Goal: Task Accomplishment & Management: Use online tool/utility

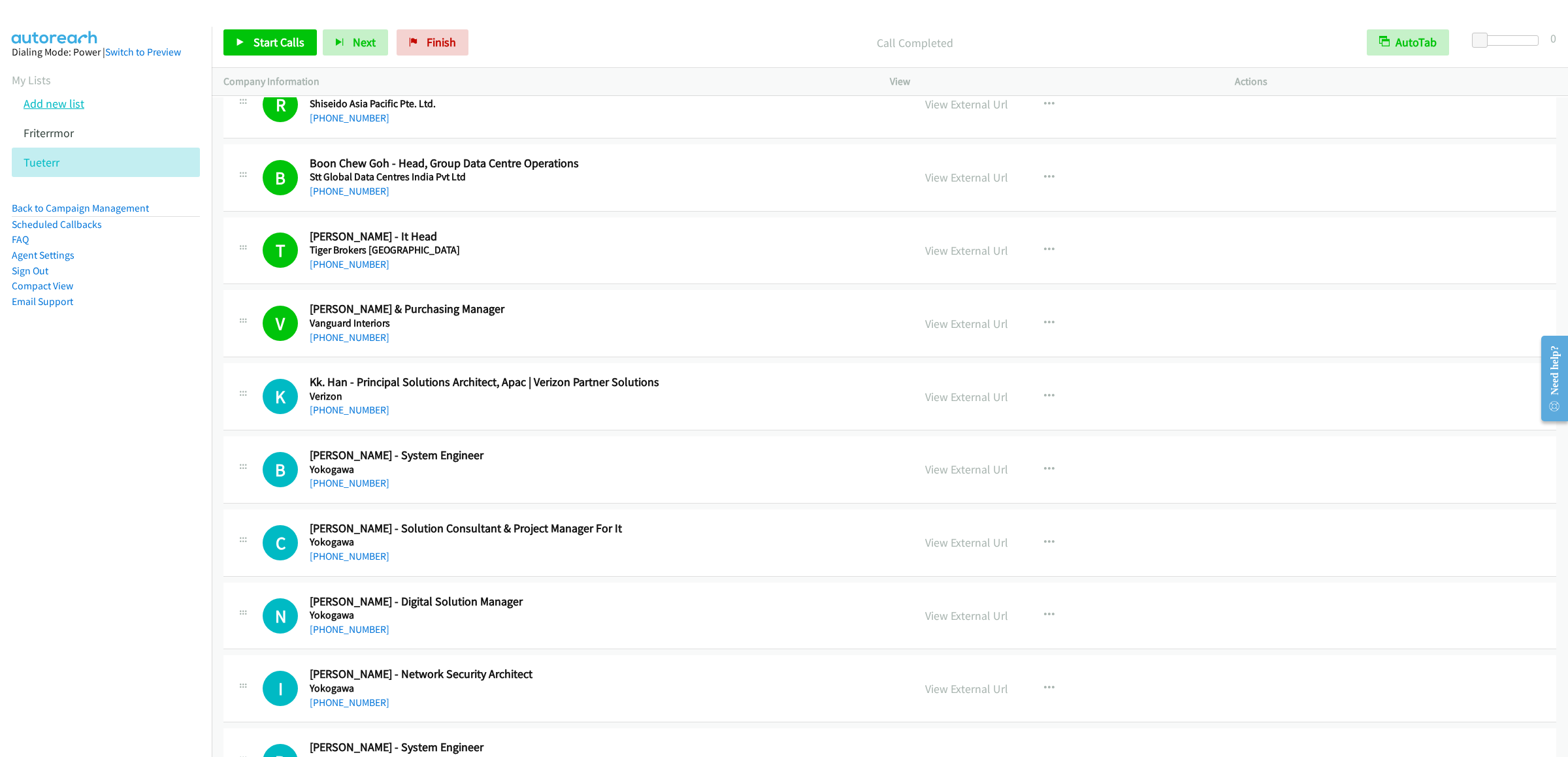
click at [42, 111] on link "Add new list" at bounding box center [54, 103] width 61 height 15
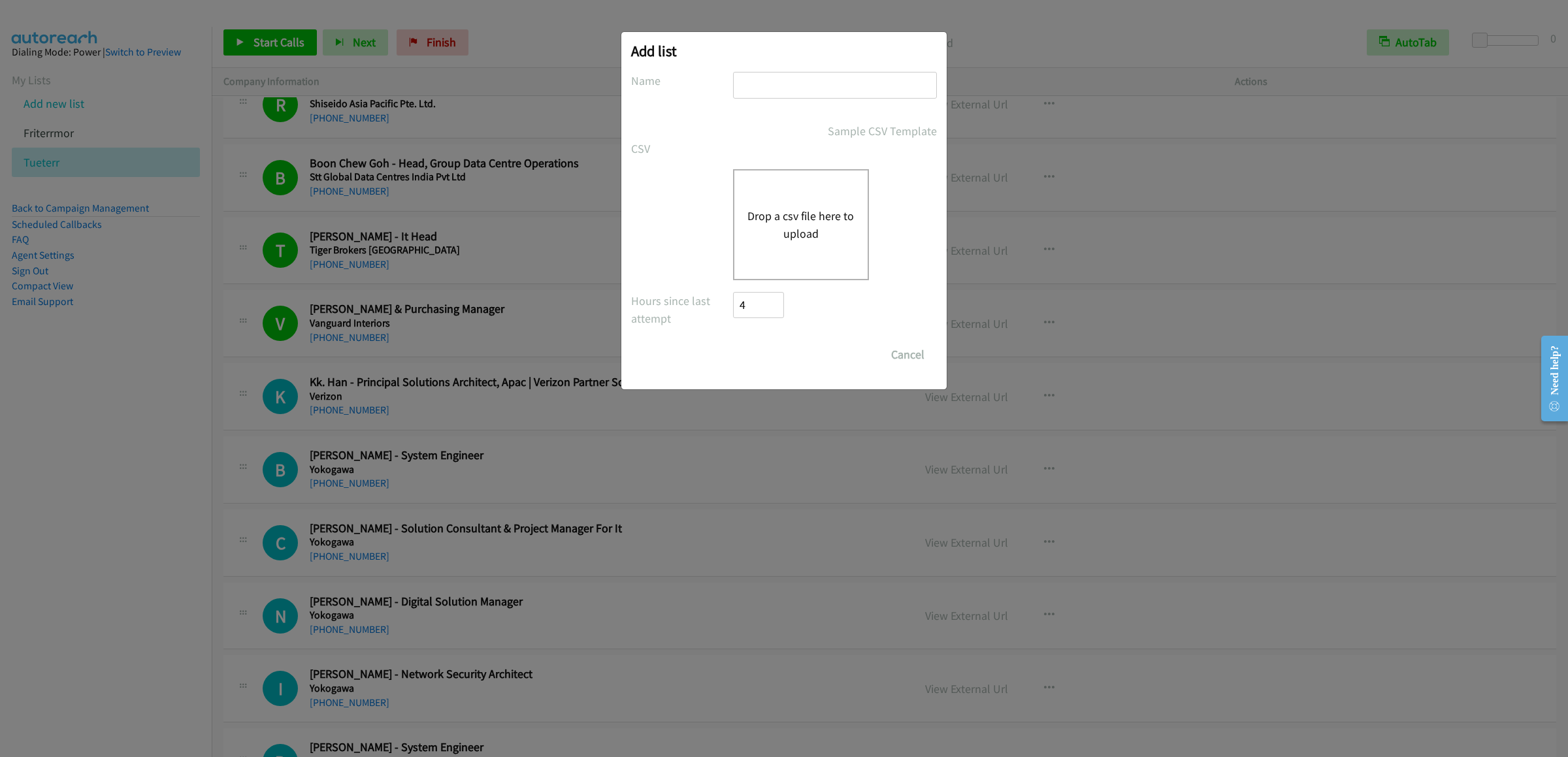
click at [778, 91] on input "text" at bounding box center [835, 85] width 204 height 27
type input "t"
type input "comtueterr"
click at [822, 245] on div "Drop a csv file here to upload" at bounding box center [801, 225] width 136 height 111
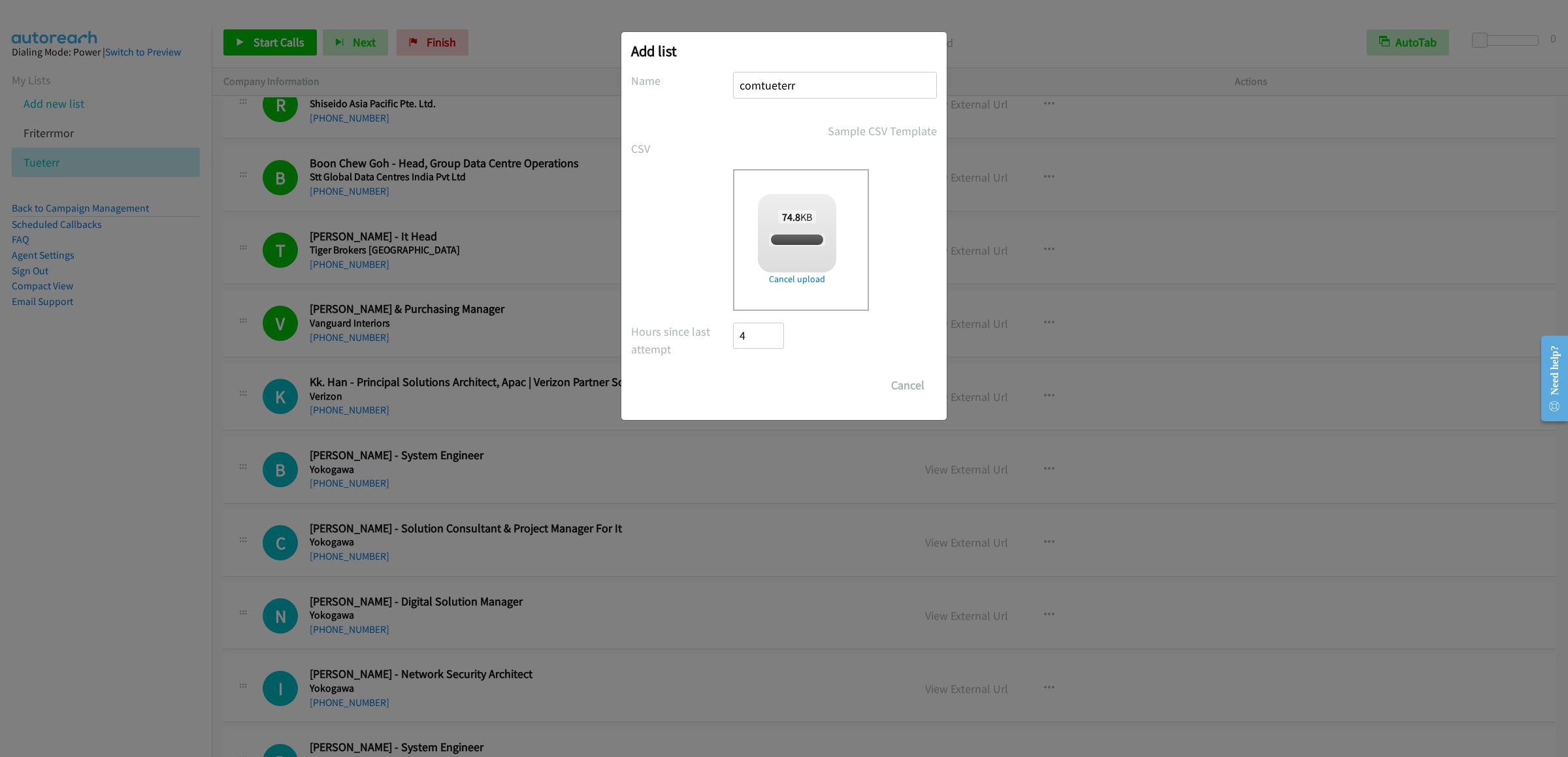
checkbox input "true"
click at [778, 385] on input "Save List" at bounding box center [767, 385] width 68 height 26
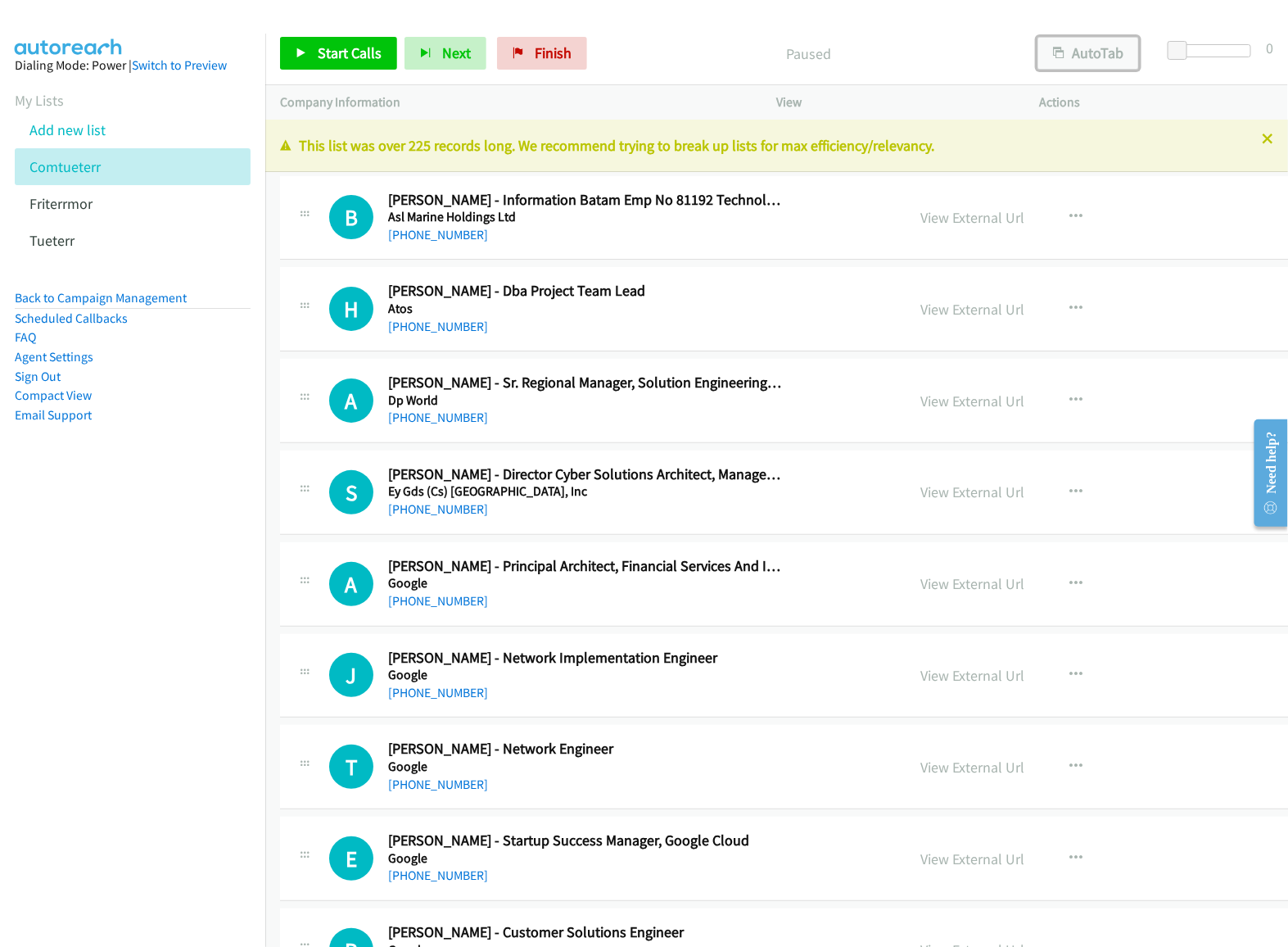
click at [1110, 60] on button "AutoTab" at bounding box center [1088, 53] width 102 height 33
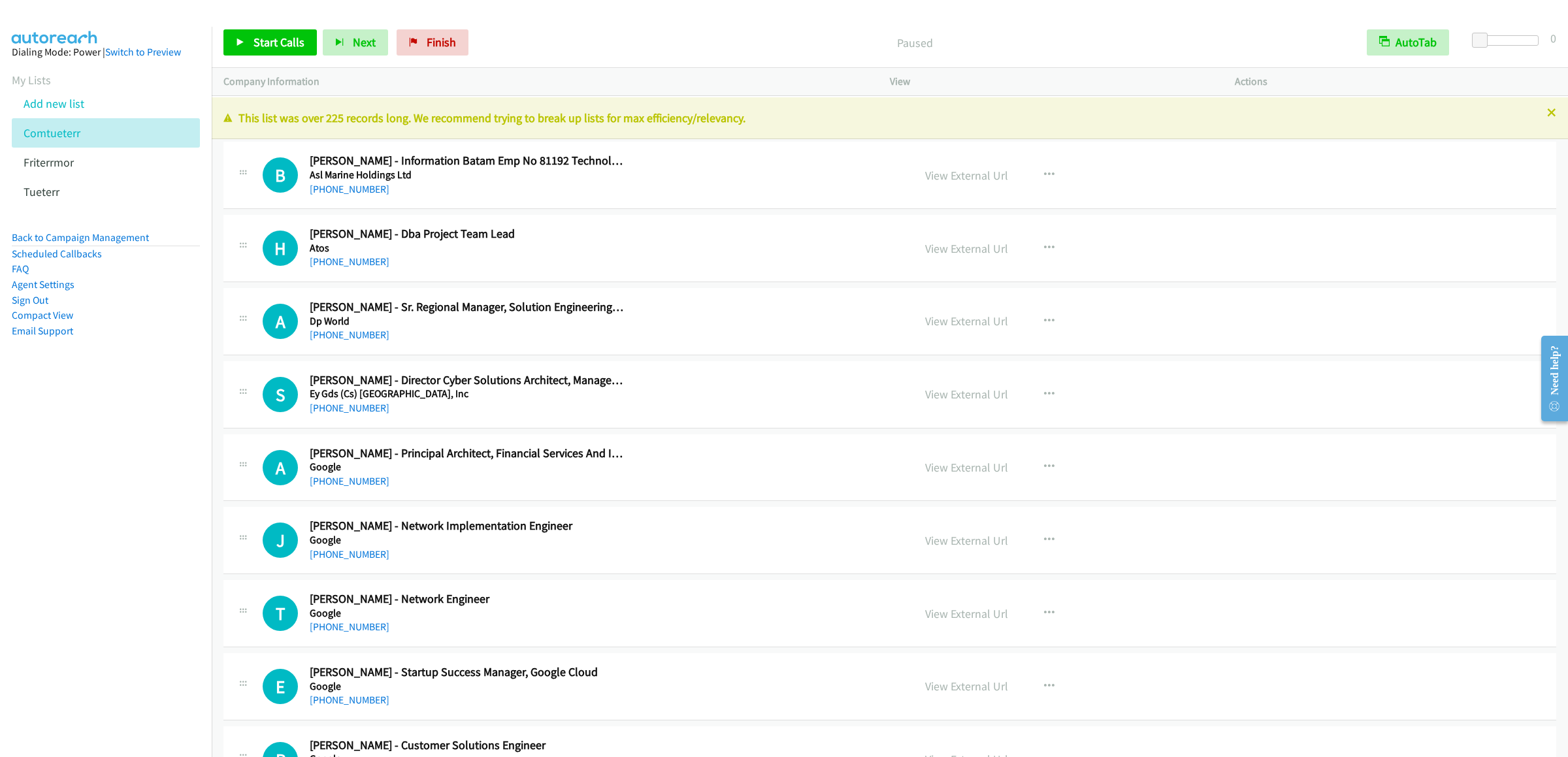
click at [263, 25] on div "Start Calls Pause Next Finish Paused AutoTab AutoTab 0" at bounding box center [890, 42] width 1356 height 50
click at [263, 35] on span "Start Calls" at bounding box center [279, 42] width 51 height 15
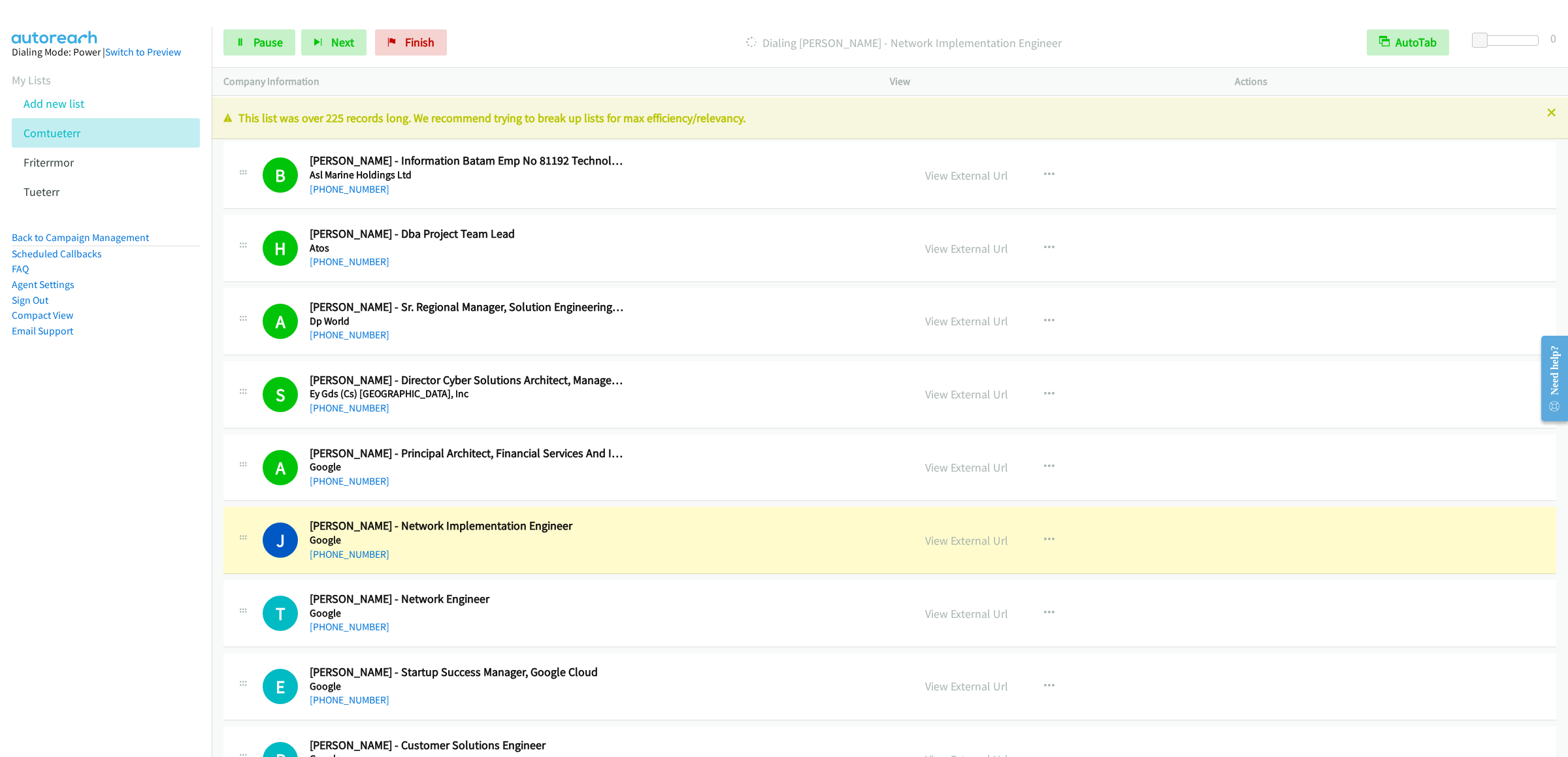
click at [279, 58] on div "Start Calls Pause Next Finish Dialing Joko Andrianto - Network Implementation E…" at bounding box center [890, 42] width 1356 height 50
click at [278, 53] on link "Pause" at bounding box center [259, 42] width 72 height 26
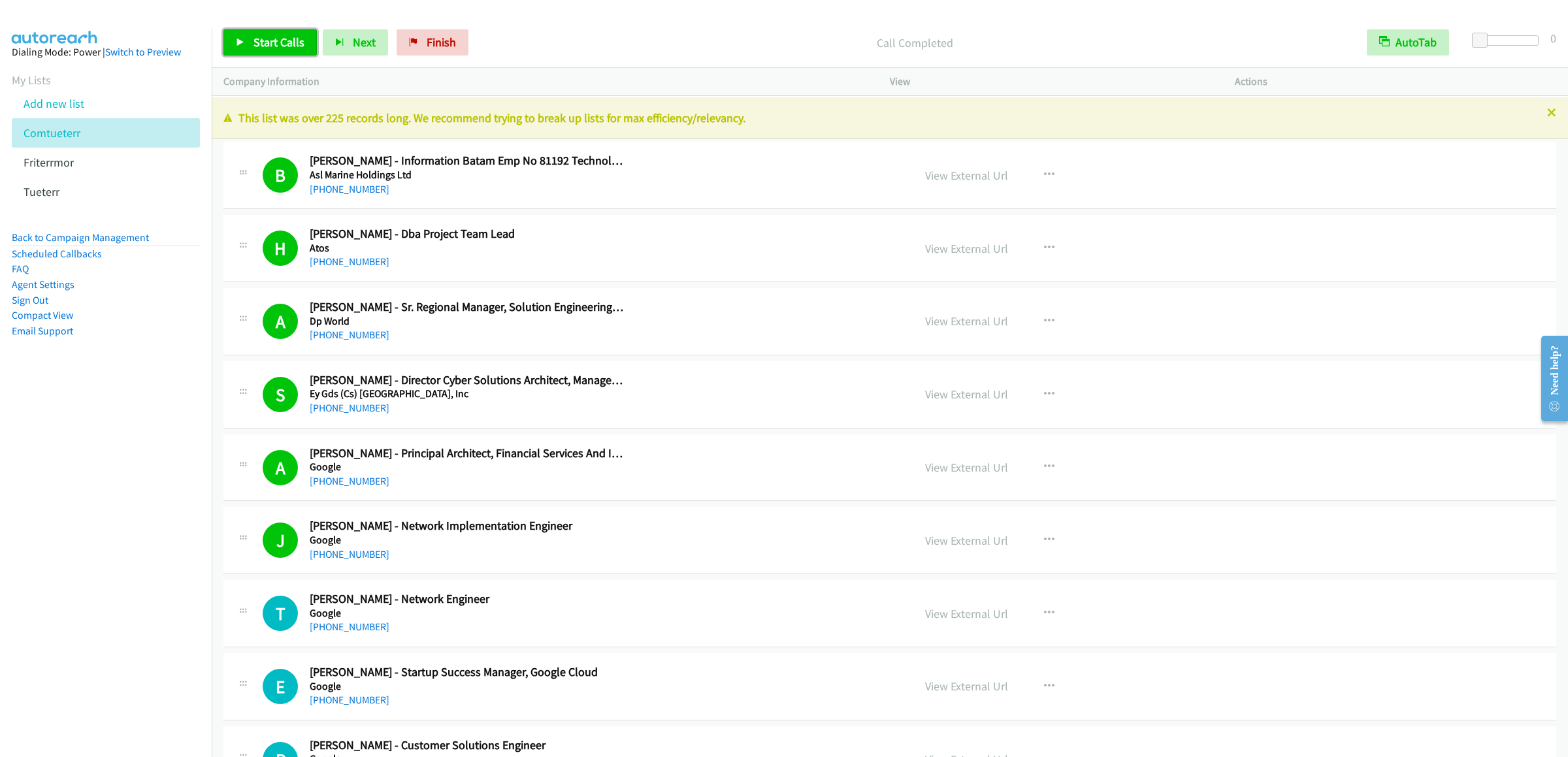
click at [274, 48] on span "Start Calls" at bounding box center [279, 42] width 51 height 15
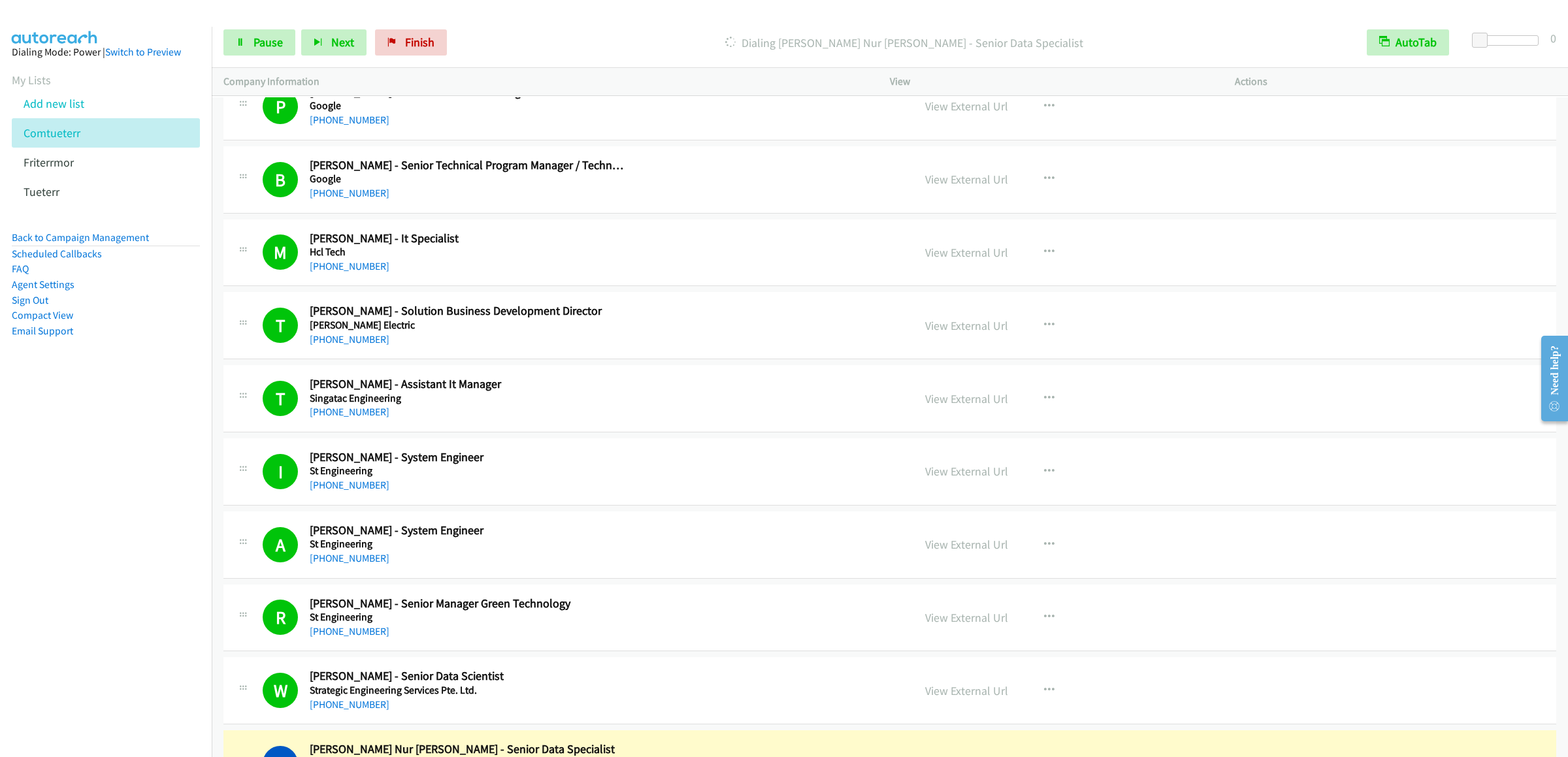
scroll to position [1045, 0]
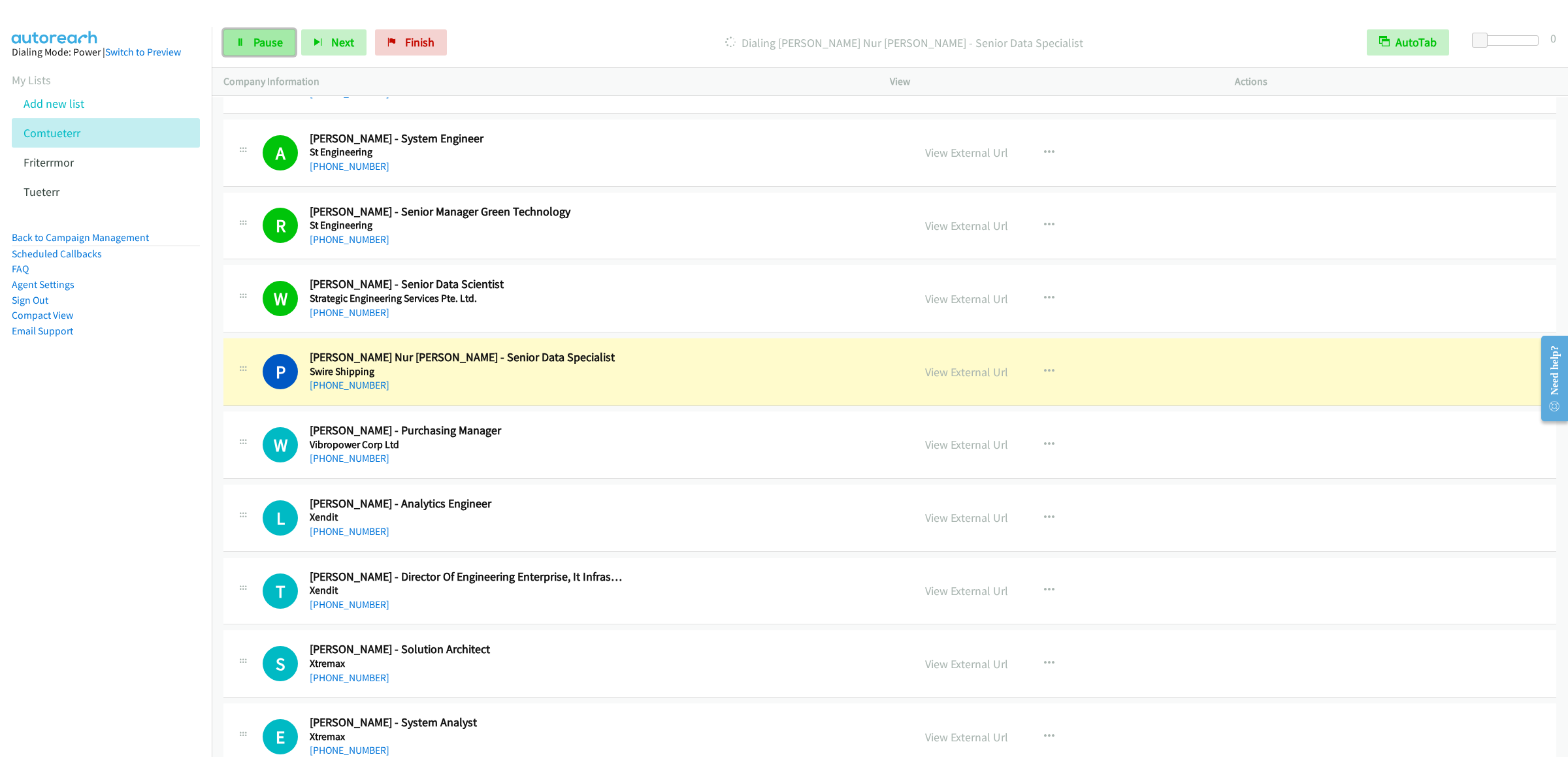
click at [250, 49] on link "Pause" at bounding box center [259, 42] width 72 height 26
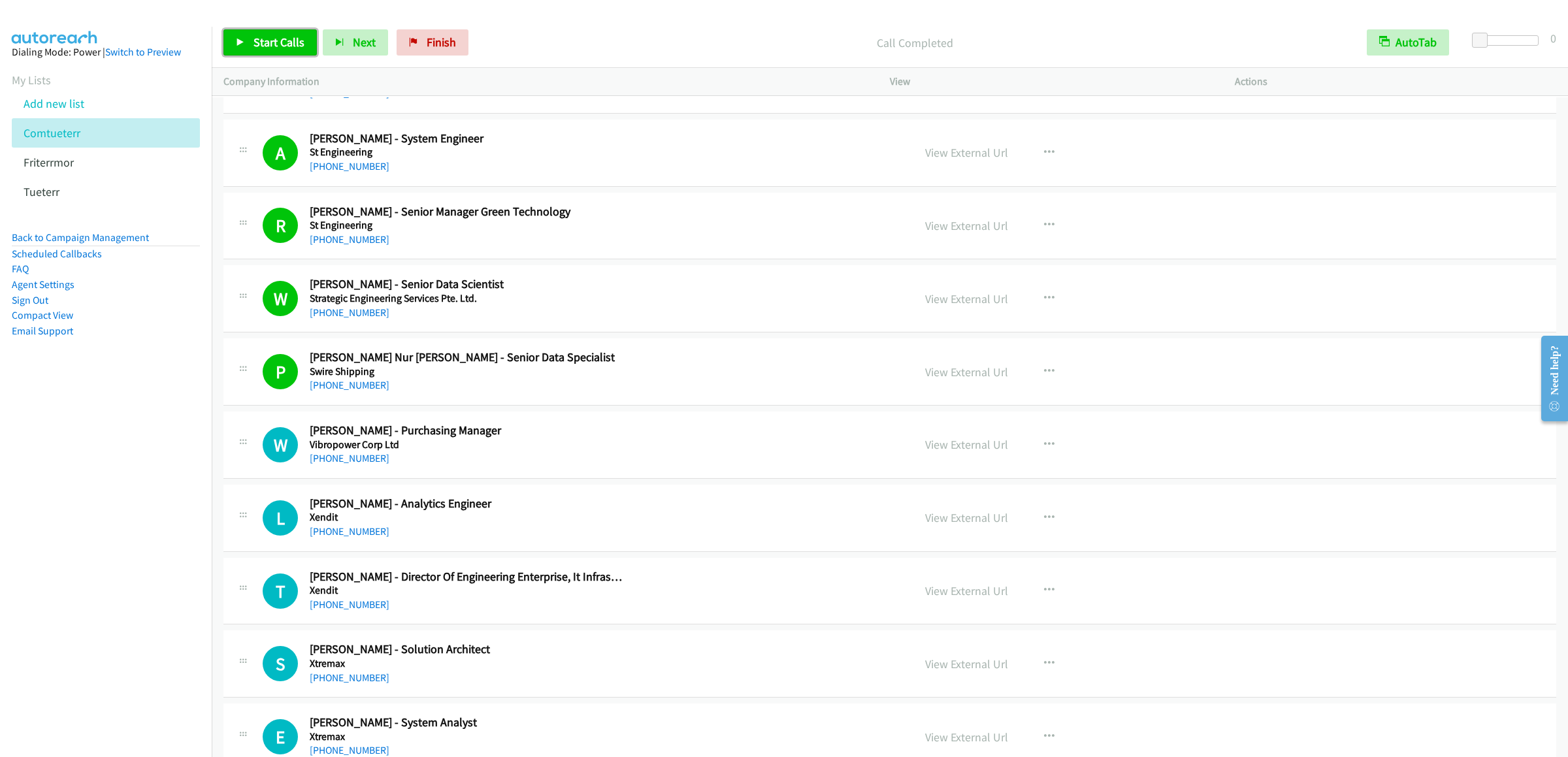
click at [262, 32] on link "Start Calls" at bounding box center [270, 42] width 93 height 26
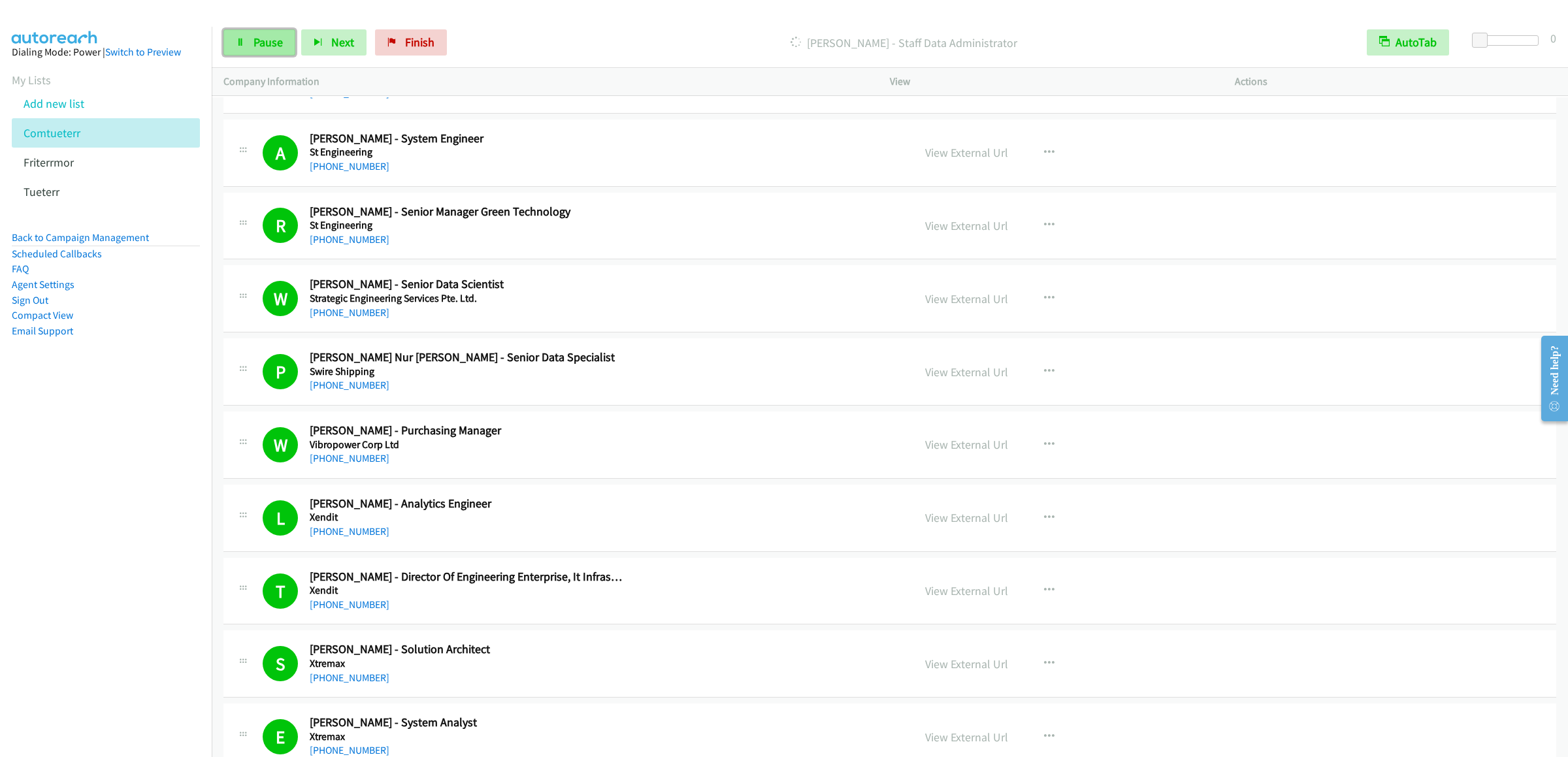
click at [239, 39] on icon at bounding box center [240, 43] width 9 height 9
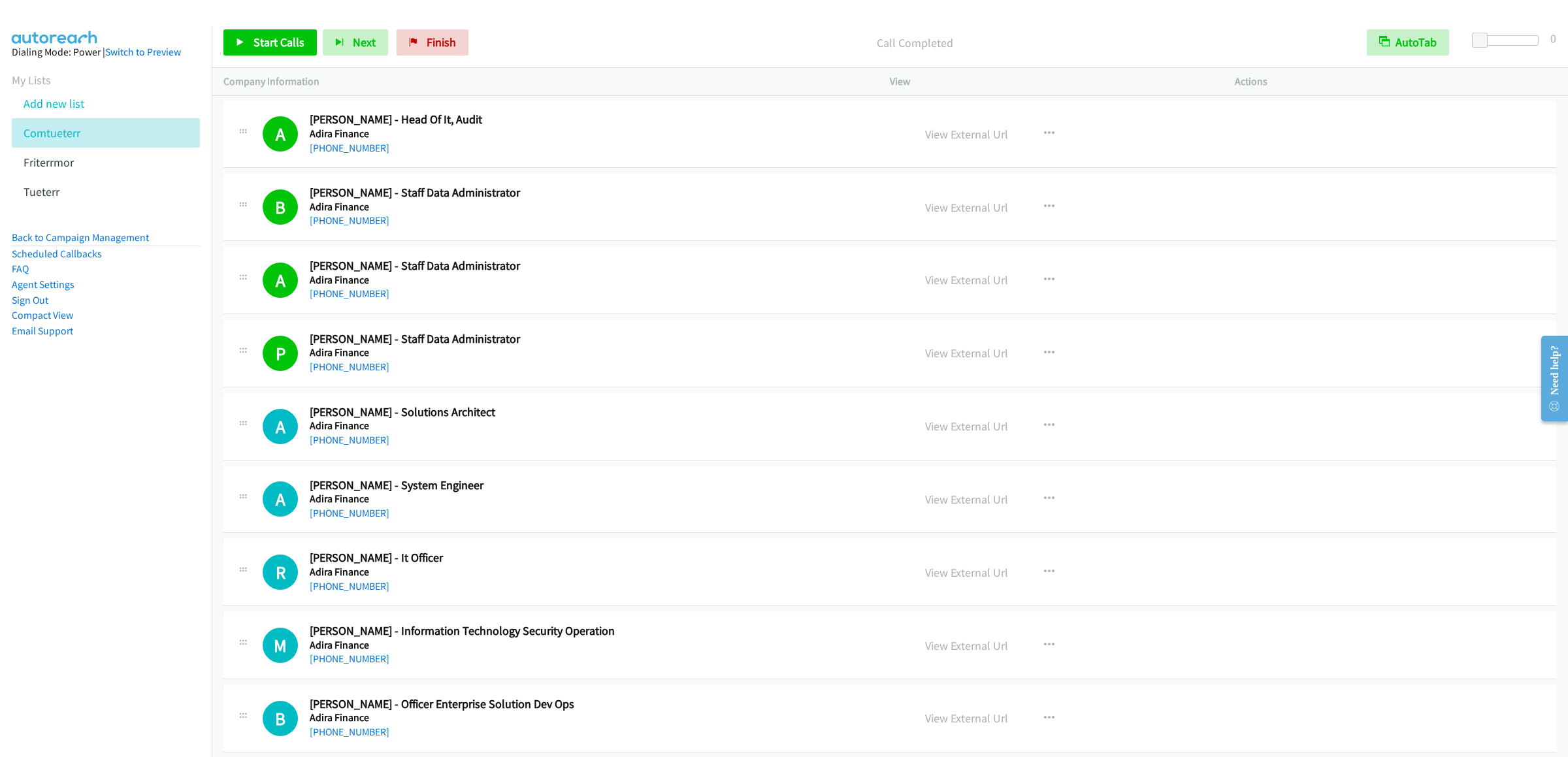
scroll to position [3004, 0]
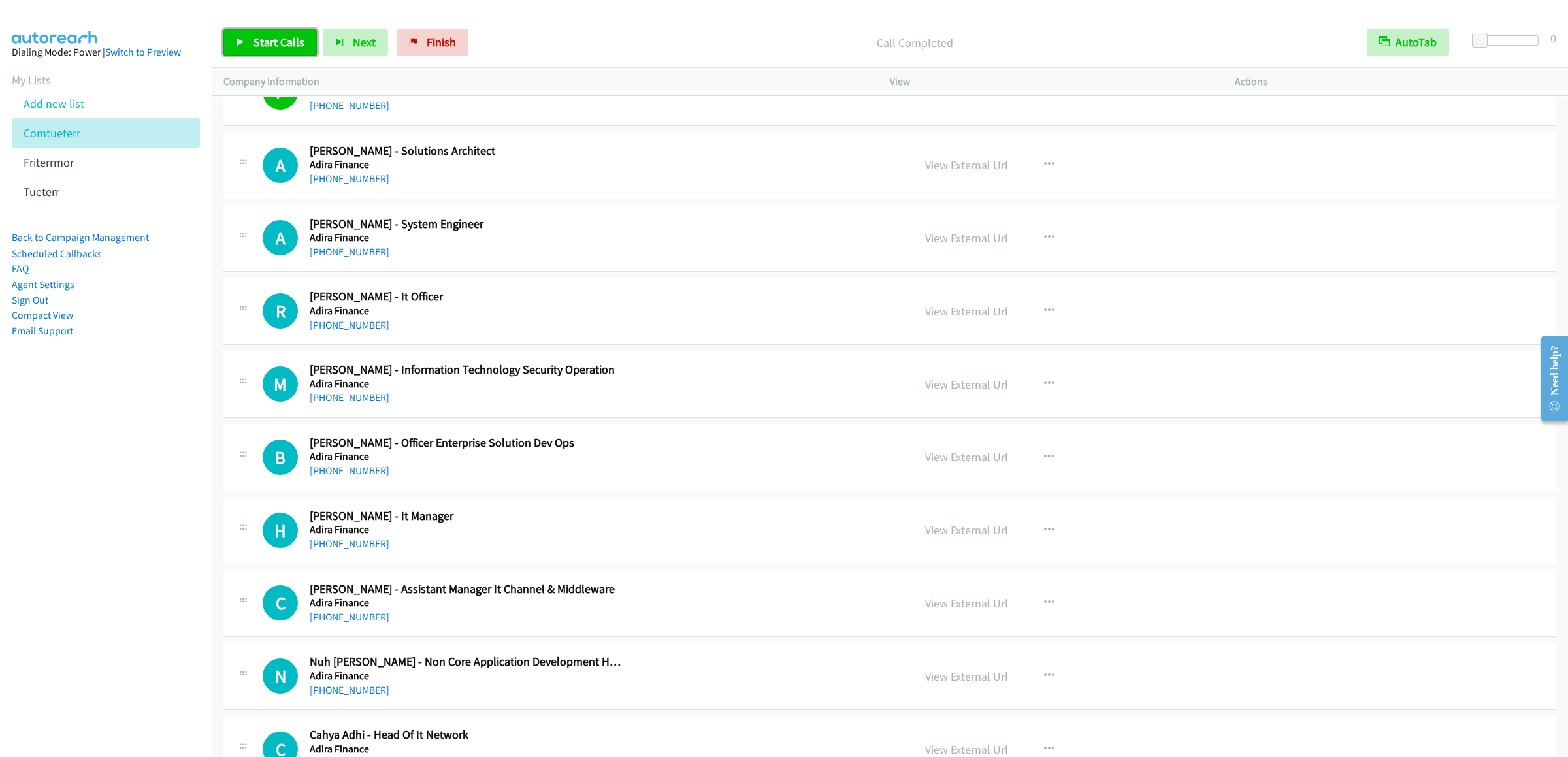
click at [273, 51] on link "Start Calls" at bounding box center [270, 42] width 93 height 26
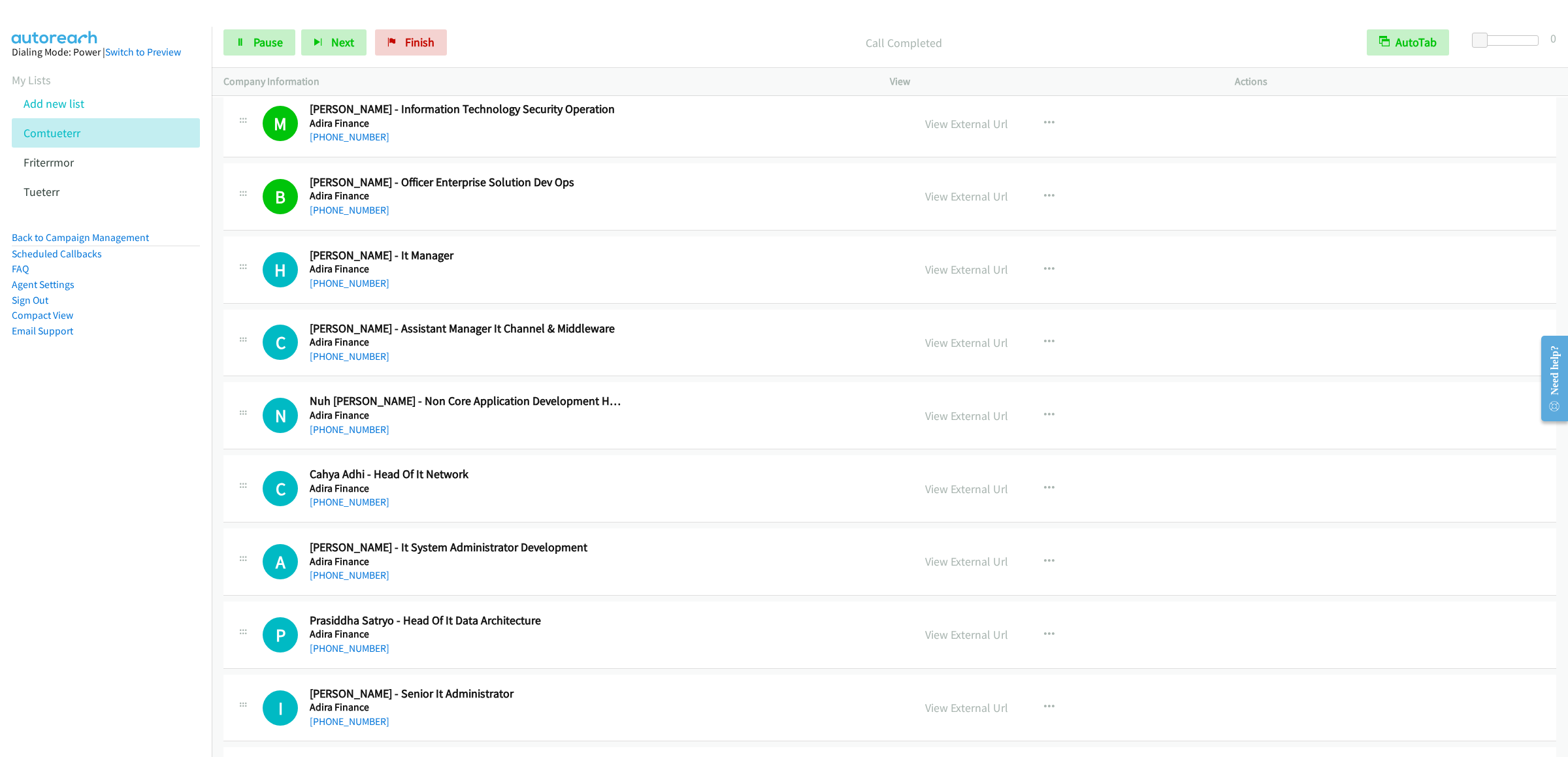
scroll to position [3396, 0]
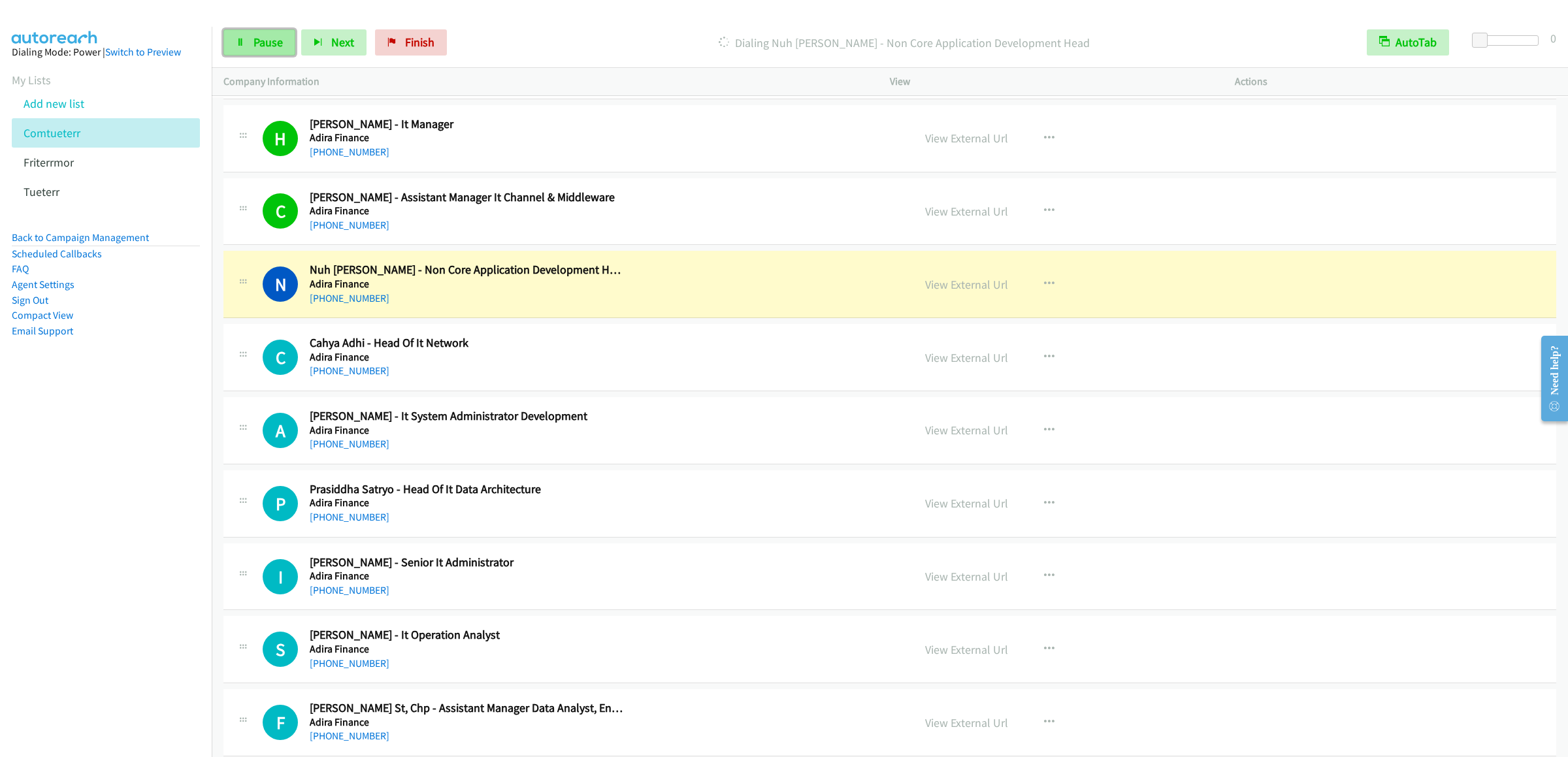
click at [279, 42] on span "Pause" at bounding box center [269, 42] width 30 height 15
click at [279, 42] on span "Start Calls" at bounding box center [279, 42] width 51 height 15
click at [269, 49] on link "Pause" at bounding box center [259, 42] width 72 height 26
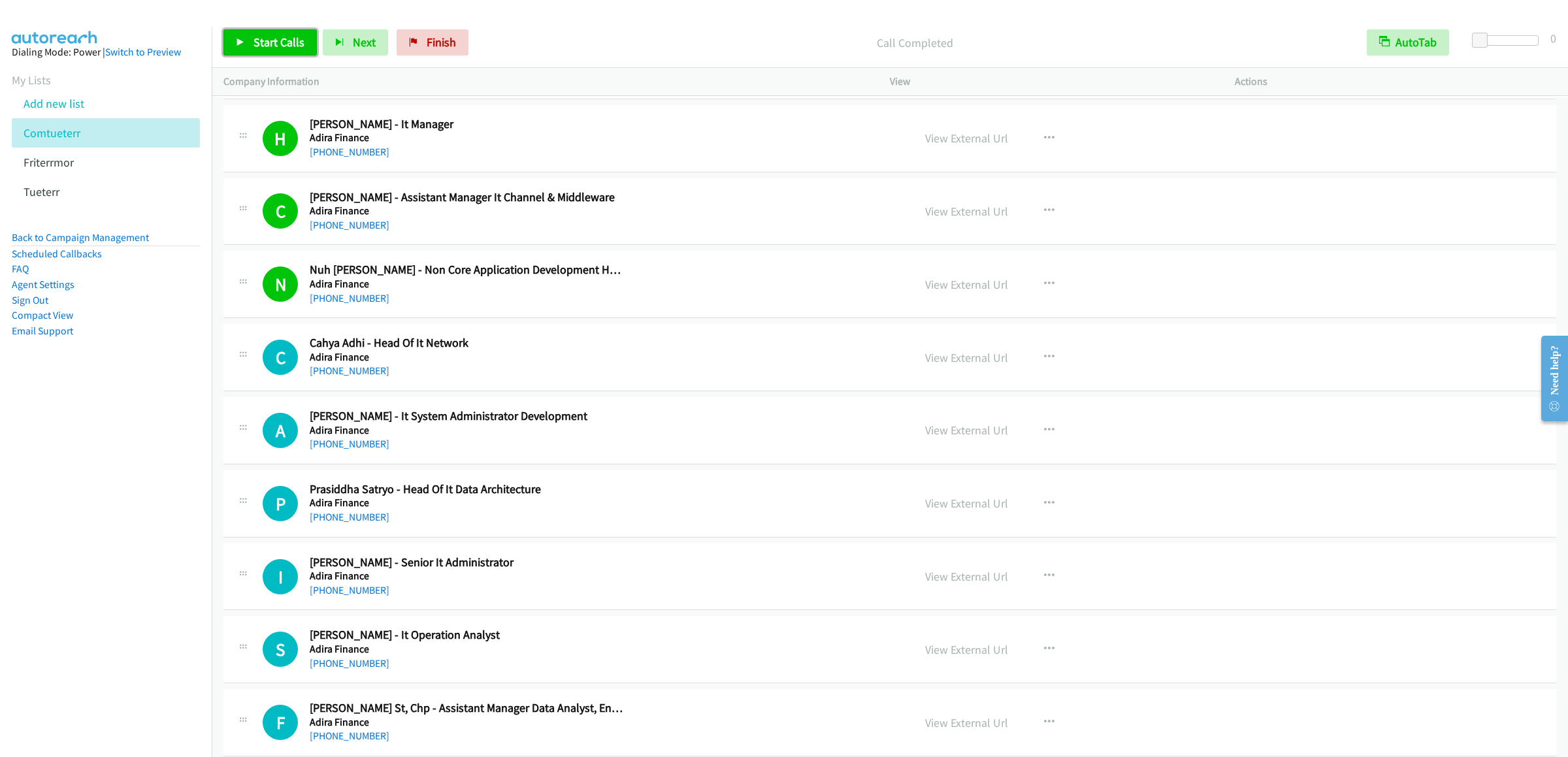
click at [262, 49] on span "Start Calls" at bounding box center [279, 42] width 51 height 15
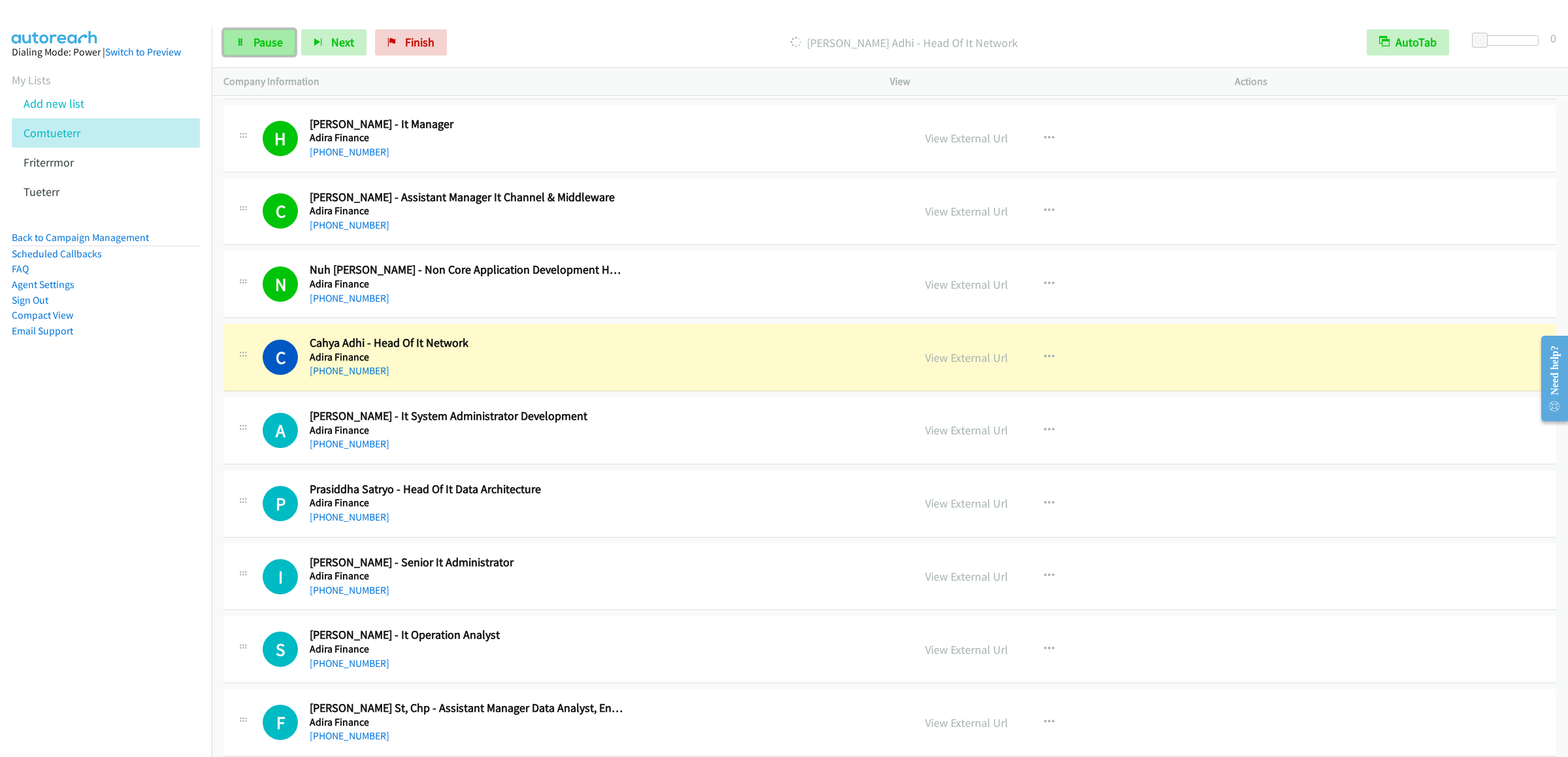
click at [241, 31] on link "Pause" at bounding box center [259, 42] width 72 height 26
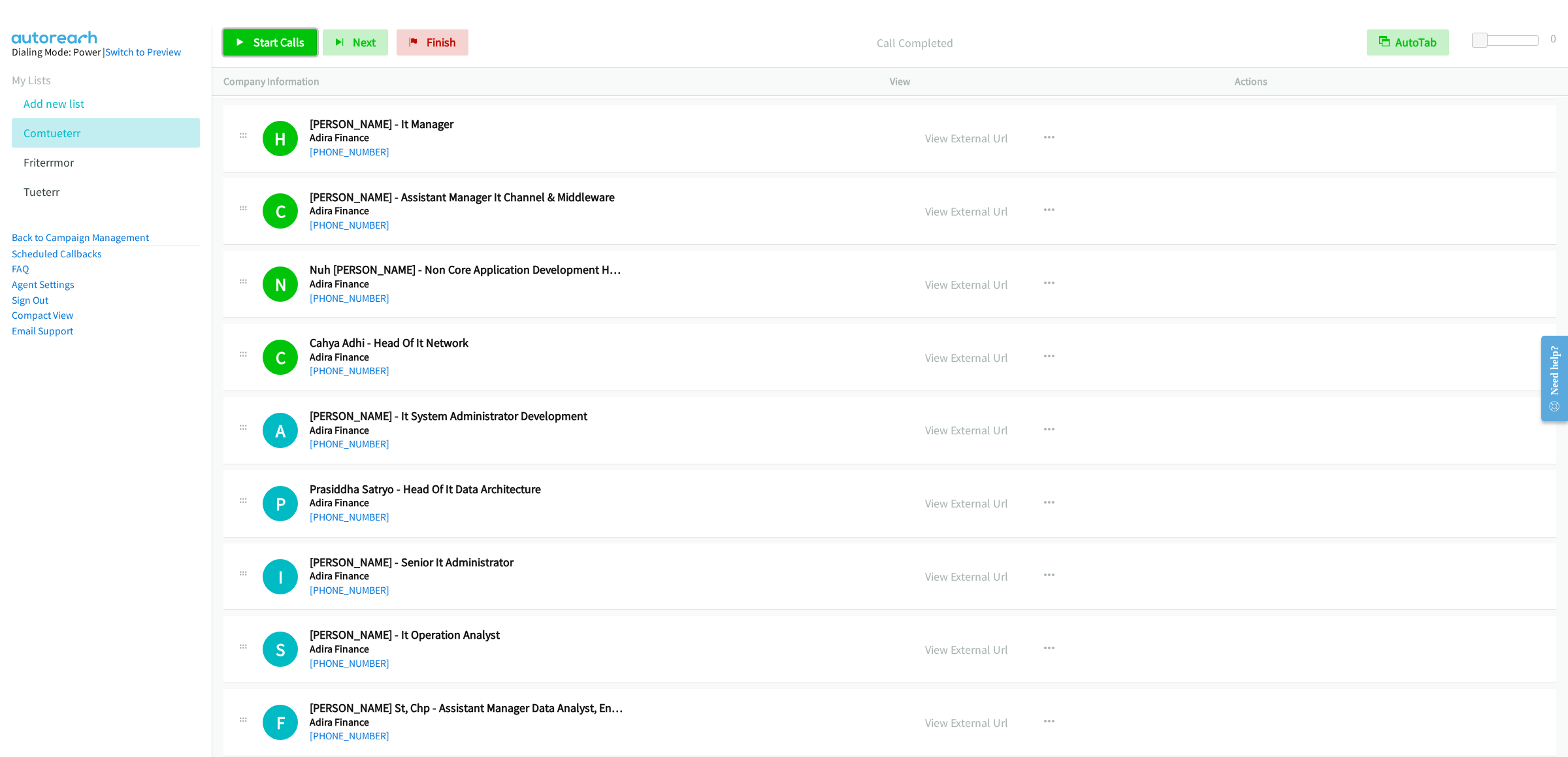
click at [280, 37] on span "Start Calls" at bounding box center [279, 42] width 51 height 15
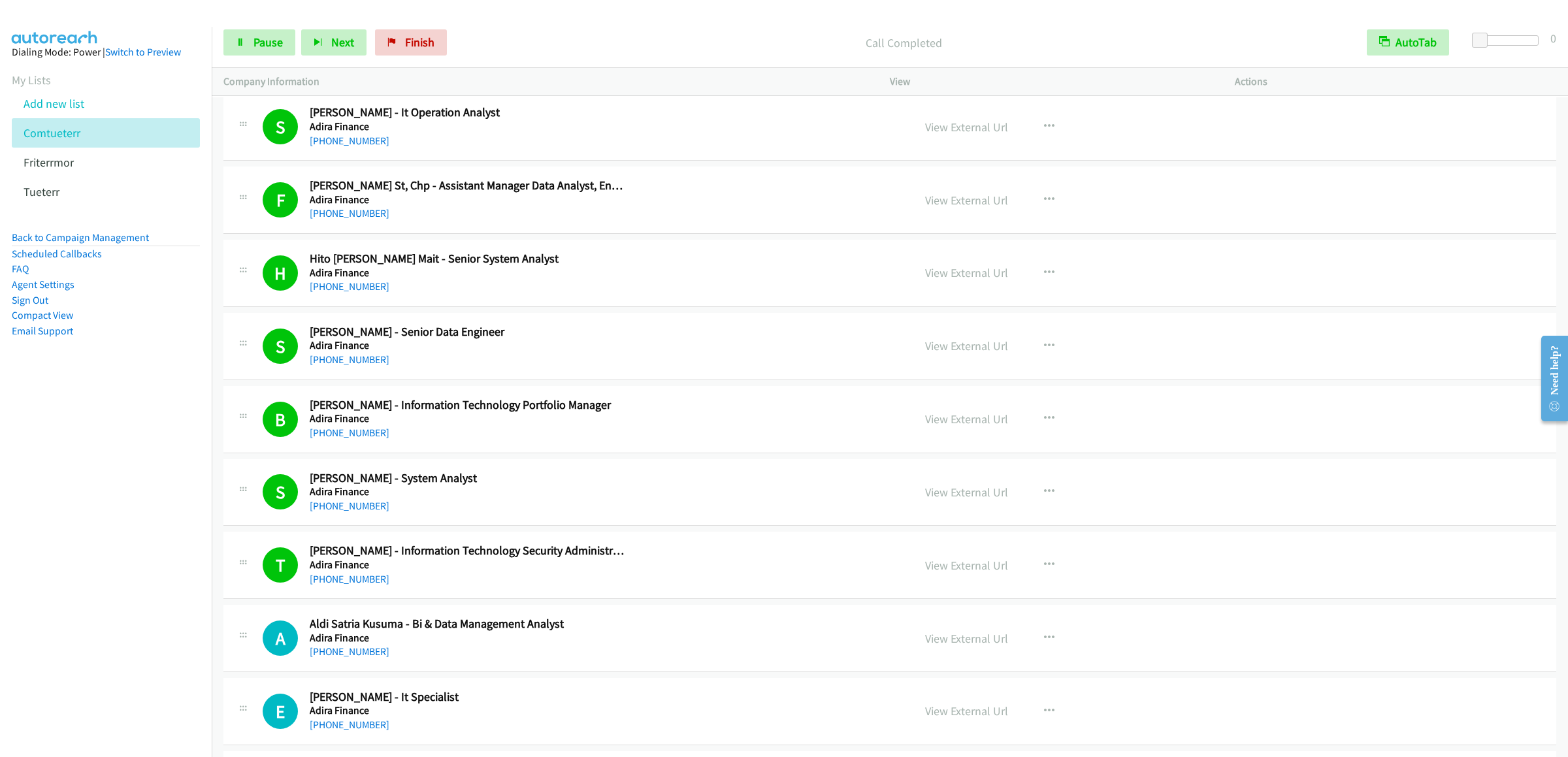
scroll to position [4180, 0]
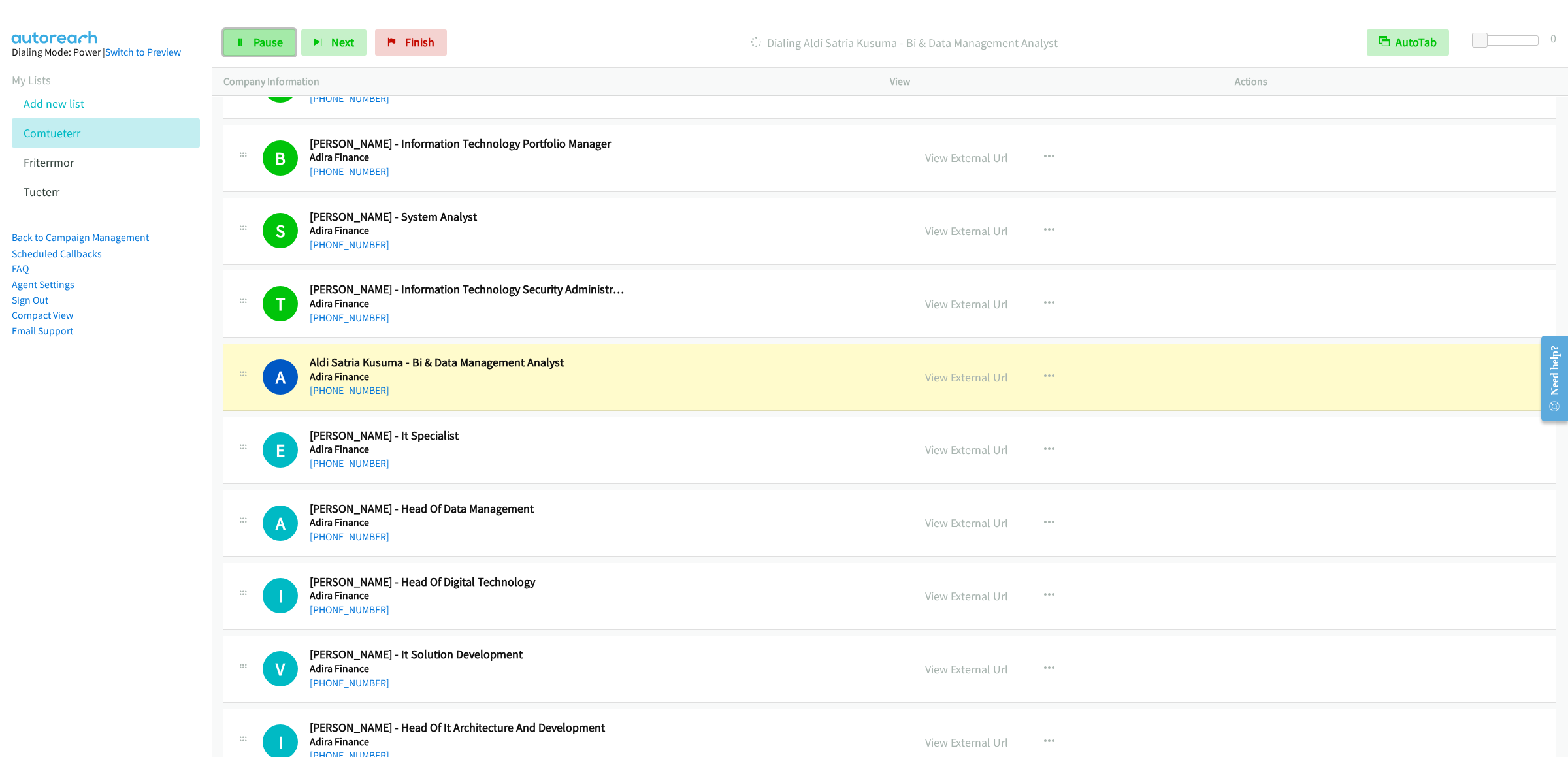
click at [240, 51] on link "Pause" at bounding box center [259, 42] width 72 height 26
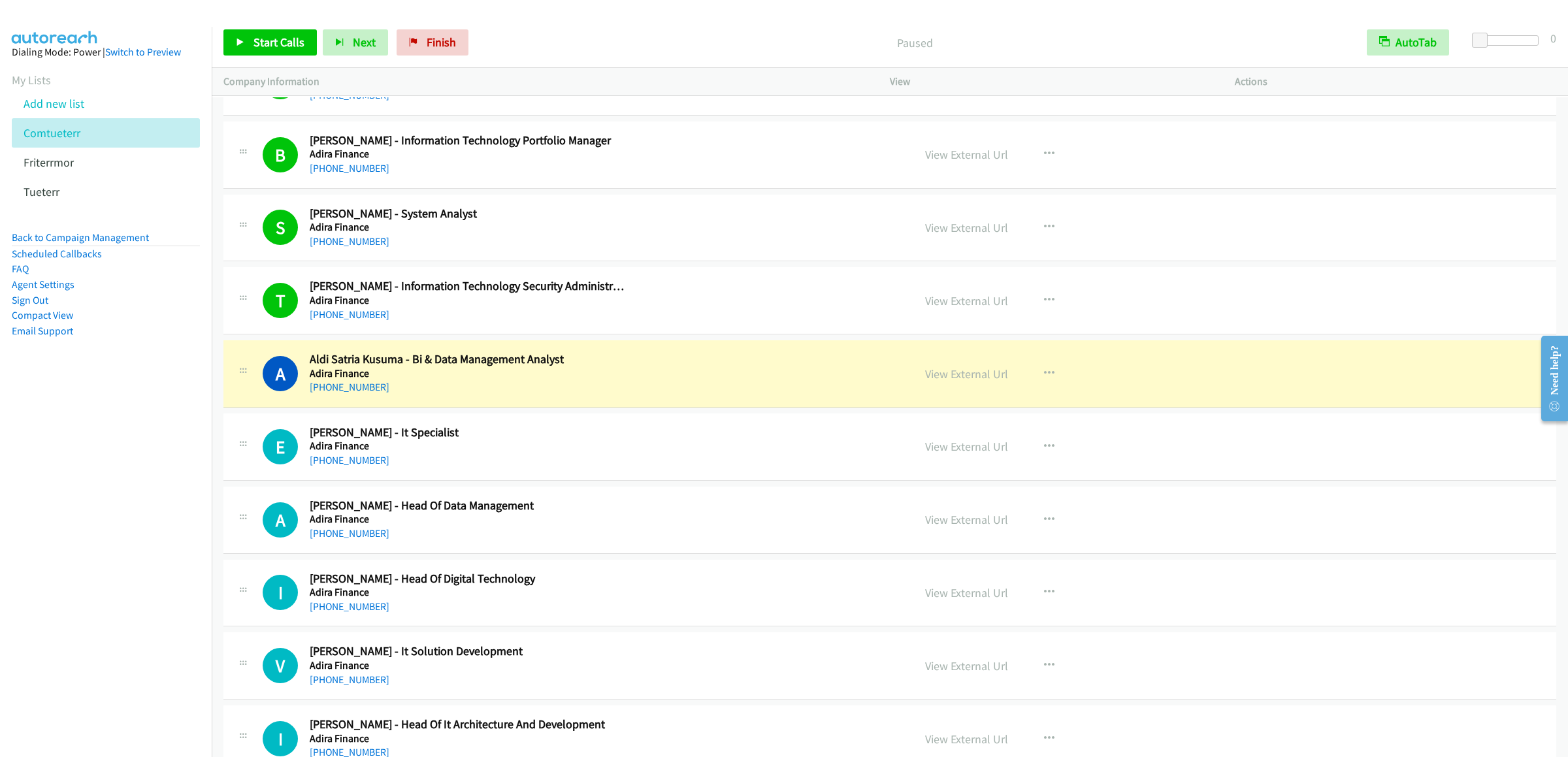
scroll to position [4444, 0]
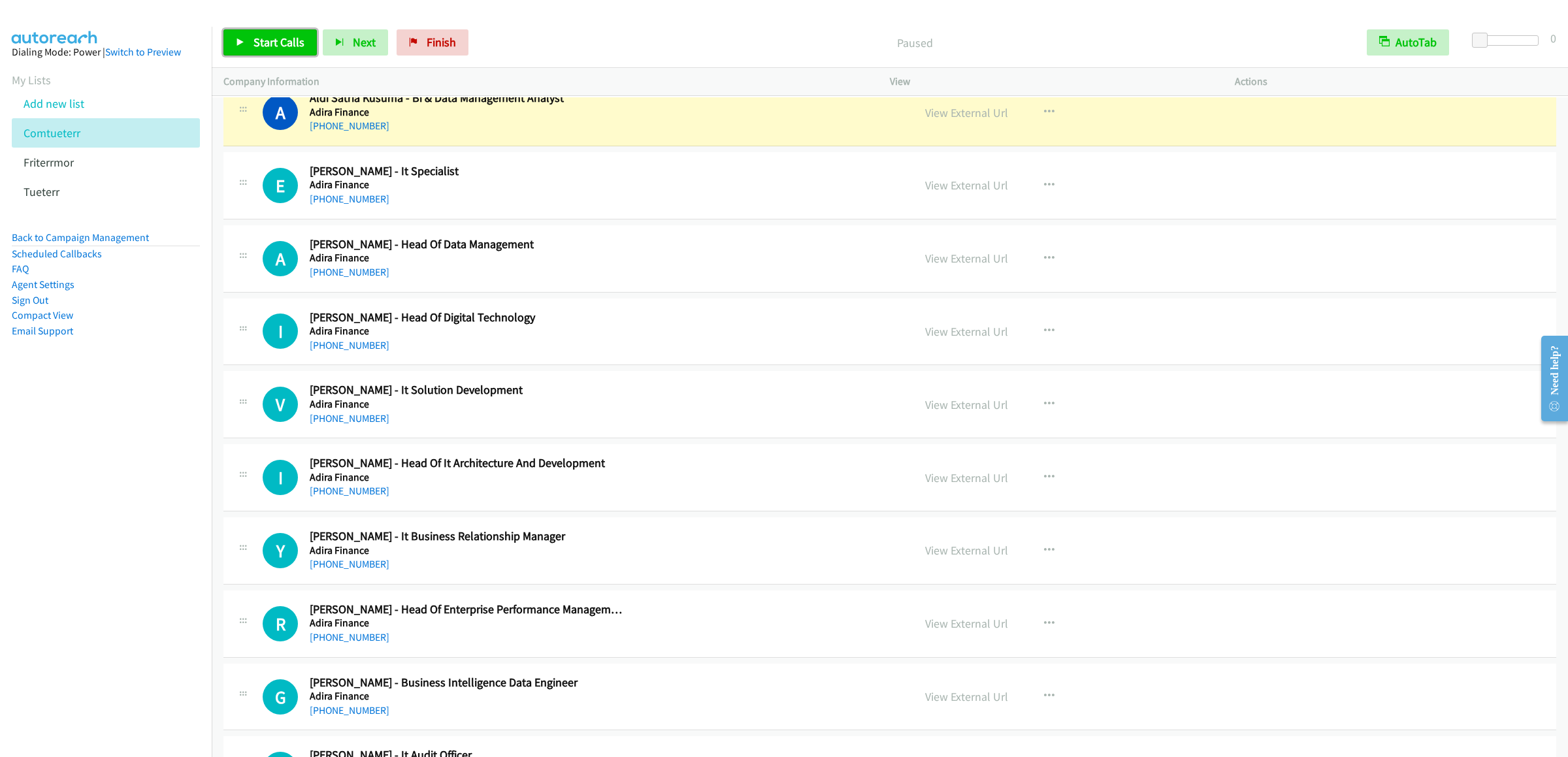
click at [275, 30] on link "Start Calls" at bounding box center [270, 42] width 93 height 26
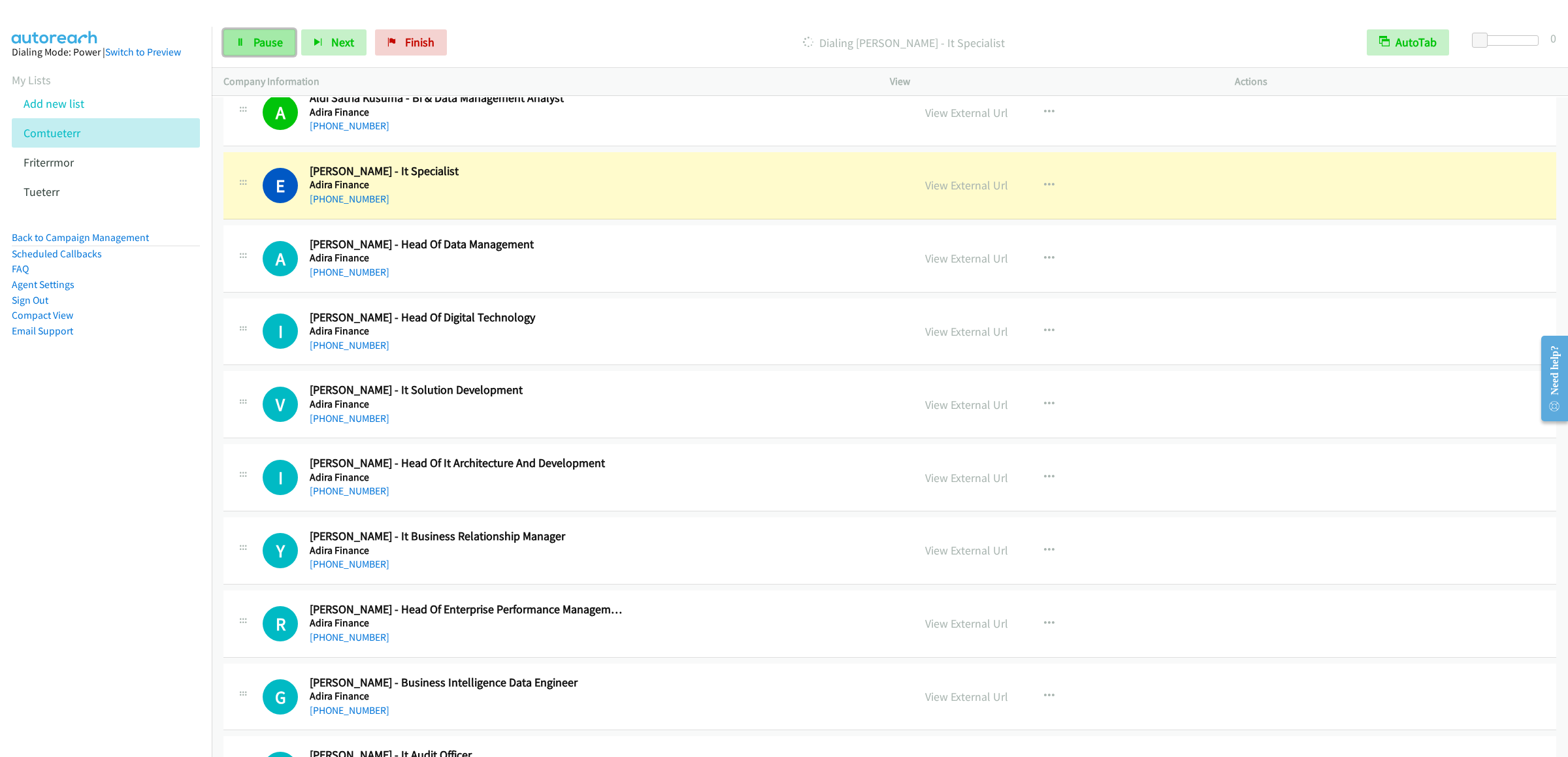
click at [238, 41] on icon at bounding box center [240, 43] width 9 height 9
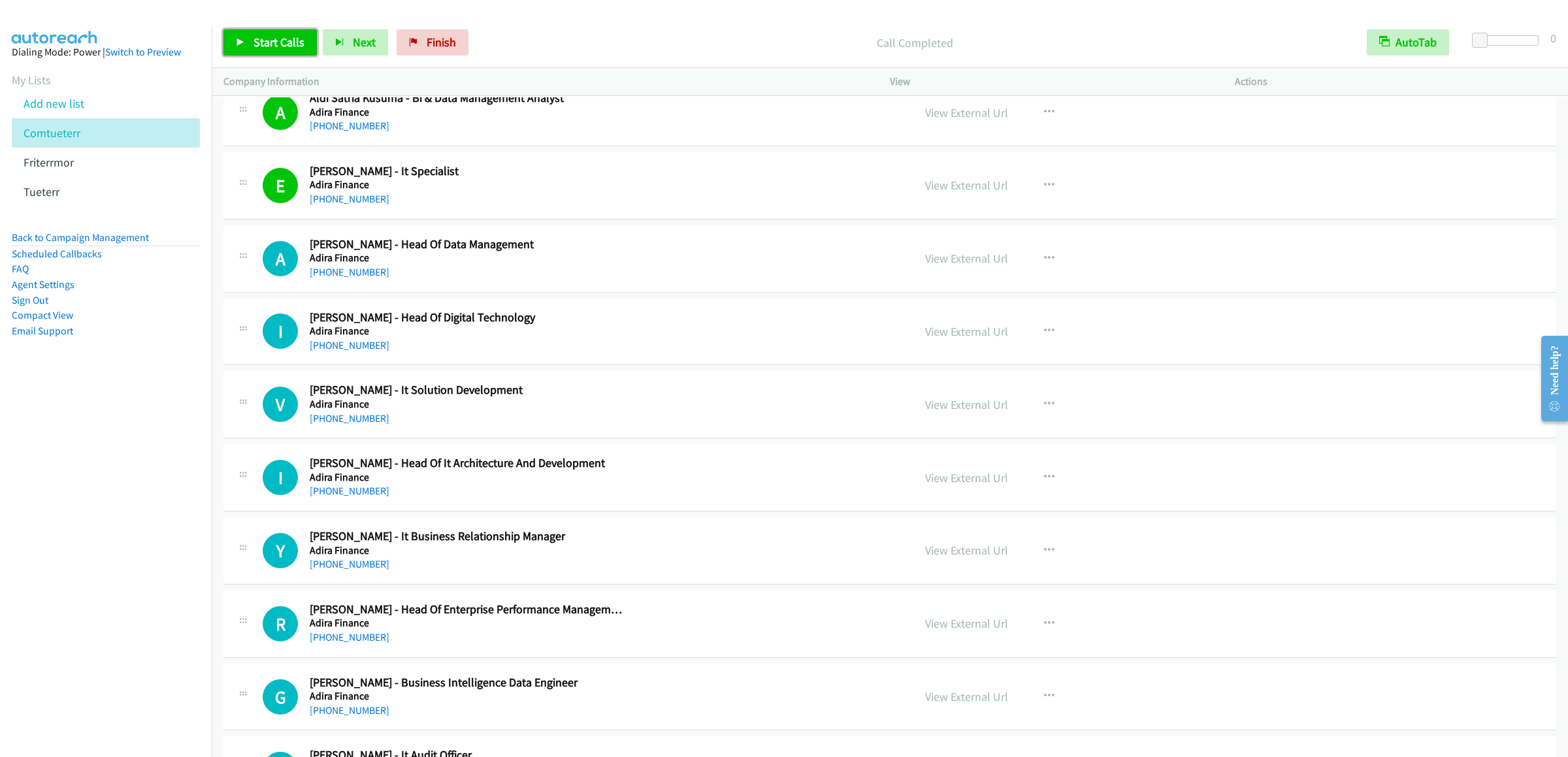
click at [285, 44] on span "Start Calls" at bounding box center [279, 42] width 51 height 15
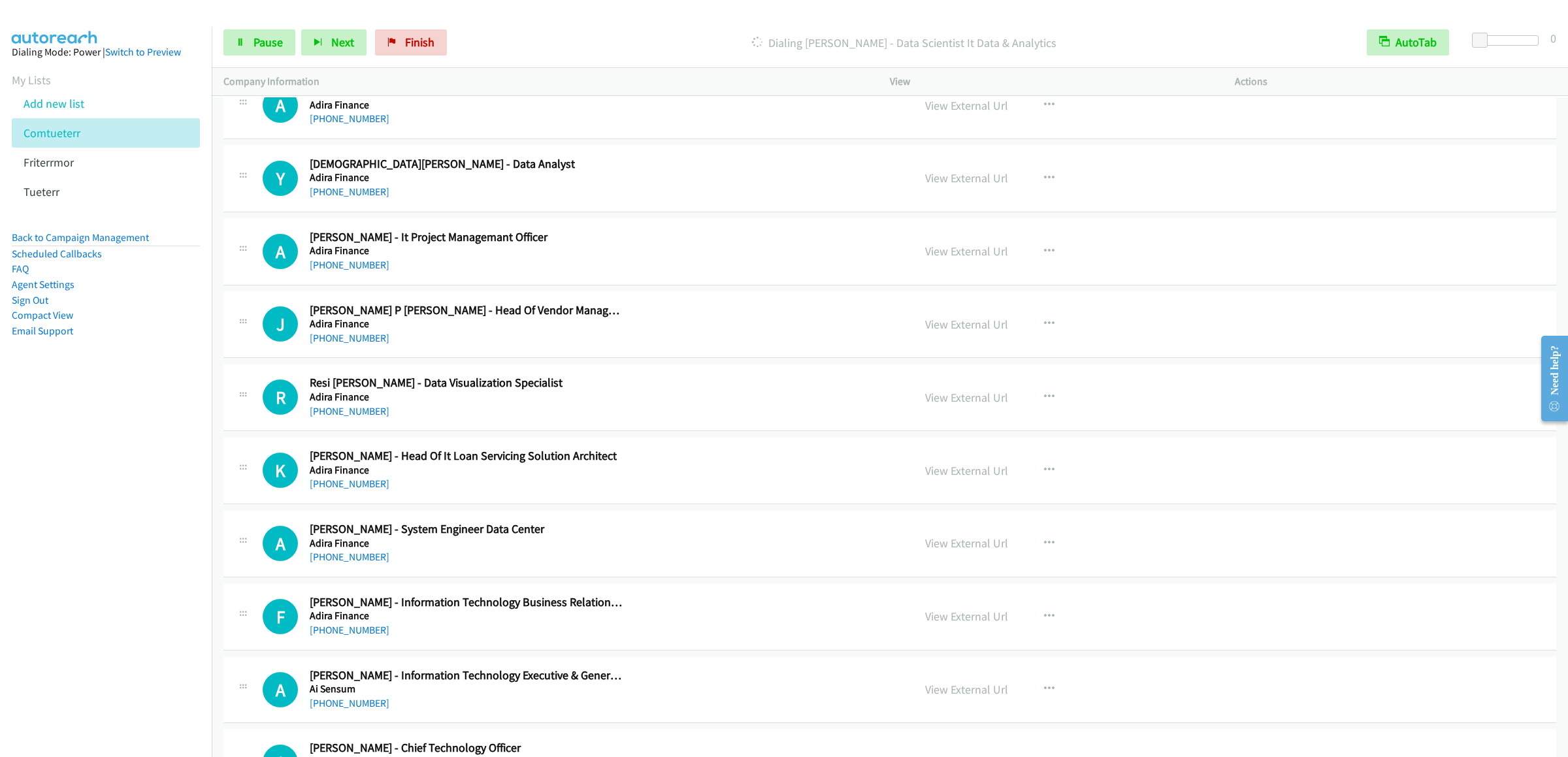
scroll to position [5490, 0]
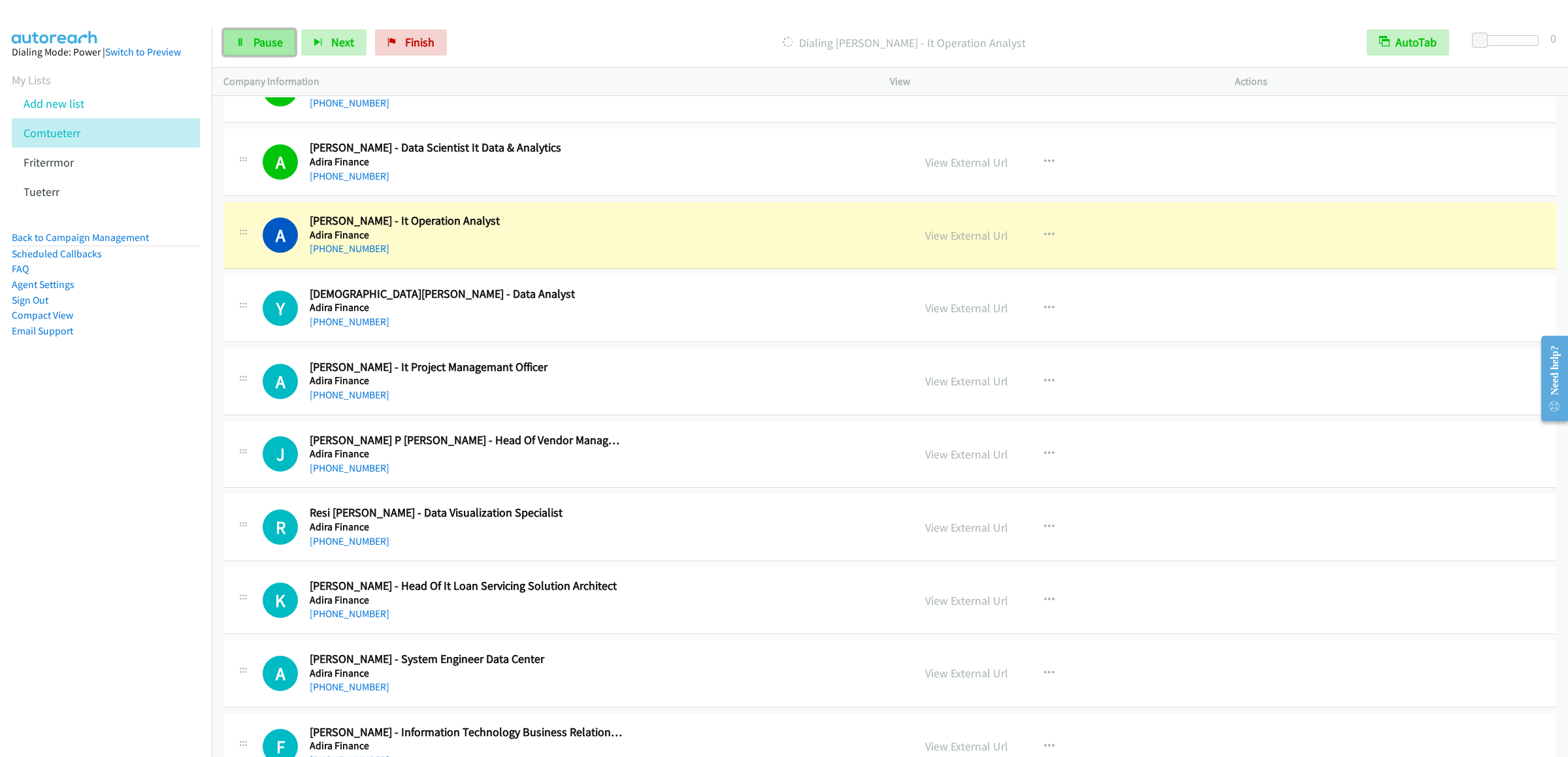
click at [267, 38] on span "Pause" at bounding box center [269, 42] width 30 height 15
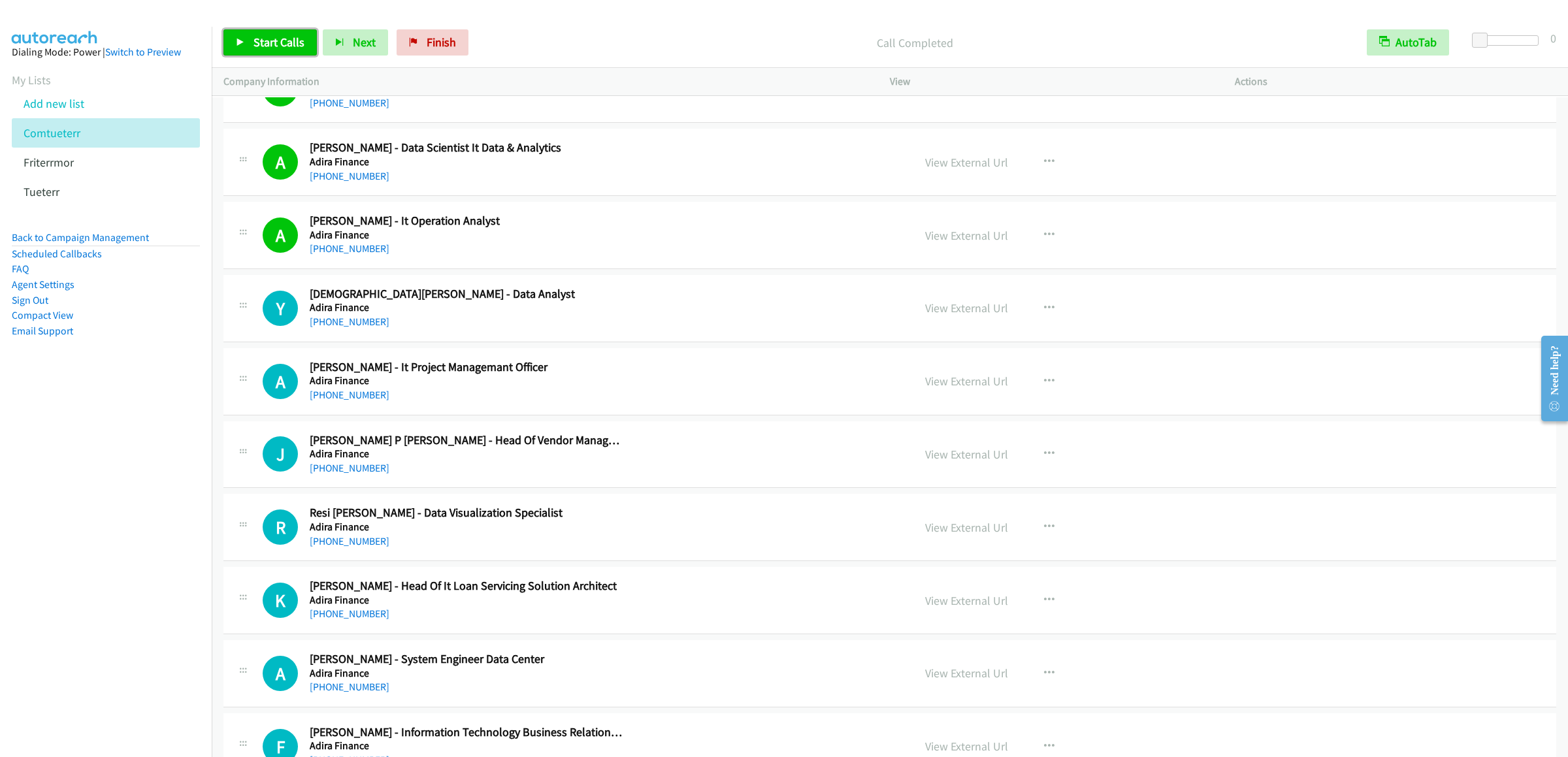
click at [294, 33] on link "Start Calls" at bounding box center [270, 42] width 93 height 26
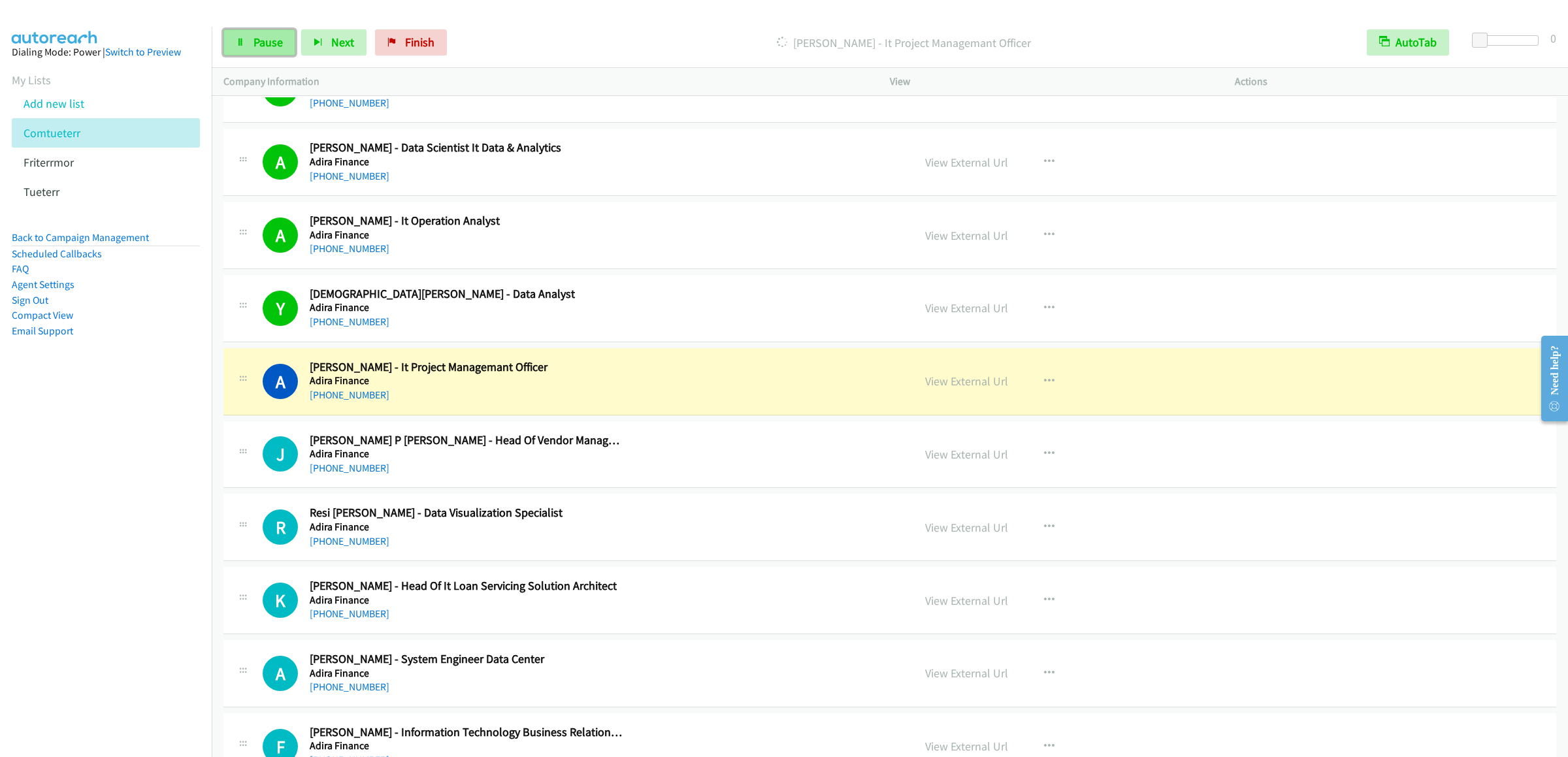
click at [262, 49] on span "Pause" at bounding box center [269, 42] width 30 height 15
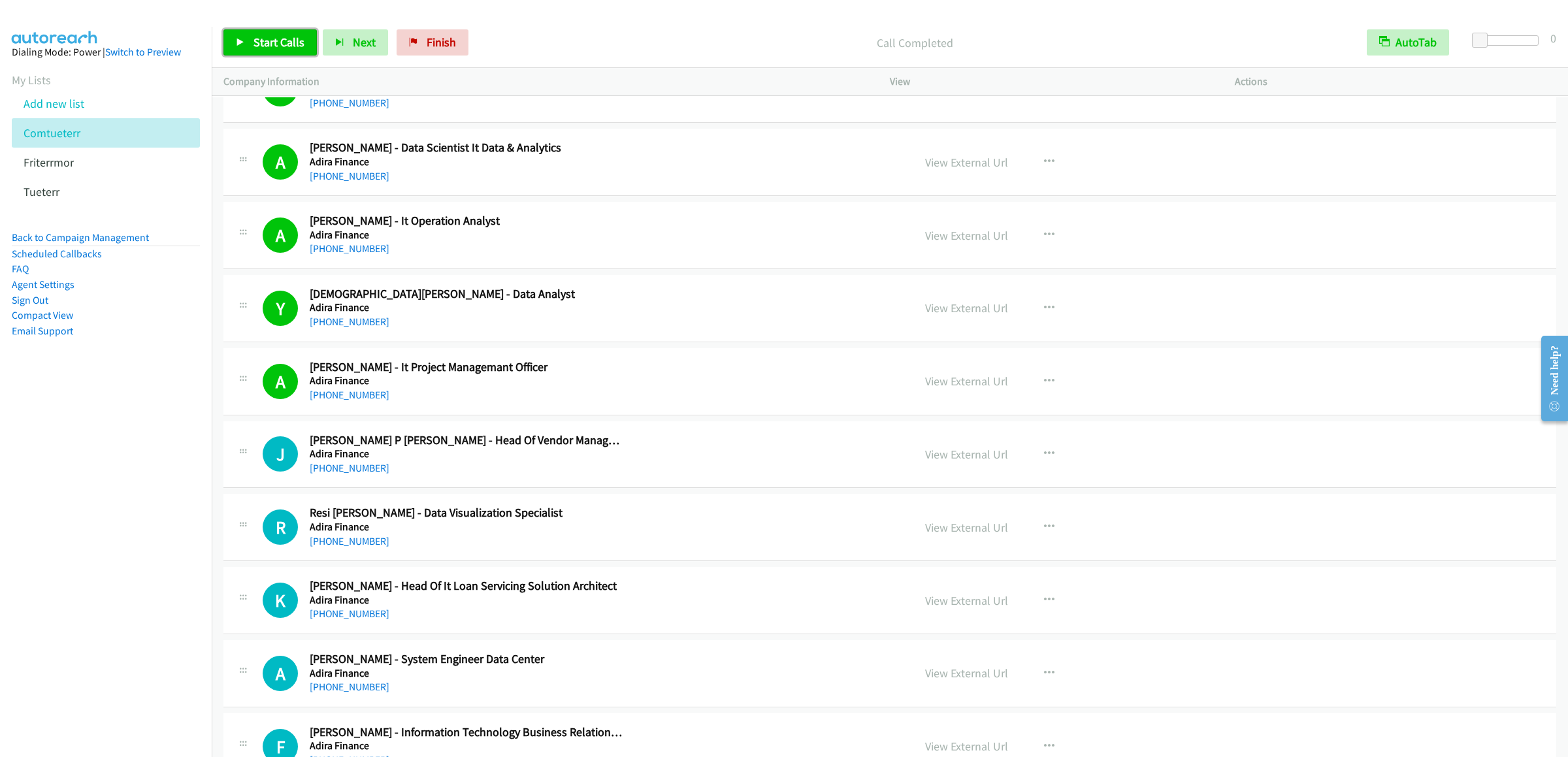
click at [254, 48] on span "Start Calls" at bounding box center [279, 42] width 51 height 15
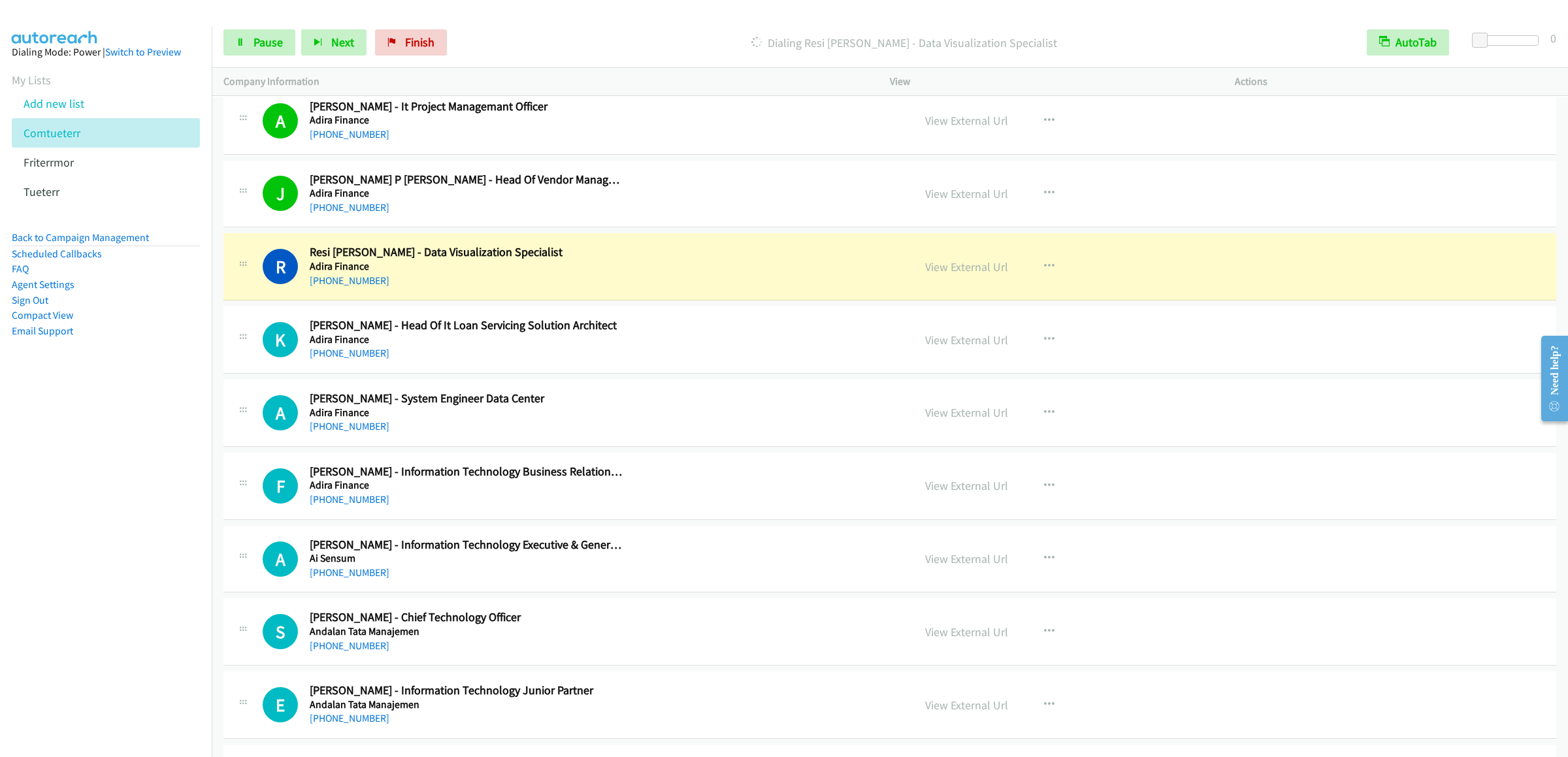
scroll to position [5882, 0]
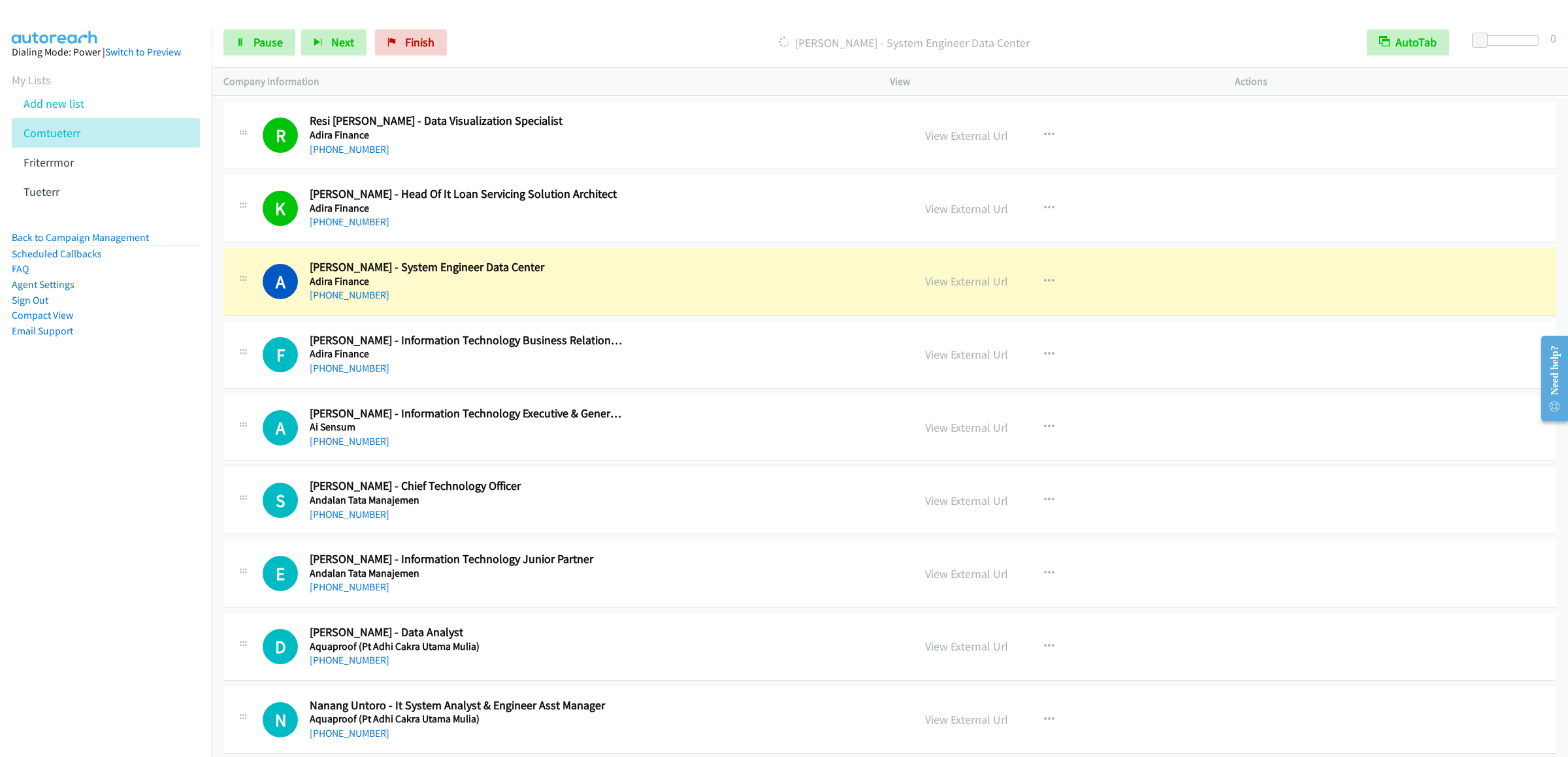
click at [247, 57] on div "Start Calls Pause Next Finish Dialing Andrev Sudarmono - System Engineer Data C…" at bounding box center [890, 42] width 1356 height 50
click at [254, 48] on span "Pause" at bounding box center [269, 42] width 30 height 15
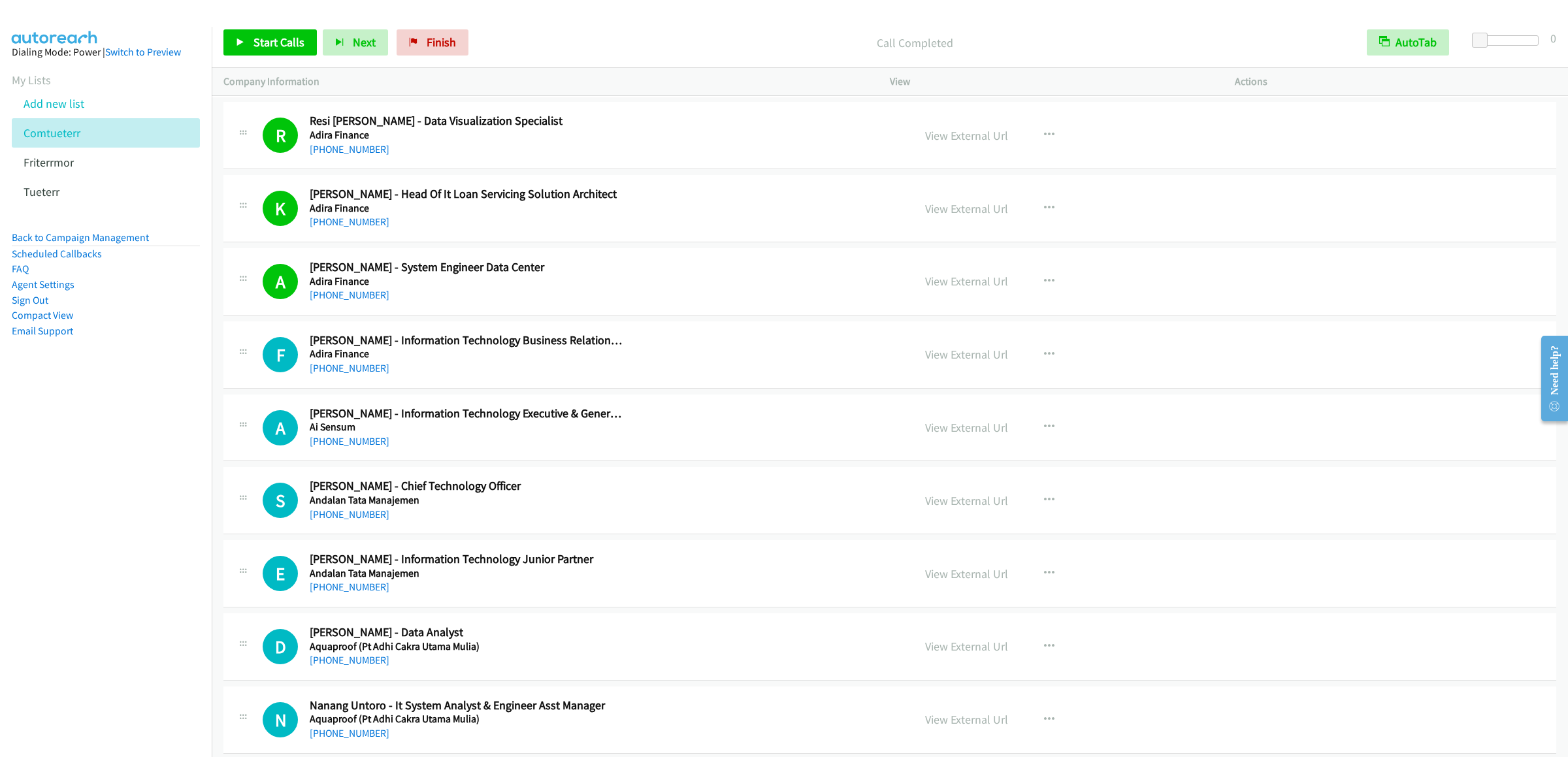
click at [290, 23] on div "Start Calls Pause Next Finish Call Completed AutoTab AutoTab 0" at bounding box center [890, 42] width 1356 height 50
click at [277, 45] on span "Start Calls" at bounding box center [279, 42] width 51 height 15
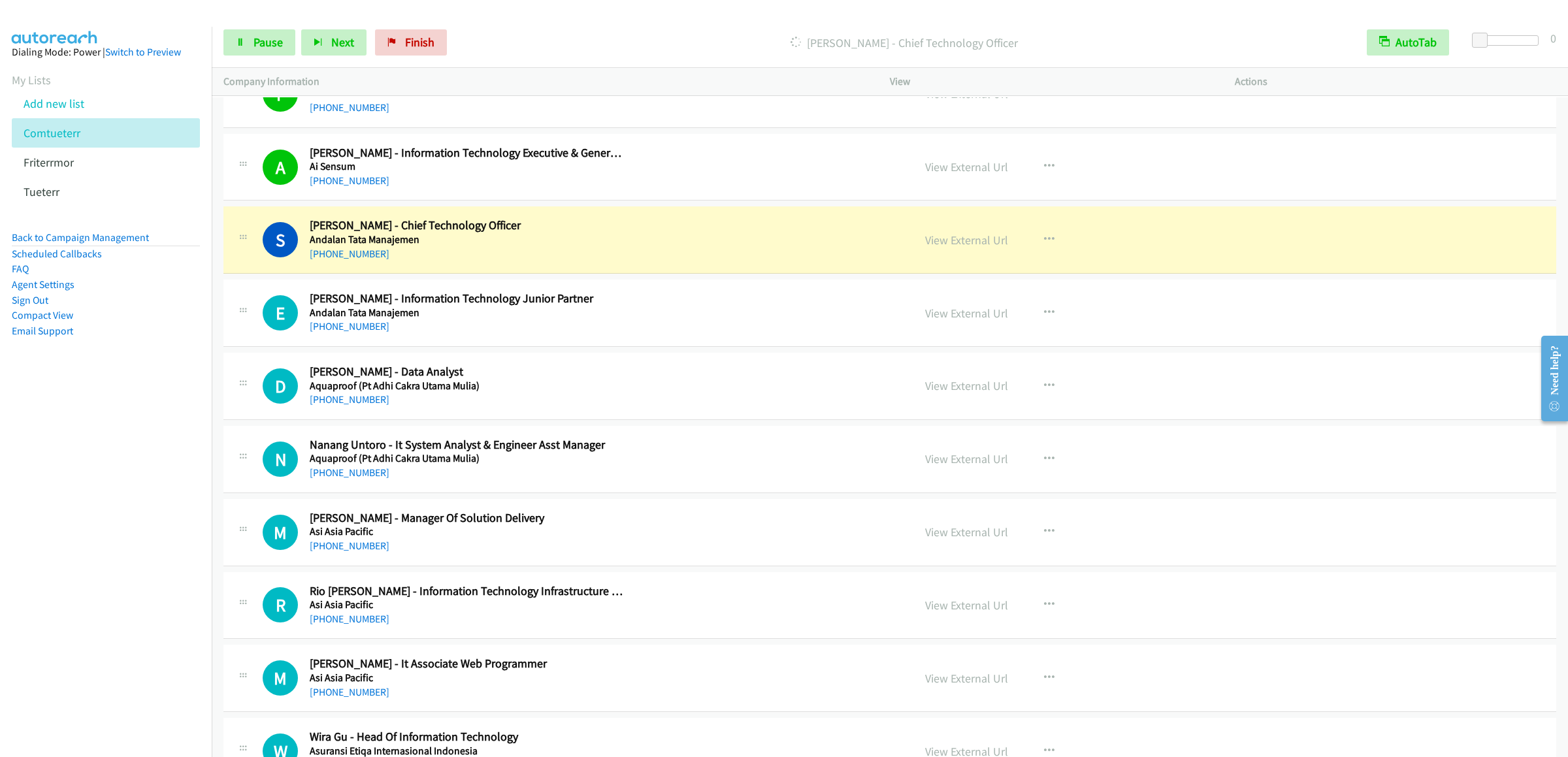
scroll to position [6273, 0]
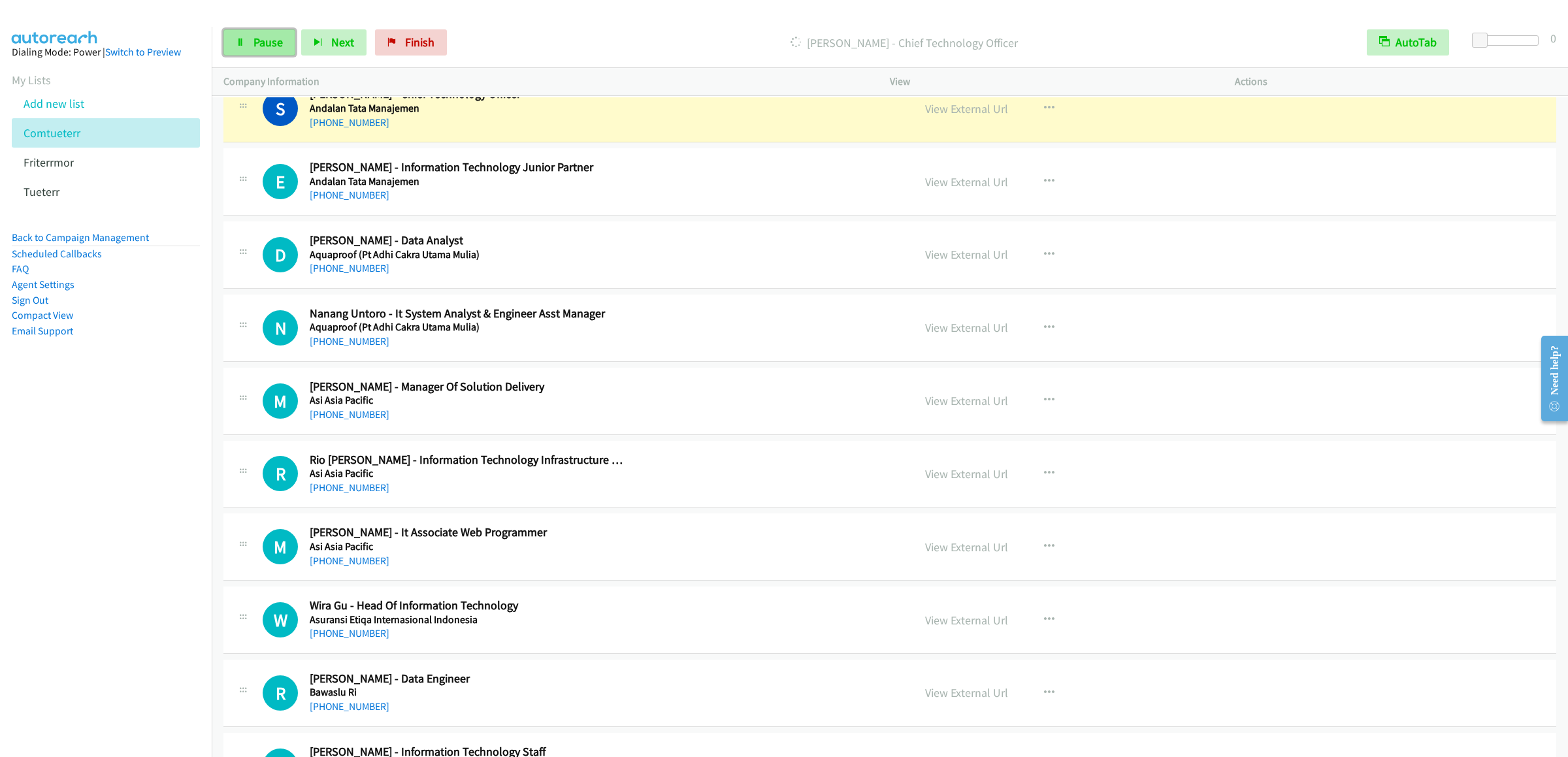
click at [275, 47] on span "Pause" at bounding box center [269, 42] width 30 height 15
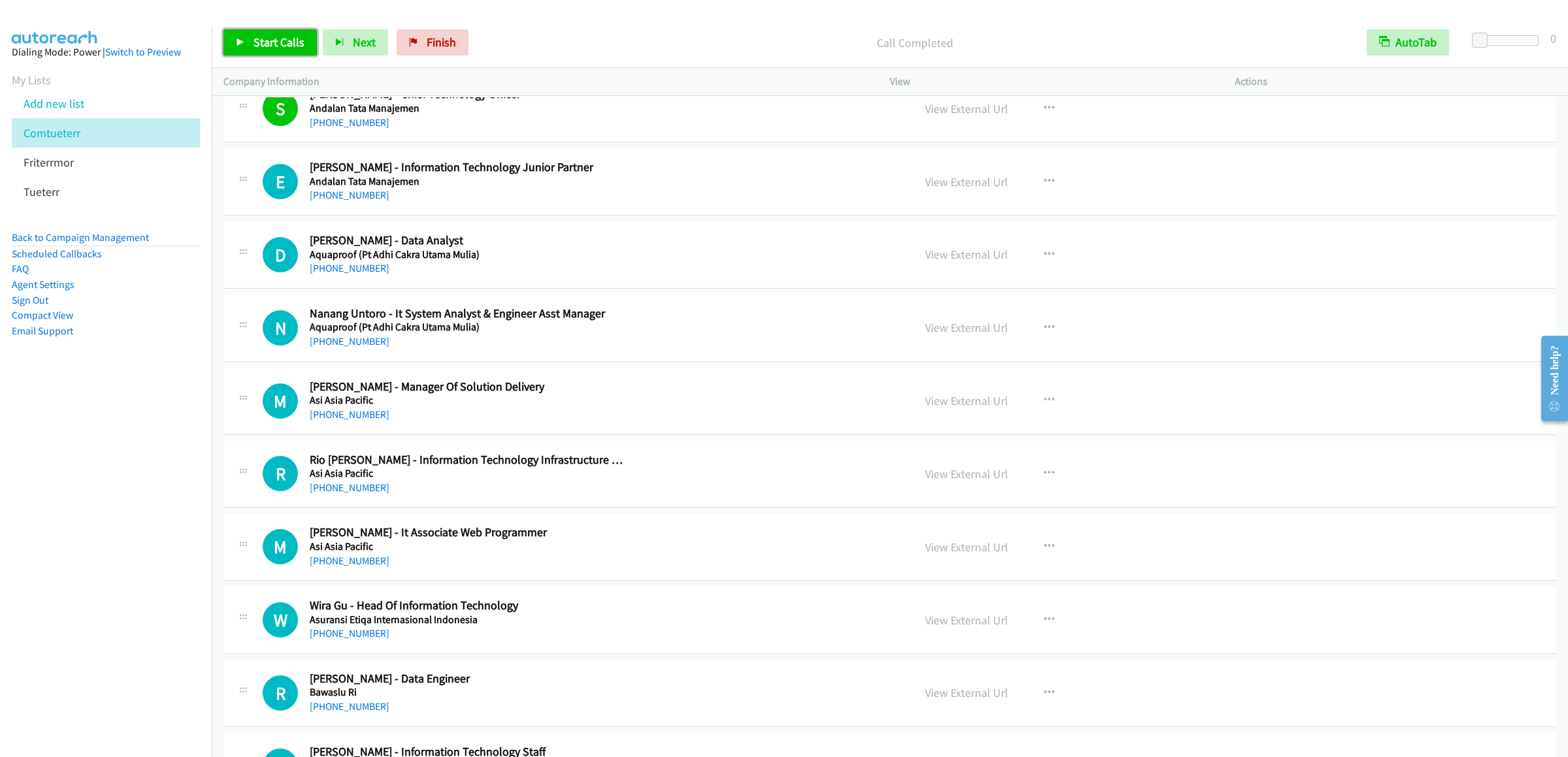
click at [269, 33] on link "Start Calls" at bounding box center [270, 42] width 93 height 26
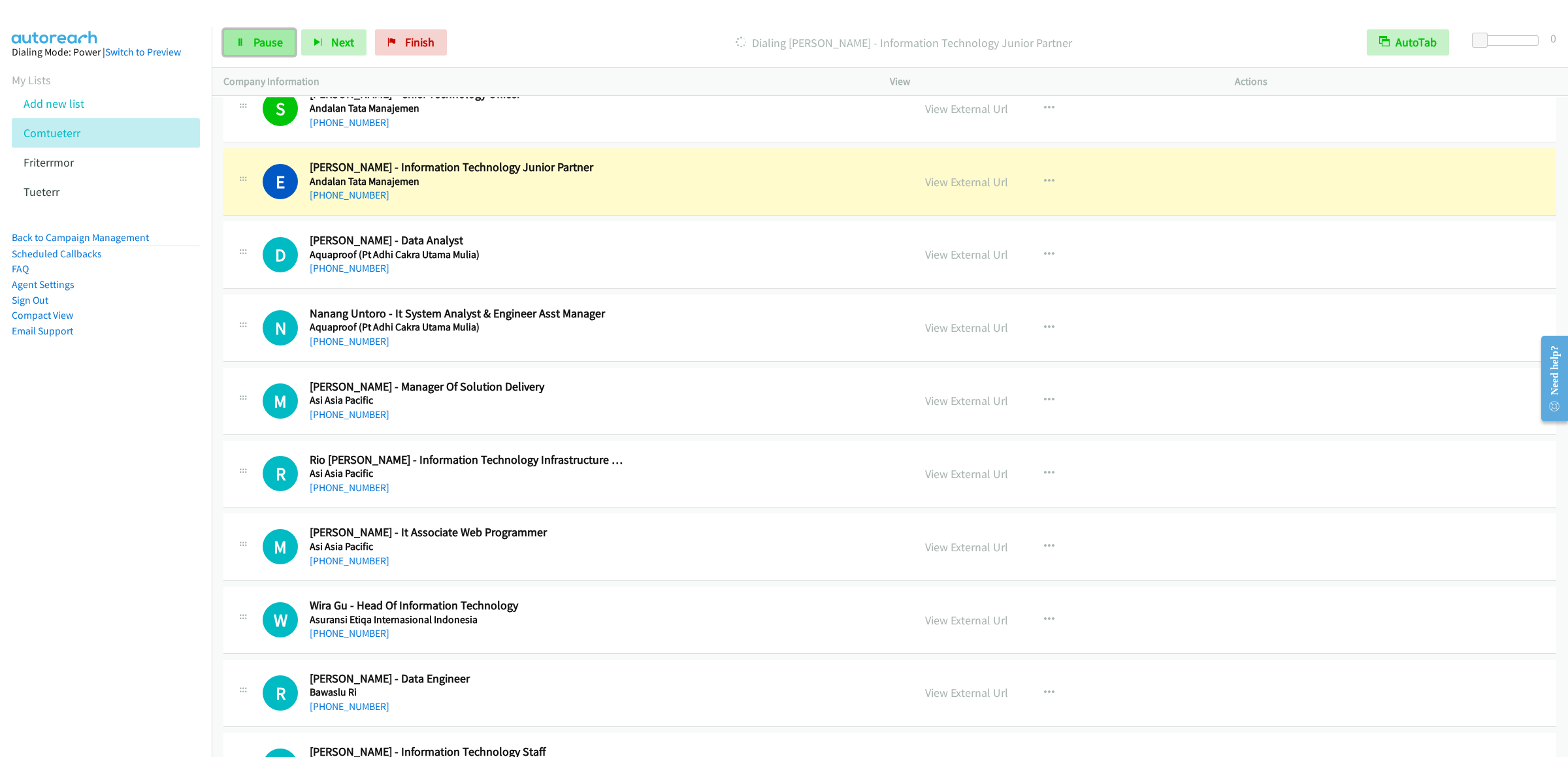
click at [267, 44] on span "Pause" at bounding box center [269, 42] width 30 height 15
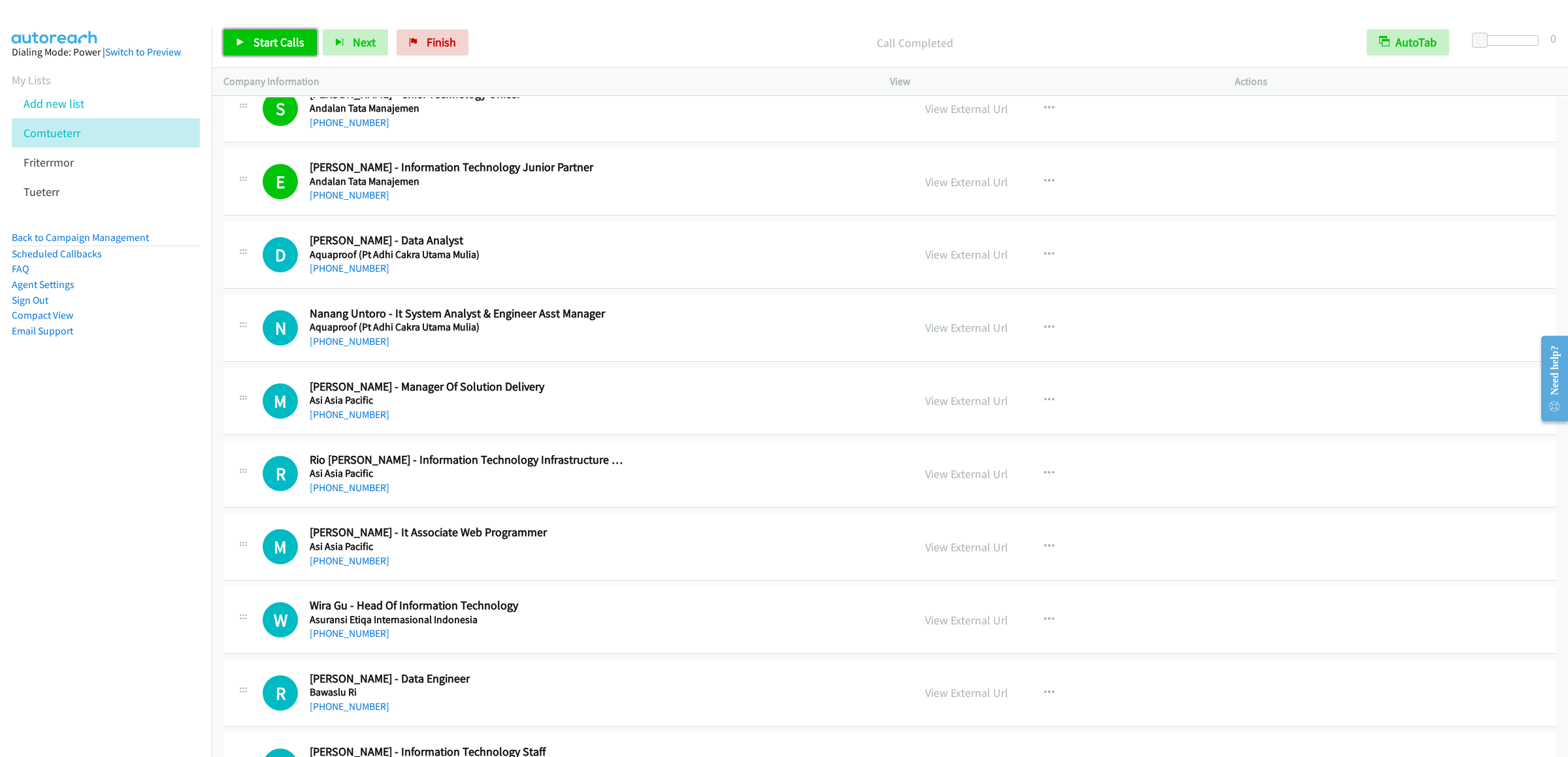
click at [274, 49] on link "Start Calls" at bounding box center [270, 42] width 93 height 26
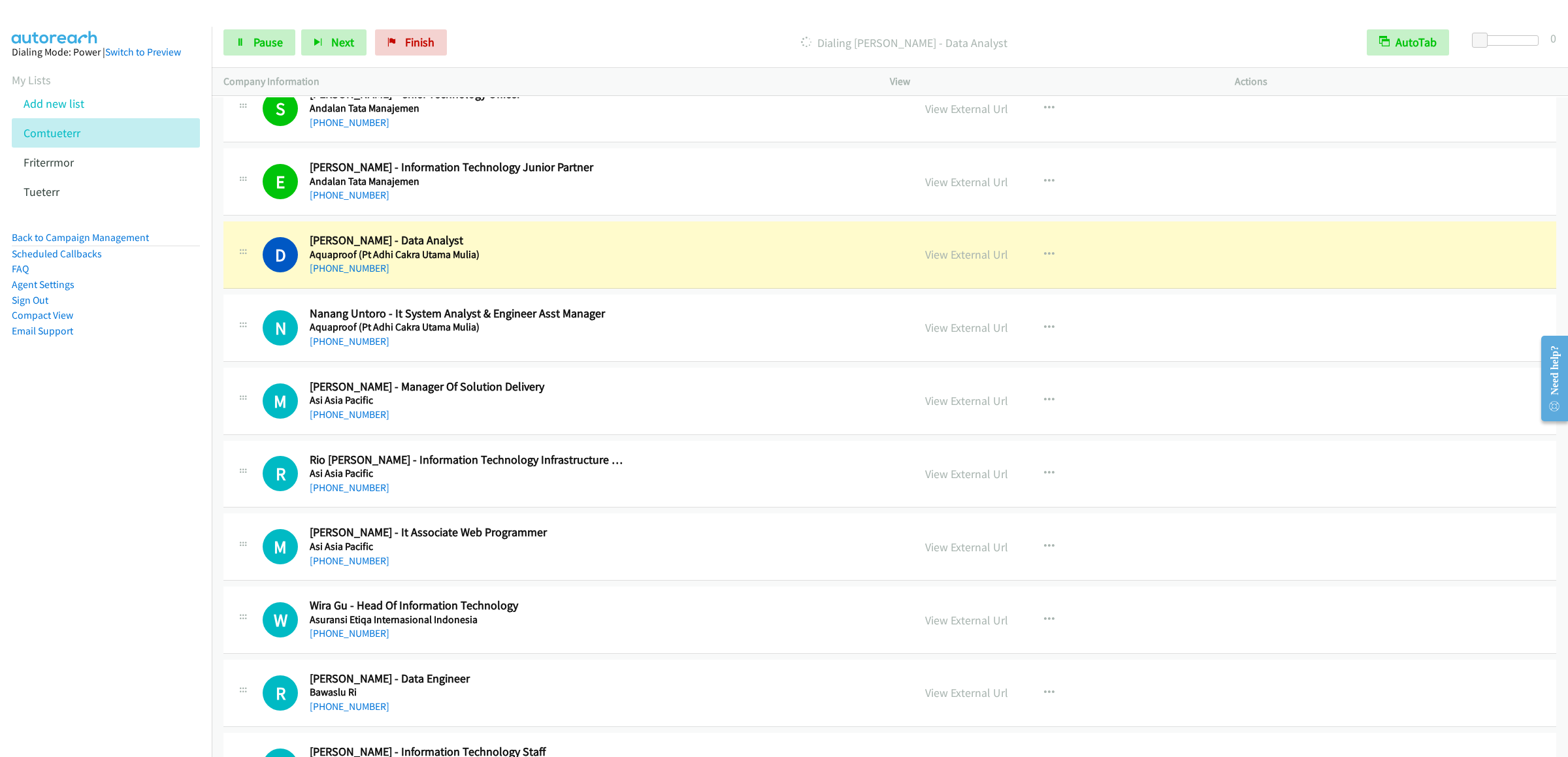
scroll to position [6403, 0]
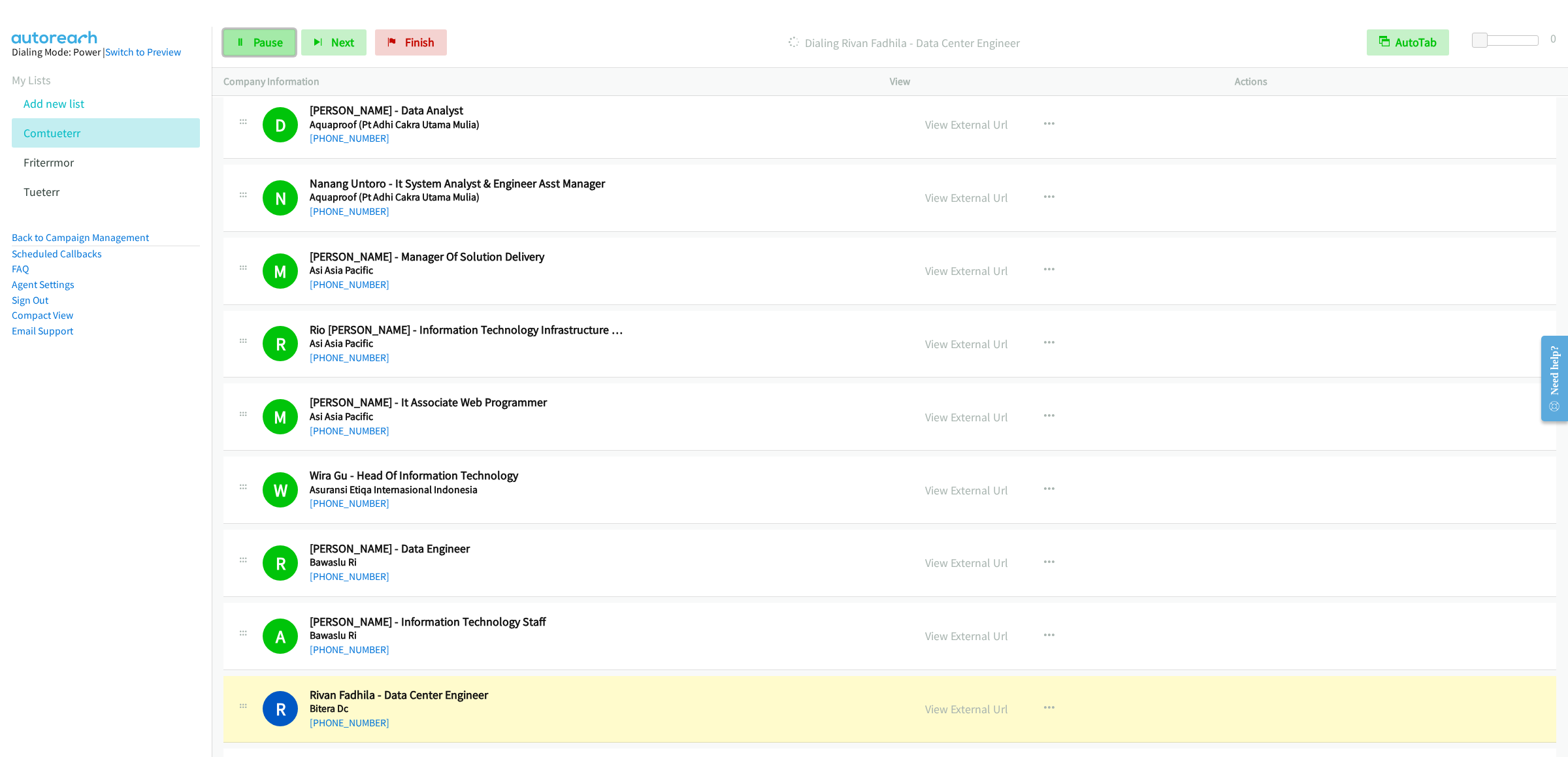
click at [247, 38] on link "Pause" at bounding box center [259, 42] width 72 height 26
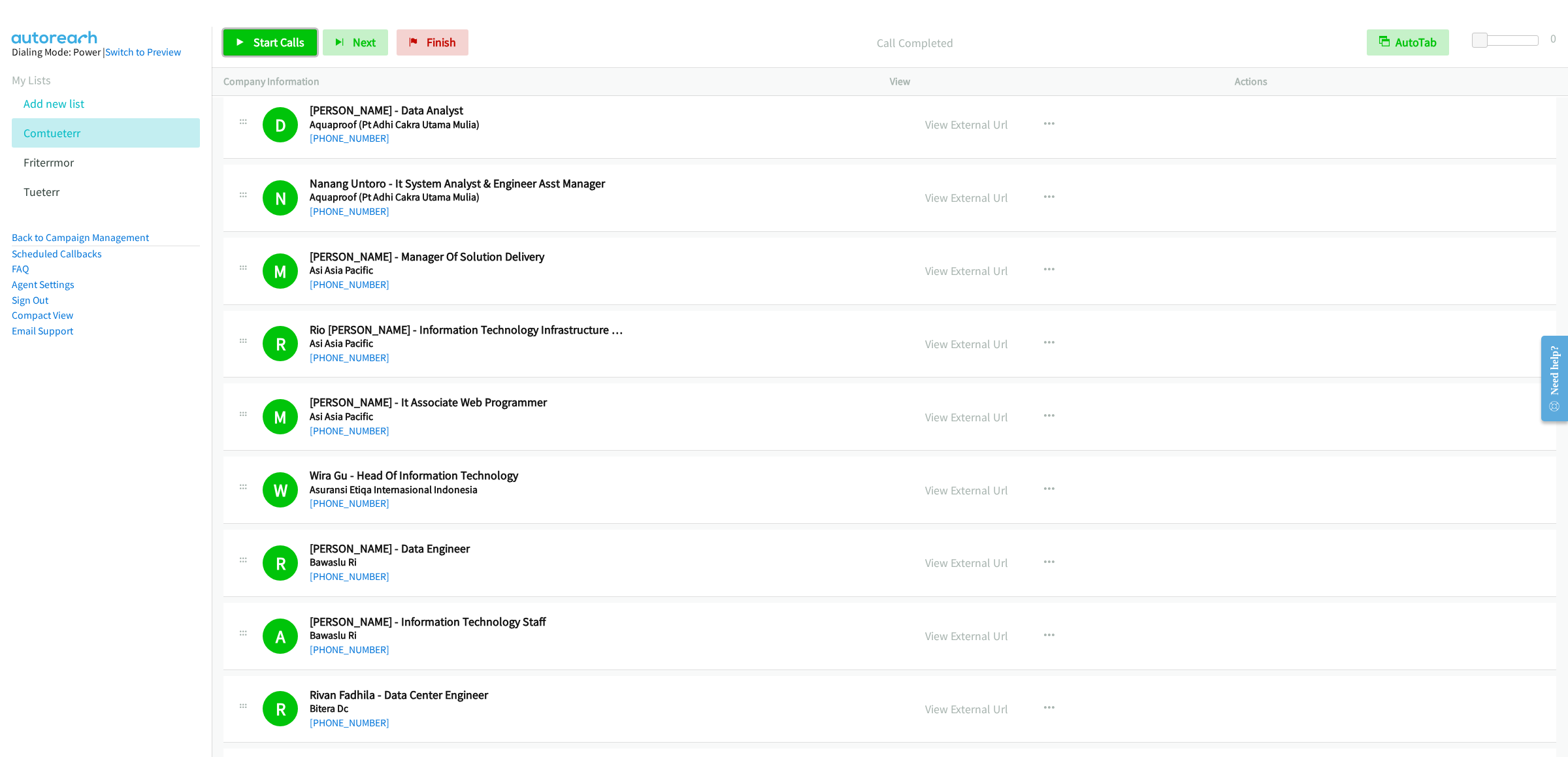
click at [278, 42] on span "Start Calls" at bounding box center [279, 42] width 51 height 15
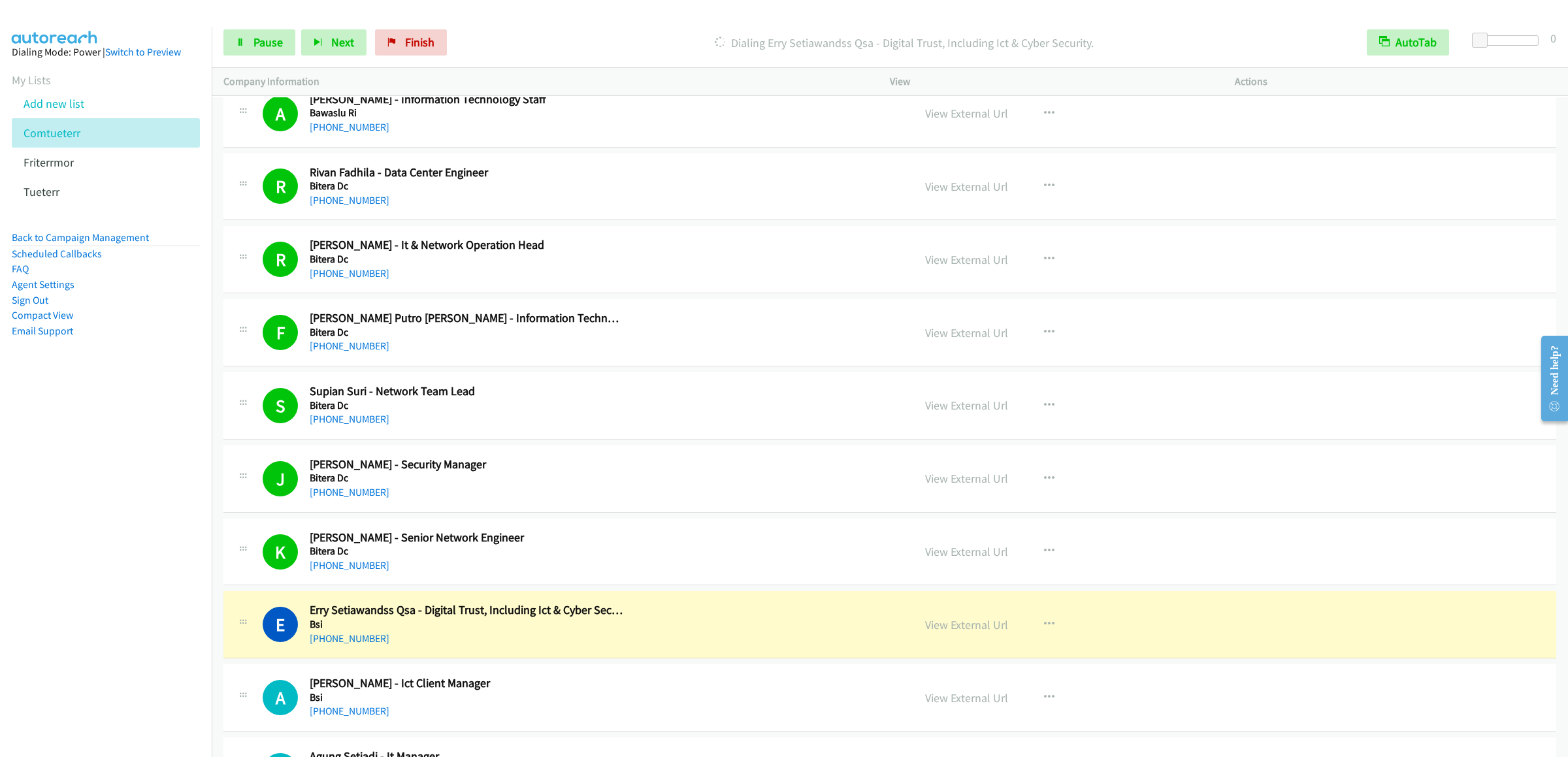
scroll to position [7318, 0]
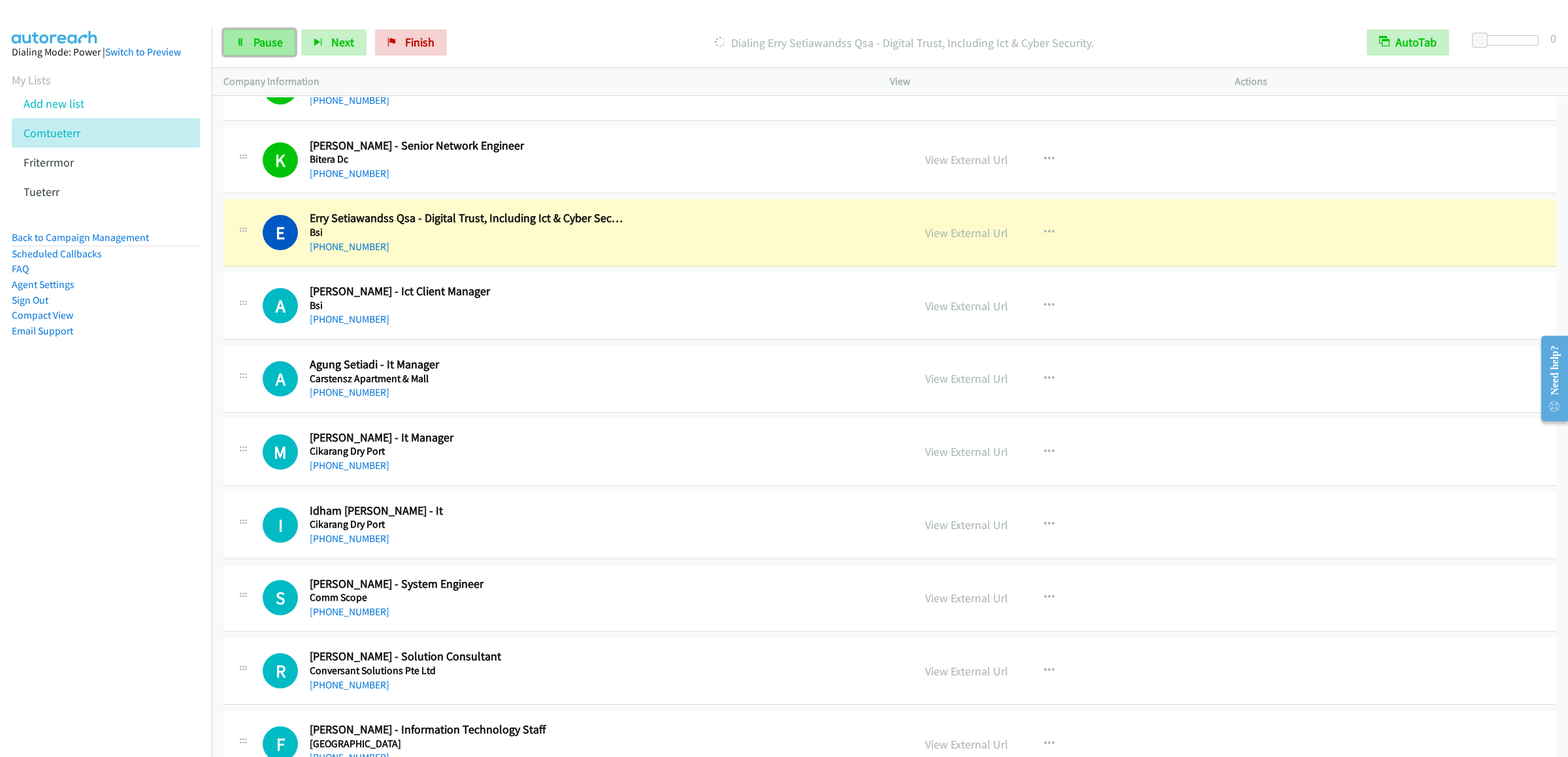
click at [267, 40] on span "Pause" at bounding box center [269, 42] width 30 height 15
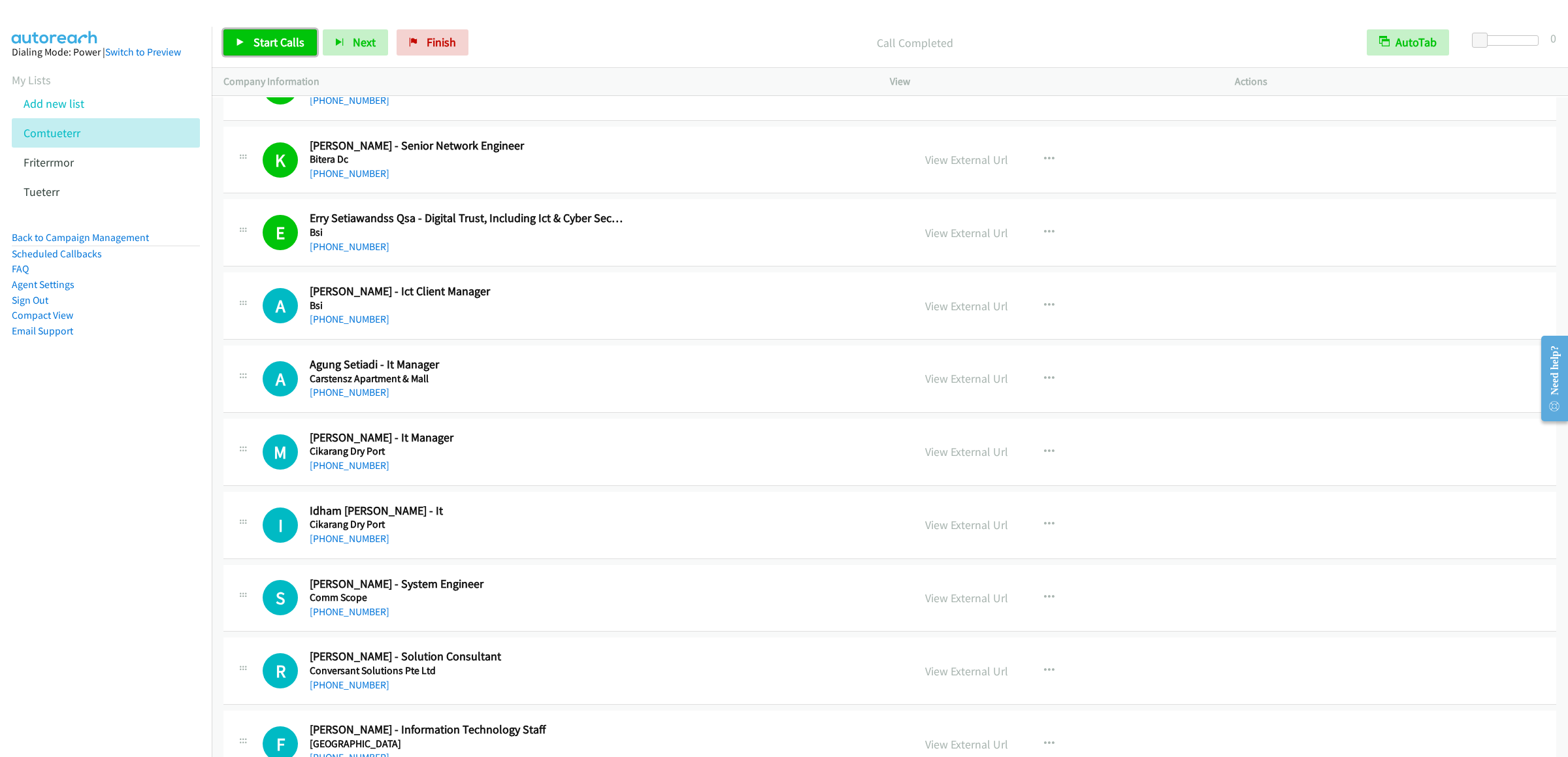
click at [282, 48] on span "Start Calls" at bounding box center [279, 42] width 51 height 15
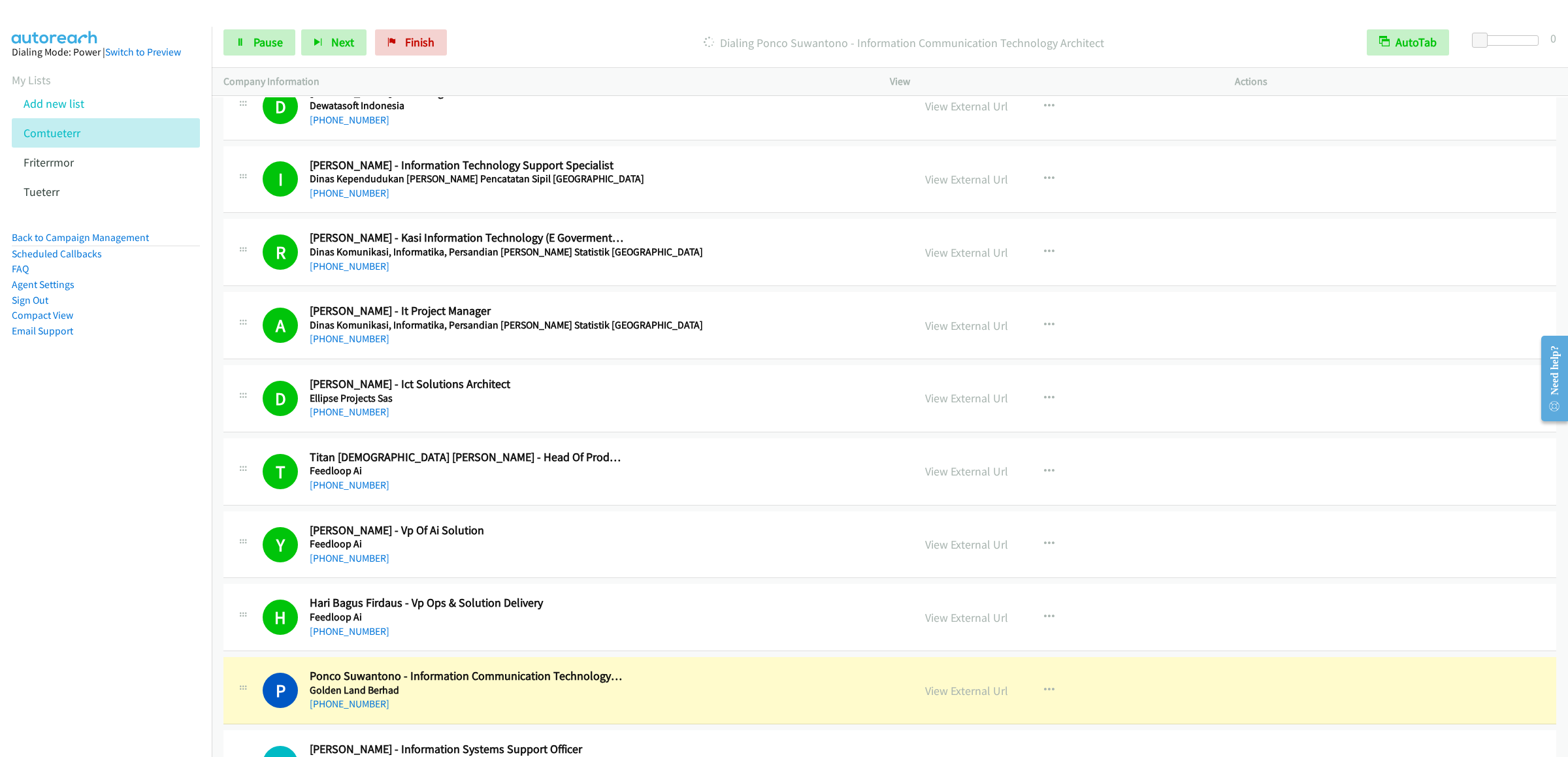
scroll to position [8624, 0]
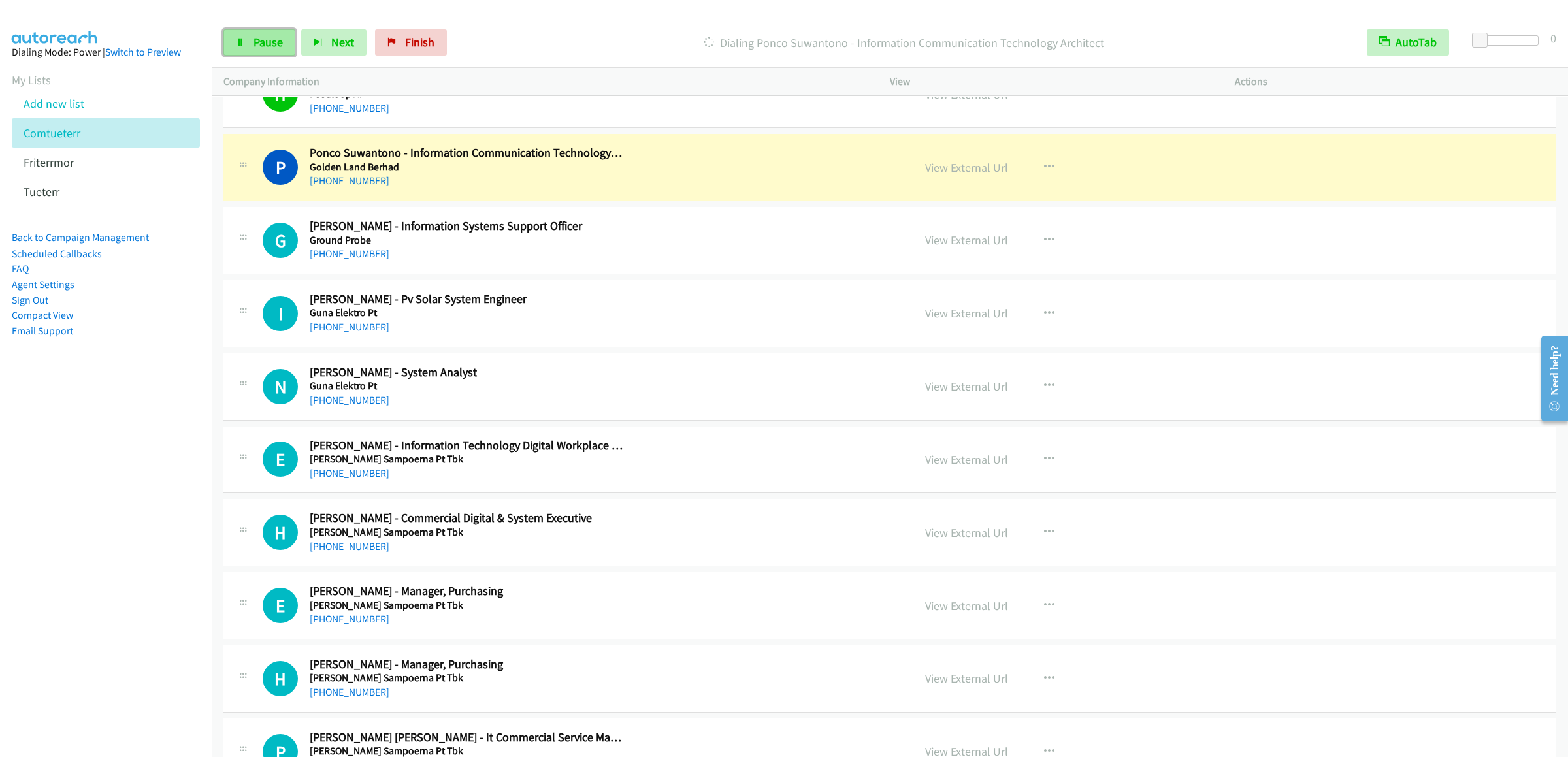
click at [263, 42] on span "Pause" at bounding box center [269, 42] width 30 height 15
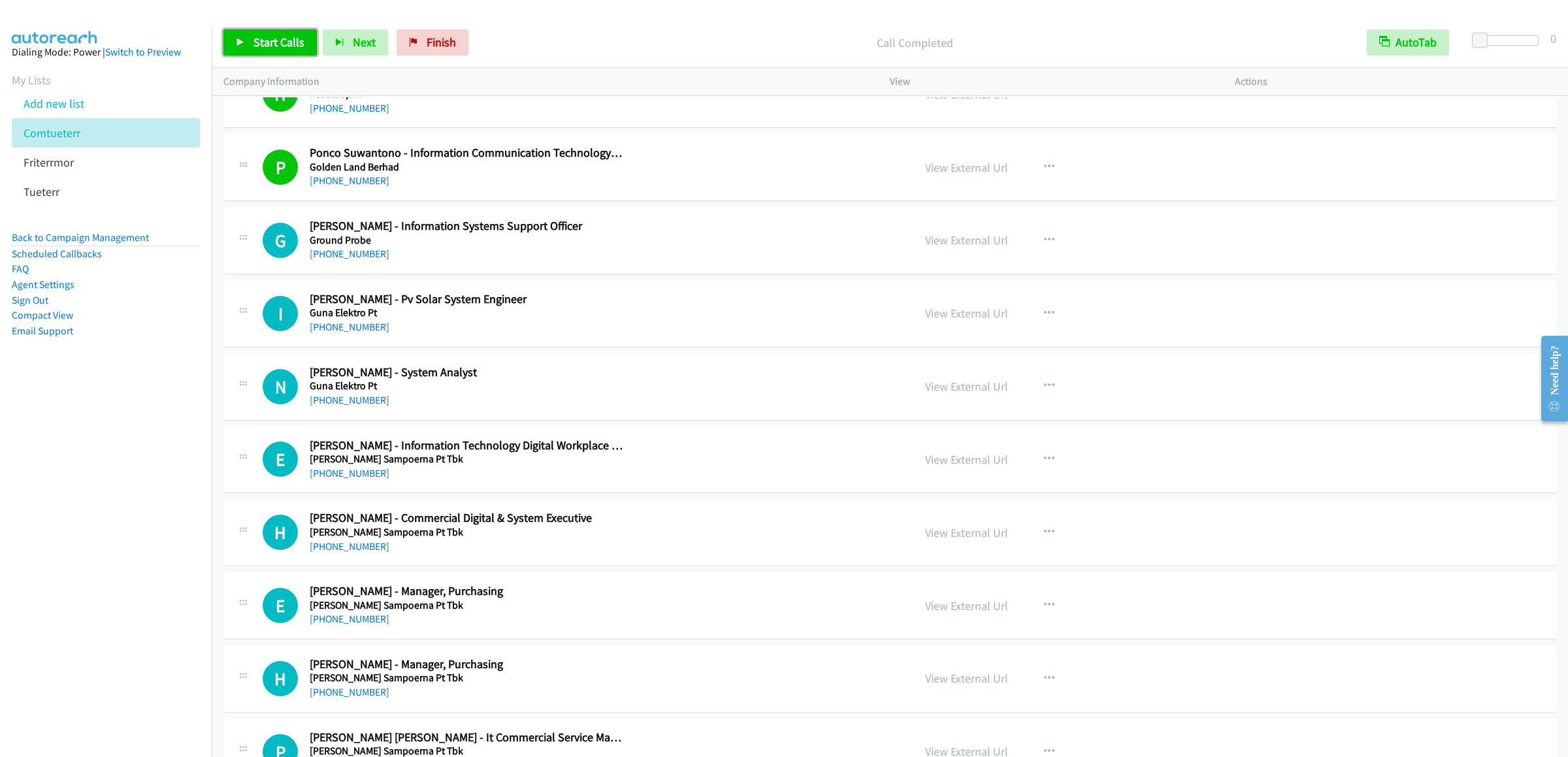
click at [259, 42] on span "Start Calls" at bounding box center [279, 42] width 51 height 15
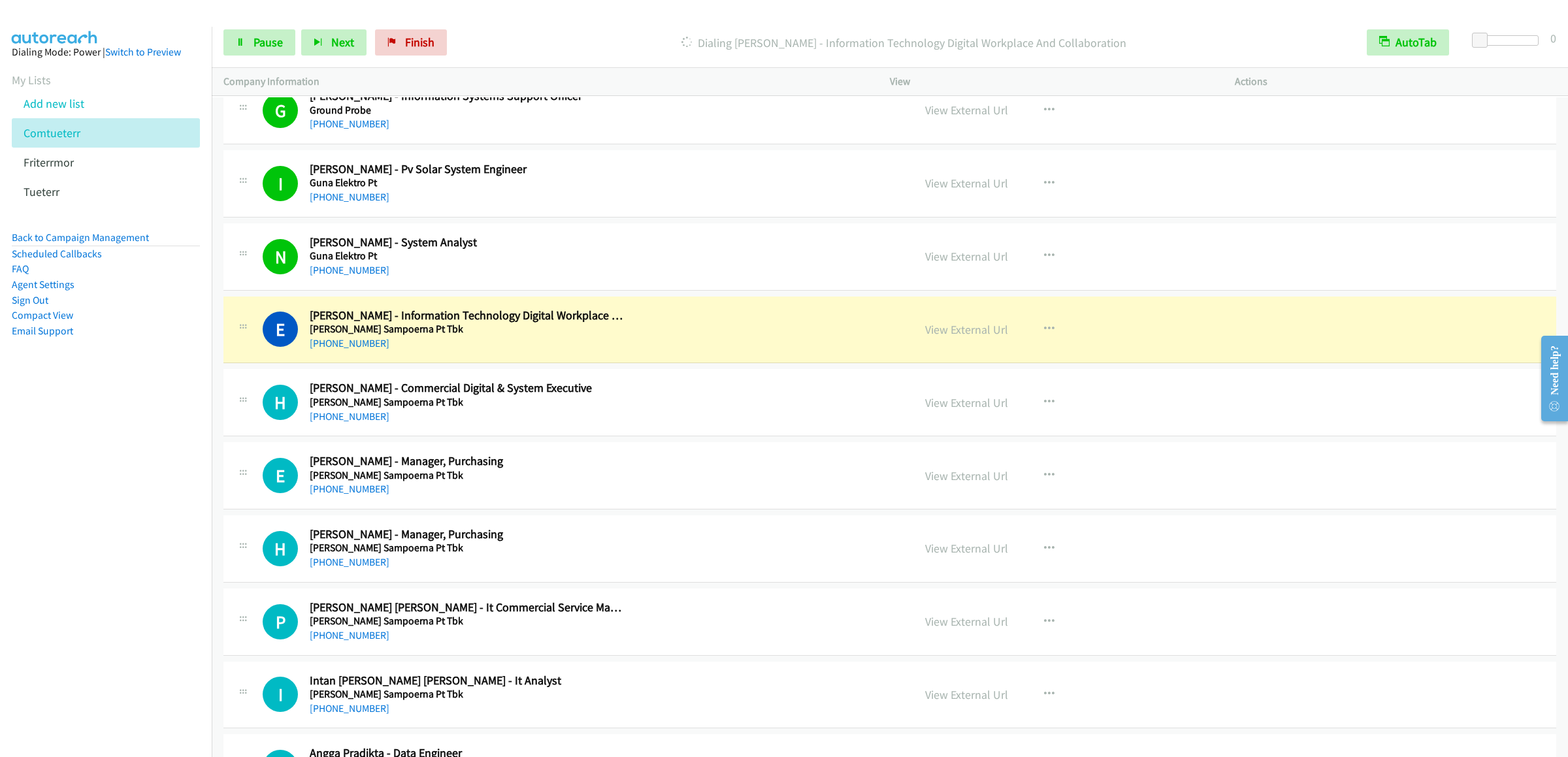
scroll to position [8885, 0]
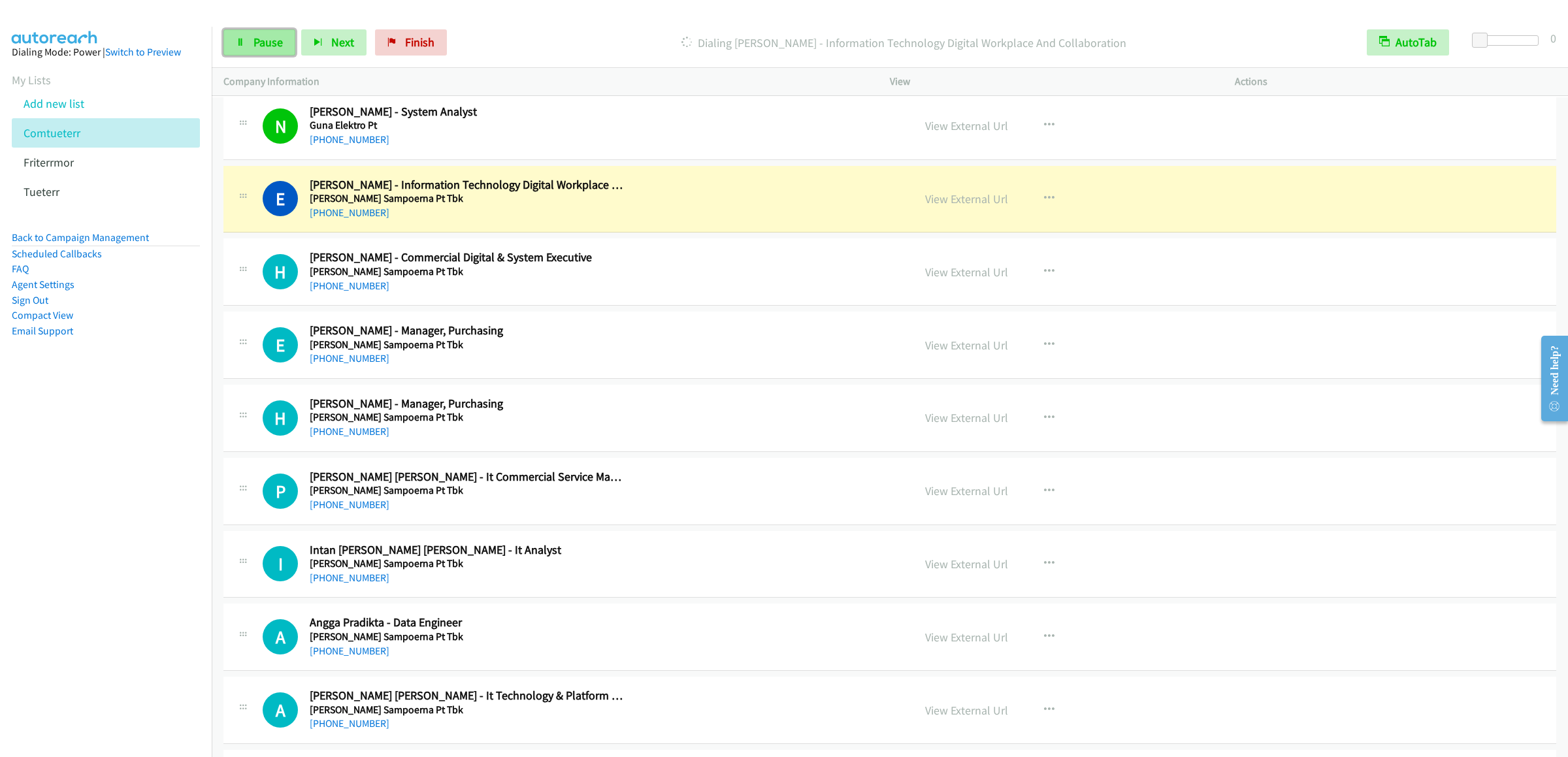
click at [247, 31] on link "Pause" at bounding box center [259, 42] width 72 height 26
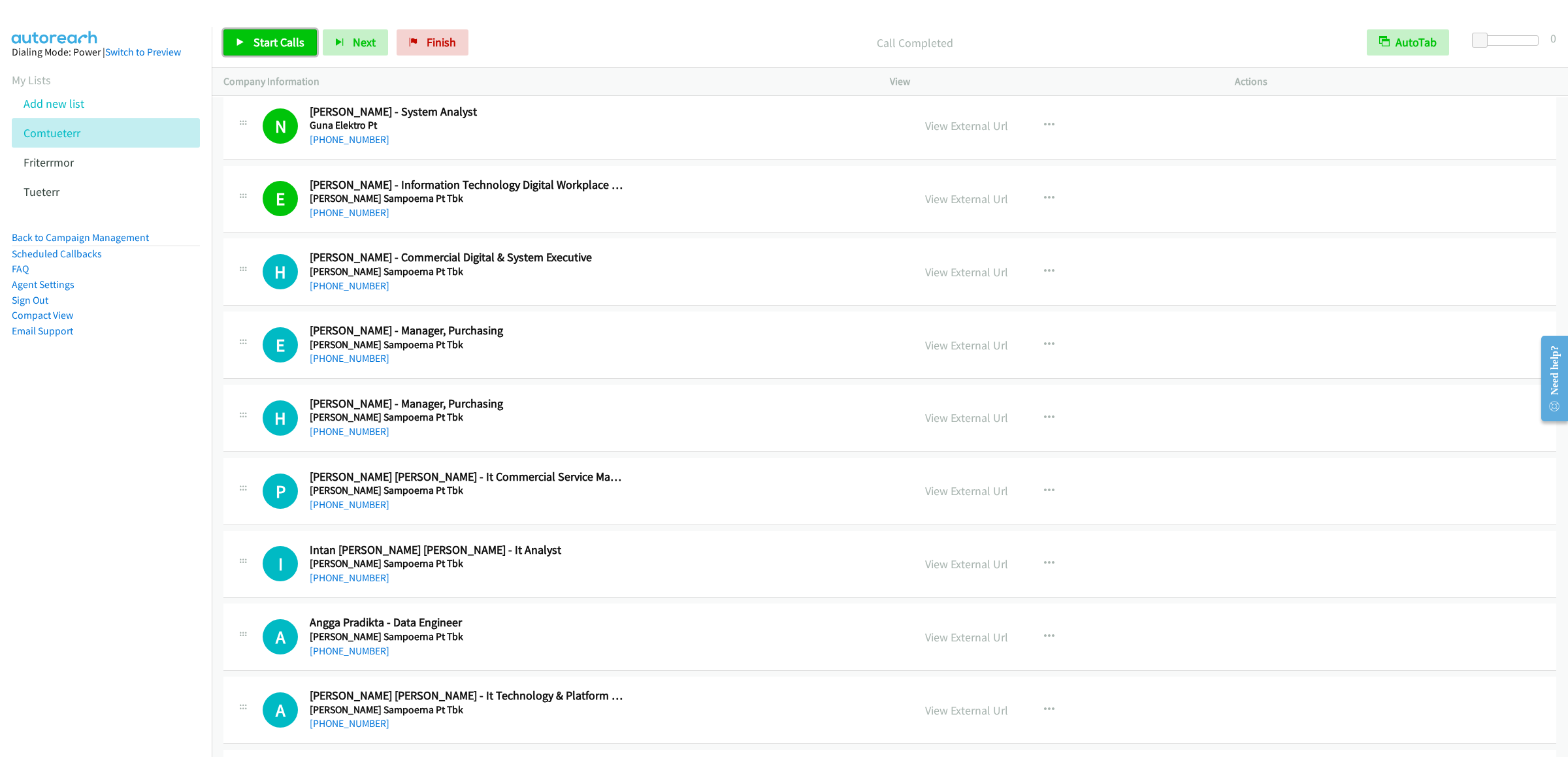
click at [276, 44] on span "Start Calls" at bounding box center [279, 42] width 51 height 15
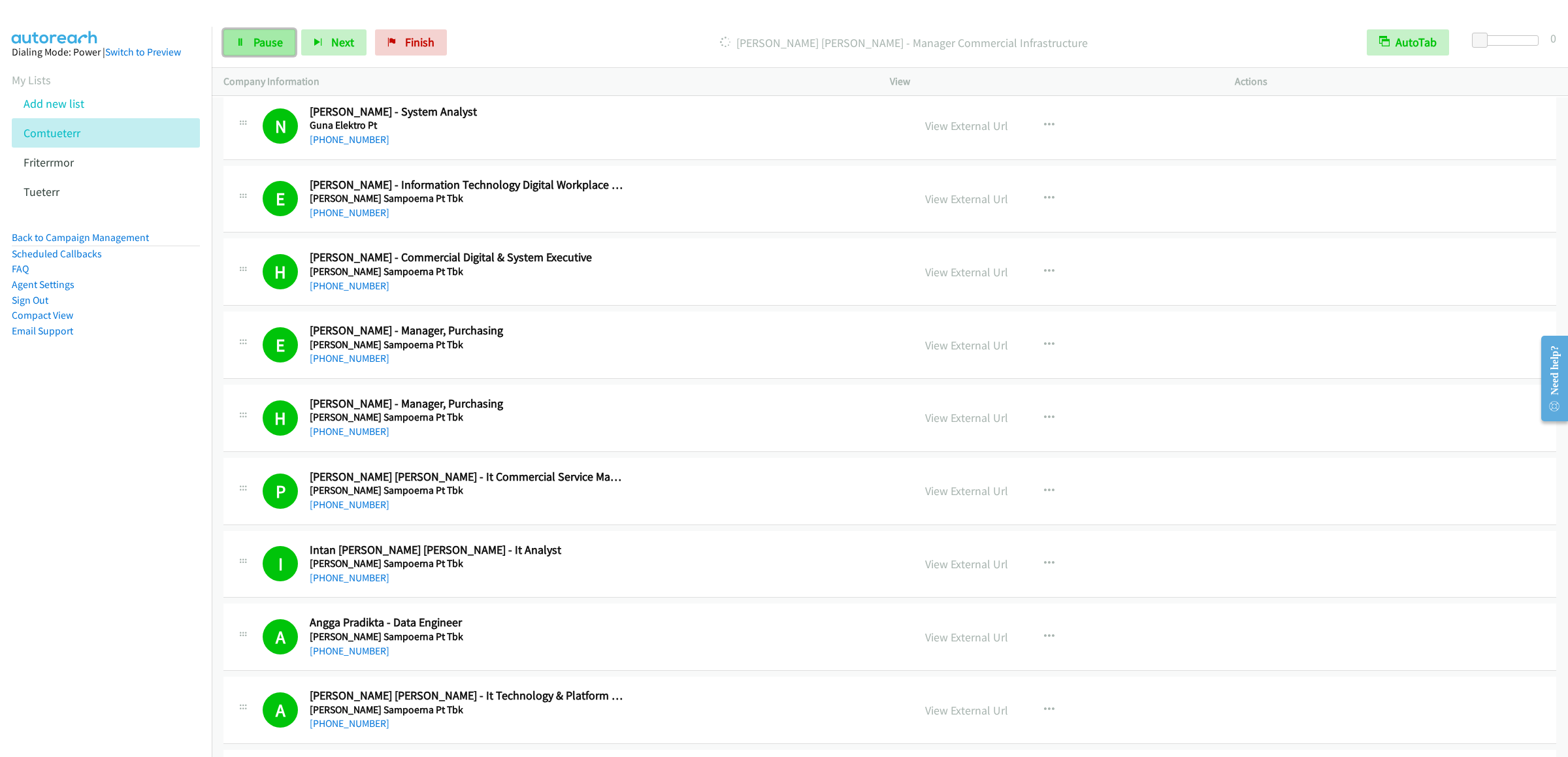
click at [235, 36] on link "Pause" at bounding box center [259, 42] width 72 height 26
click at [254, 31] on link "Start Calls" at bounding box center [270, 42] width 93 height 26
drag, startPoint x: 271, startPoint y: 47, endPoint x: 749, endPoint y: 138, distance: 486.6
click at [271, 47] on span "Pause" at bounding box center [269, 42] width 30 height 15
click at [240, 42] on icon at bounding box center [240, 43] width 9 height 9
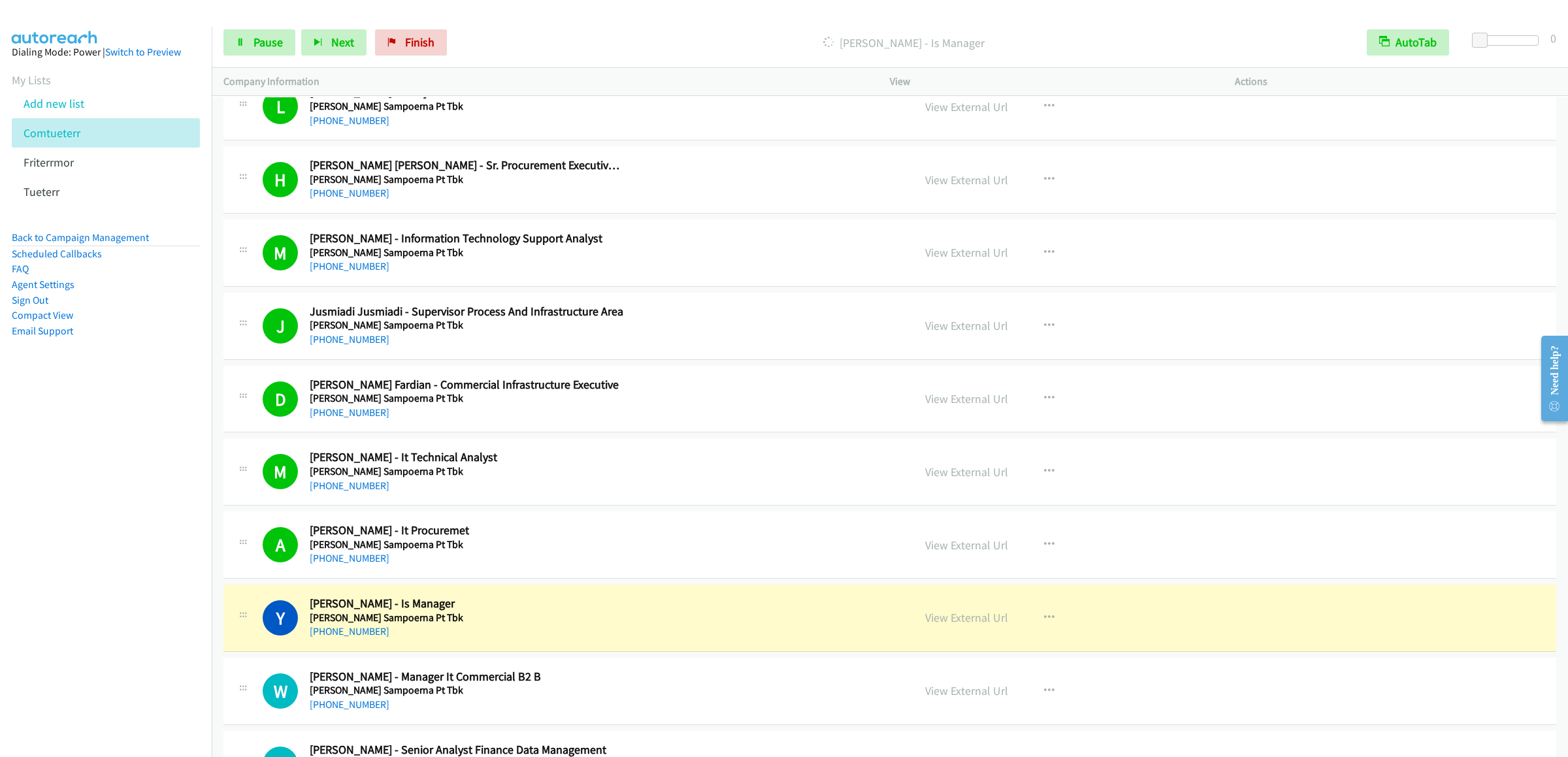
scroll to position [10976, 0]
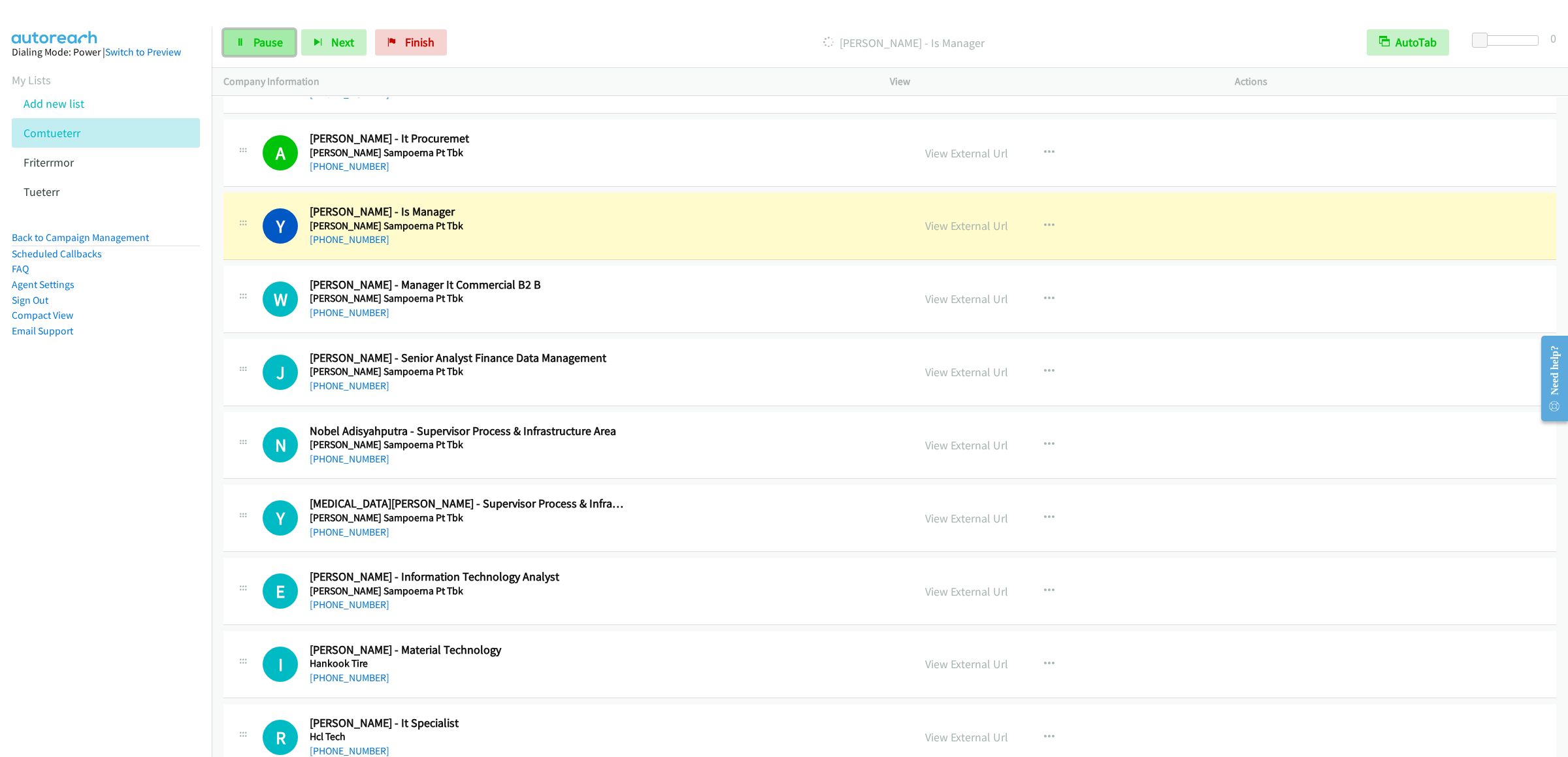
click at [275, 55] on link "Pause" at bounding box center [259, 42] width 72 height 26
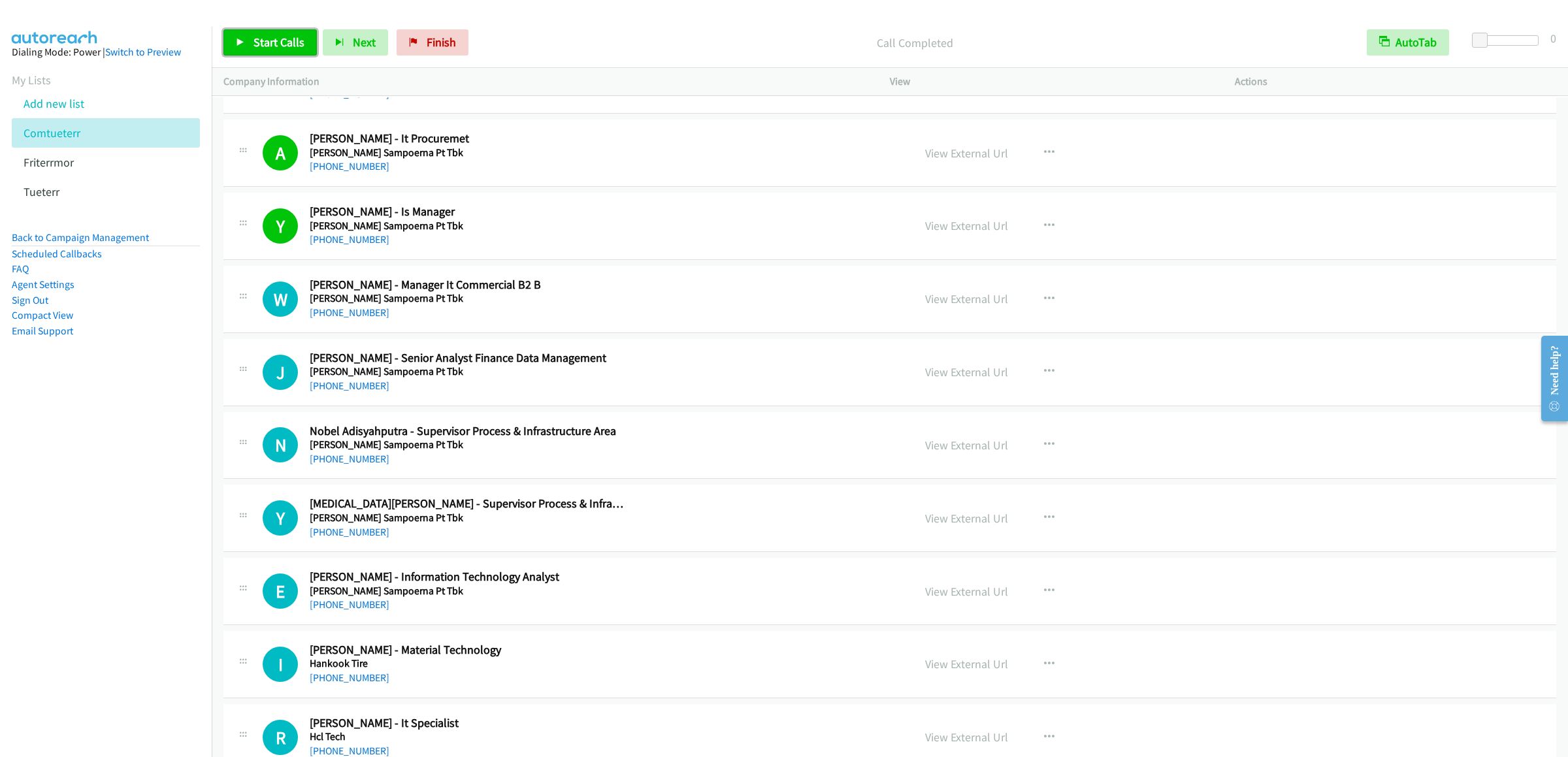
click at [259, 35] on span "Start Calls" at bounding box center [279, 42] width 51 height 15
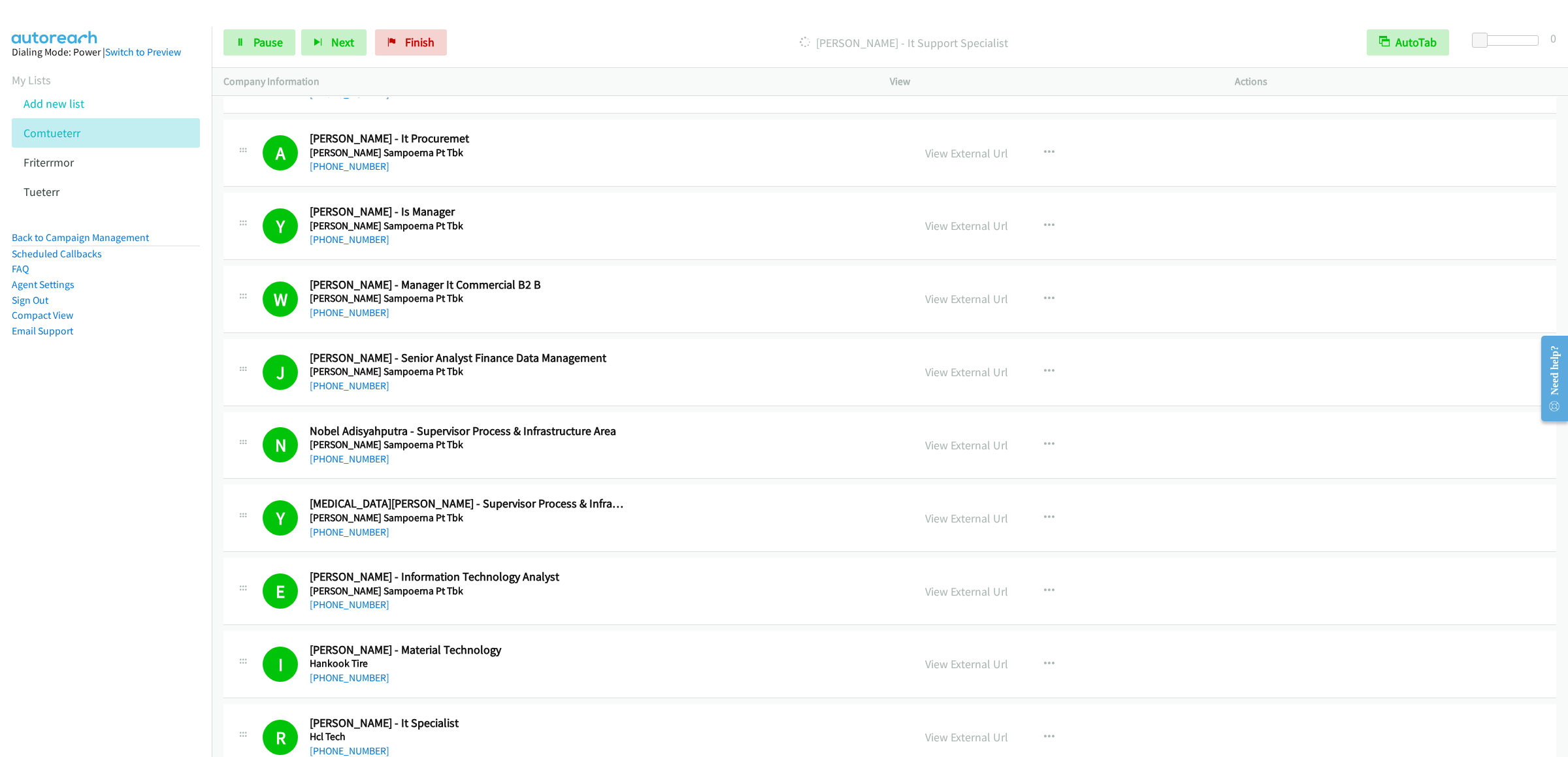
scroll to position [11628, 0]
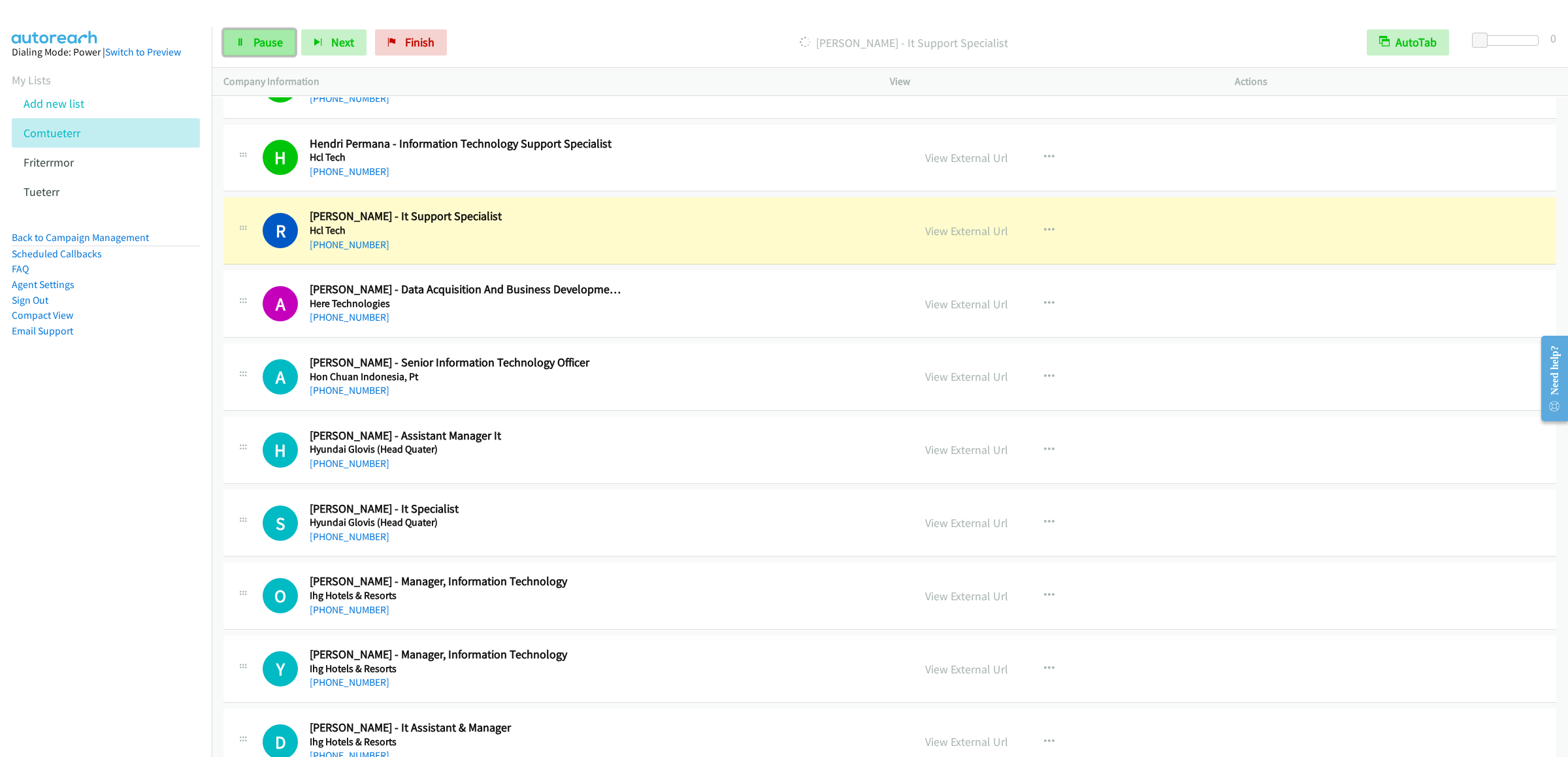
click at [242, 39] on icon at bounding box center [240, 43] width 9 height 9
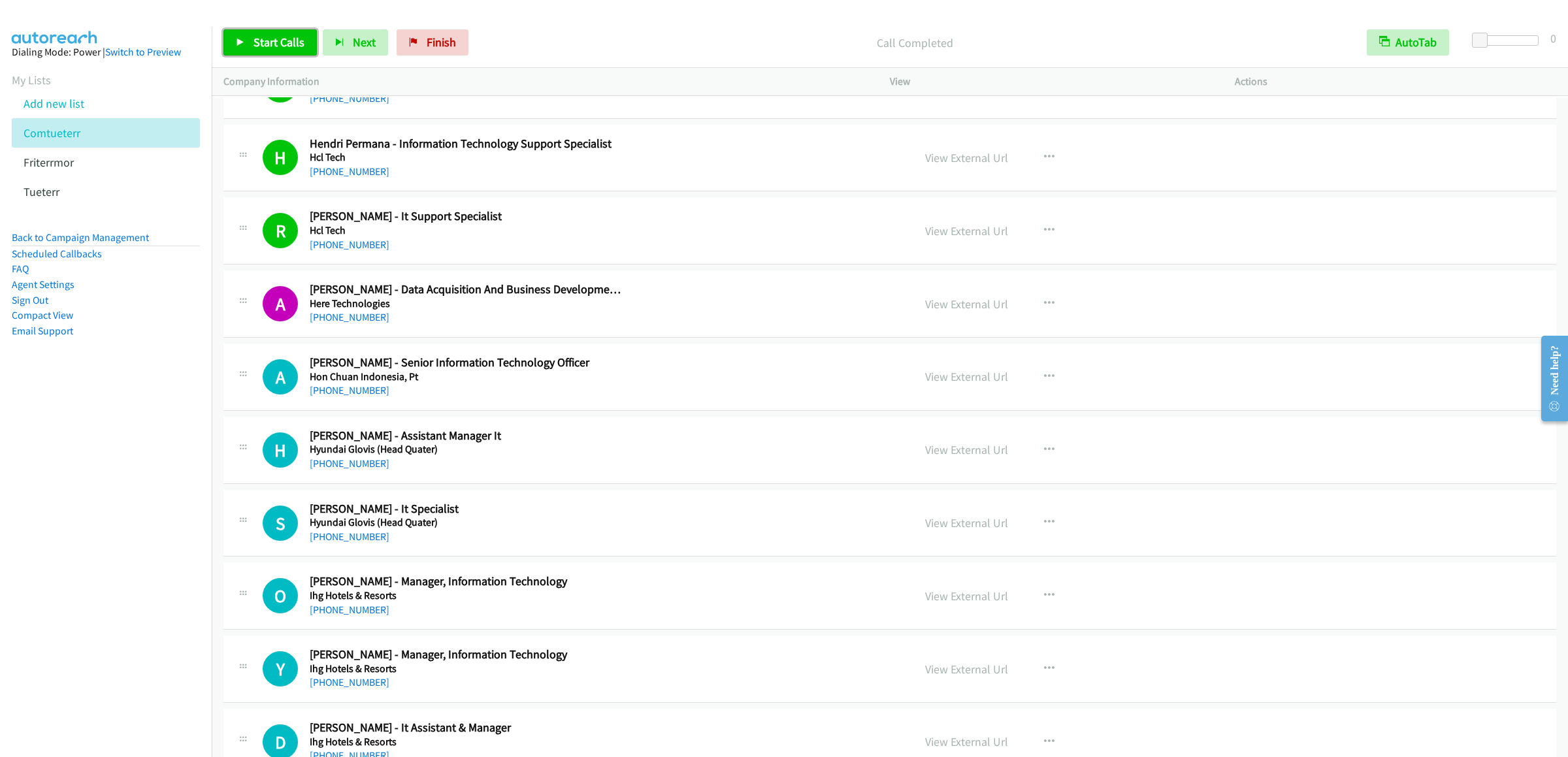
click at [283, 41] on span "Start Calls" at bounding box center [279, 42] width 51 height 15
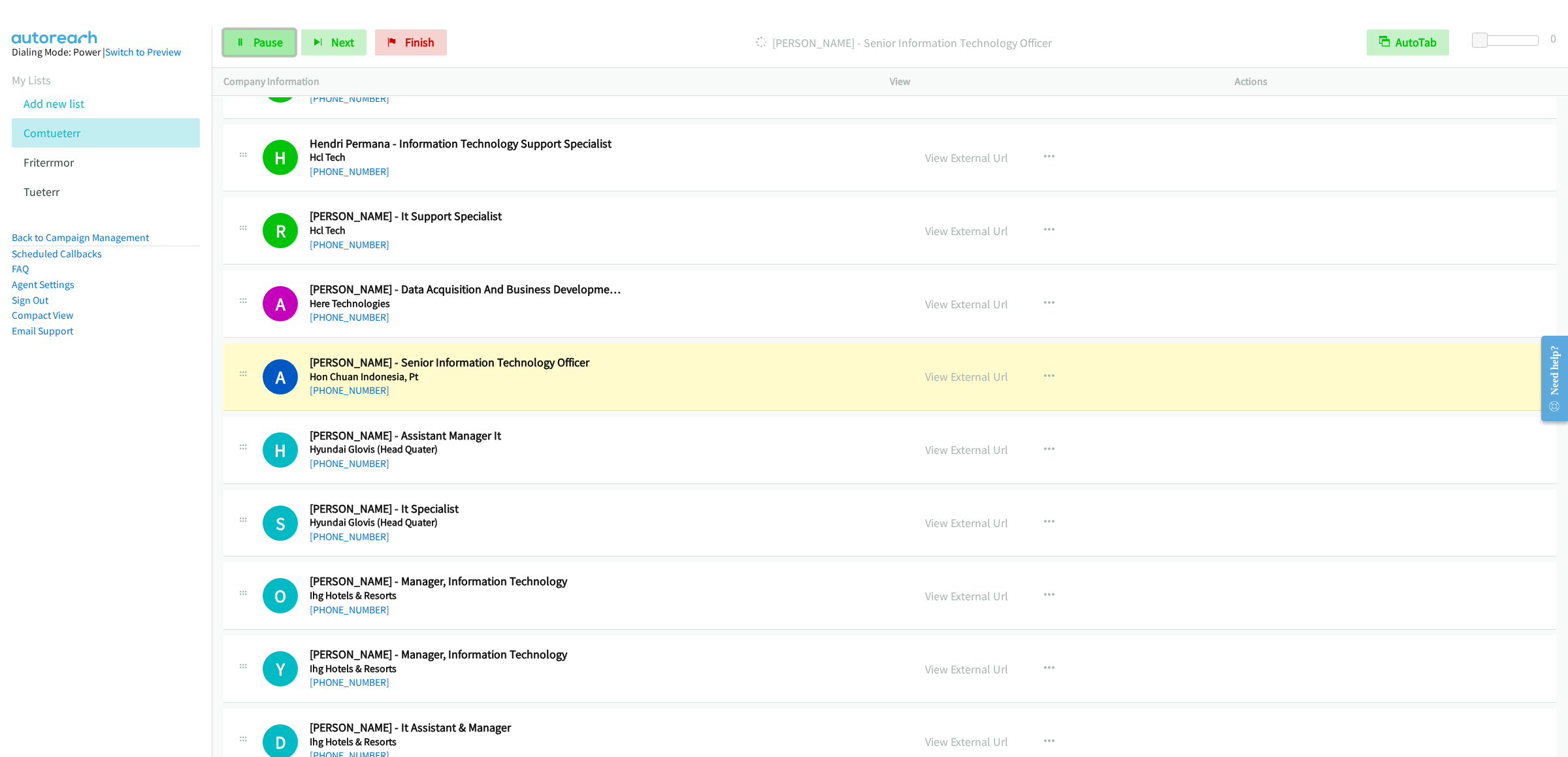
click at [245, 41] on link "Pause" at bounding box center [259, 42] width 72 height 26
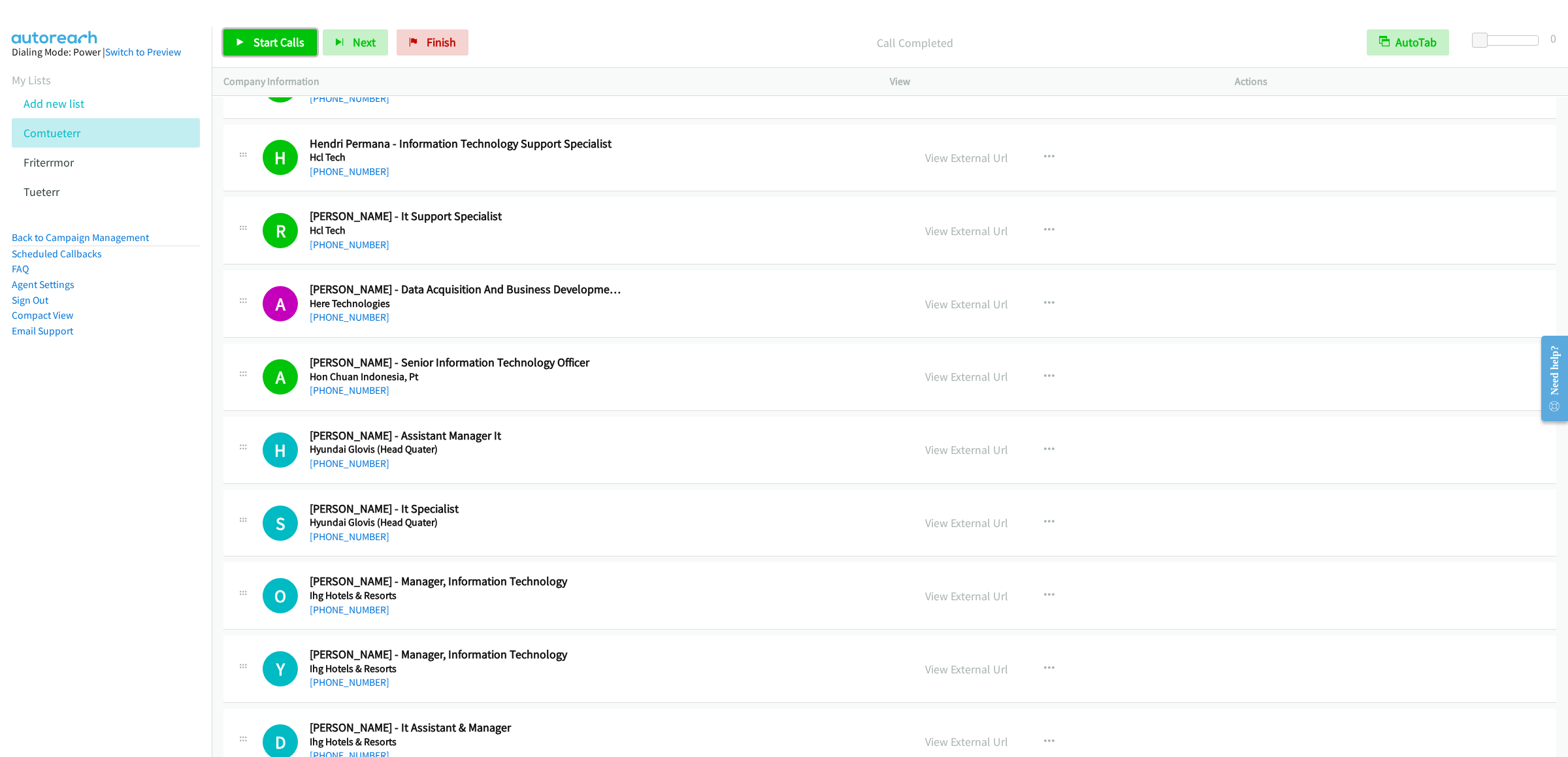
click at [280, 34] on link "Start Calls" at bounding box center [270, 42] width 93 height 26
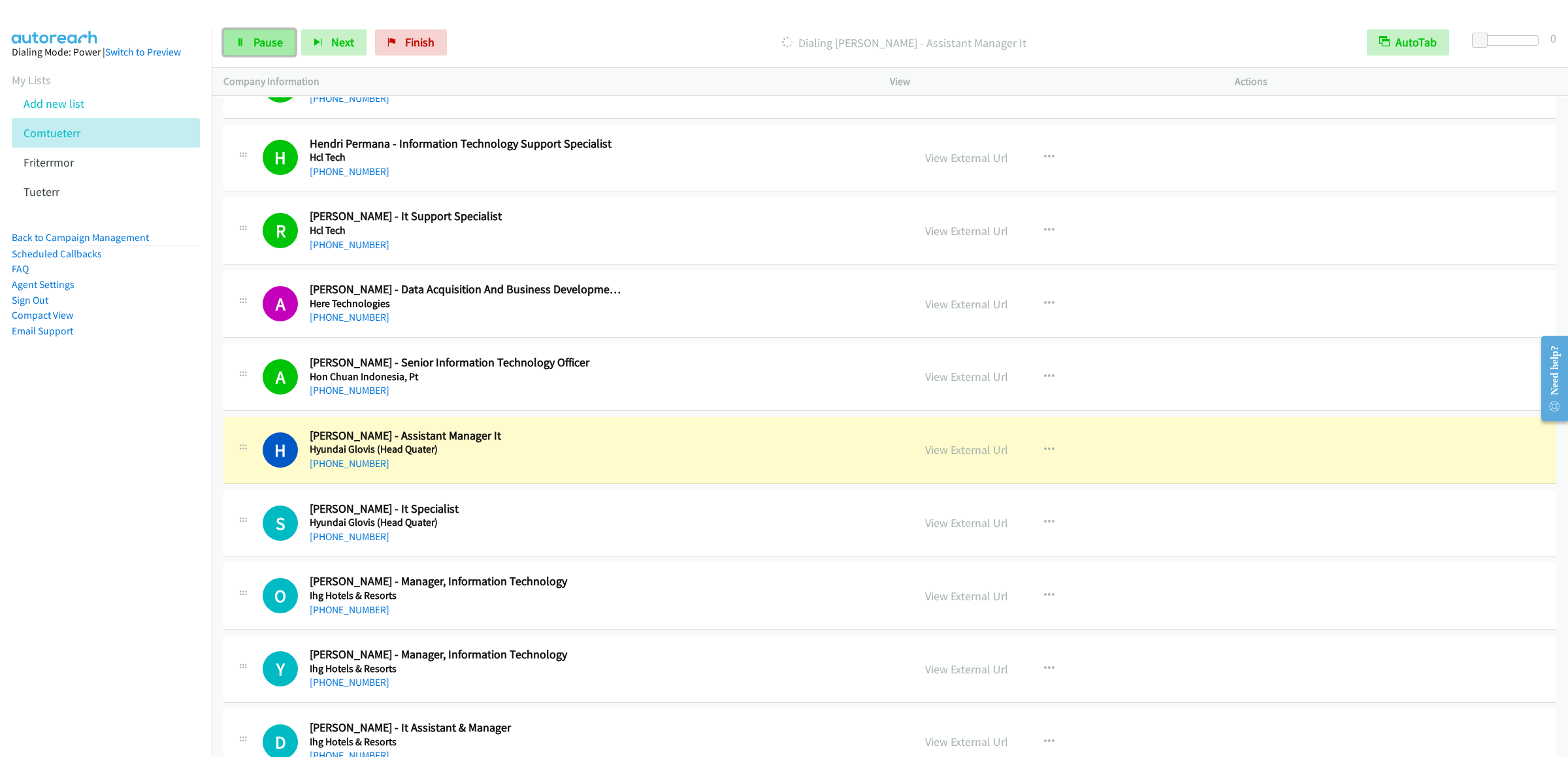
click at [250, 36] on link "Pause" at bounding box center [259, 42] width 72 height 26
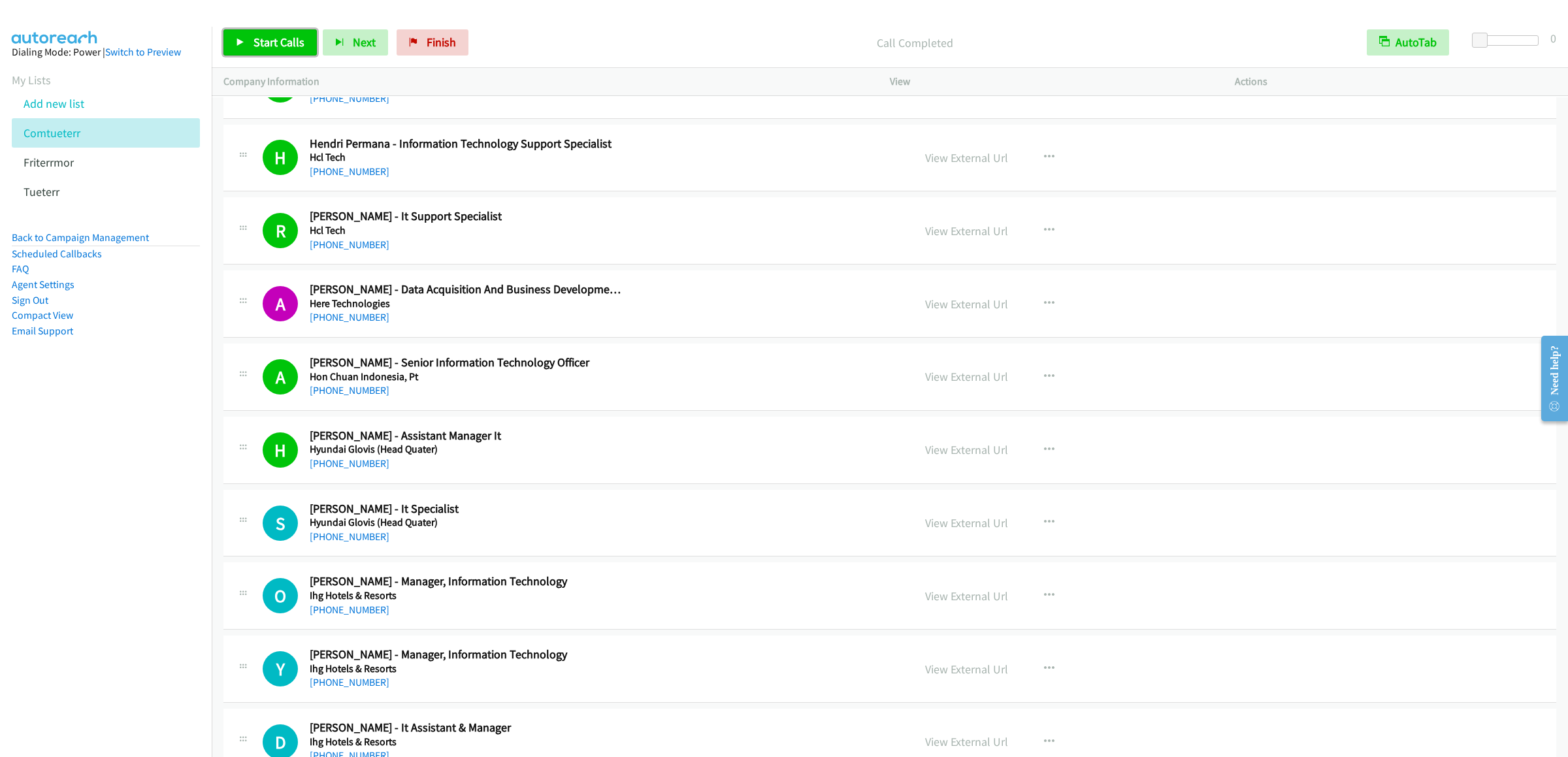
click at [259, 45] on span "Start Calls" at bounding box center [279, 42] width 51 height 15
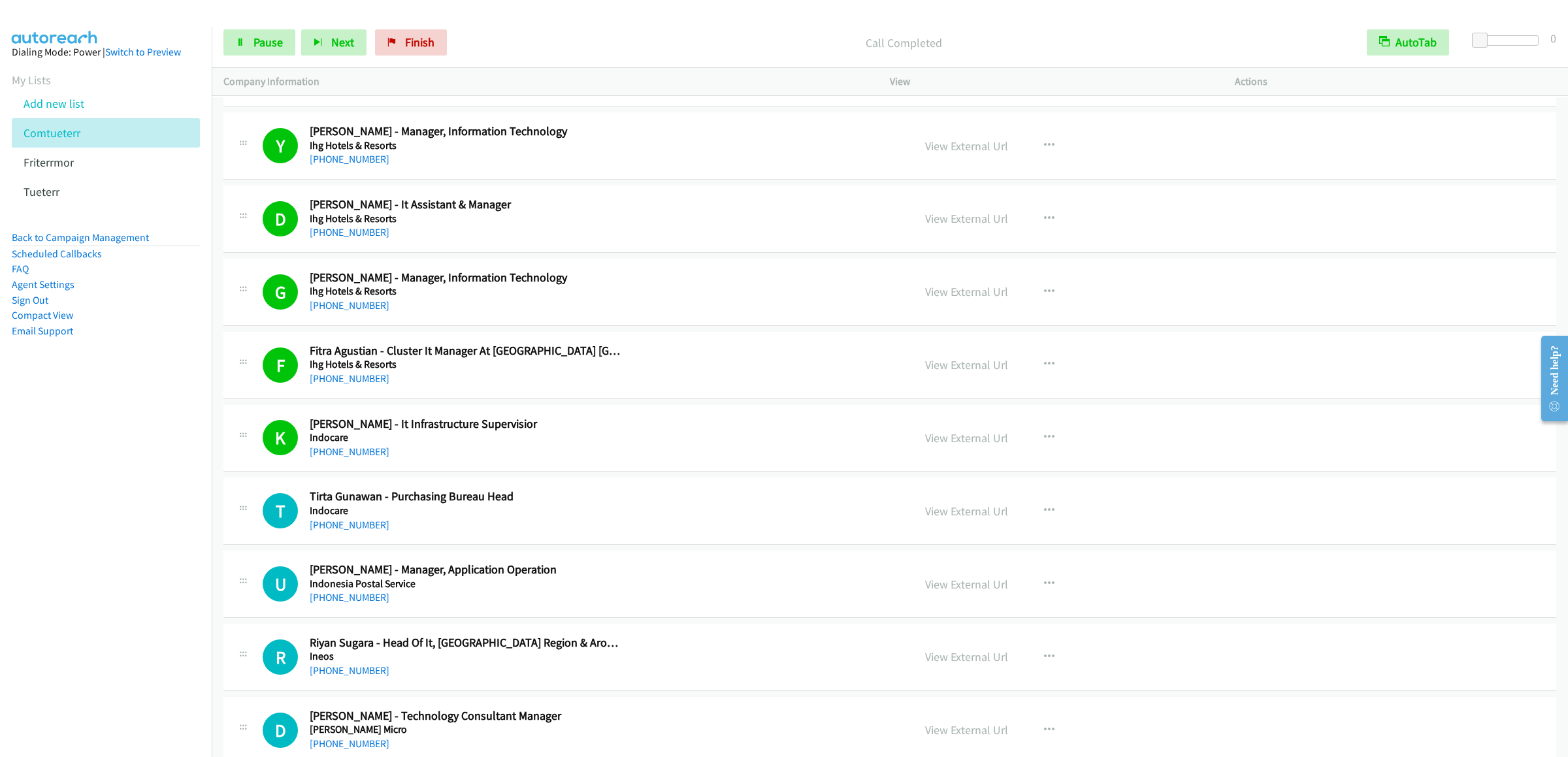
scroll to position [12412, 0]
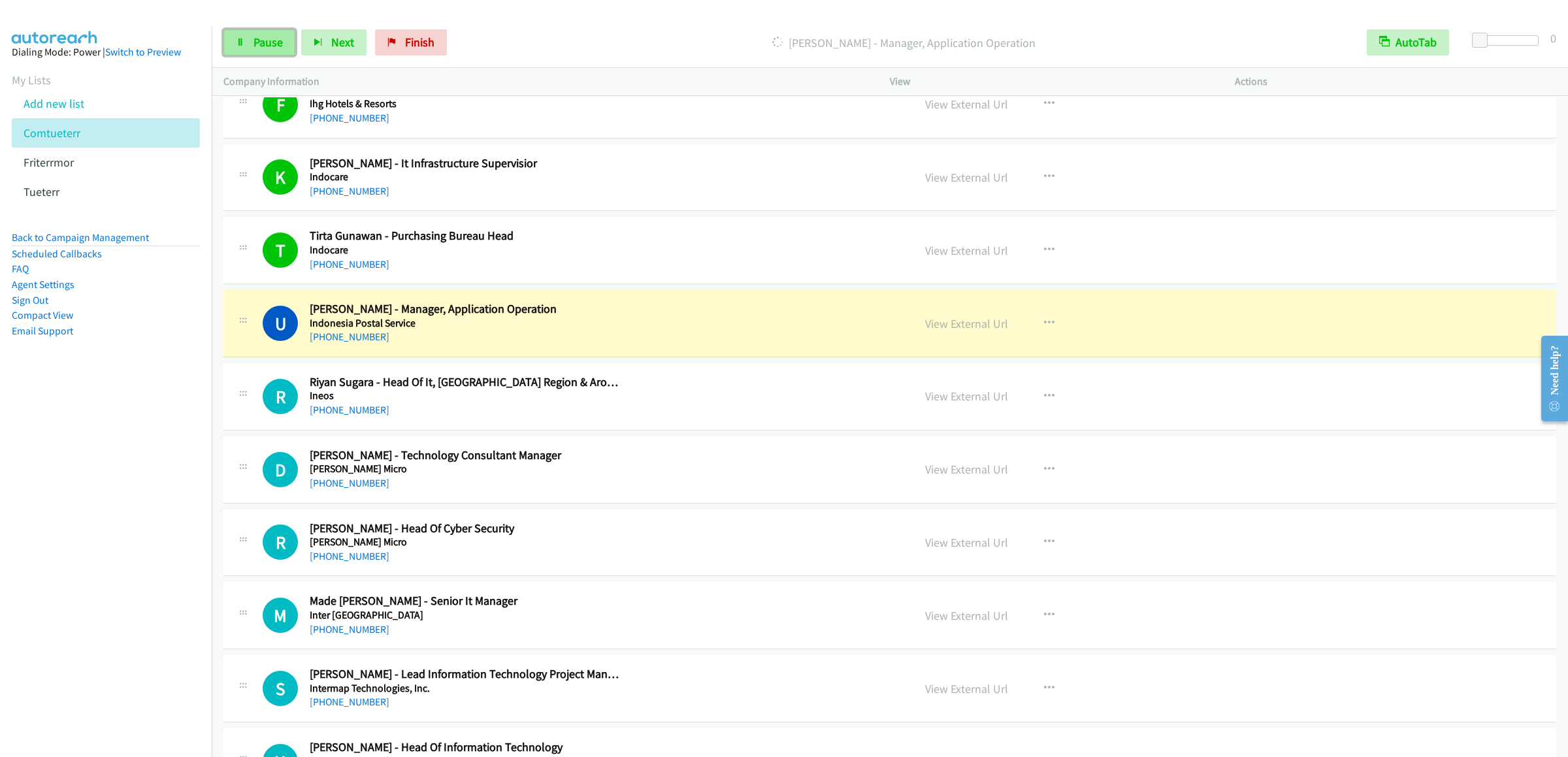
drag, startPoint x: 267, startPoint y: 49, endPoint x: 274, endPoint y: 47, distance: 7.3
click at [267, 49] on link "Pause" at bounding box center [259, 42] width 72 height 26
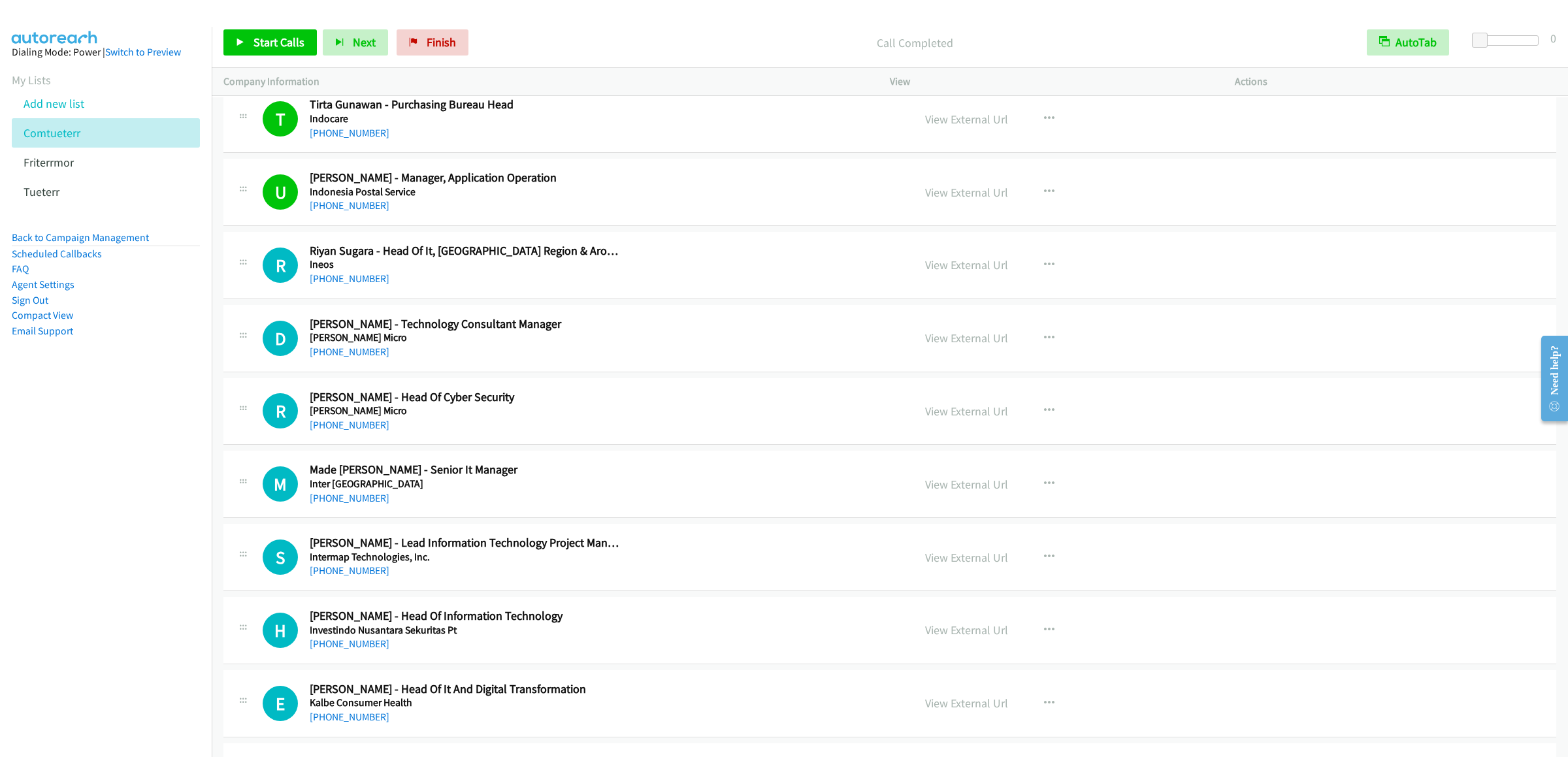
scroll to position [12673, 0]
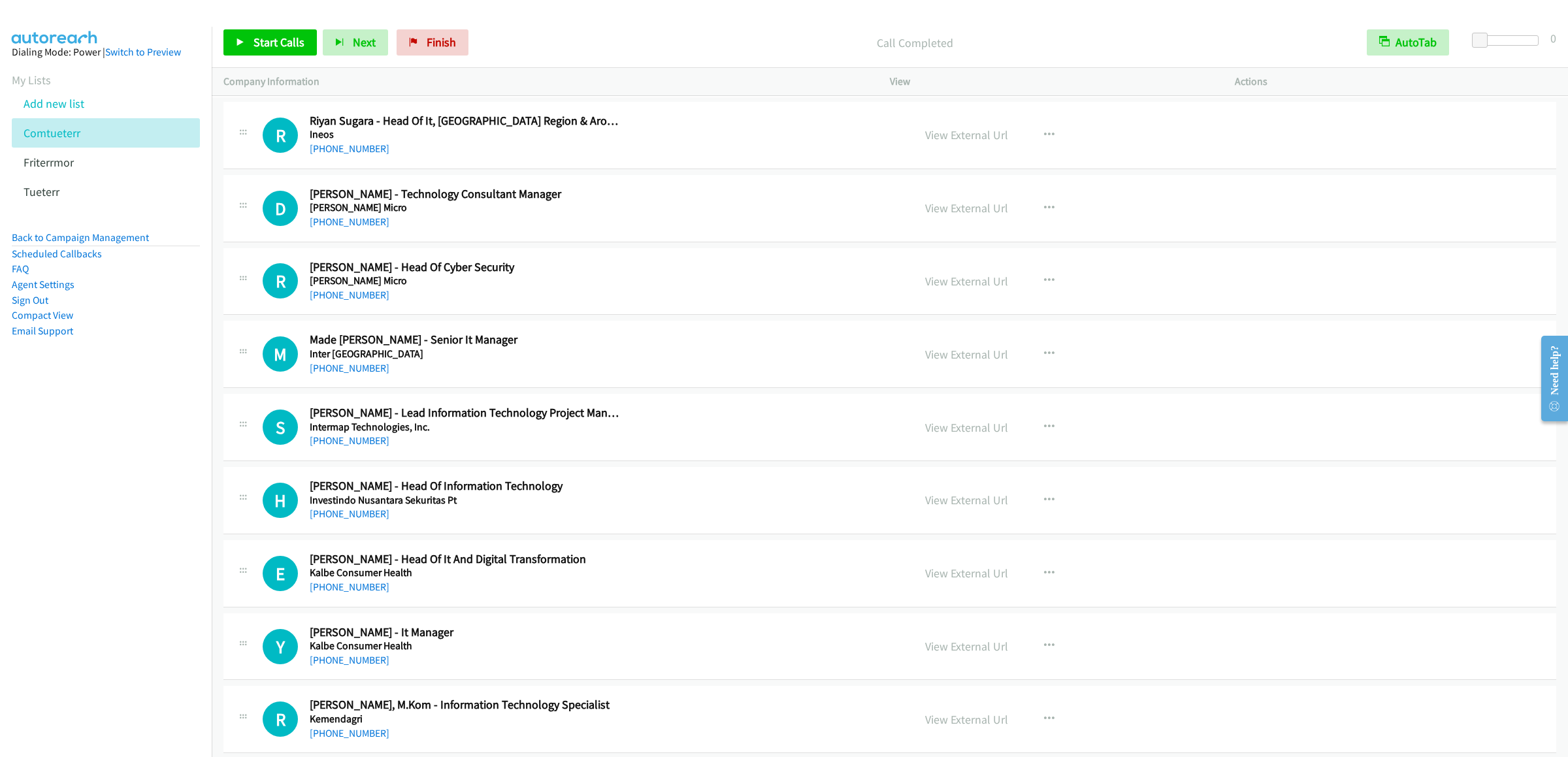
click at [235, 27] on div "Start Calls Pause Next Finish Call Completed AutoTab AutoTab 0" at bounding box center [890, 42] width 1356 height 50
click at [288, 57] on div "Start Calls Pause Next Finish Call Completed AutoTab AutoTab 0" at bounding box center [890, 42] width 1356 height 50
click at [289, 53] on link "Start Calls" at bounding box center [270, 42] width 93 height 26
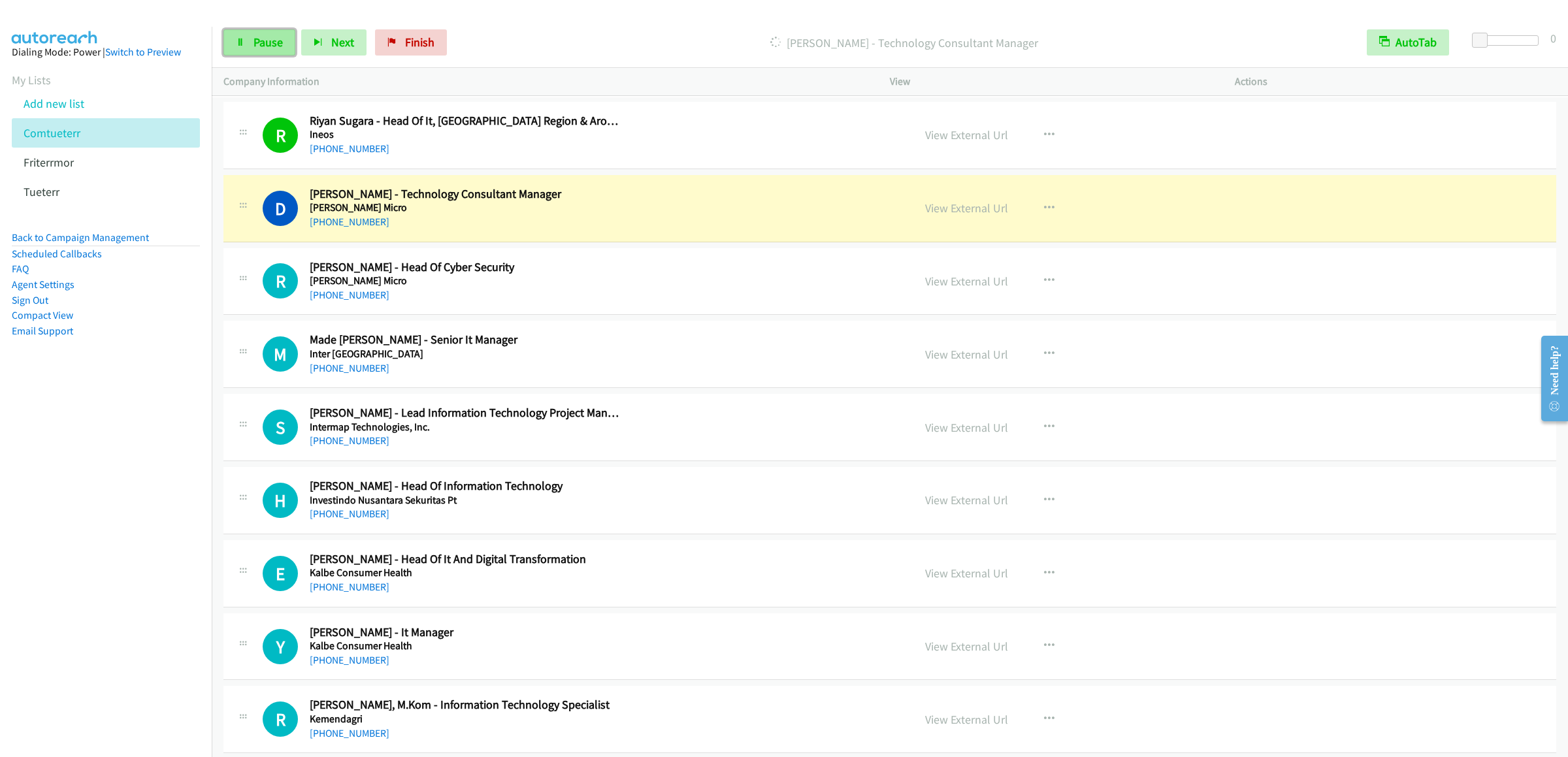
click at [252, 42] on link "Pause" at bounding box center [259, 42] width 72 height 26
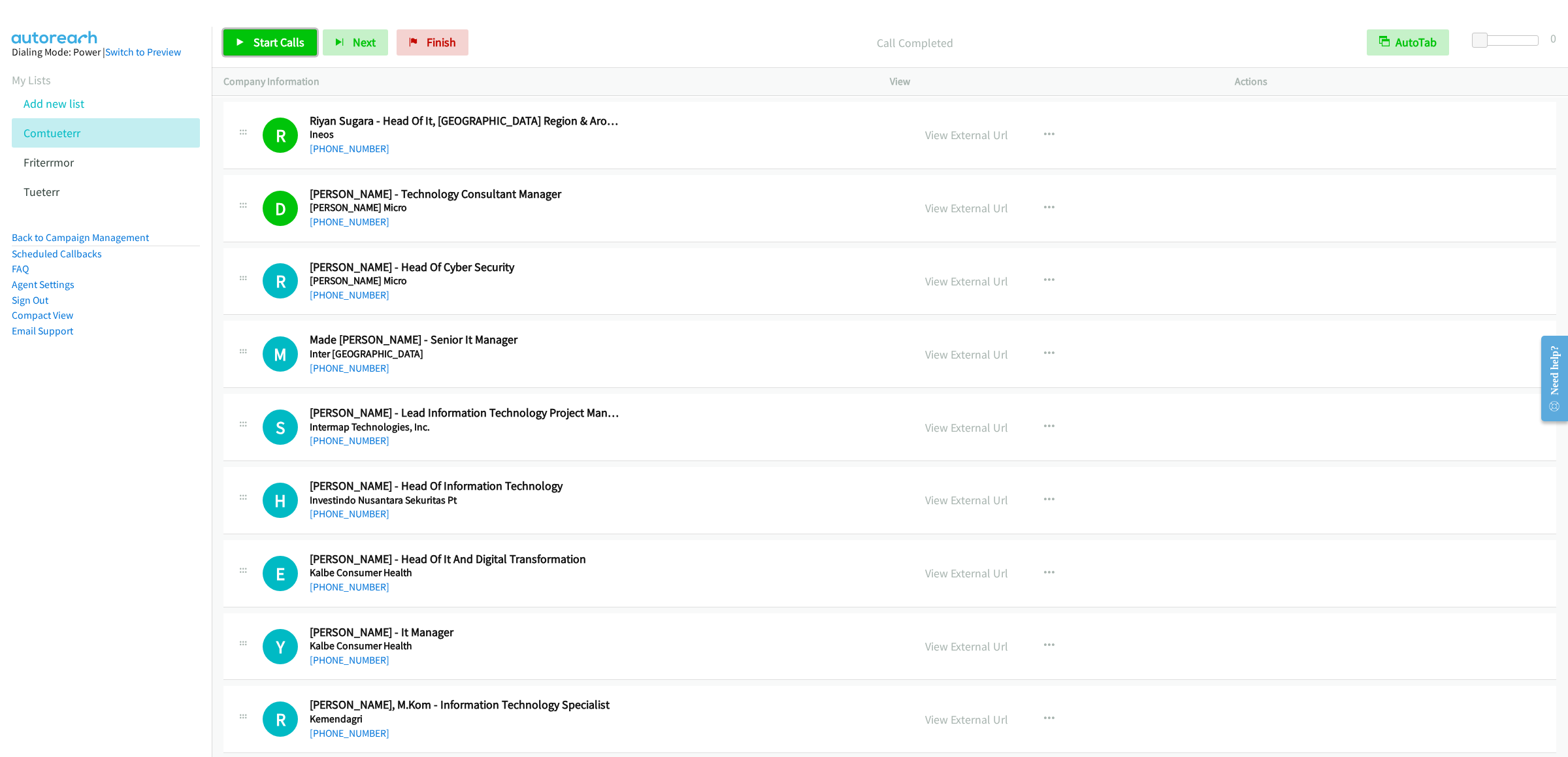
click at [273, 41] on span "Start Calls" at bounding box center [279, 42] width 51 height 15
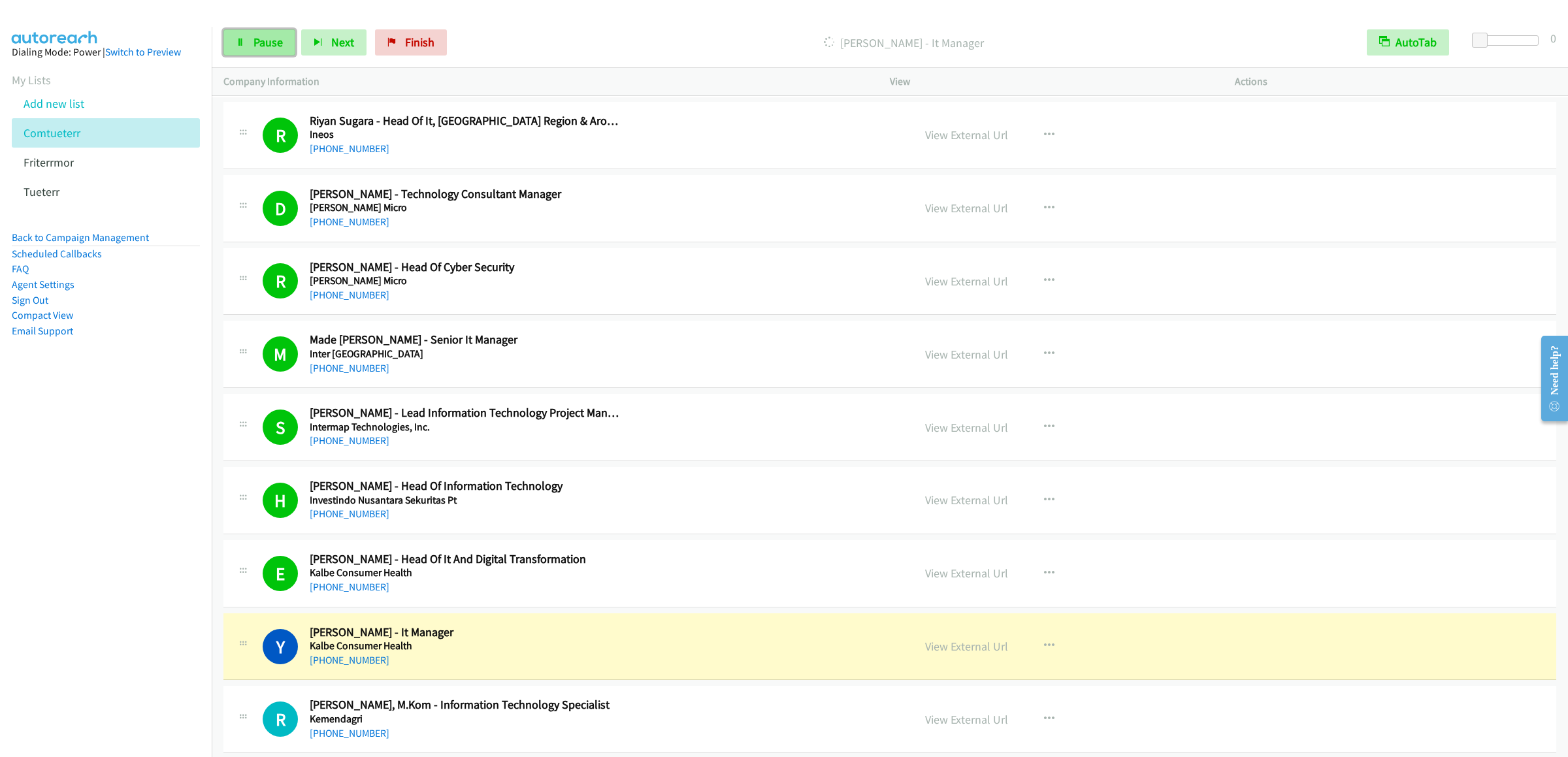
click at [271, 45] on span "Pause" at bounding box center [269, 42] width 30 height 15
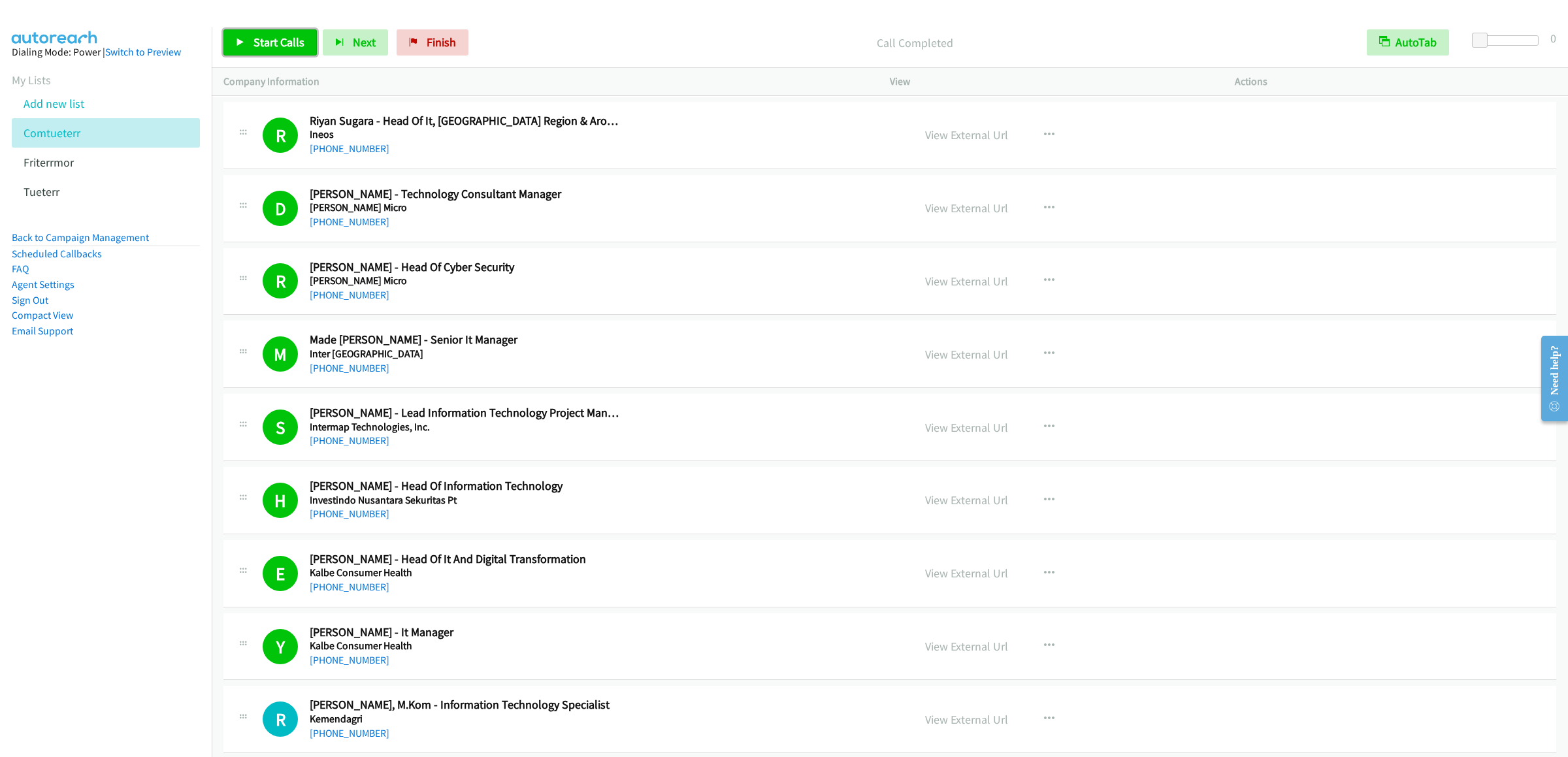
click at [269, 35] on span "Start Calls" at bounding box center [279, 42] width 51 height 15
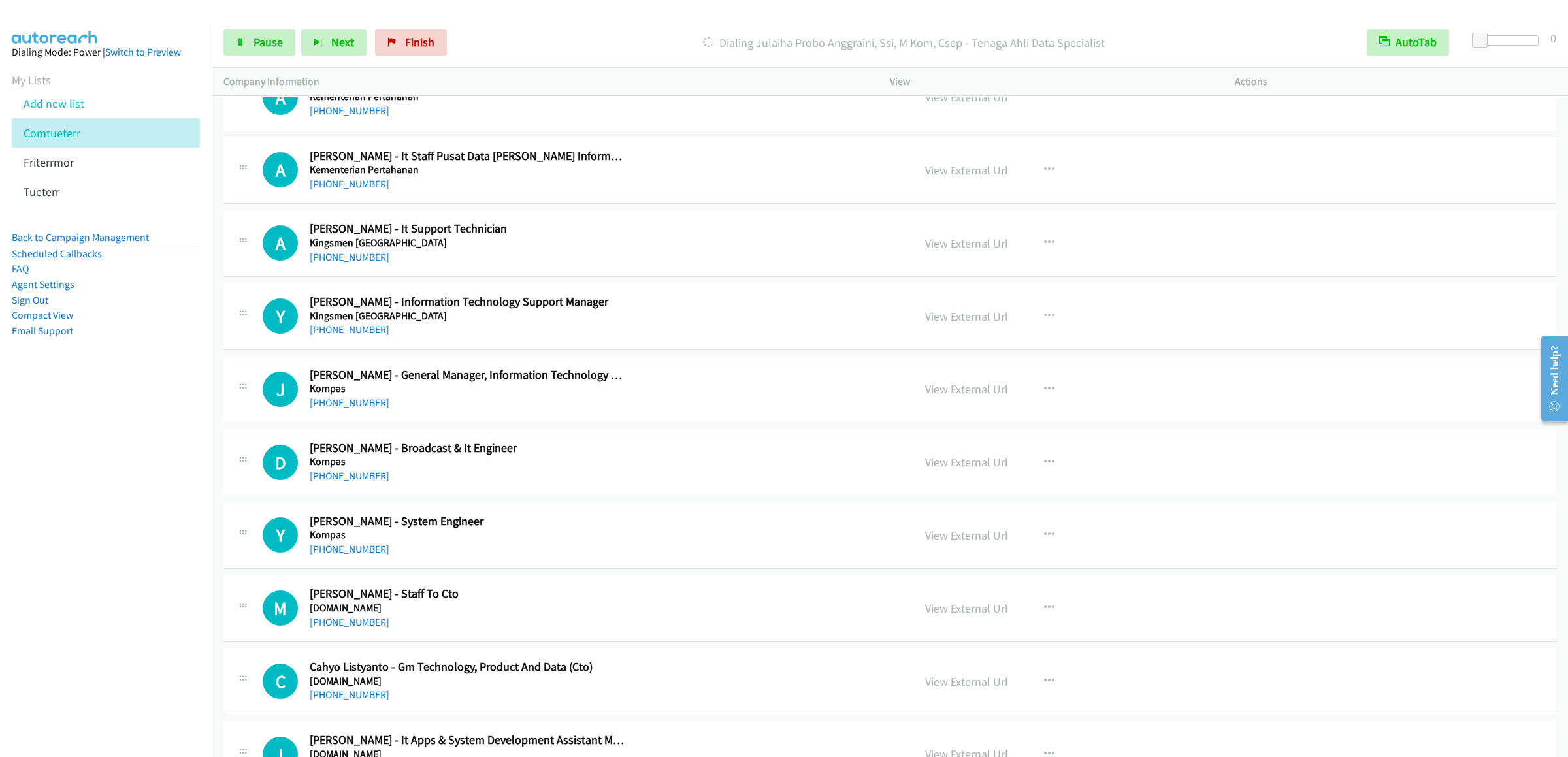
scroll to position [13326, 0]
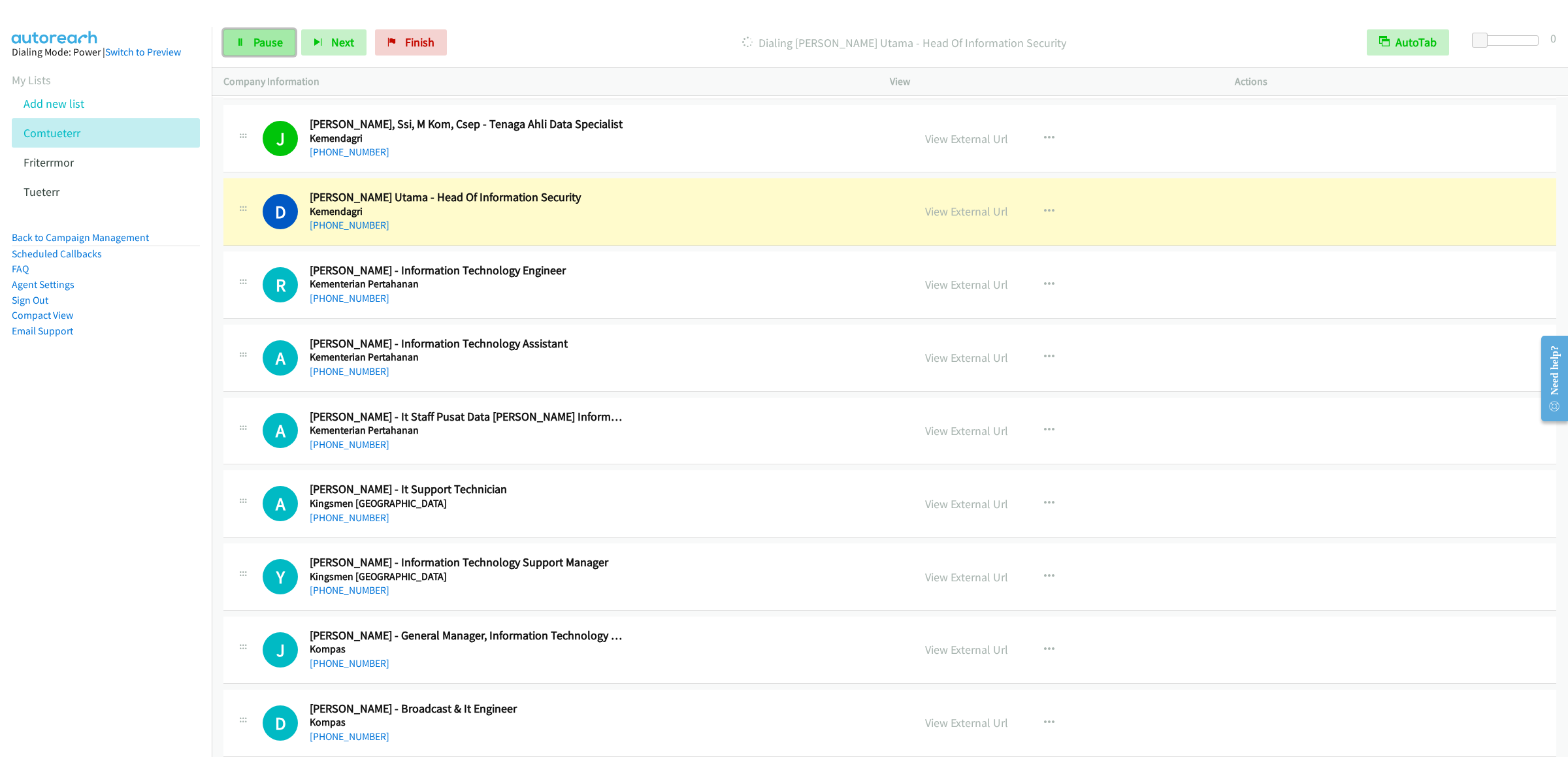
click at [224, 40] on link "Pause" at bounding box center [259, 42] width 72 height 26
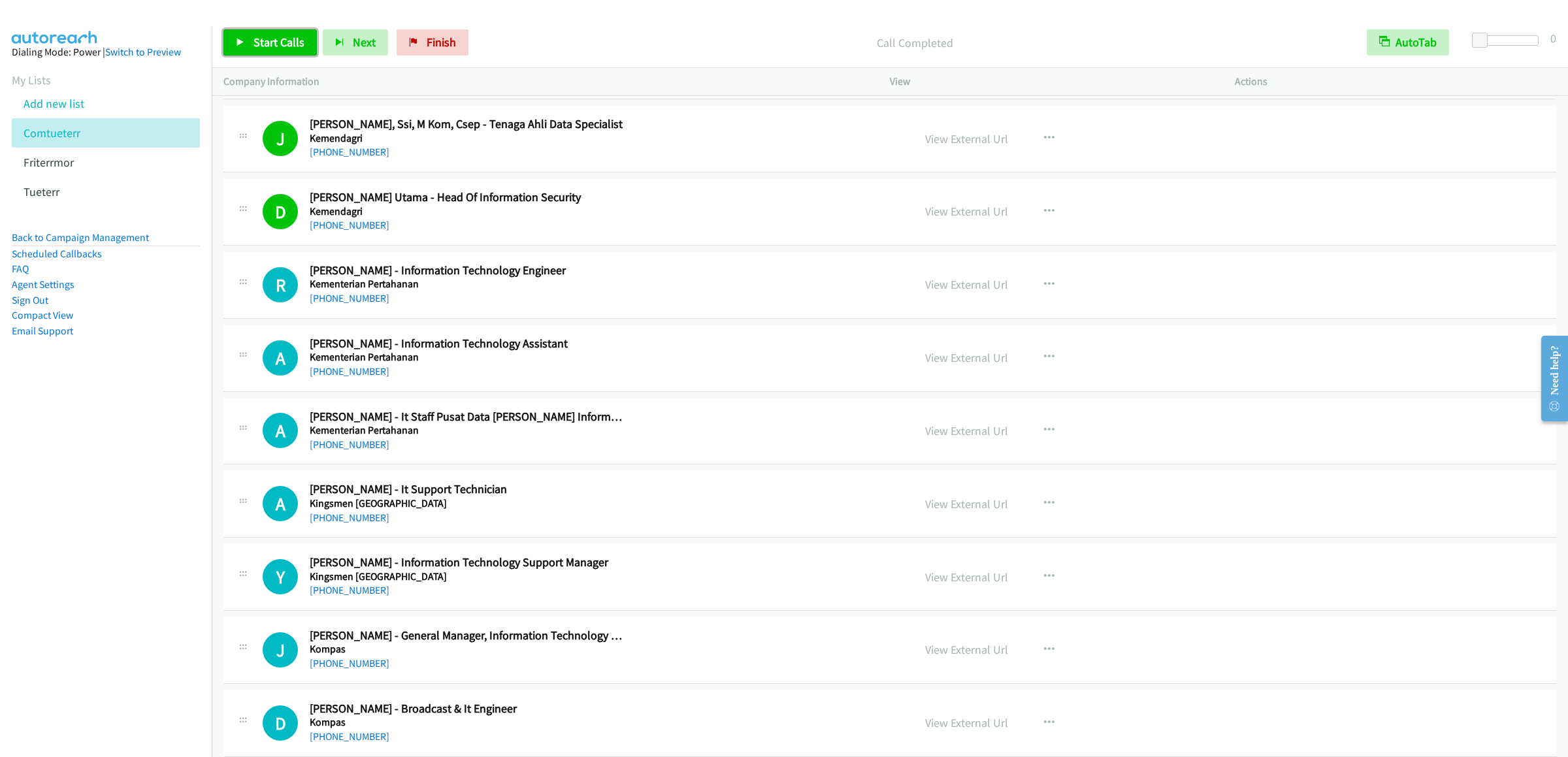
click at [224, 41] on link "Start Calls" at bounding box center [270, 42] width 93 height 26
click at [240, 47] on link "Pause" at bounding box center [259, 42] width 72 height 26
click at [241, 45] on icon at bounding box center [240, 43] width 9 height 9
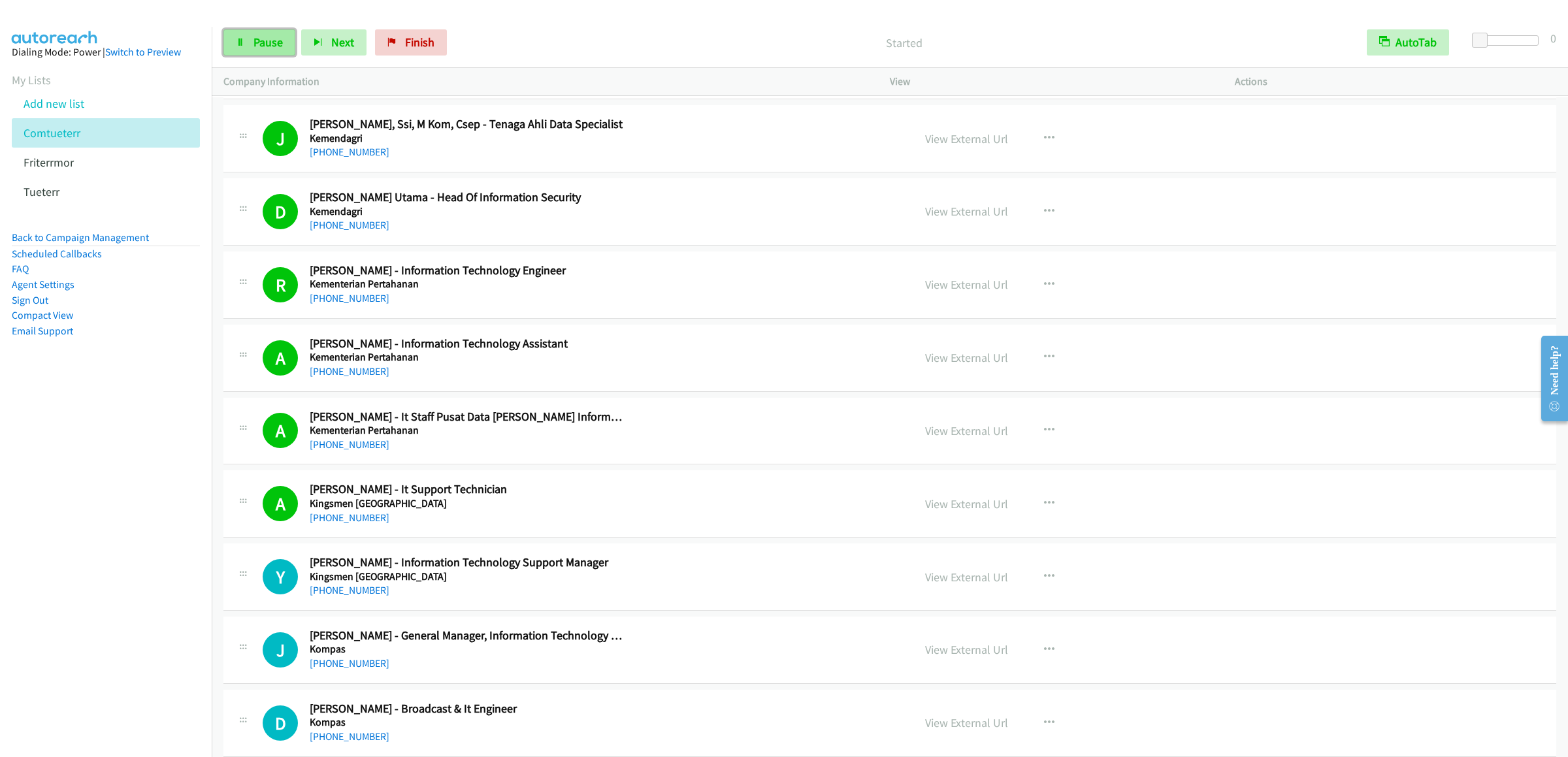
click at [234, 46] on link "Pause" at bounding box center [259, 42] width 72 height 26
click at [273, 45] on span "Start Calls" at bounding box center [279, 42] width 51 height 15
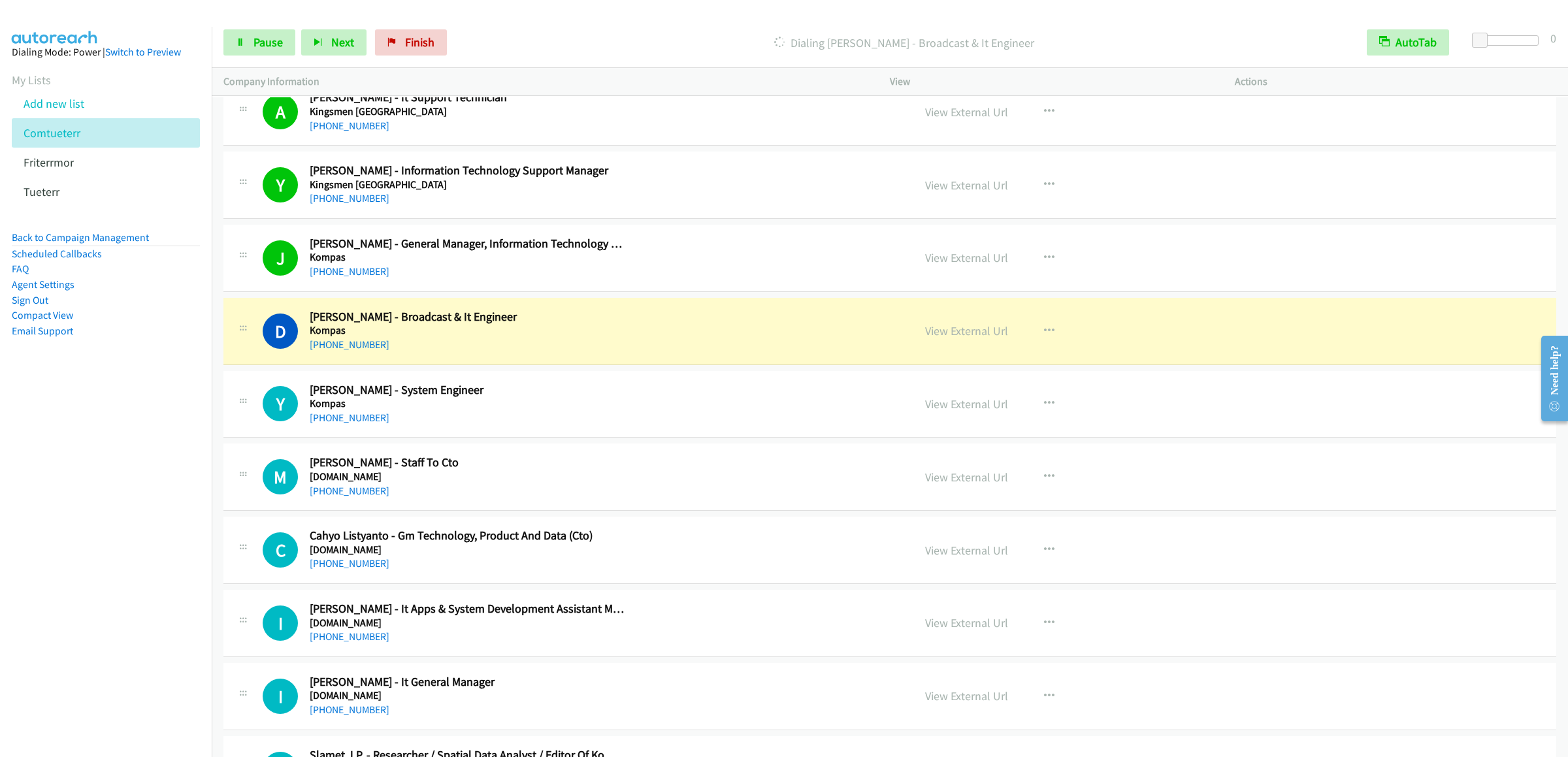
scroll to position [13848, 0]
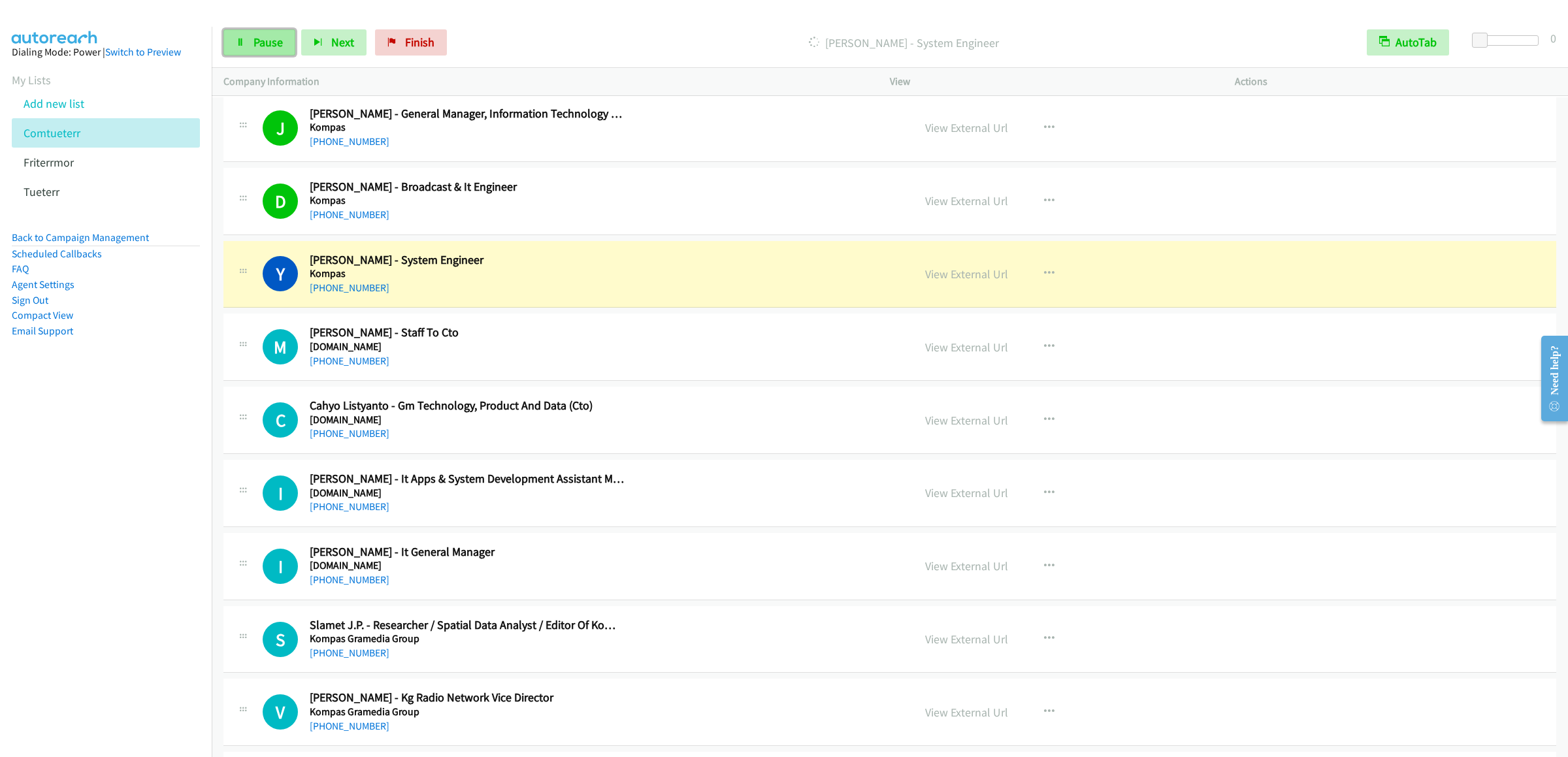
drag, startPoint x: 255, startPoint y: 40, endPoint x: 286, endPoint y: 33, distance: 31.8
click at [255, 40] on span "Pause" at bounding box center [269, 42] width 30 height 15
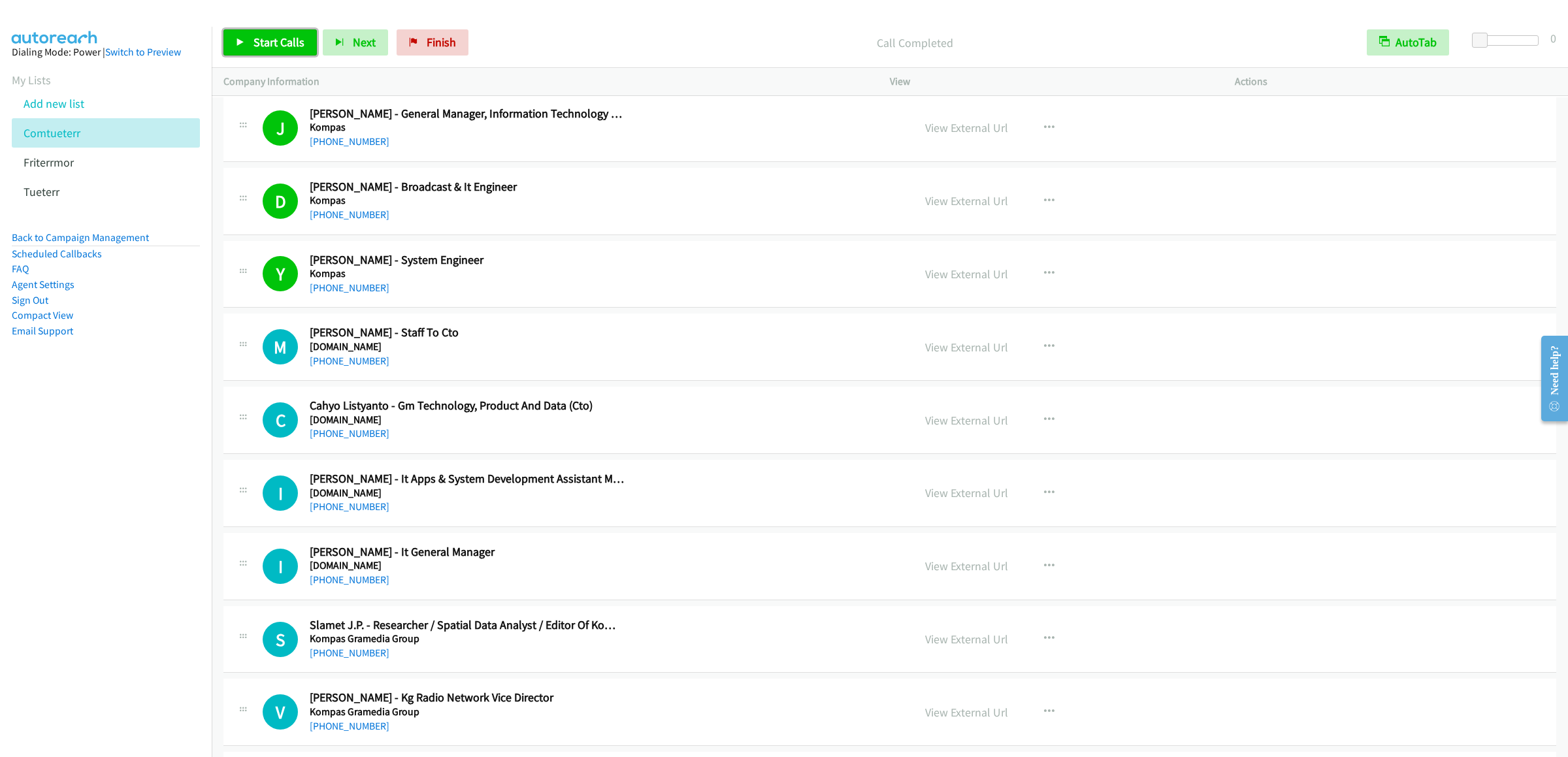
click at [259, 34] on link "Start Calls" at bounding box center [270, 42] width 93 height 26
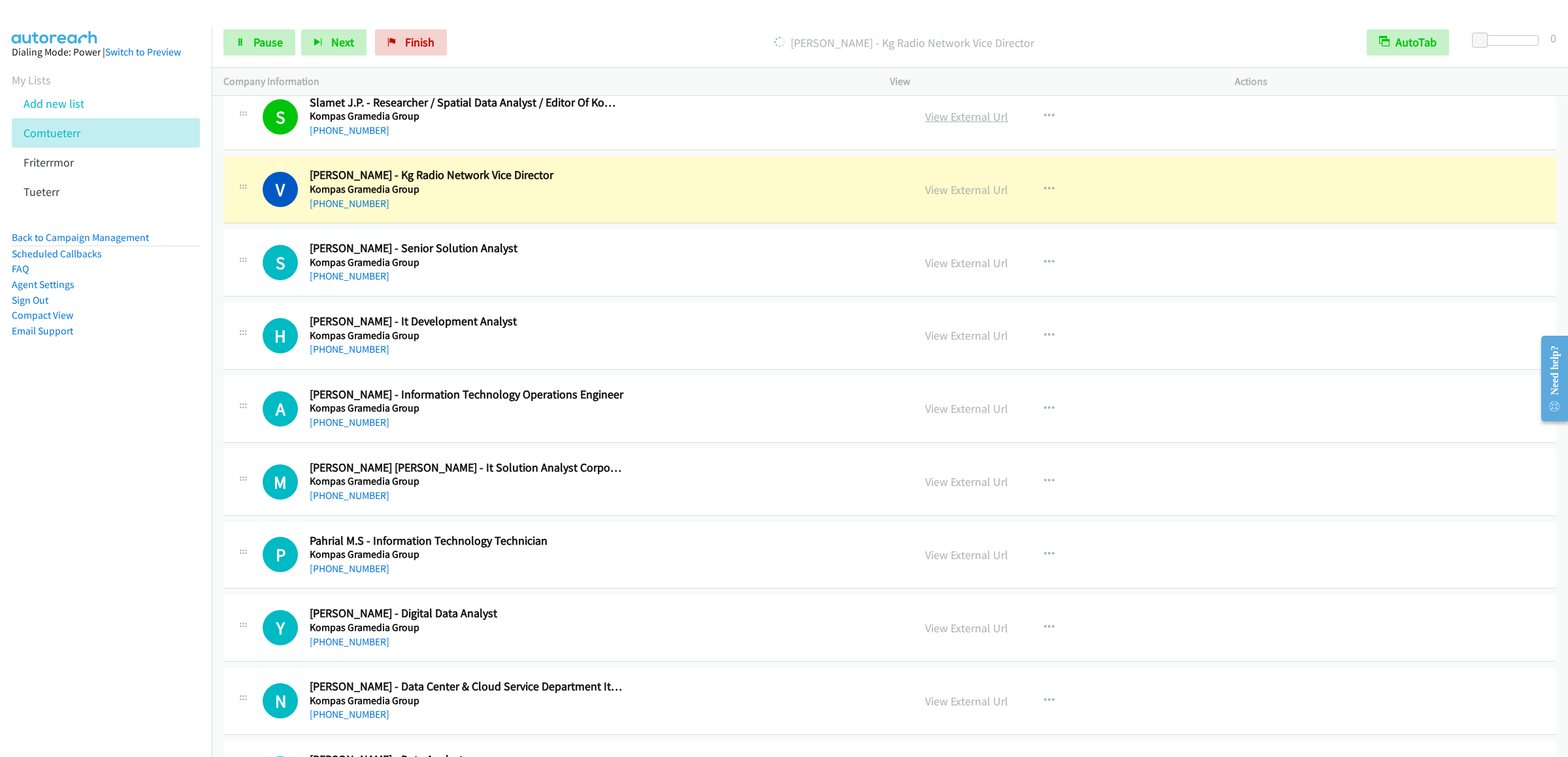
scroll to position [14502, 0]
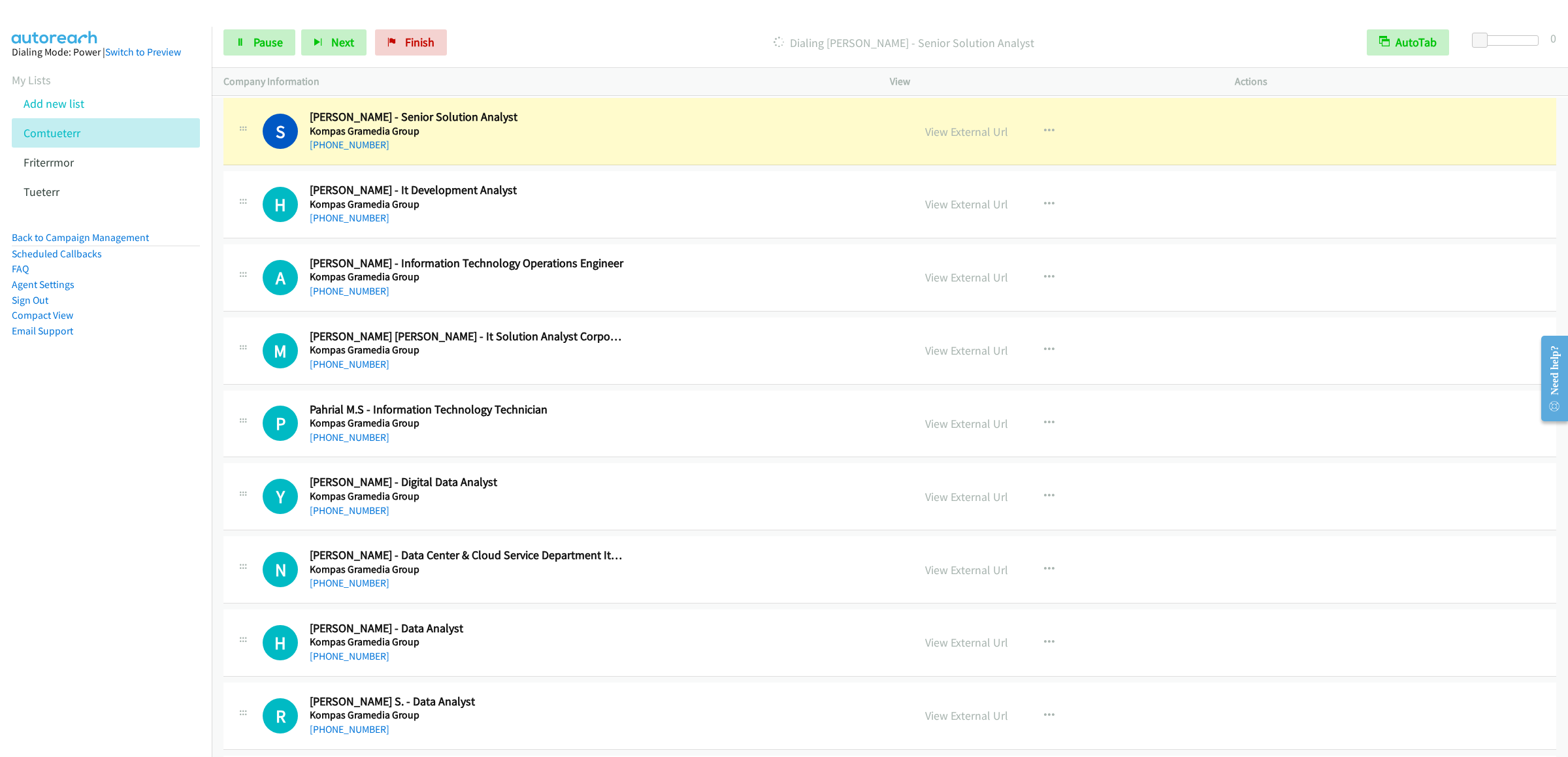
click at [255, 58] on div "Start Calls Pause Next Finish Dialing Stefanus Linardi - Senior Solution Analys…" at bounding box center [890, 42] width 1356 height 50
click at [255, 53] on link "Pause" at bounding box center [259, 42] width 72 height 26
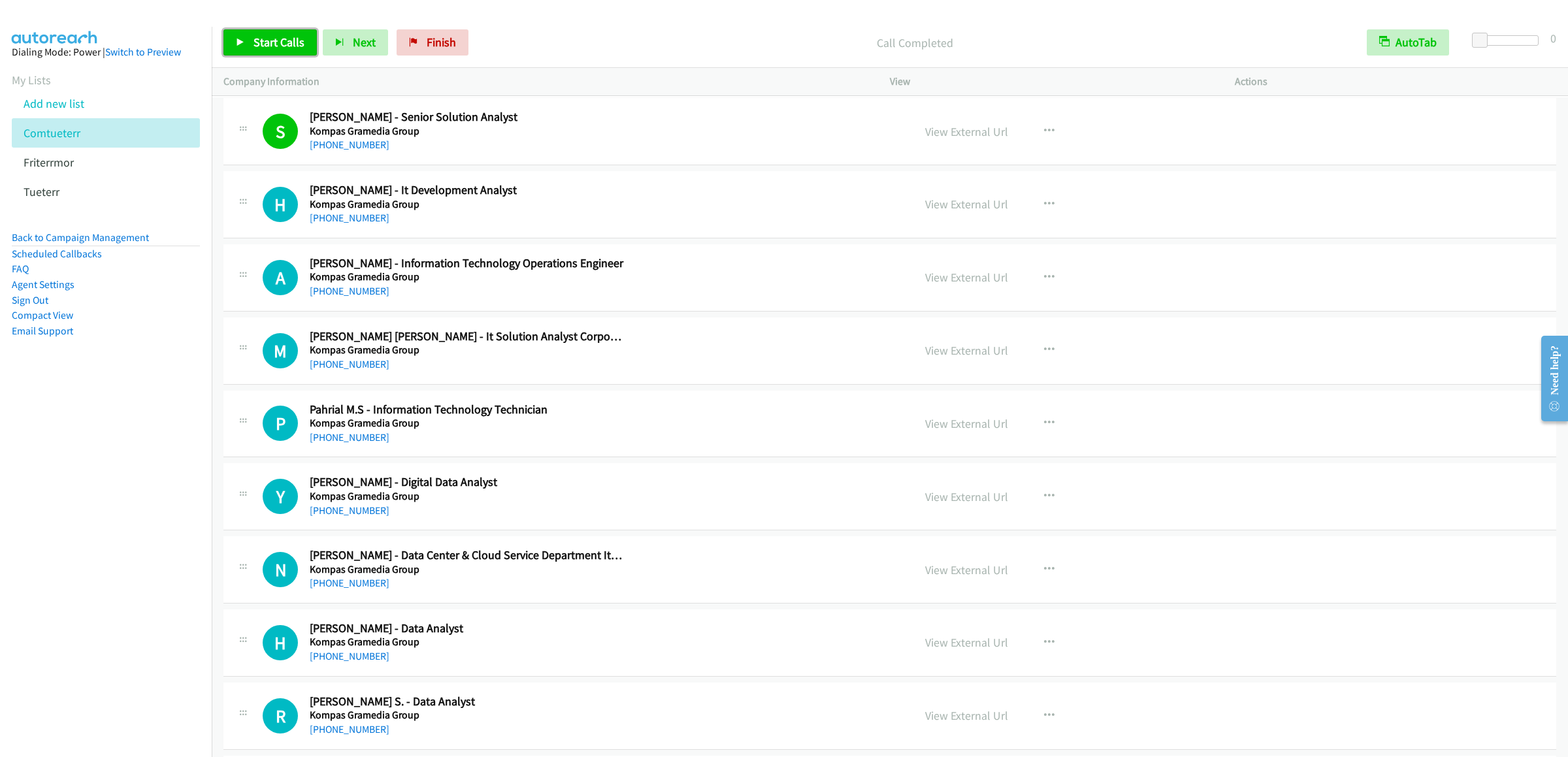
click at [285, 49] on link "Start Calls" at bounding box center [270, 42] width 93 height 26
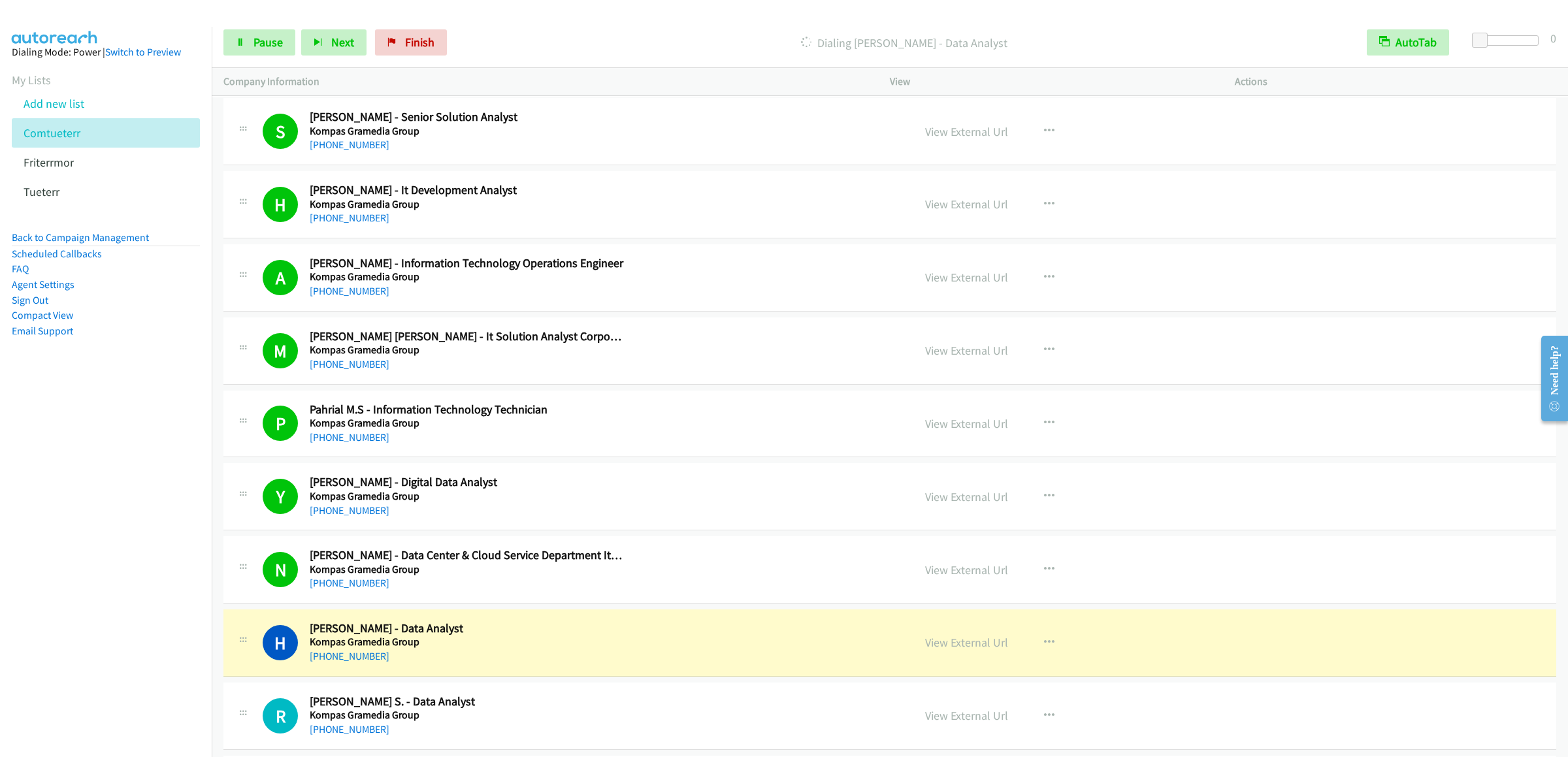
scroll to position [15024, 0]
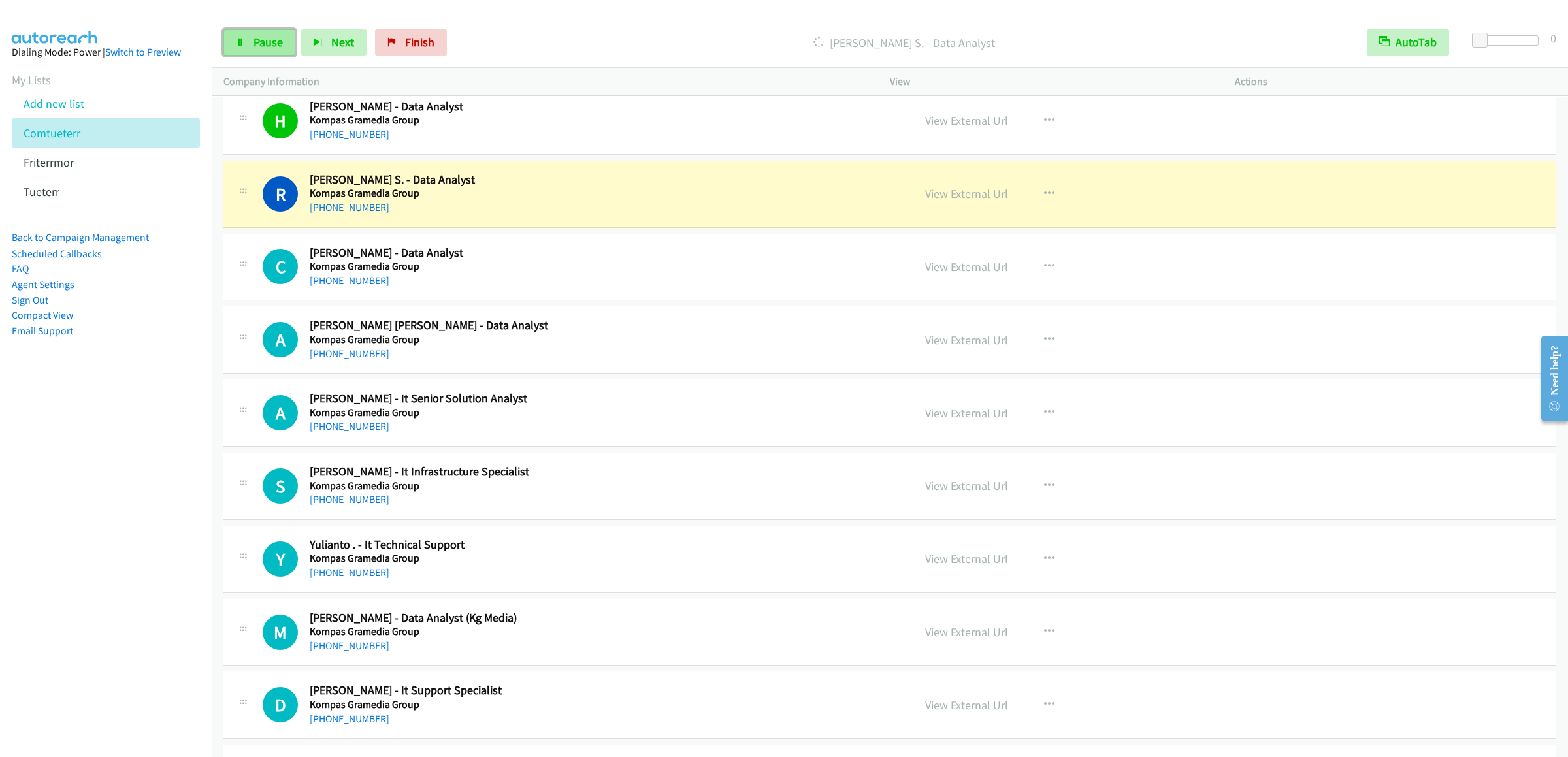
click at [241, 39] on icon at bounding box center [240, 43] width 9 height 9
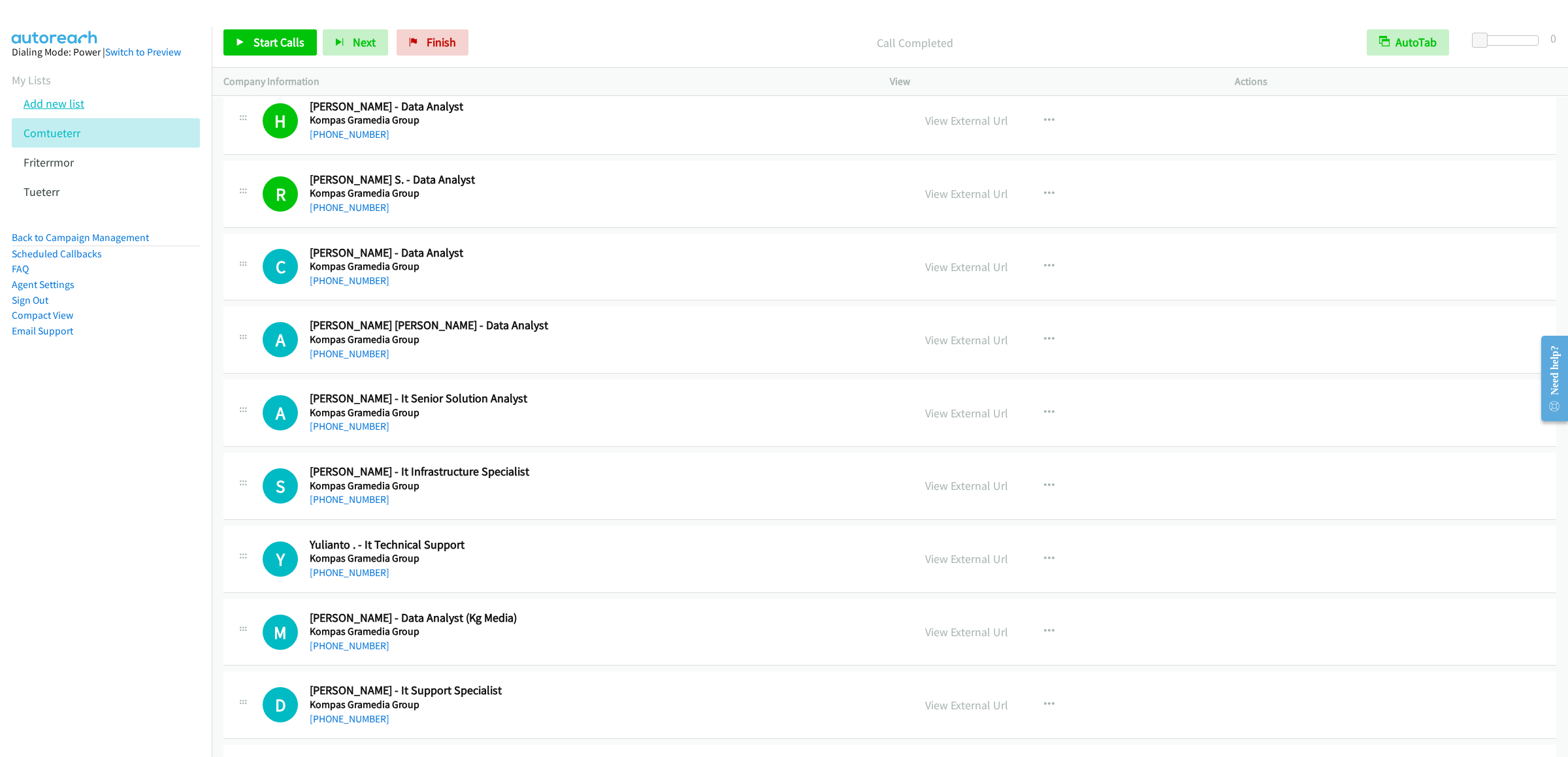
click at [59, 111] on link "Add new list" at bounding box center [54, 103] width 61 height 15
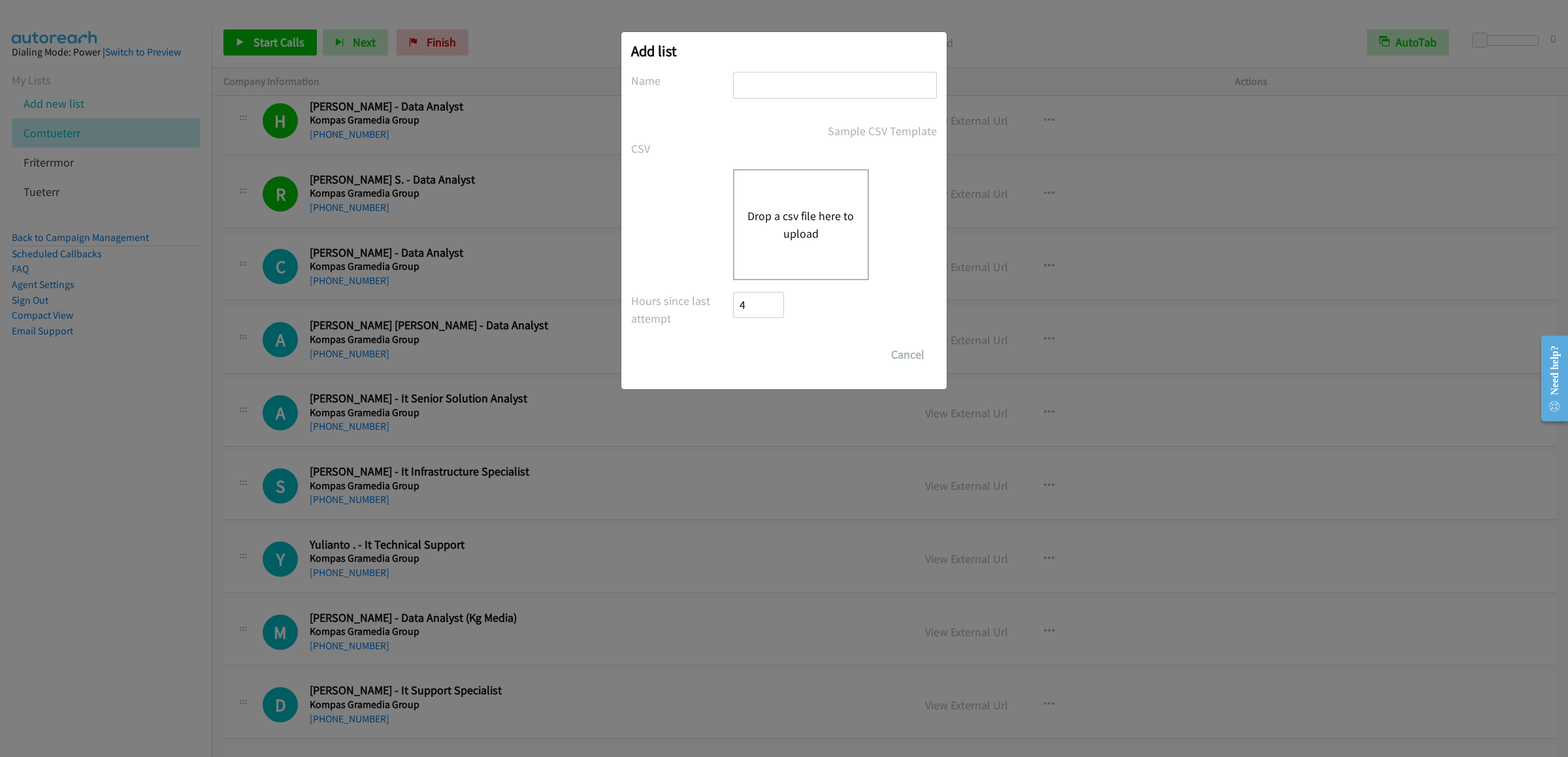
click at [857, 73] on input "text" at bounding box center [835, 85] width 204 height 27
type input "terrkuan"
click at [835, 218] on button "Drop a csv file here to upload" at bounding box center [801, 225] width 107 height 35
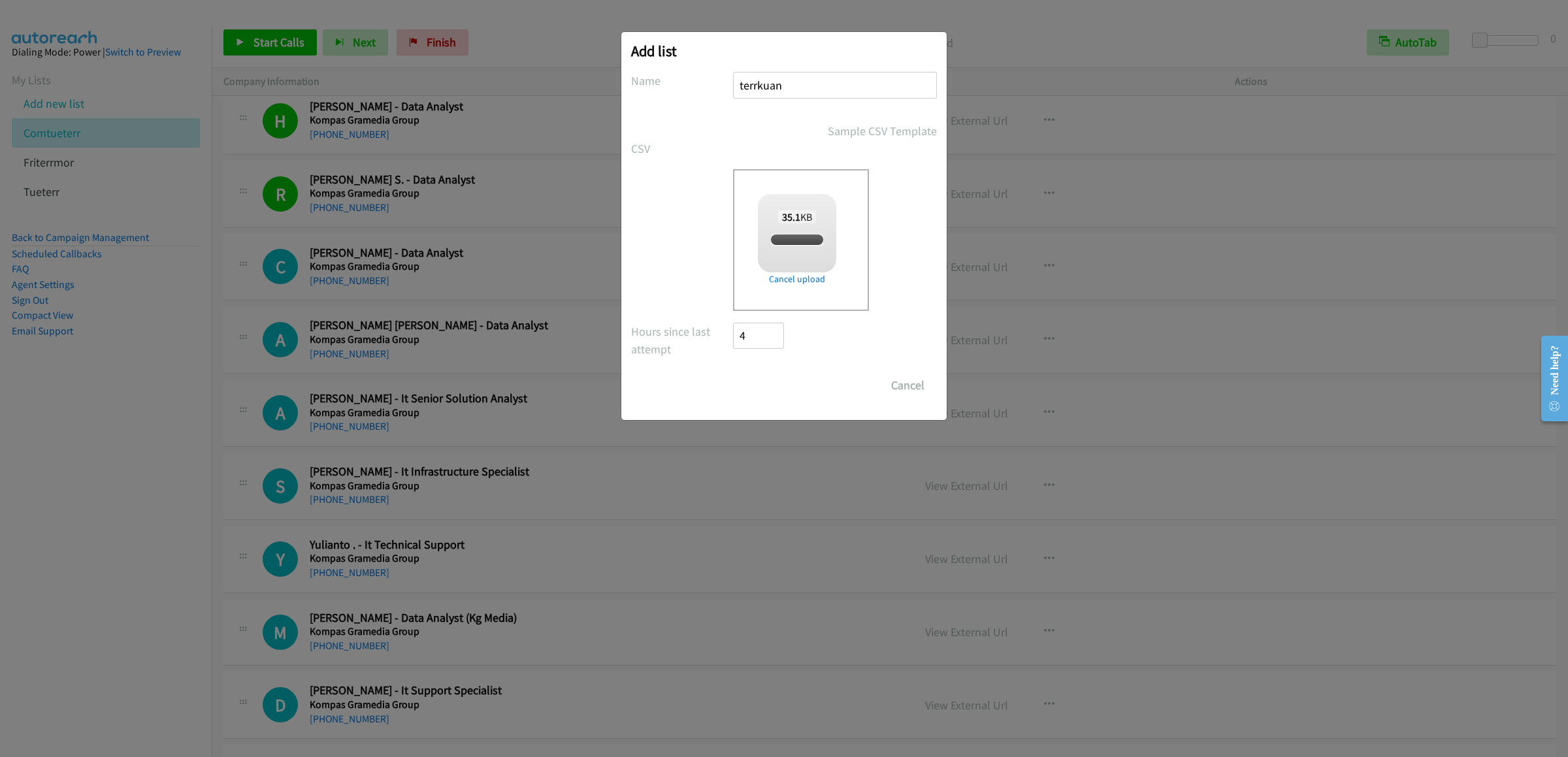
checkbox input "true"
click at [778, 386] on input "Save List" at bounding box center [767, 385] width 68 height 26
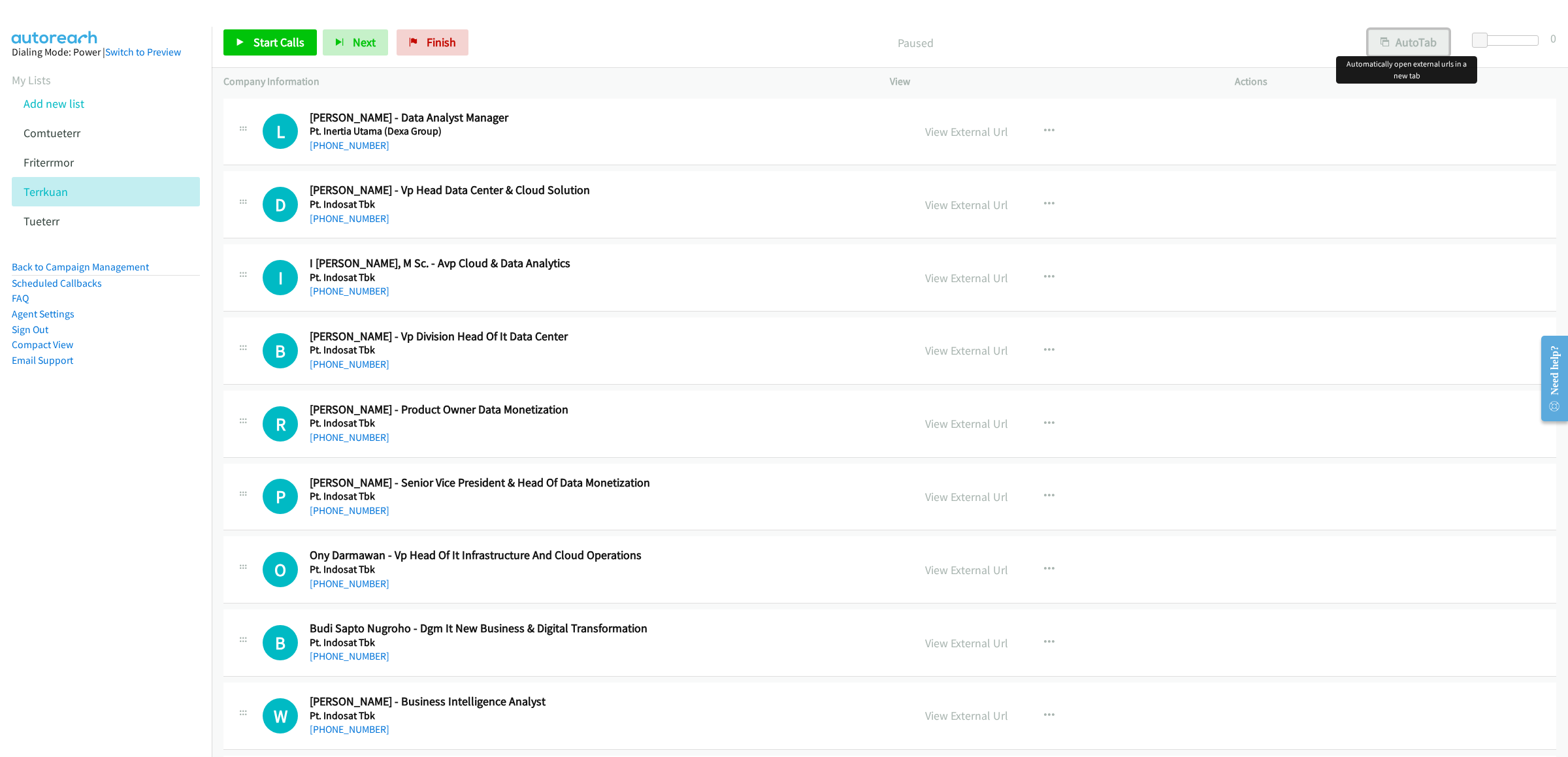
click at [1398, 41] on button "AutoTab" at bounding box center [1408, 42] width 81 height 26
click at [279, 38] on span "Start Calls" at bounding box center [279, 42] width 51 height 15
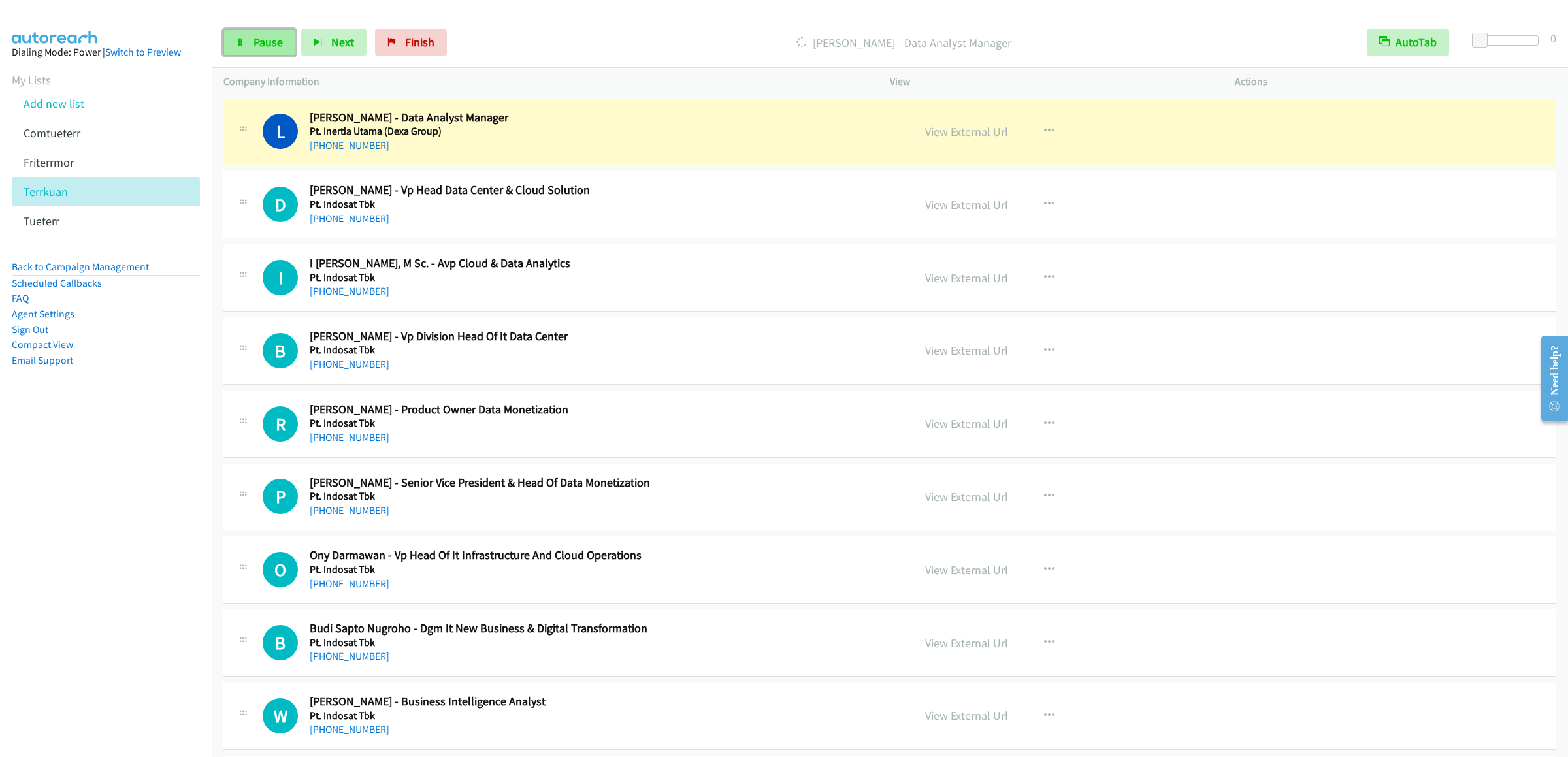
click at [235, 41] on link "Pause" at bounding box center [259, 42] width 72 height 26
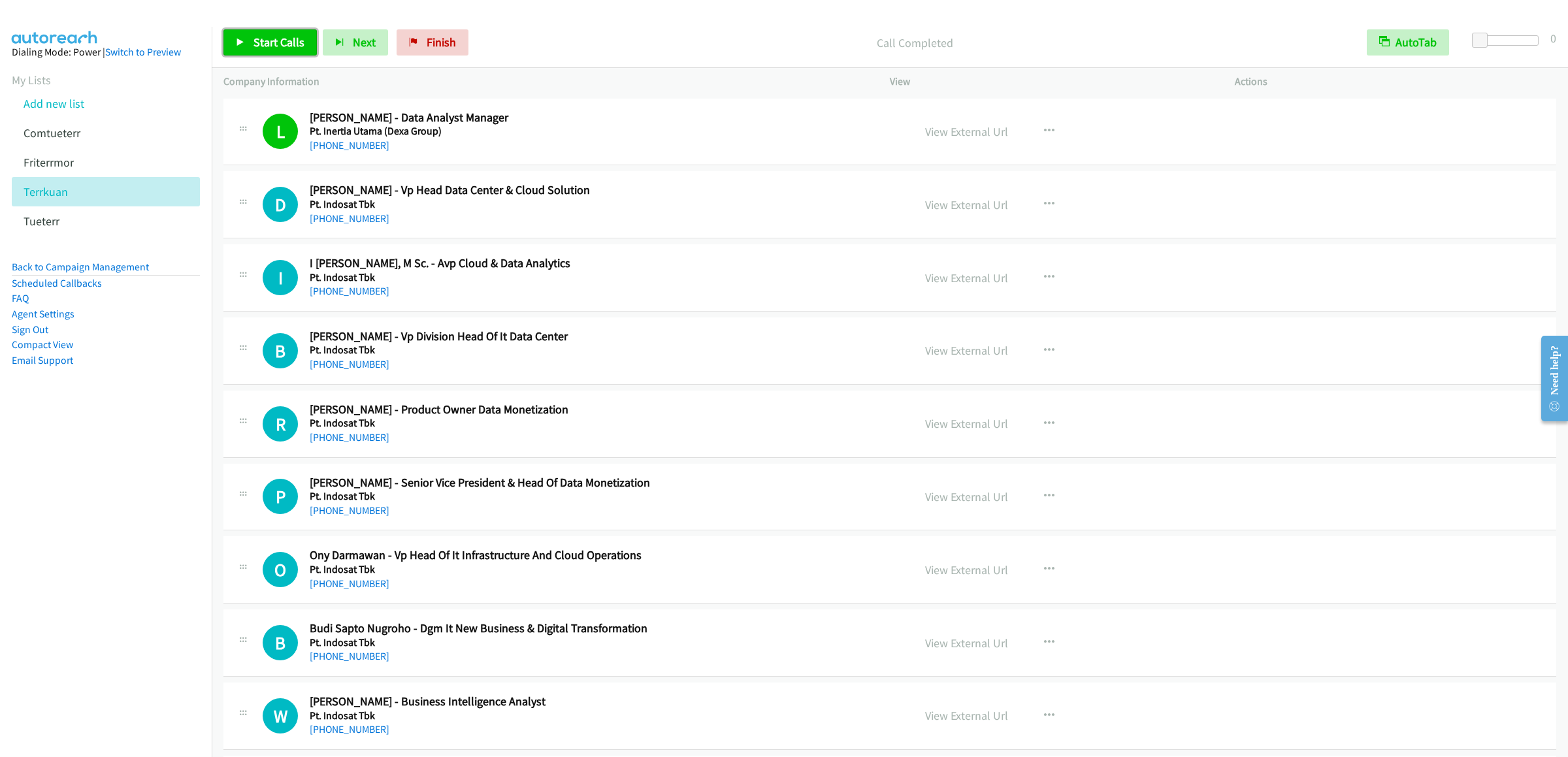
click at [273, 47] on span "Start Calls" at bounding box center [279, 42] width 51 height 15
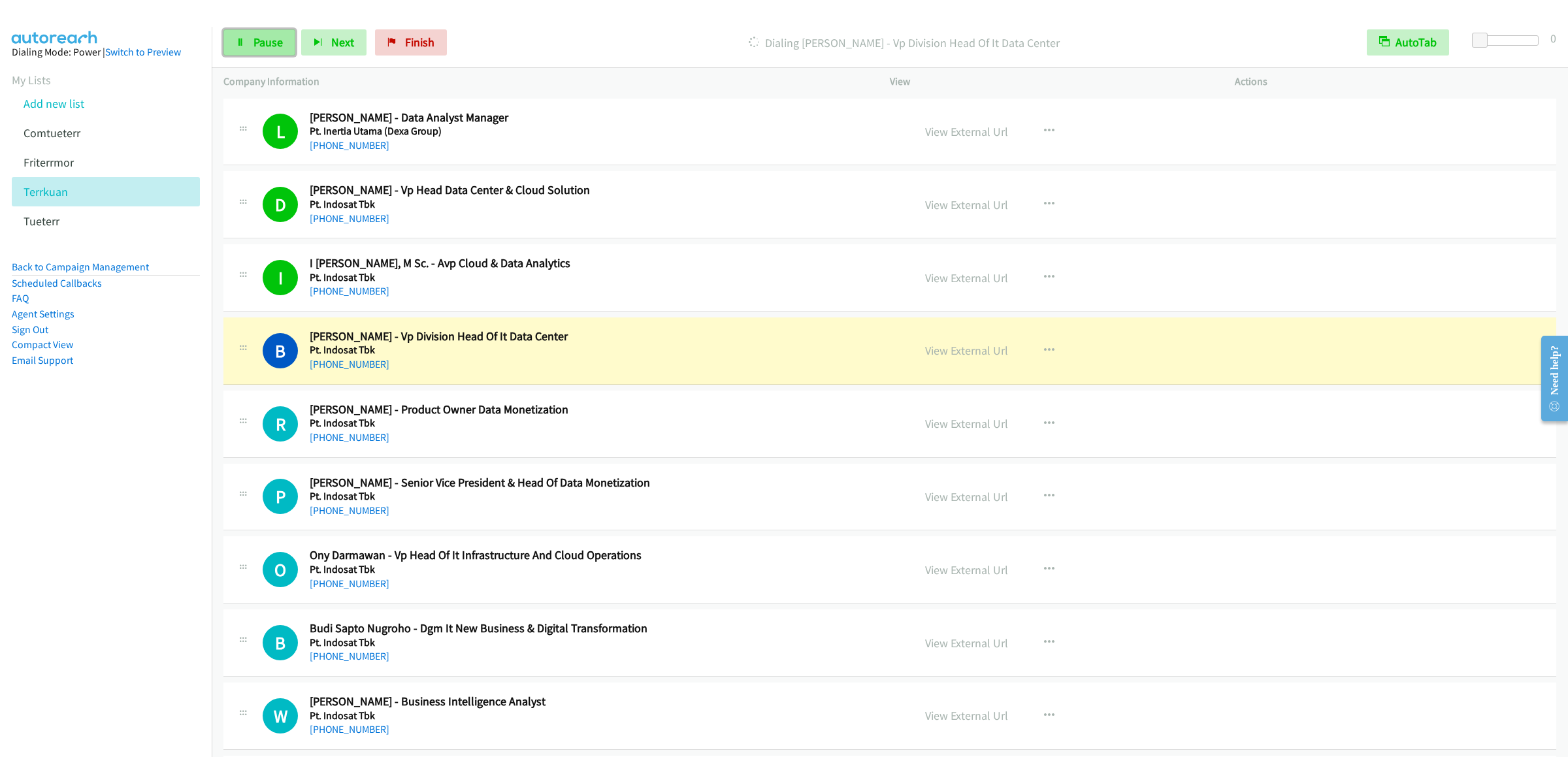
click at [267, 49] on span "Pause" at bounding box center [269, 42] width 30 height 15
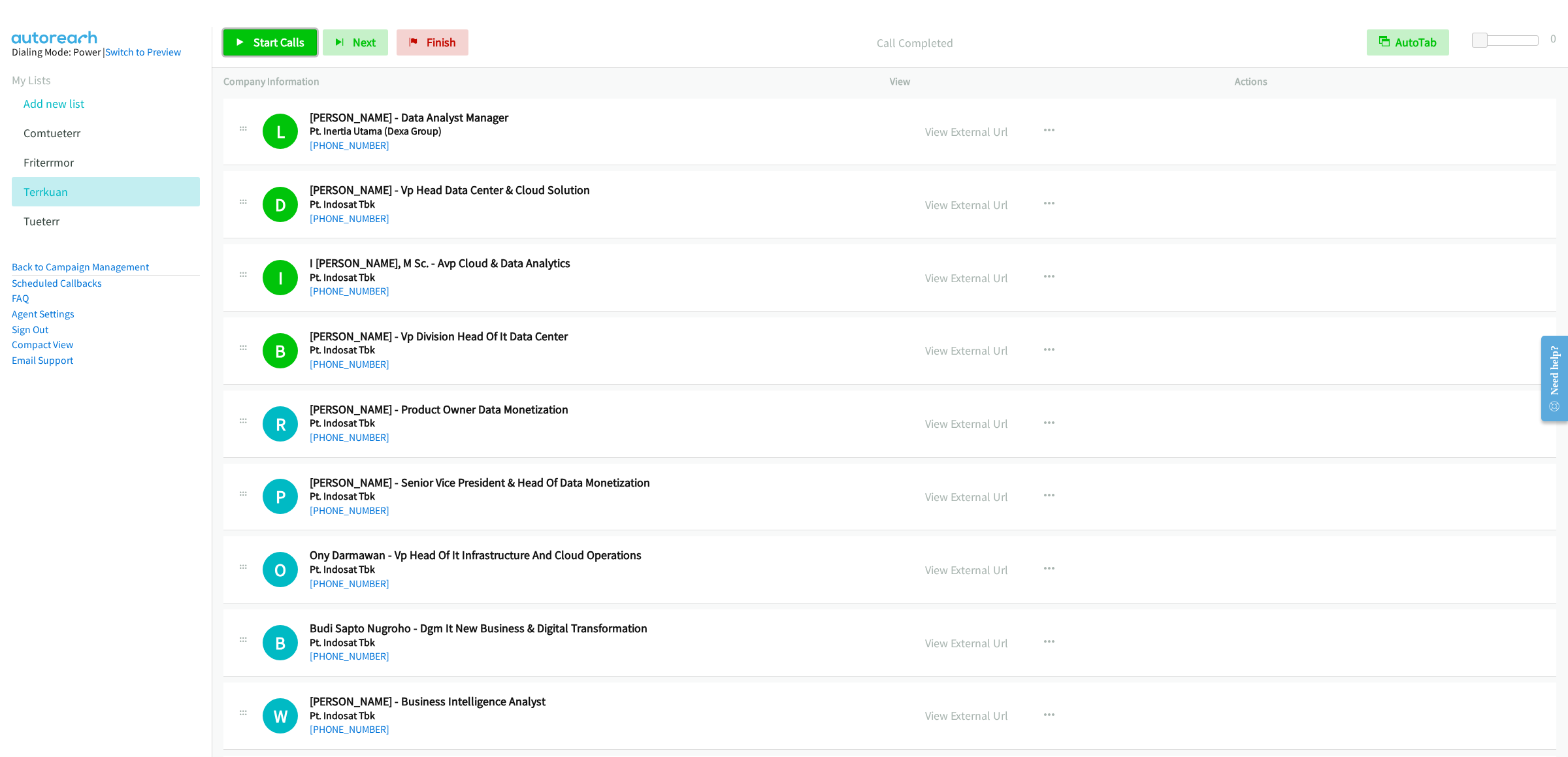
click at [282, 43] on span "Start Calls" at bounding box center [279, 42] width 51 height 15
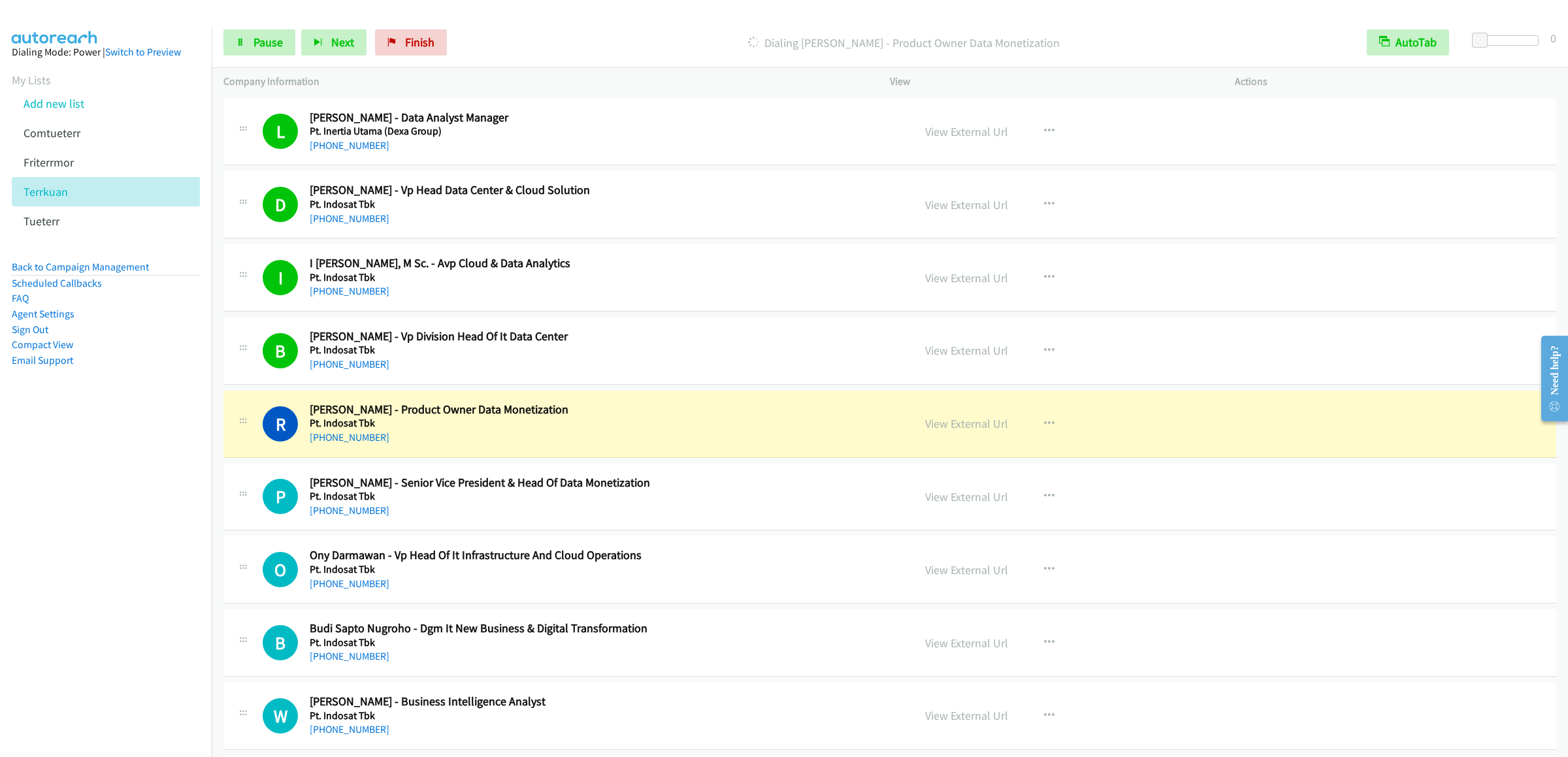
scroll to position [261, 0]
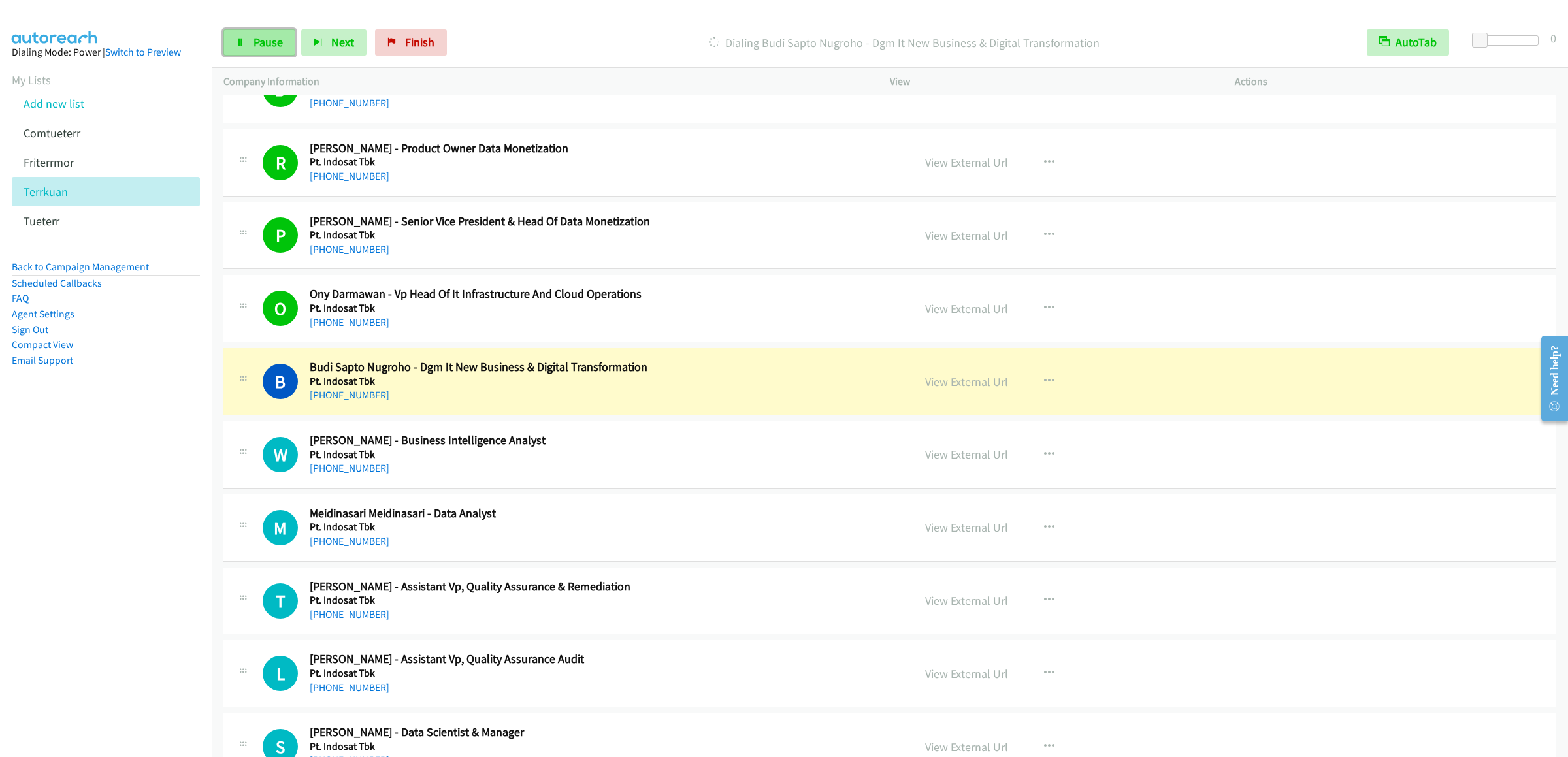
click at [267, 49] on span "Pause" at bounding box center [269, 42] width 30 height 15
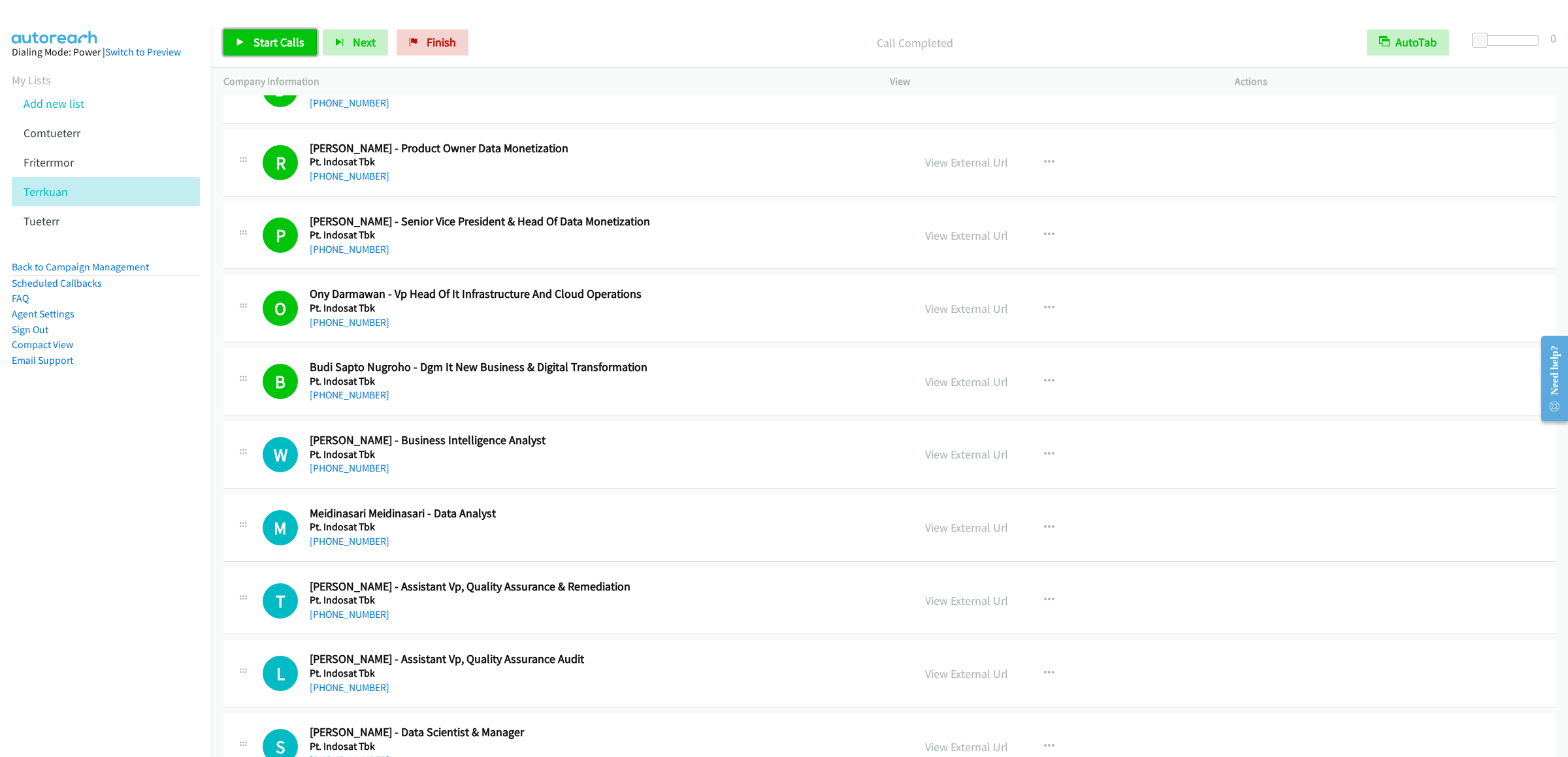
click at [261, 53] on link "Start Calls" at bounding box center [270, 42] width 93 height 26
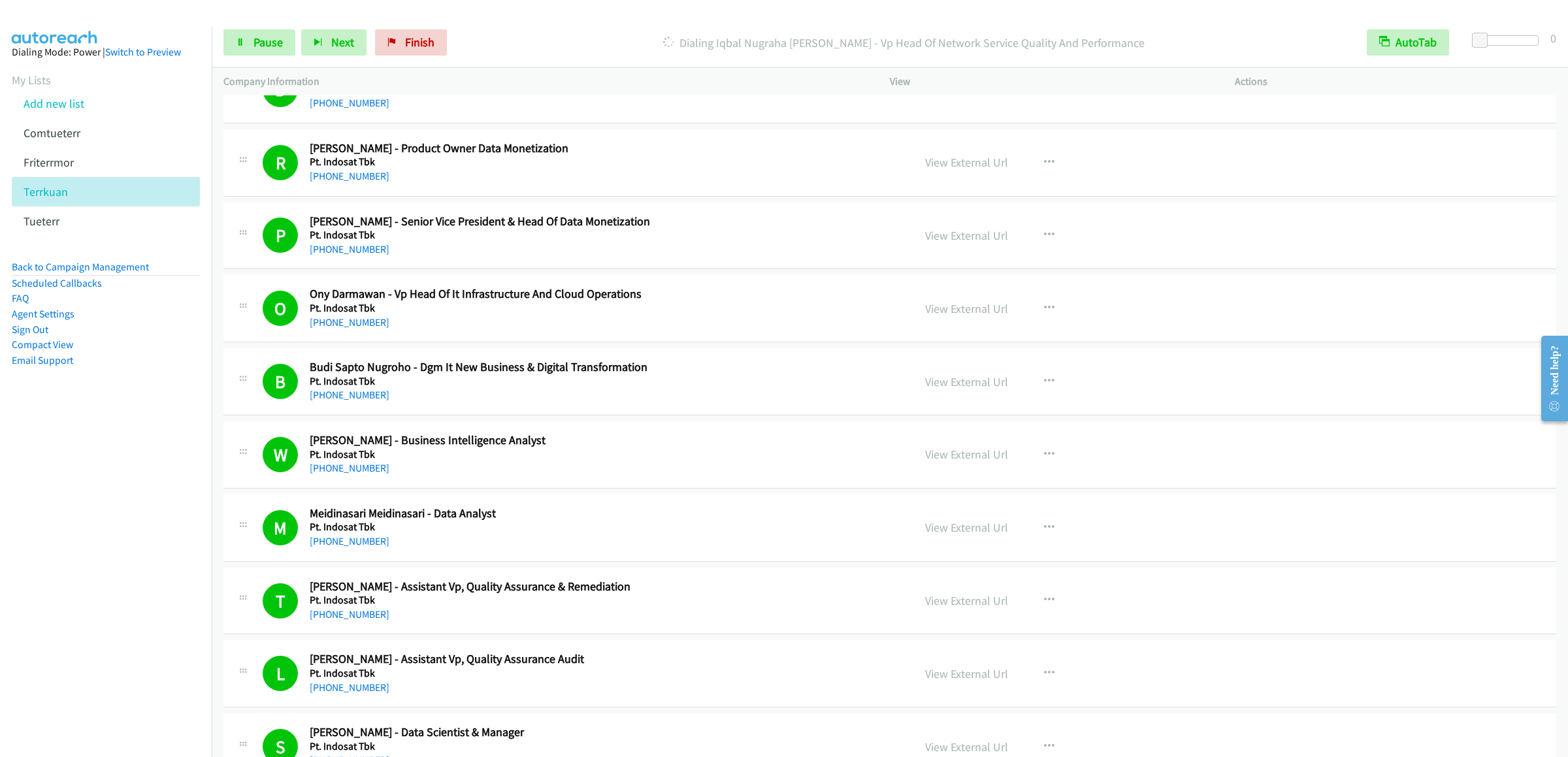
scroll to position [913, 0]
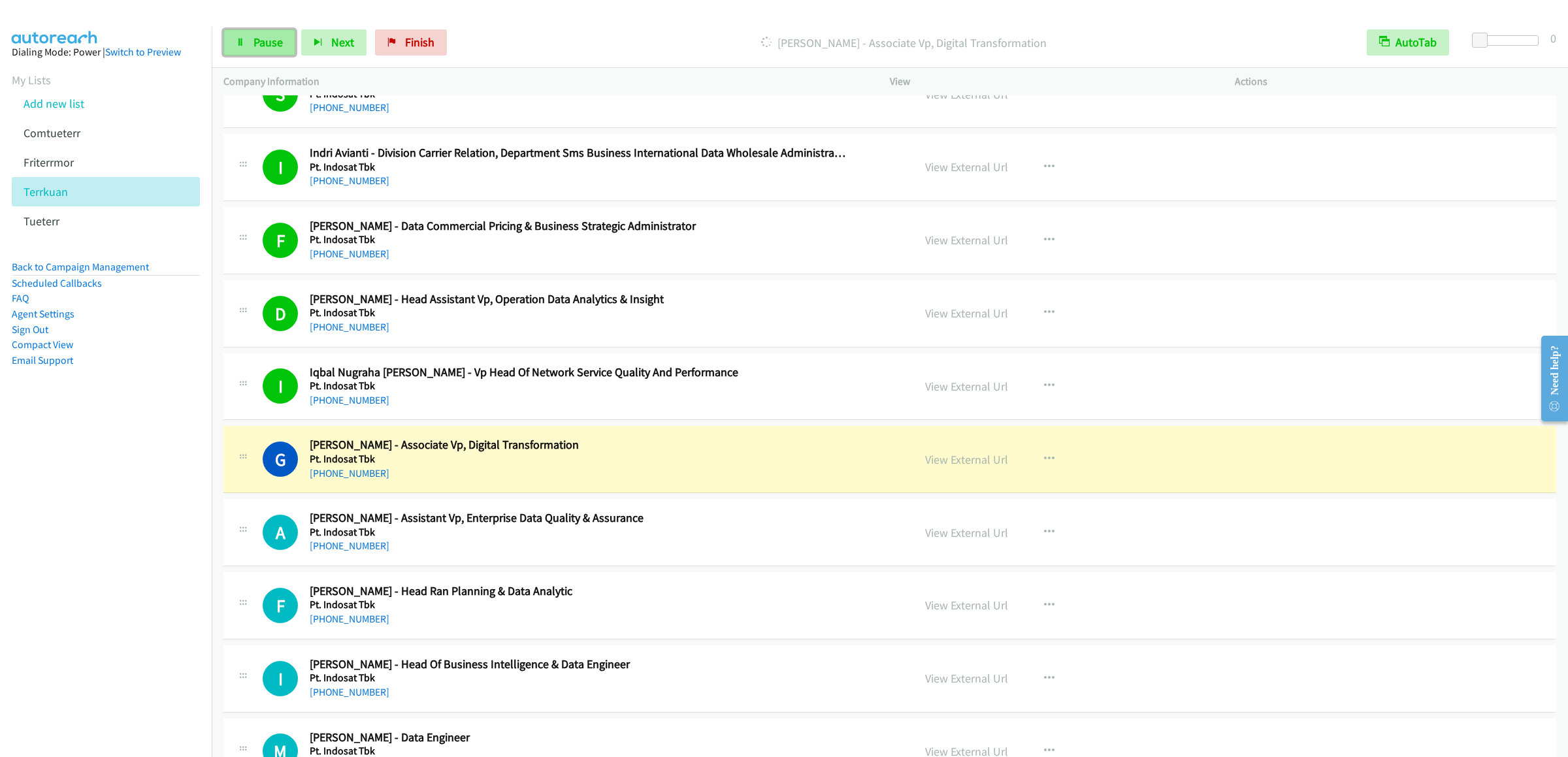
click at [262, 38] on span "Pause" at bounding box center [269, 42] width 30 height 15
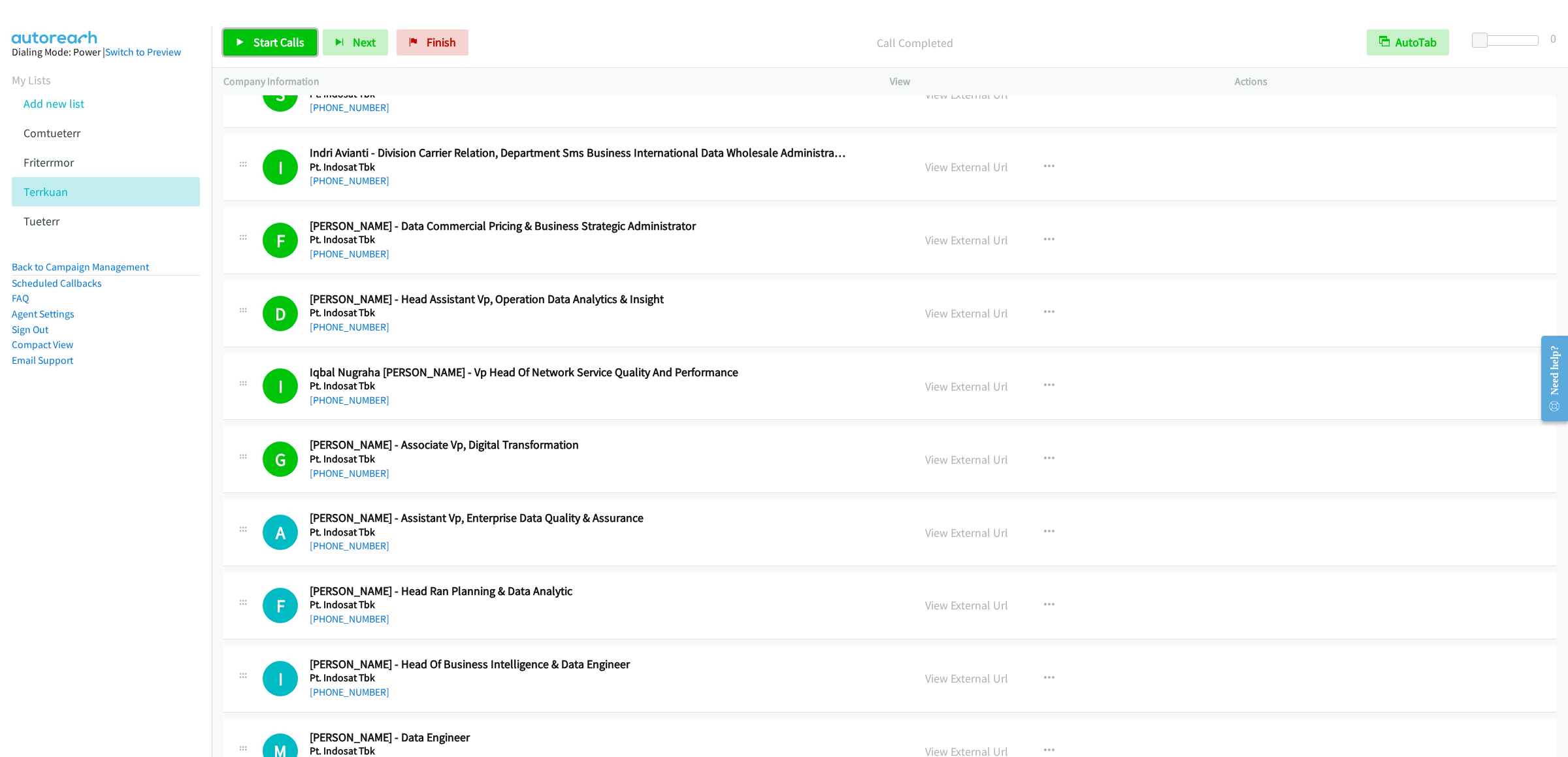
click at [269, 46] on span "Start Calls" at bounding box center [279, 42] width 51 height 15
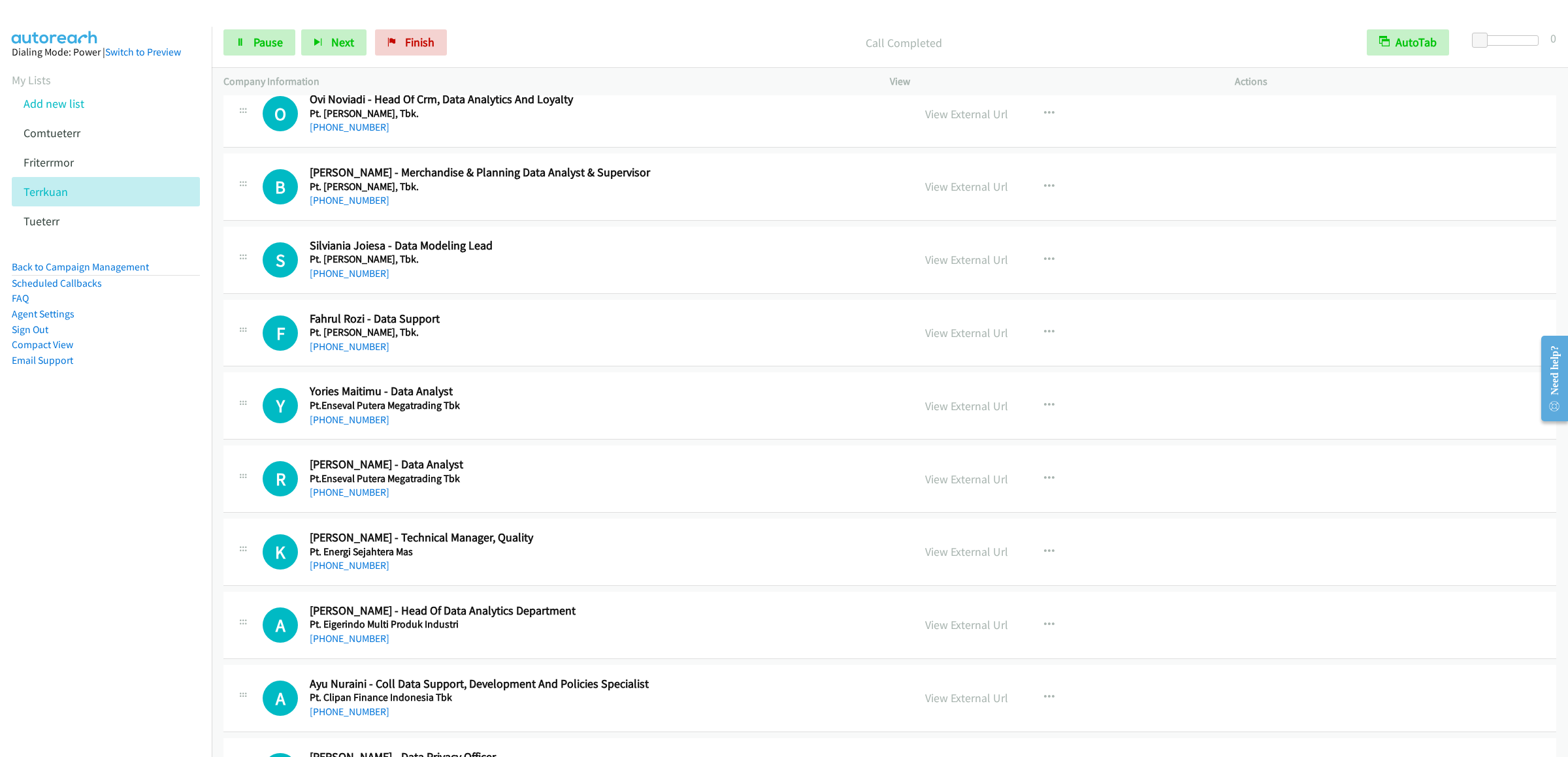
scroll to position [1568, 0]
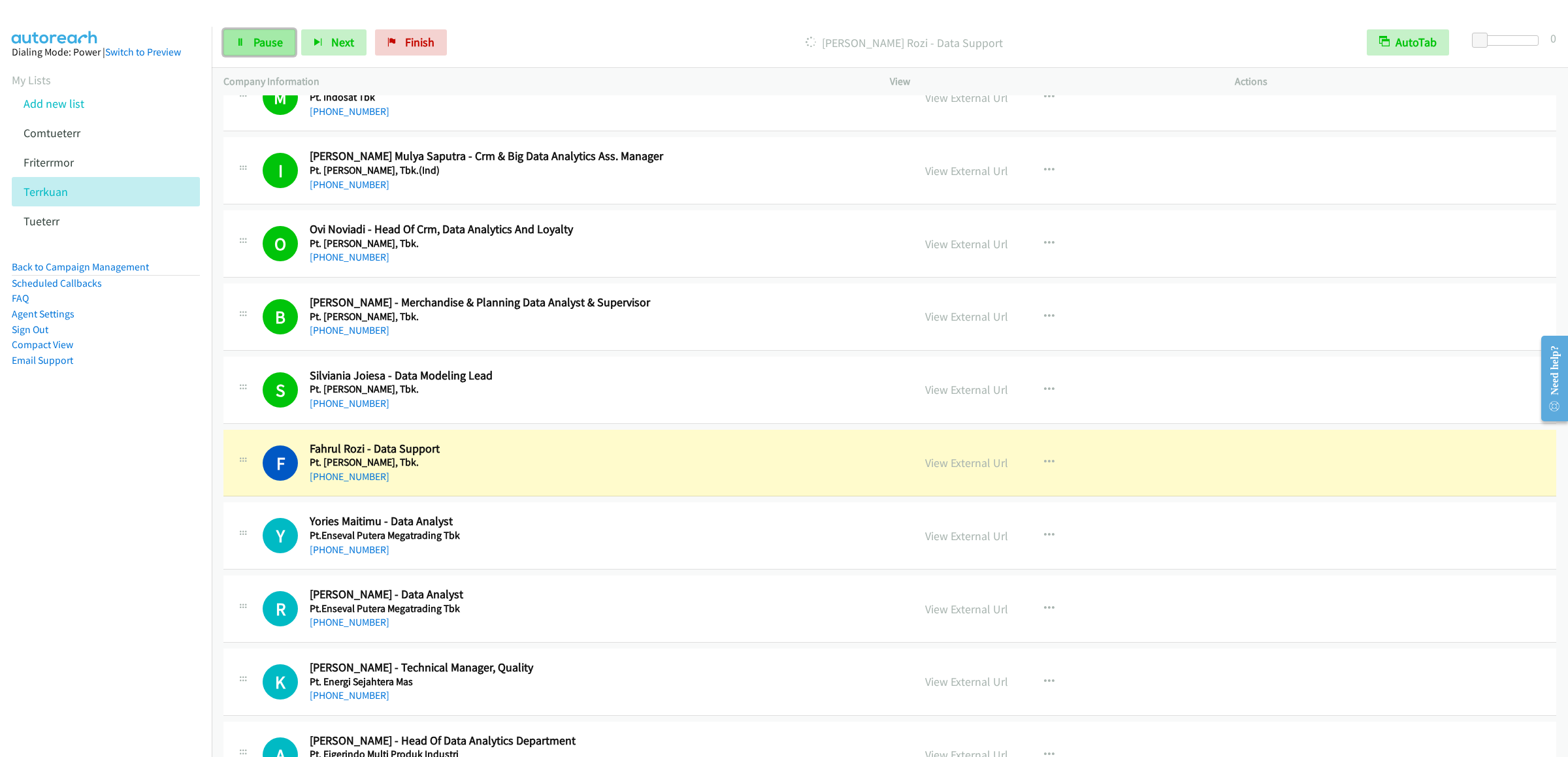
click at [230, 39] on link "Pause" at bounding box center [259, 42] width 72 height 26
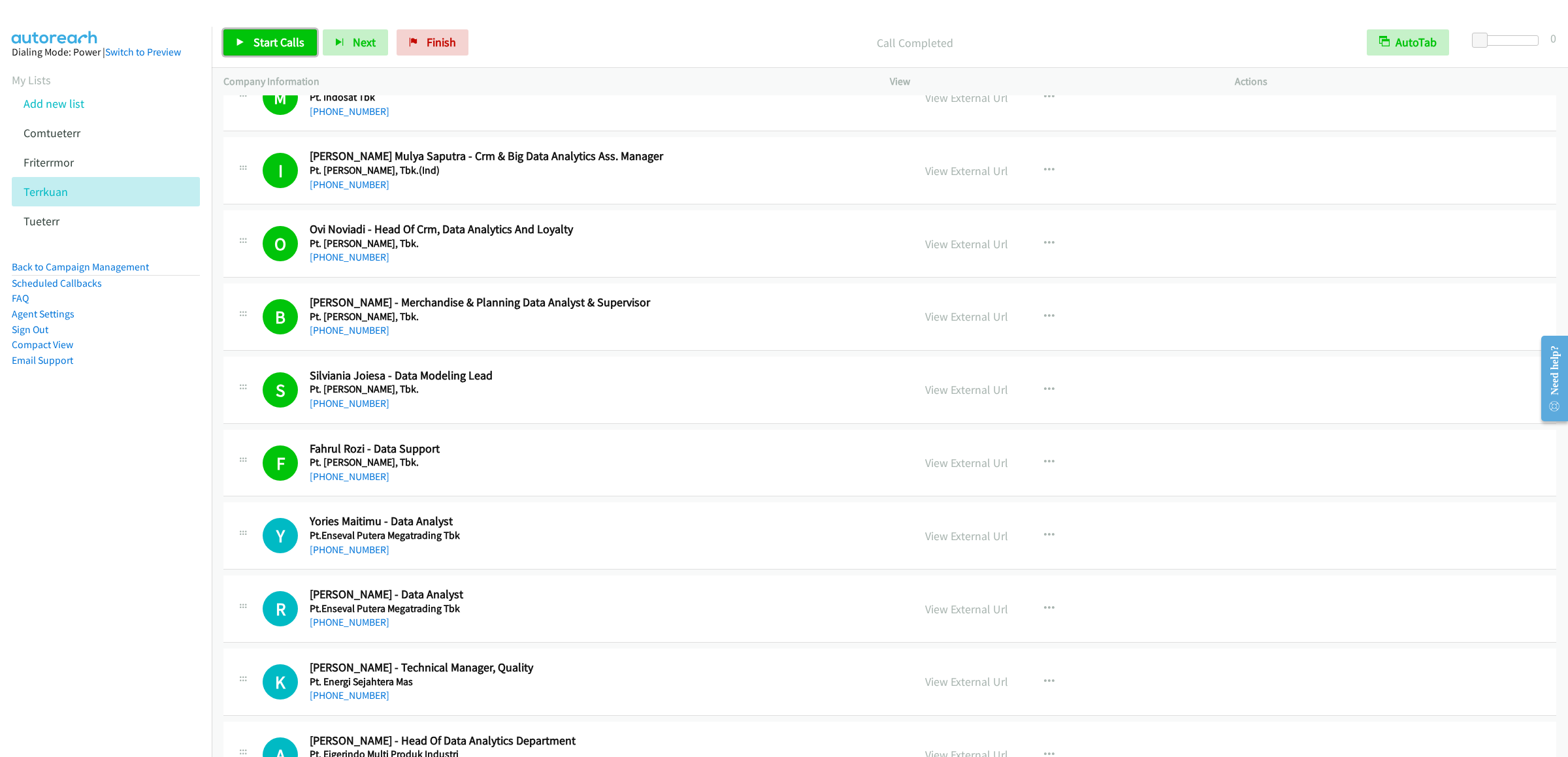
click at [278, 39] on span "Start Calls" at bounding box center [279, 42] width 51 height 15
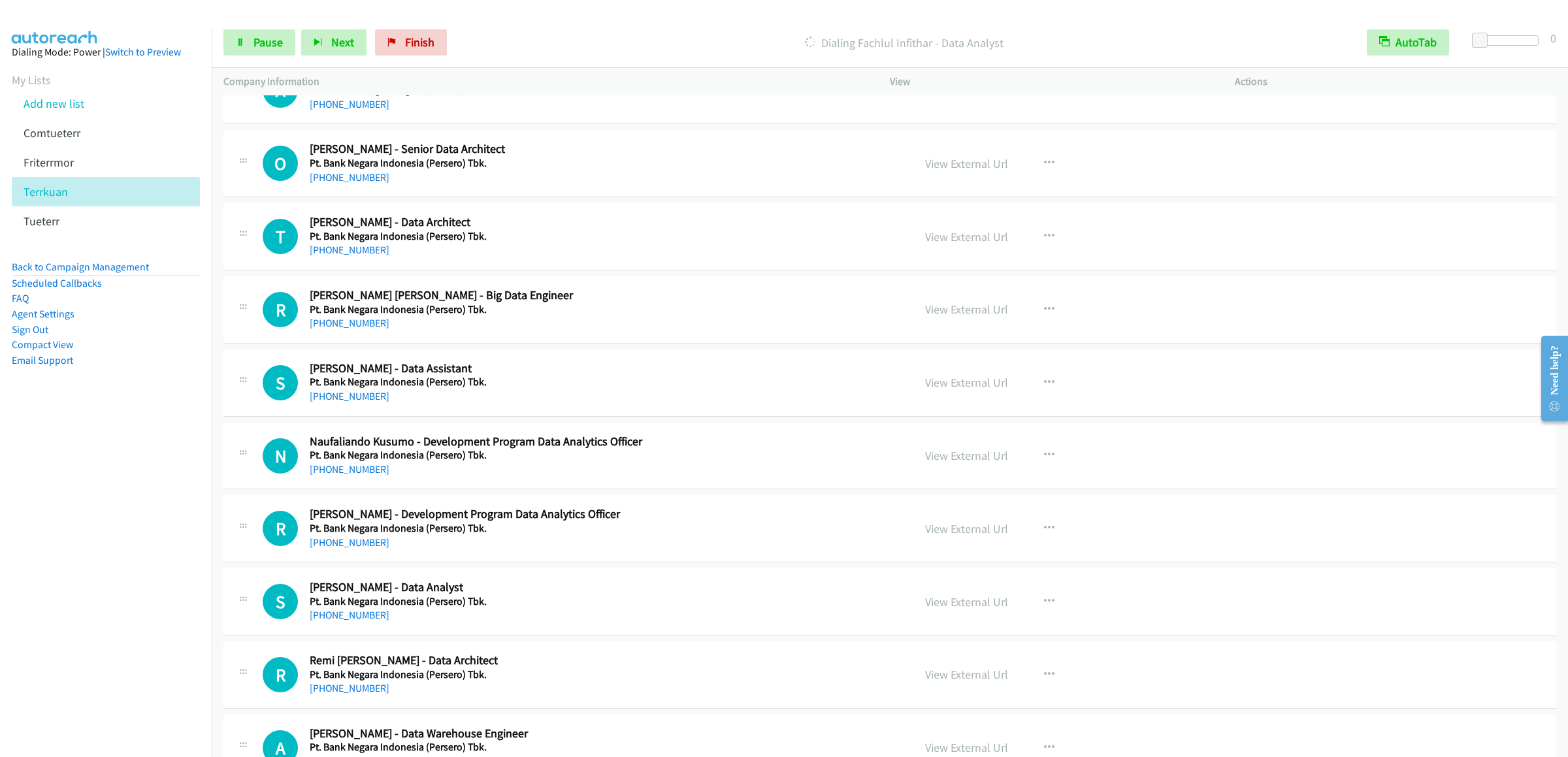
scroll to position [2351, 0]
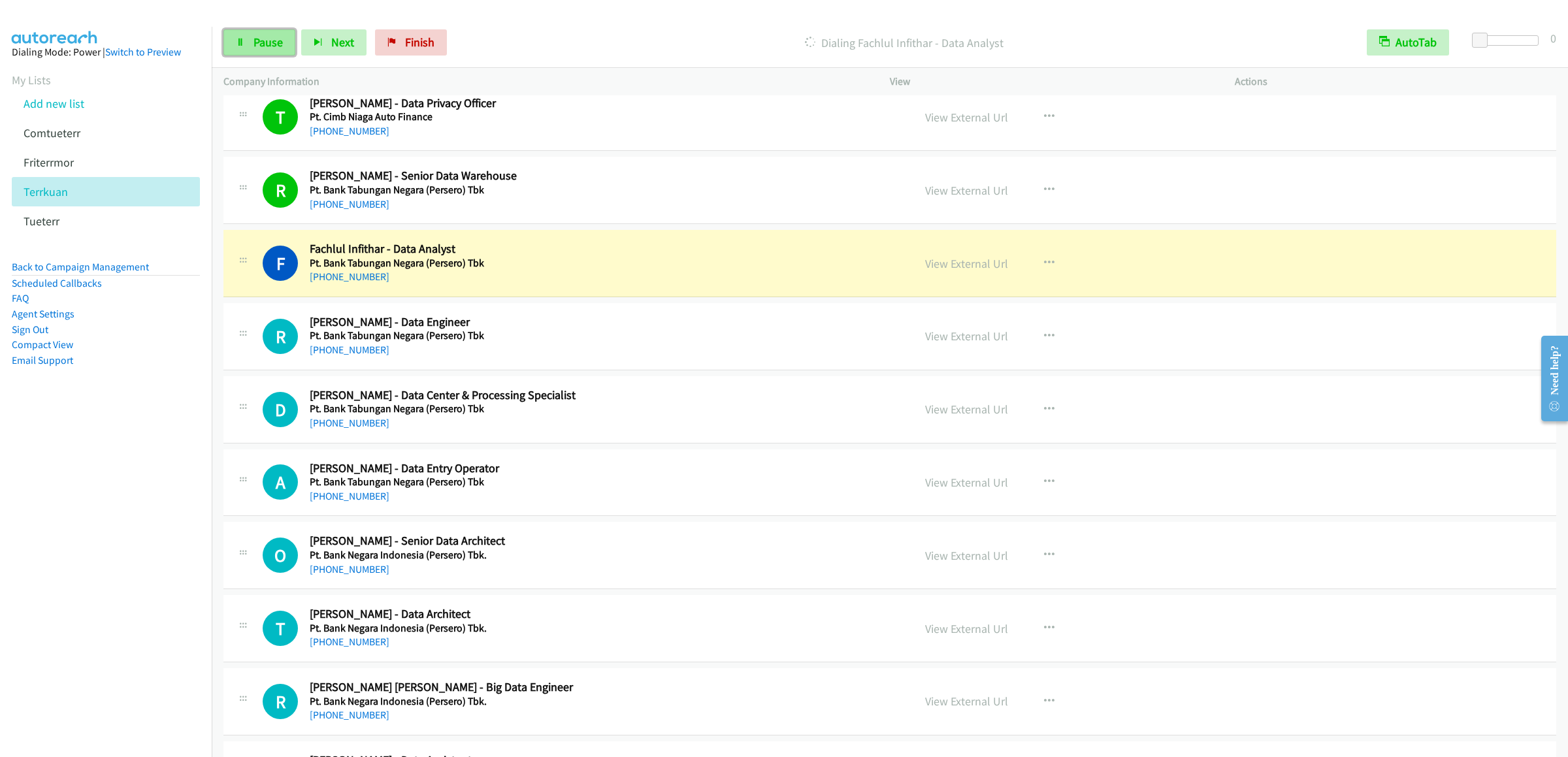
click at [259, 41] on span "Pause" at bounding box center [269, 42] width 30 height 15
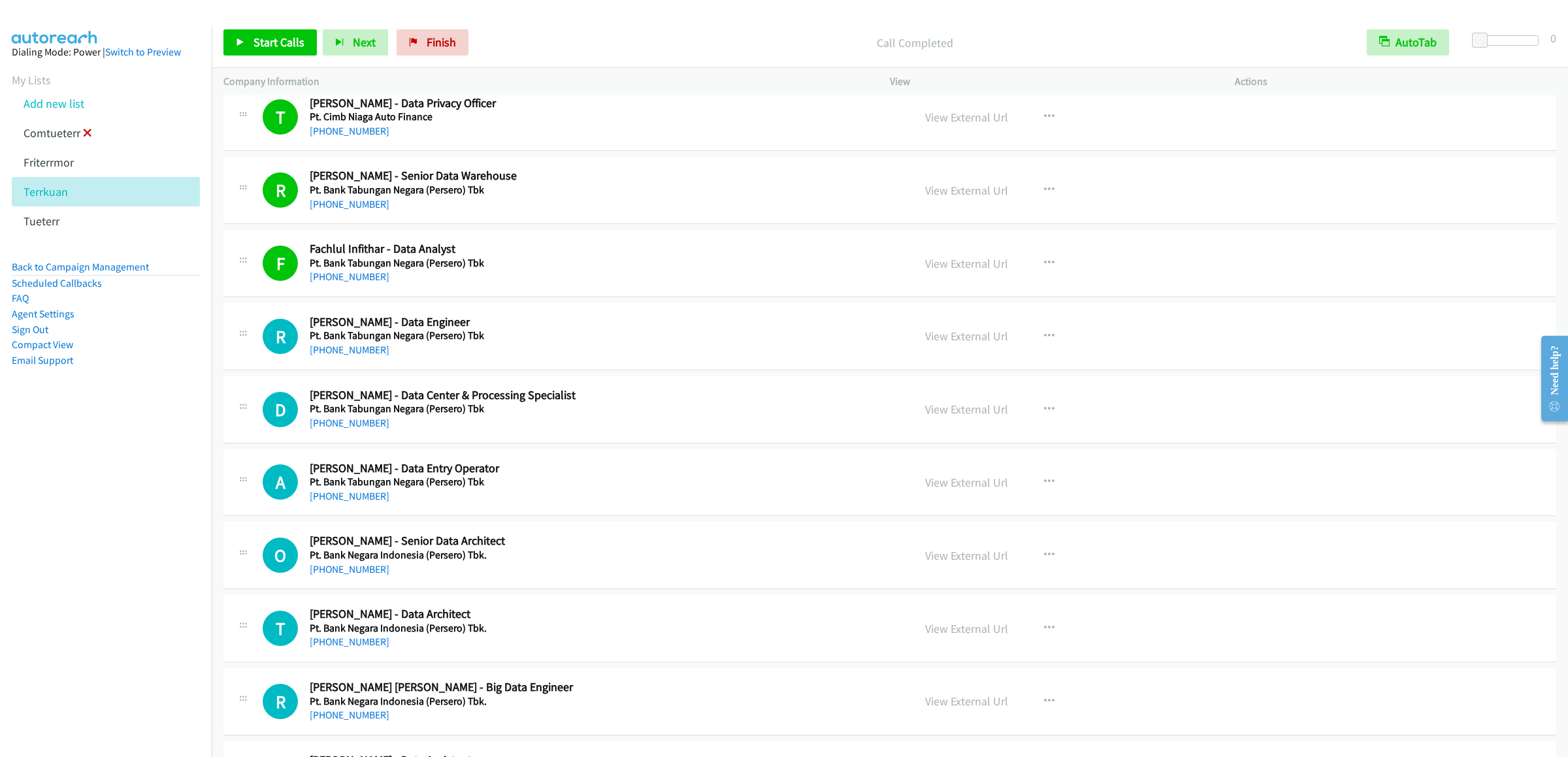
click at [91, 138] on icon at bounding box center [87, 133] width 9 height 9
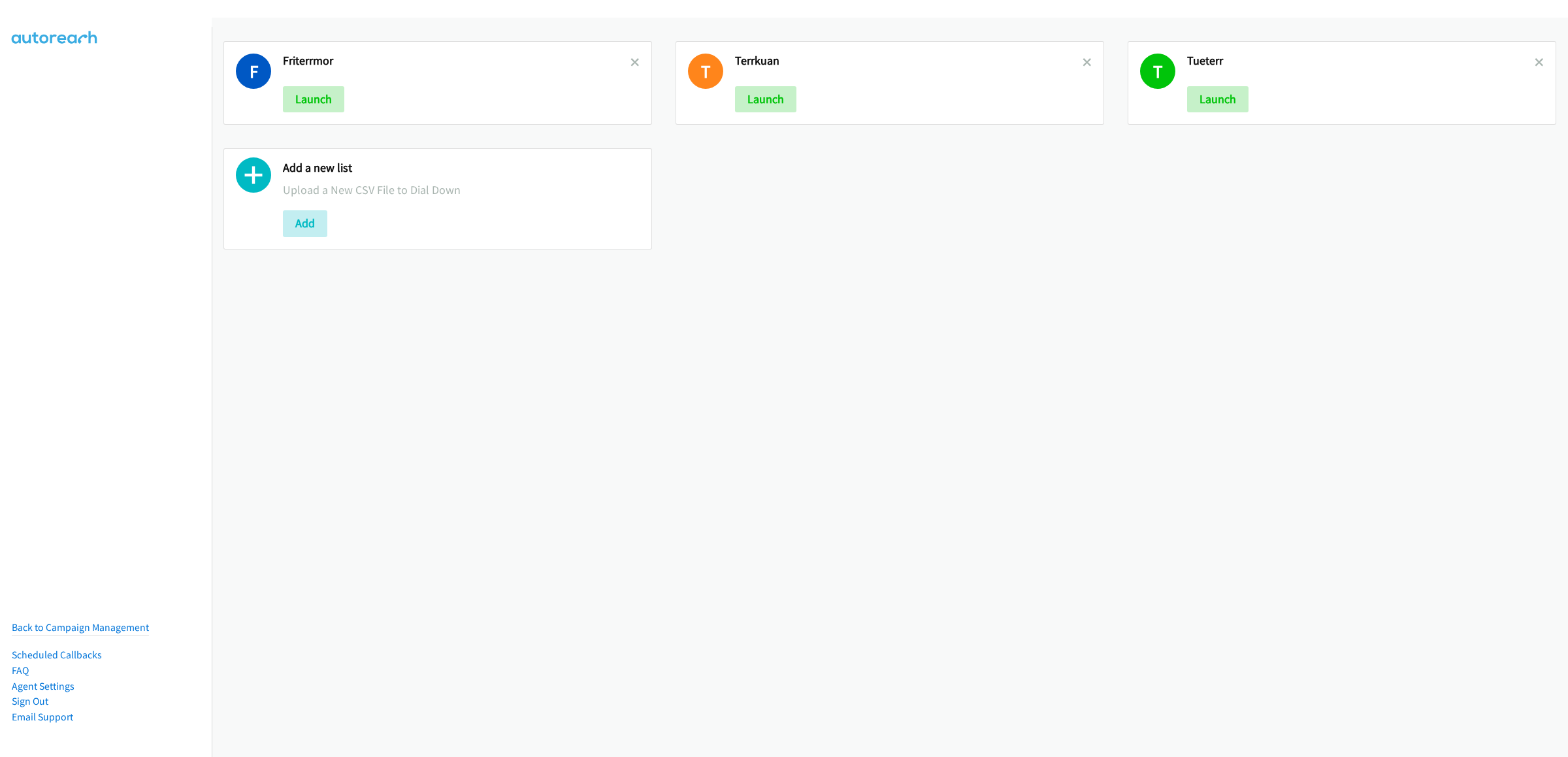
click at [630, 68] on link at bounding box center [635, 62] width 9 height 15
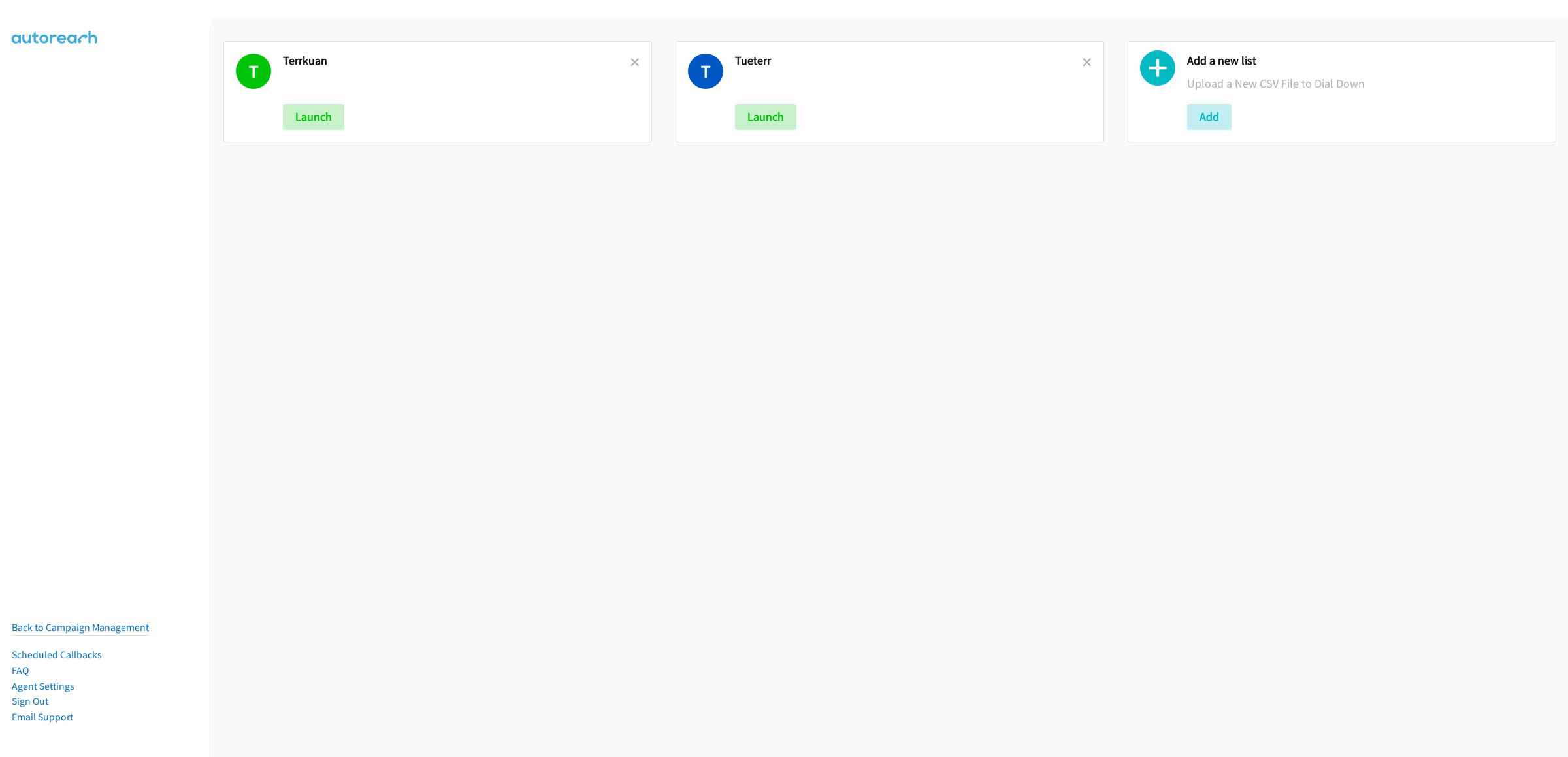
click at [630, 63] on icon at bounding box center [635, 63] width 9 height 9
click at [307, 120] on button "Add" at bounding box center [305, 116] width 44 height 26
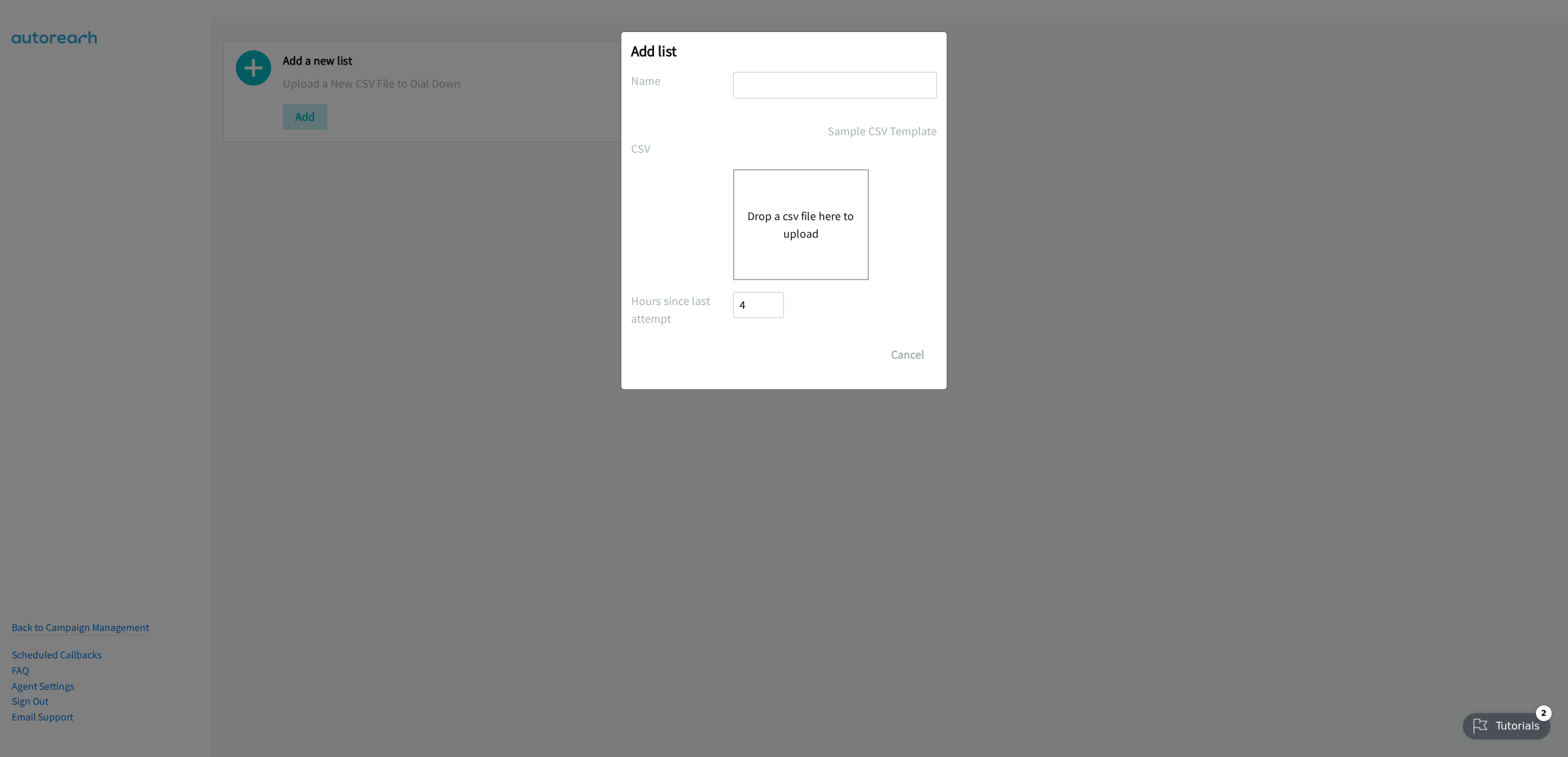
click at [790, 87] on input "text" at bounding box center [835, 85] width 204 height 27
type input "dell sad"
click at [790, 196] on div "Drop a csv file here to upload" at bounding box center [801, 225] width 136 height 111
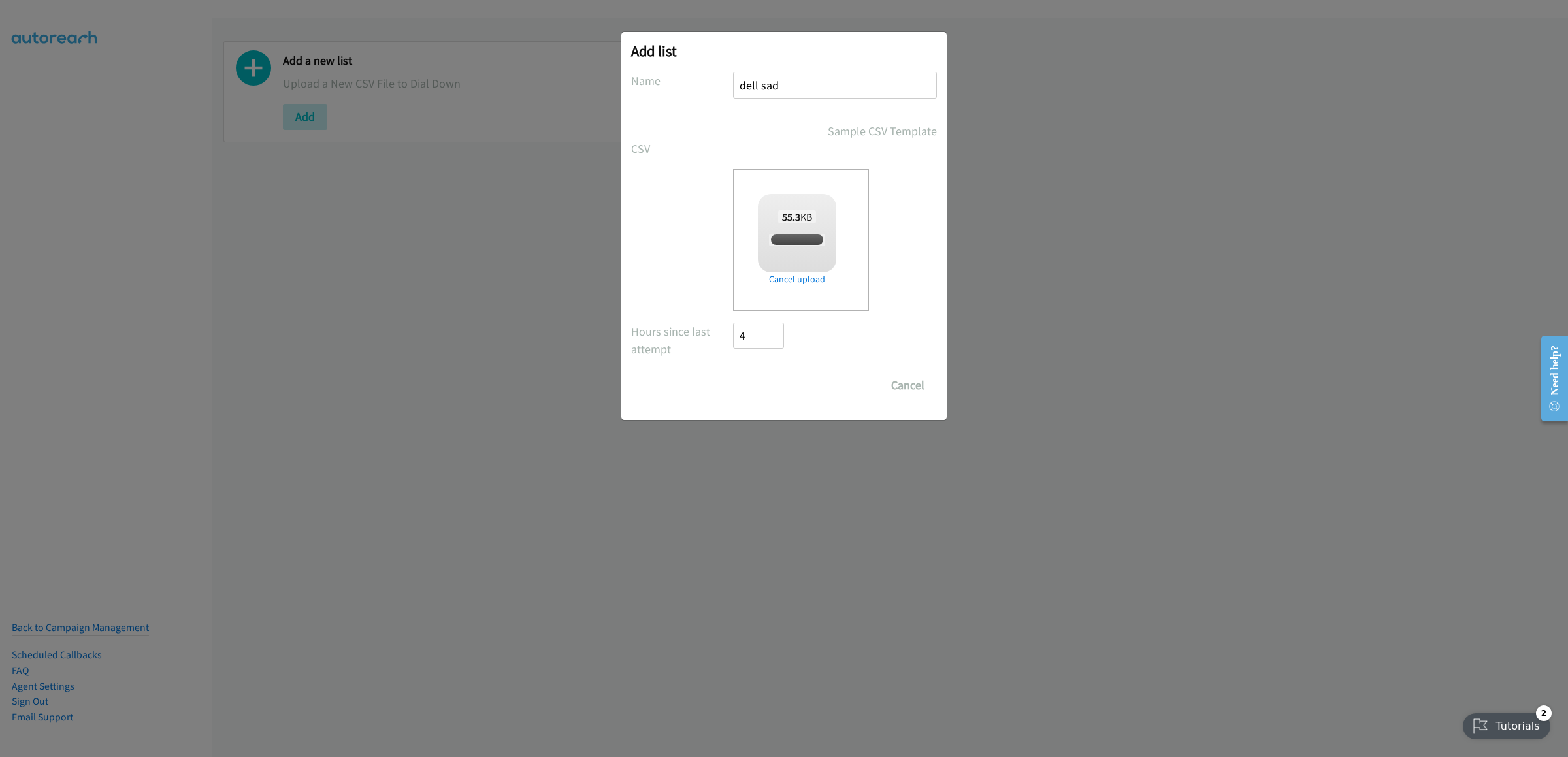
checkbox input "true"
click at [761, 385] on input "Save List" at bounding box center [767, 385] width 68 height 26
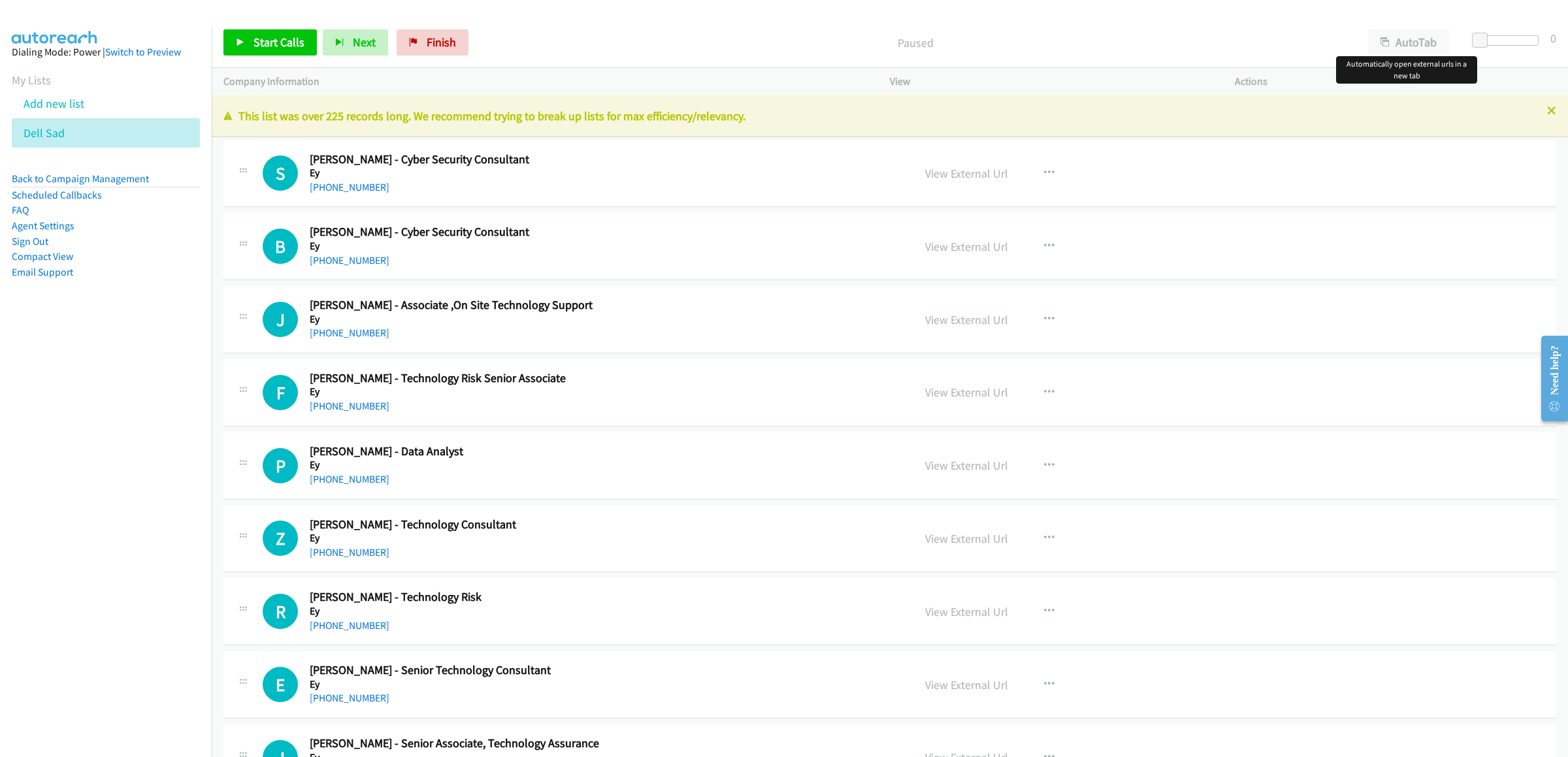
click at [1466, 22] on div "Start Calls Pause Next Finish Paused AutoTab AutoTab 0" at bounding box center [890, 42] width 1356 height 50
click at [1427, 33] on button "AutoTab" at bounding box center [1408, 42] width 81 height 26
click at [249, 40] on link "Start Calls" at bounding box center [270, 42] width 93 height 26
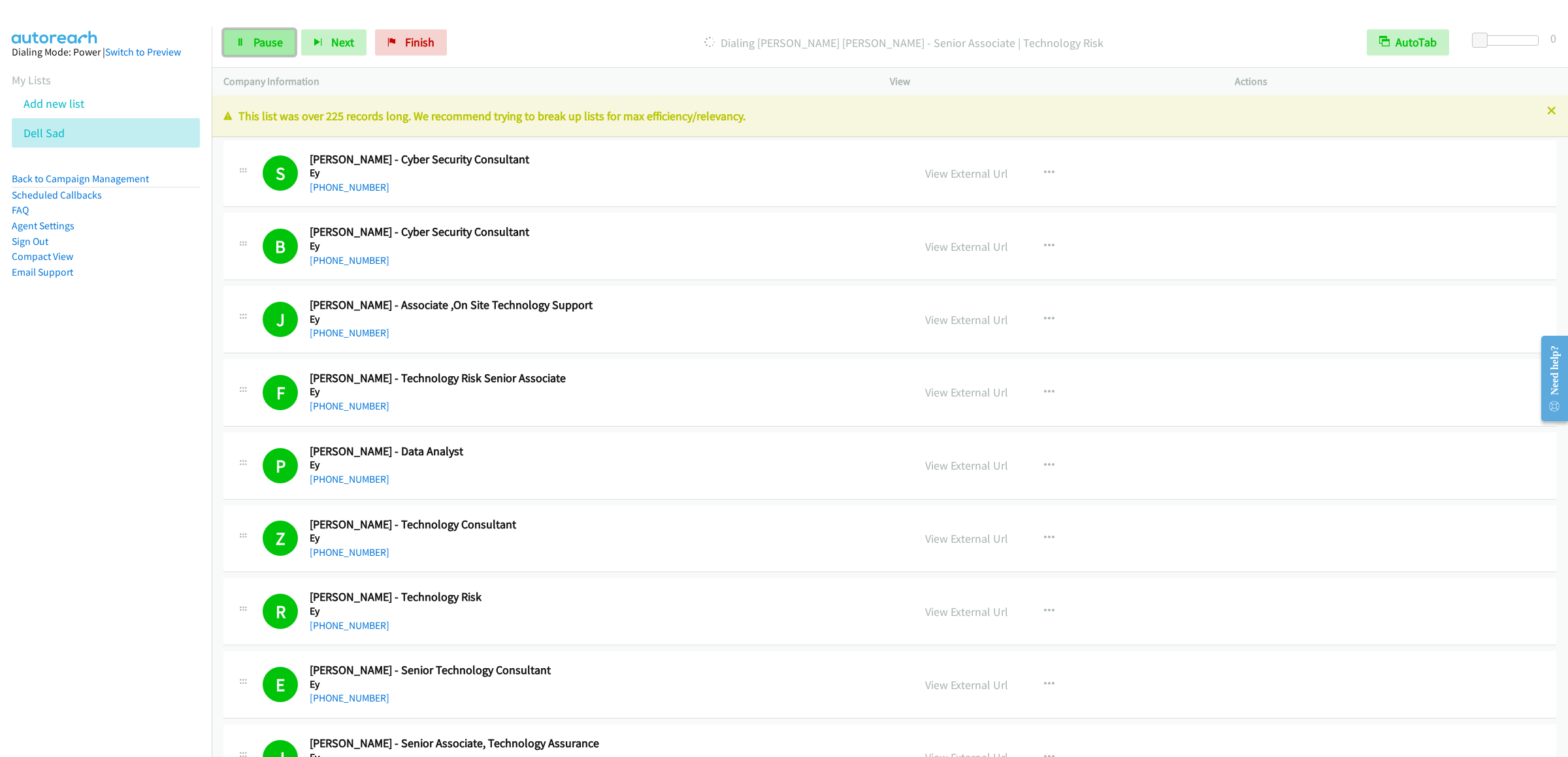
click at [253, 34] on link "Pause" at bounding box center [259, 42] width 72 height 26
click at [239, 41] on icon at bounding box center [240, 43] width 9 height 9
click at [277, 42] on span "Pause" at bounding box center [269, 42] width 30 height 15
click at [234, 34] on link "Start Calls" at bounding box center [270, 42] width 93 height 26
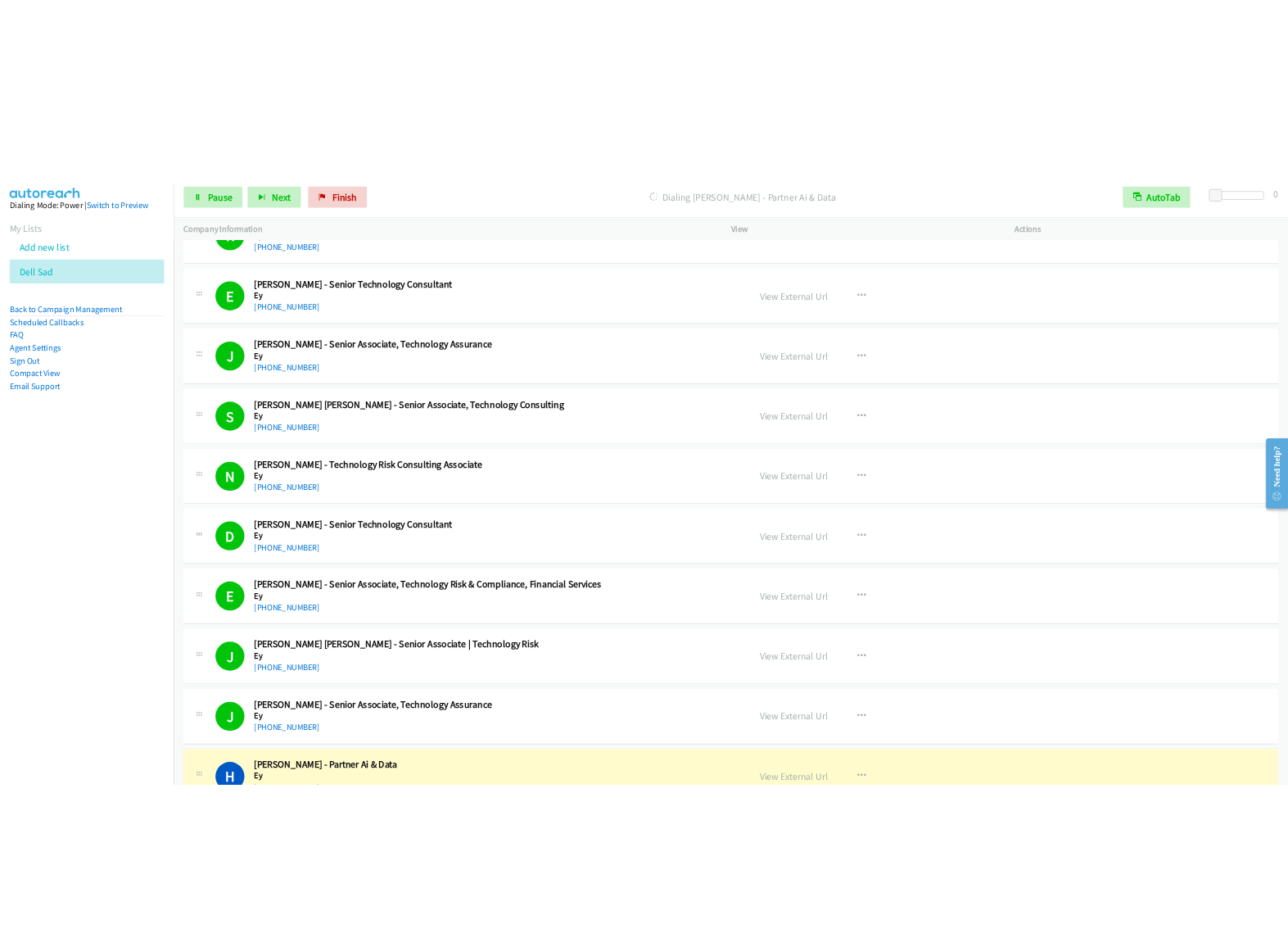
scroll to position [1146, 0]
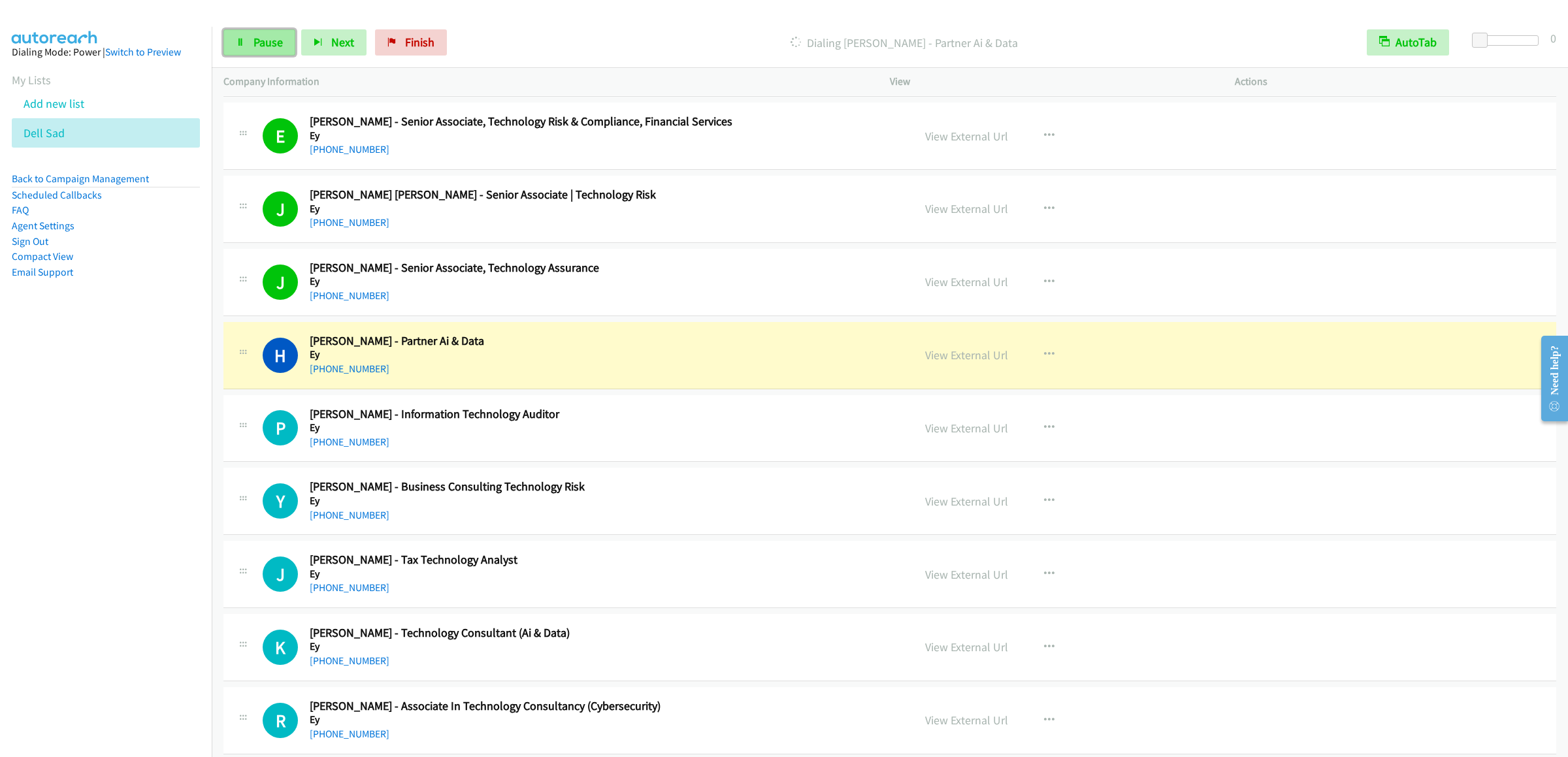
click at [254, 30] on link "Pause" at bounding box center [259, 42] width 72 height 26
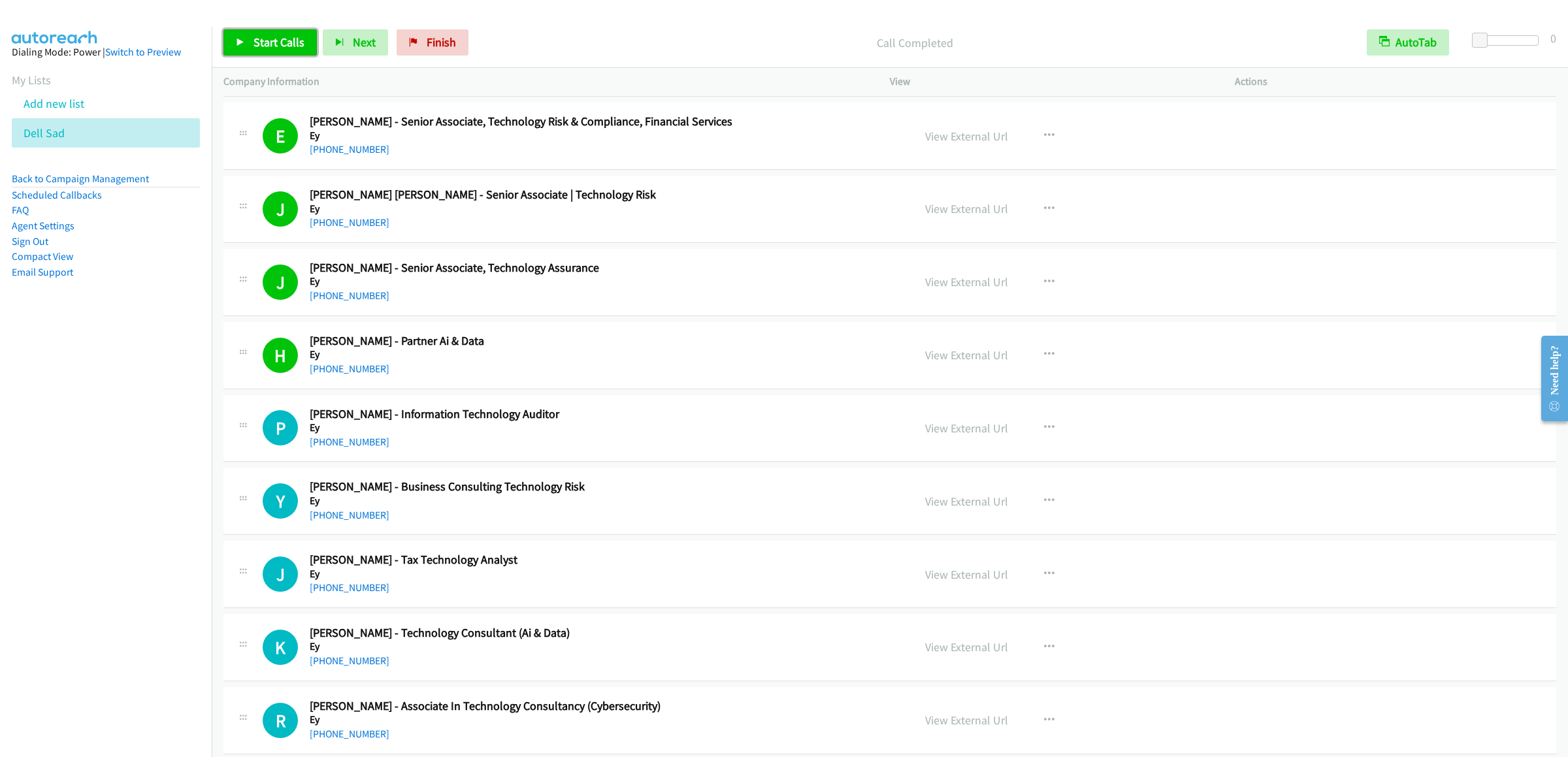
click at [235, 49] on link "Start Calls" at bounding box center [270, 42] width 93 height 26
click at [241, 54] on link "Pause" at bounding box center [259, 42] width 72 height 26
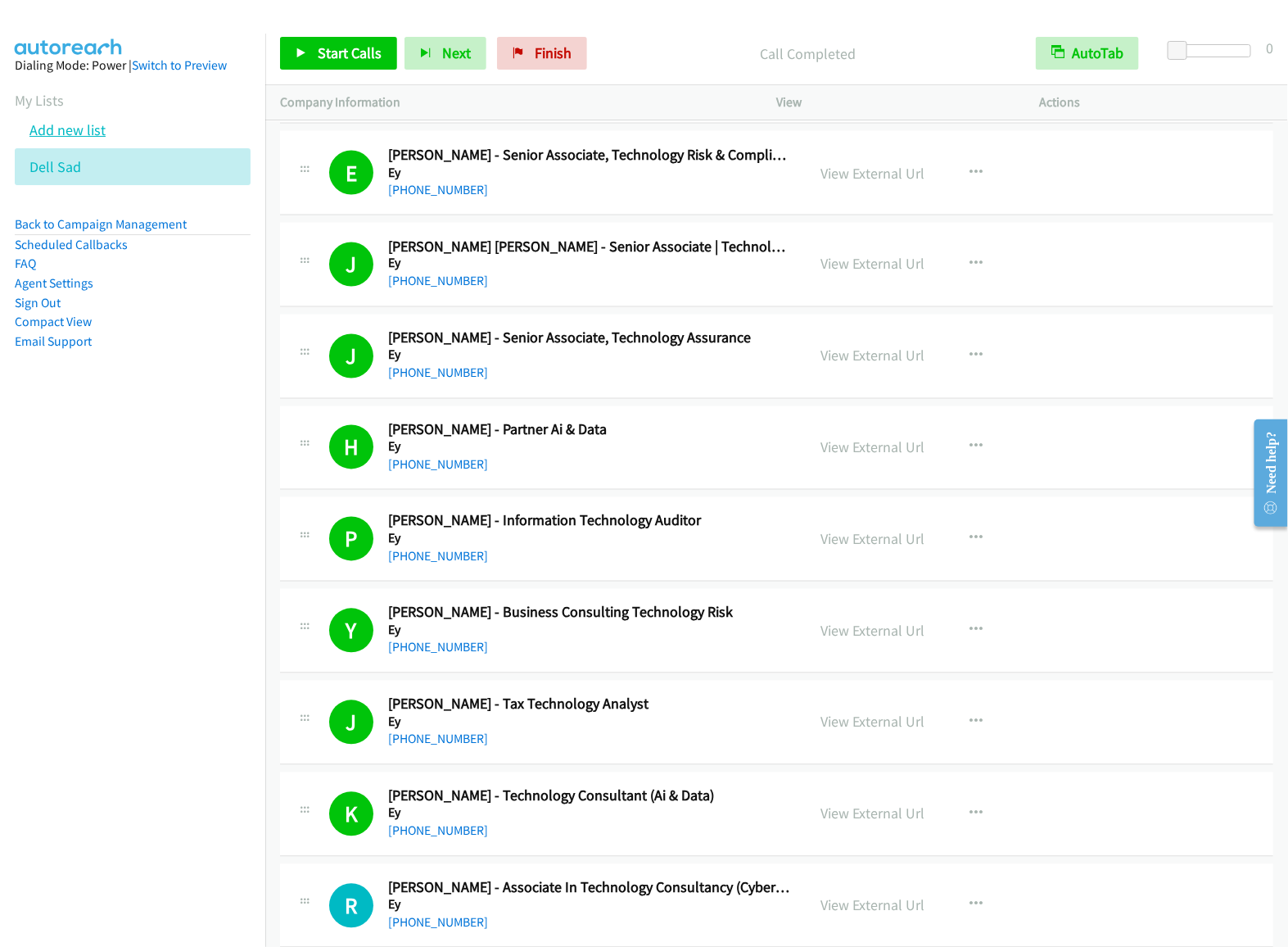
click at [82, 140] on link "Add new list" at bounding box center [67, 129] width 76 height 19
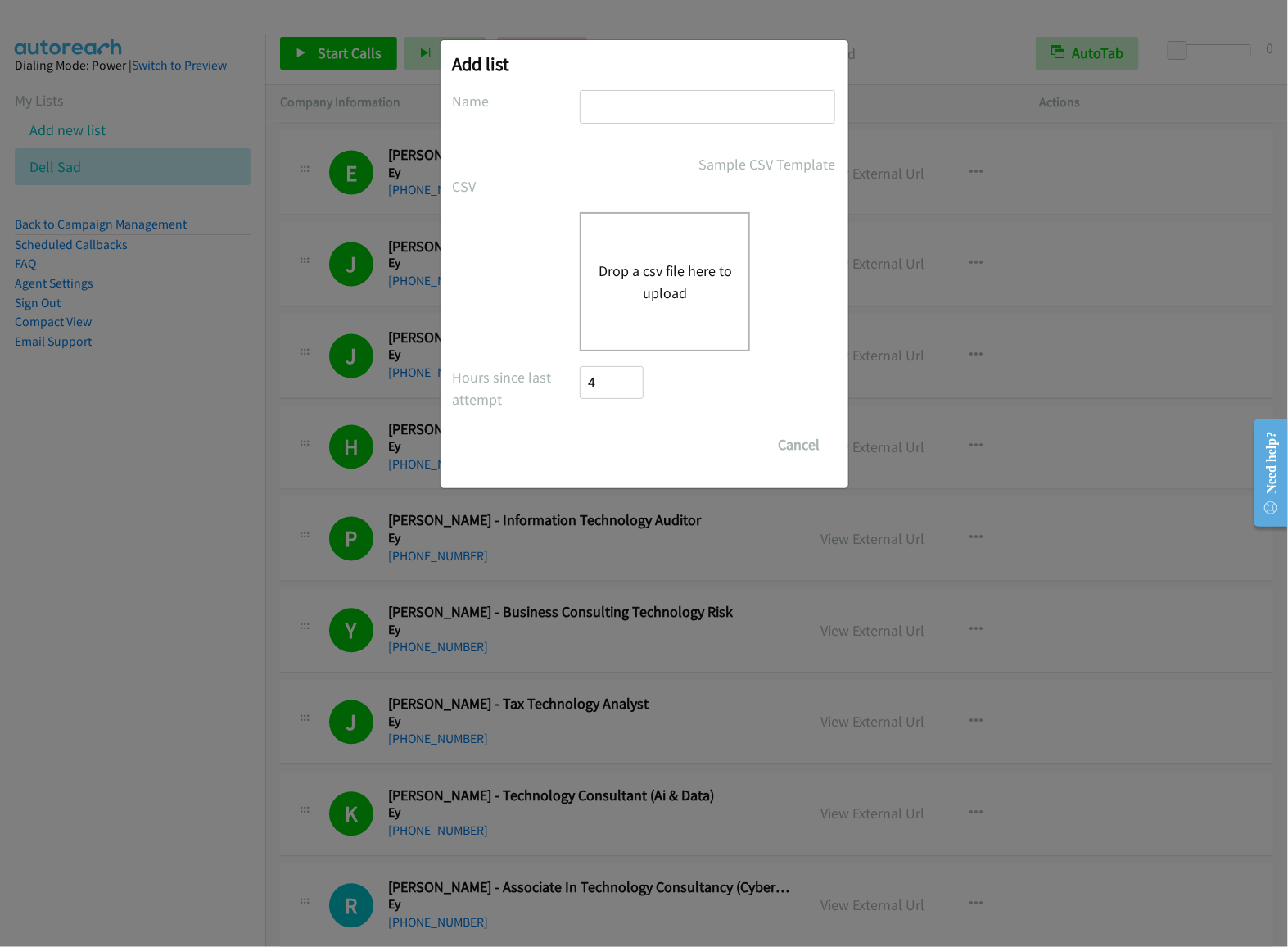
click at [656, 114] on input "text" at bounding box center [707, 107] width 255 height 34
type input "cisco"
click at [619, 273] on button "Drop a csv file here to upload" at bounding box center [665, 282] width 134 height 44
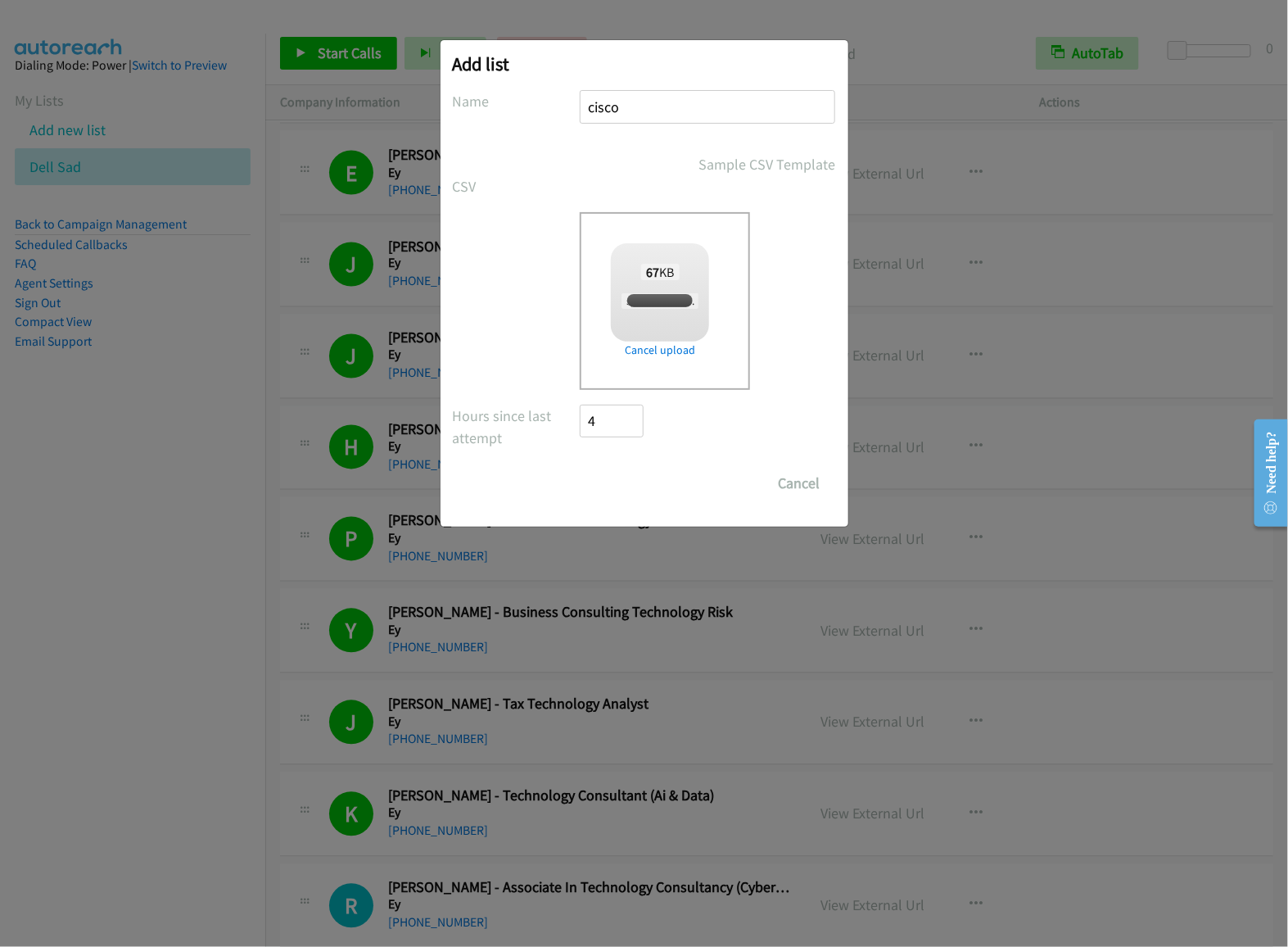
checkbox input "true"
drag, startPoint x: 636, startPoint y: 494, endPoint x: 628, endPoint y: 496, distance: 8.2
click at [636, 494] on input "Save List" at bounding box center [623, 483] width 86 height 33
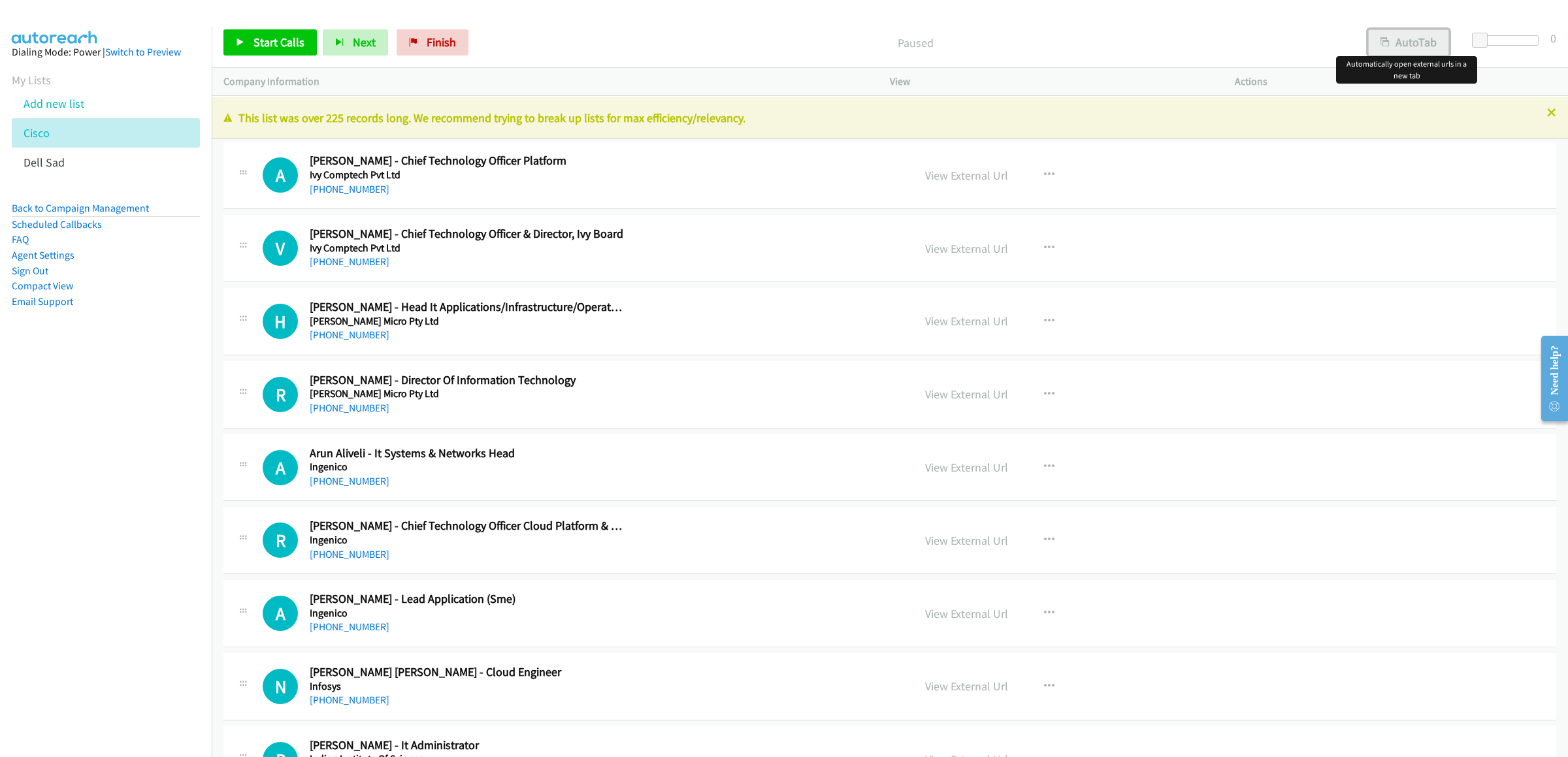
click at [1027, 43] on button "AutoTab" at bounding box center [1408, 42] width 81 height 26
click at [980, 180] on link "View External Url" at bounding box center [967, 175] width 83 height 15
click at [298, 41] on span "Start Calls" at bounding box center [279, 42] width 51 height 15
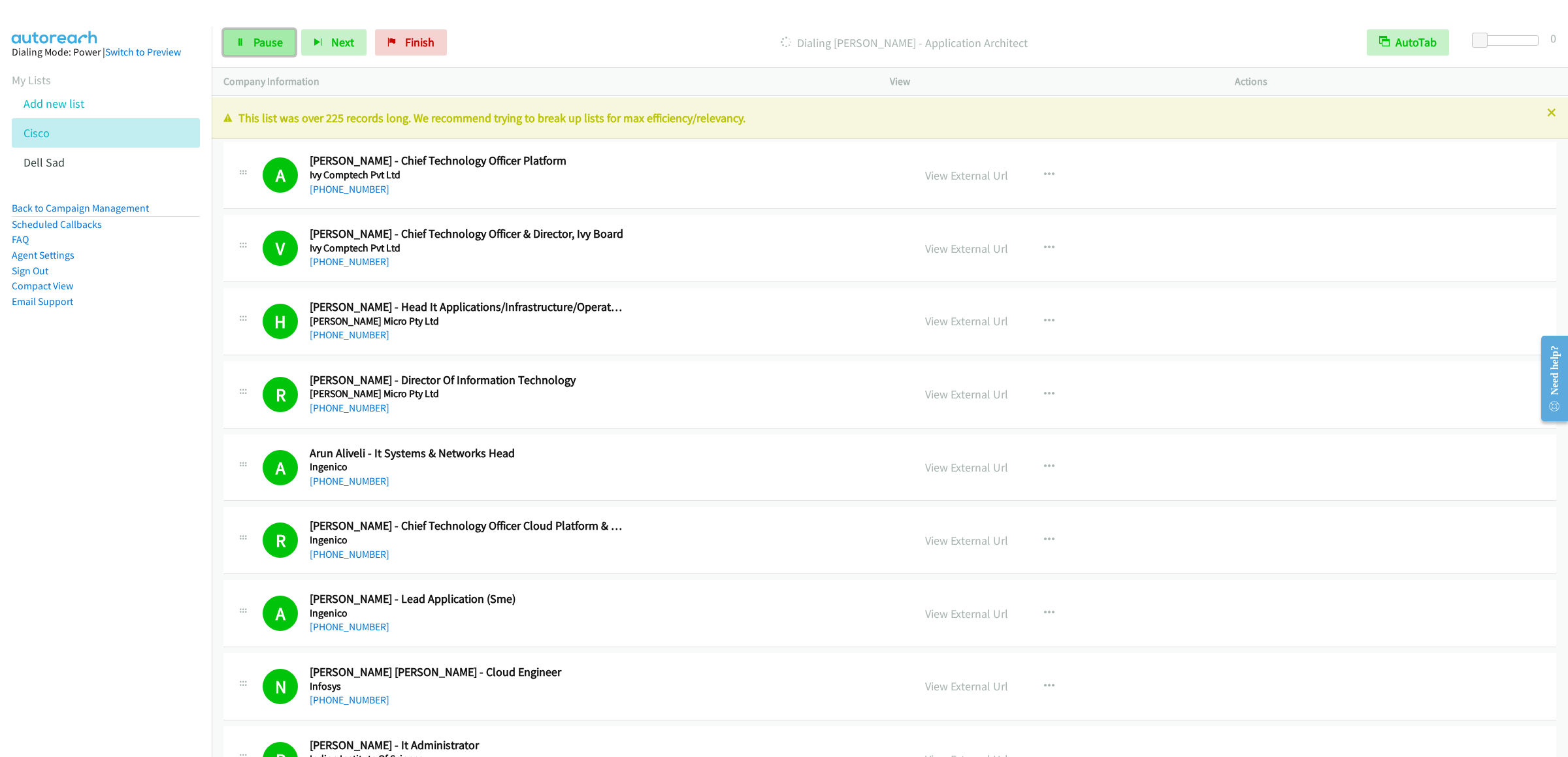
click at [254, 49] on span "Pause" at bounding box center [269, 42] width 30 height 15
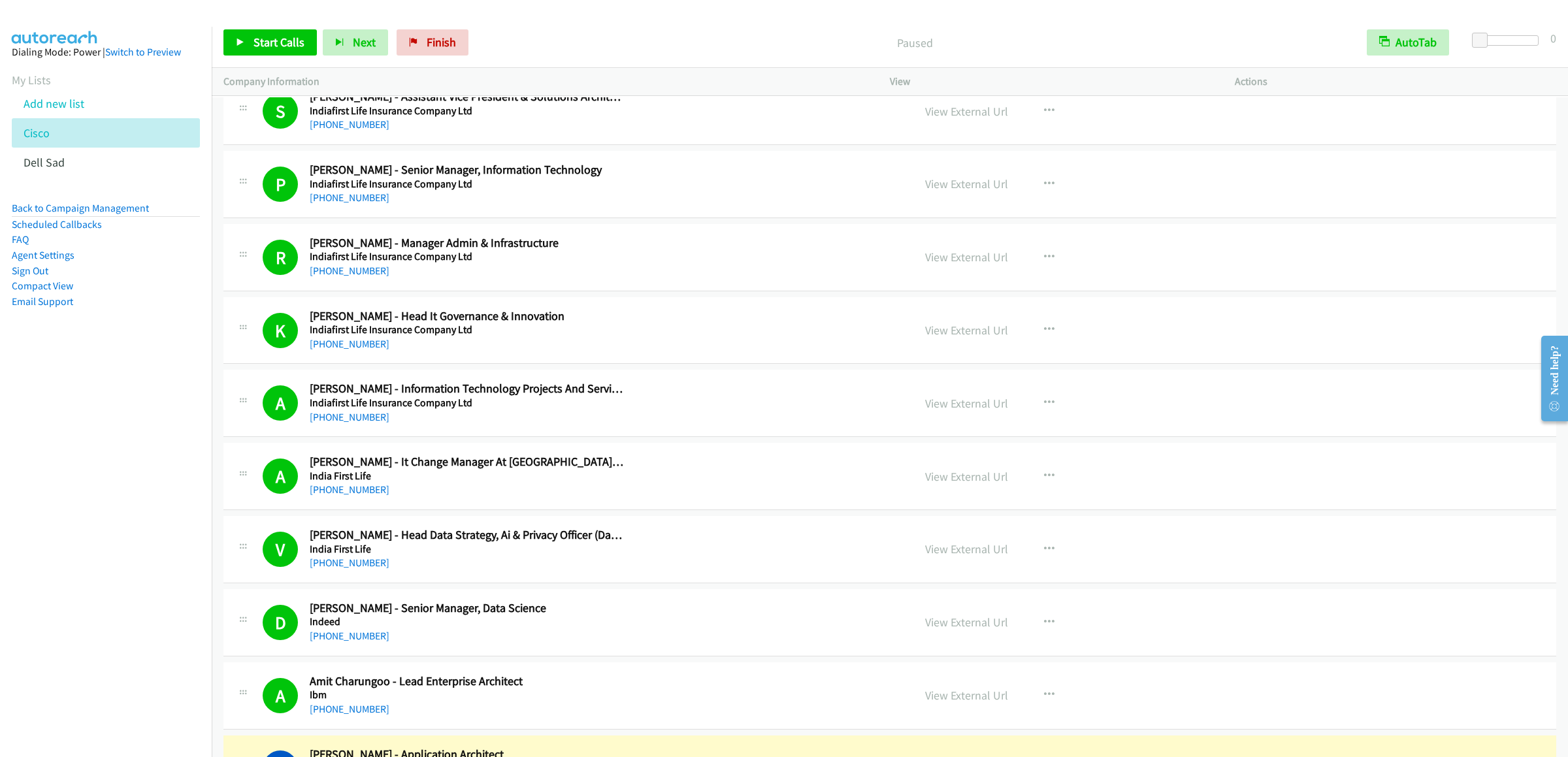
scroll to position [1568, 0]
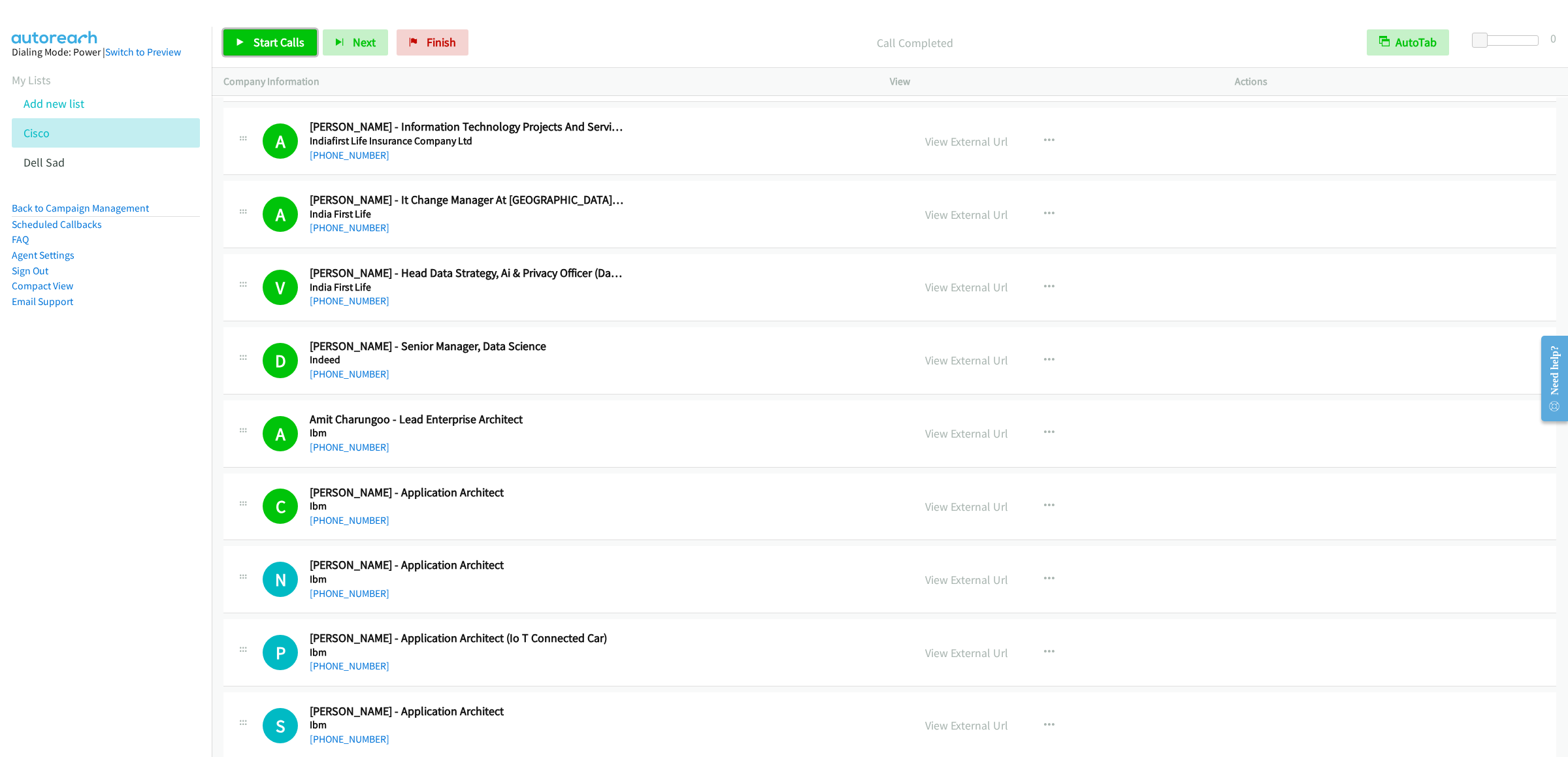
click at [265, 48] on span "Start Calls" at bounding box center [279, 42] width 51 height 15
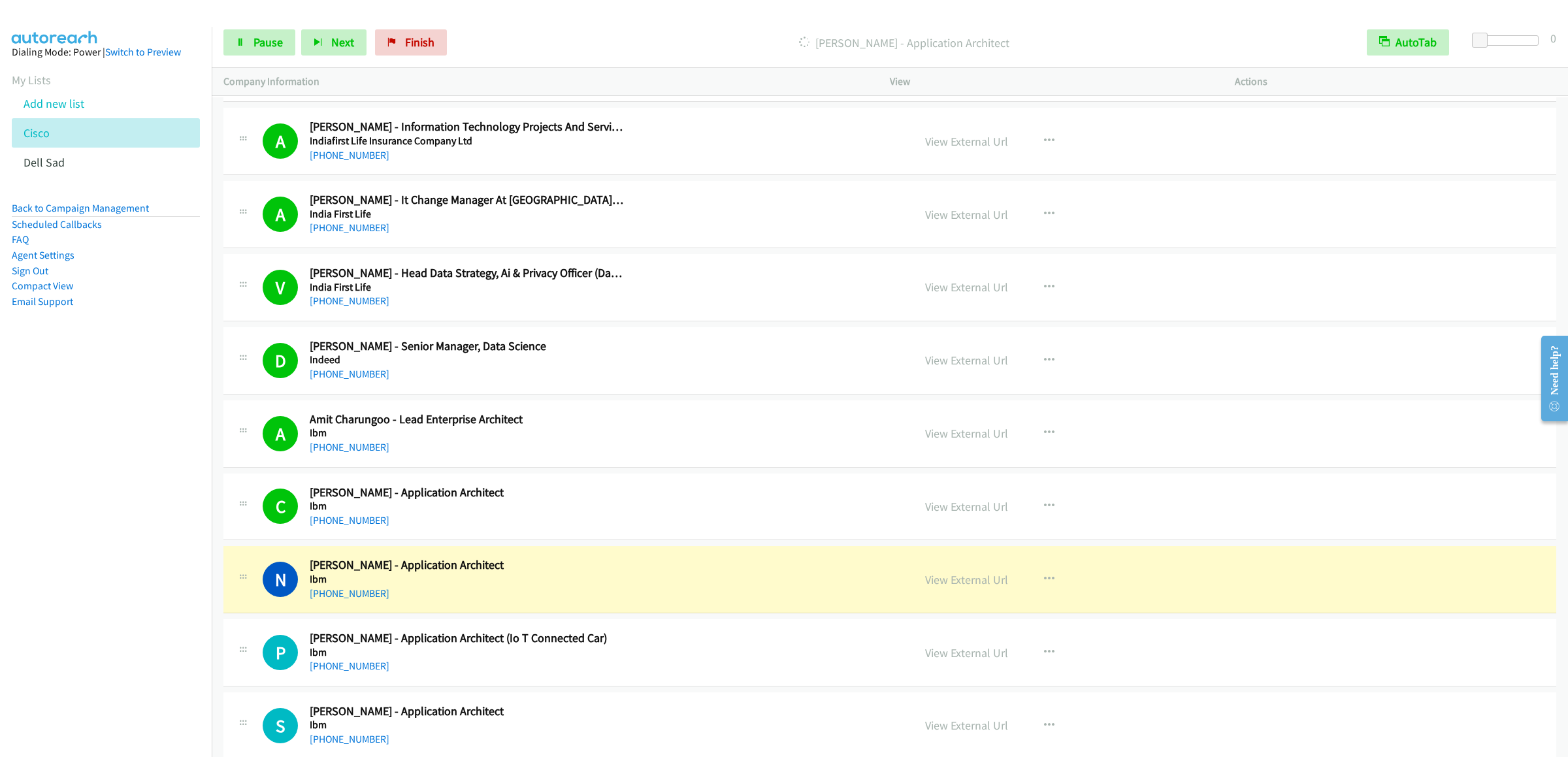
scroll to position [1959, 0]
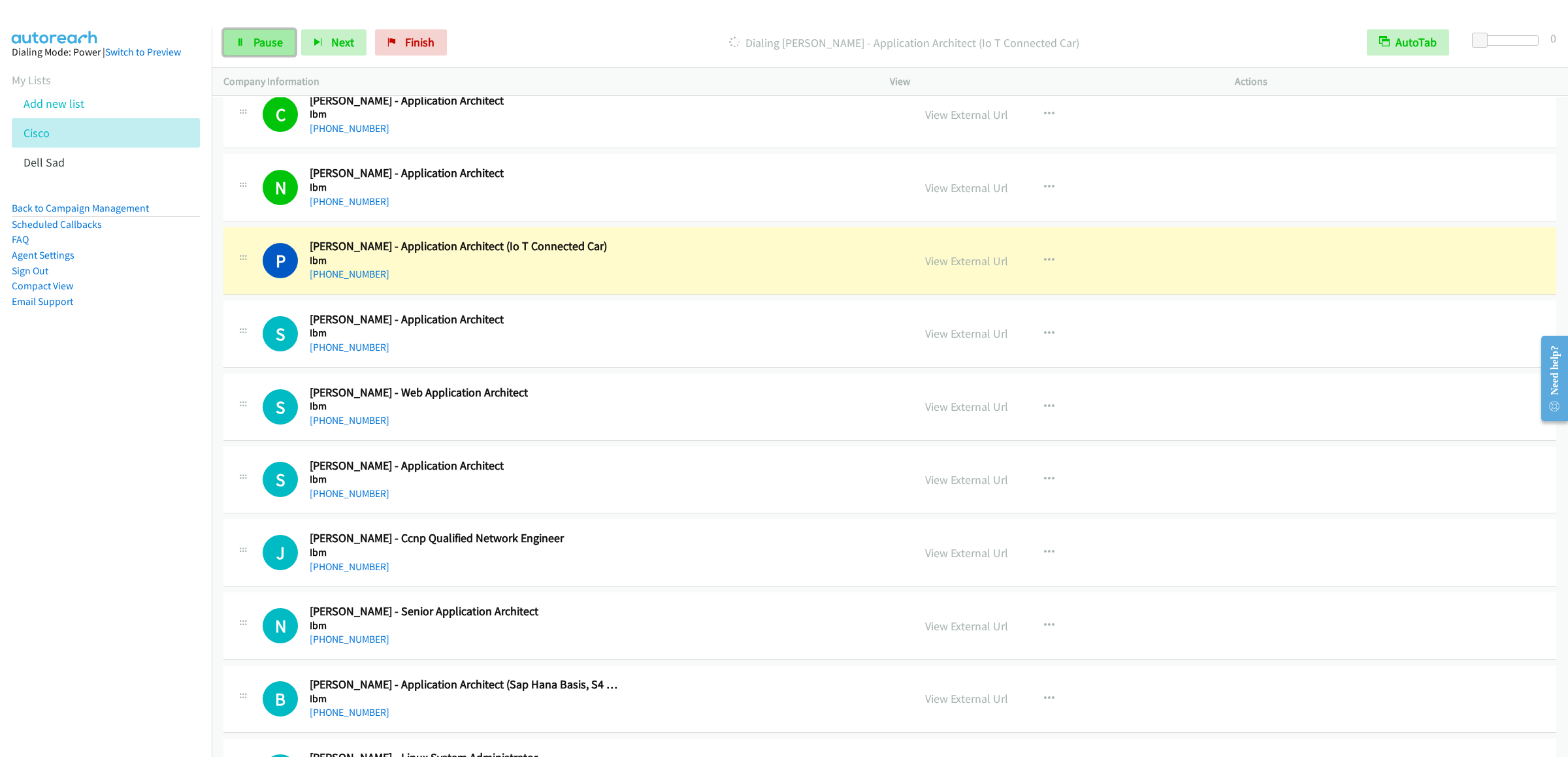
drag, startPoint x: 241, startPoint y: 39, endPoint x: 250, endPoint y: 37, distance: 9.2
click at [241, 39] on icon at bounding box center [240, 43] width 9 height 9
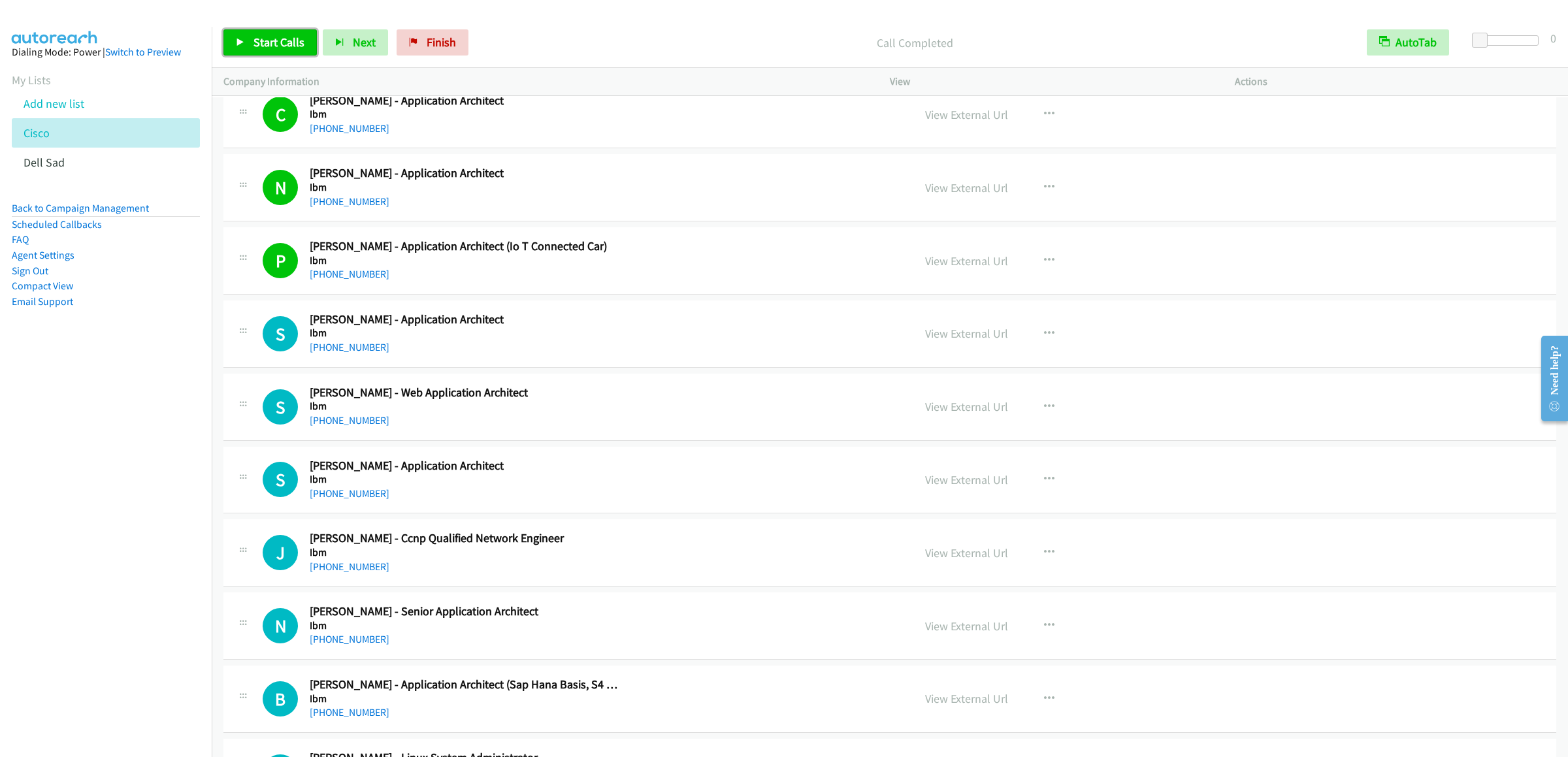
click at [232, 46] on link "Start Calls" at bounding box center [270, 42] width 93 height 26
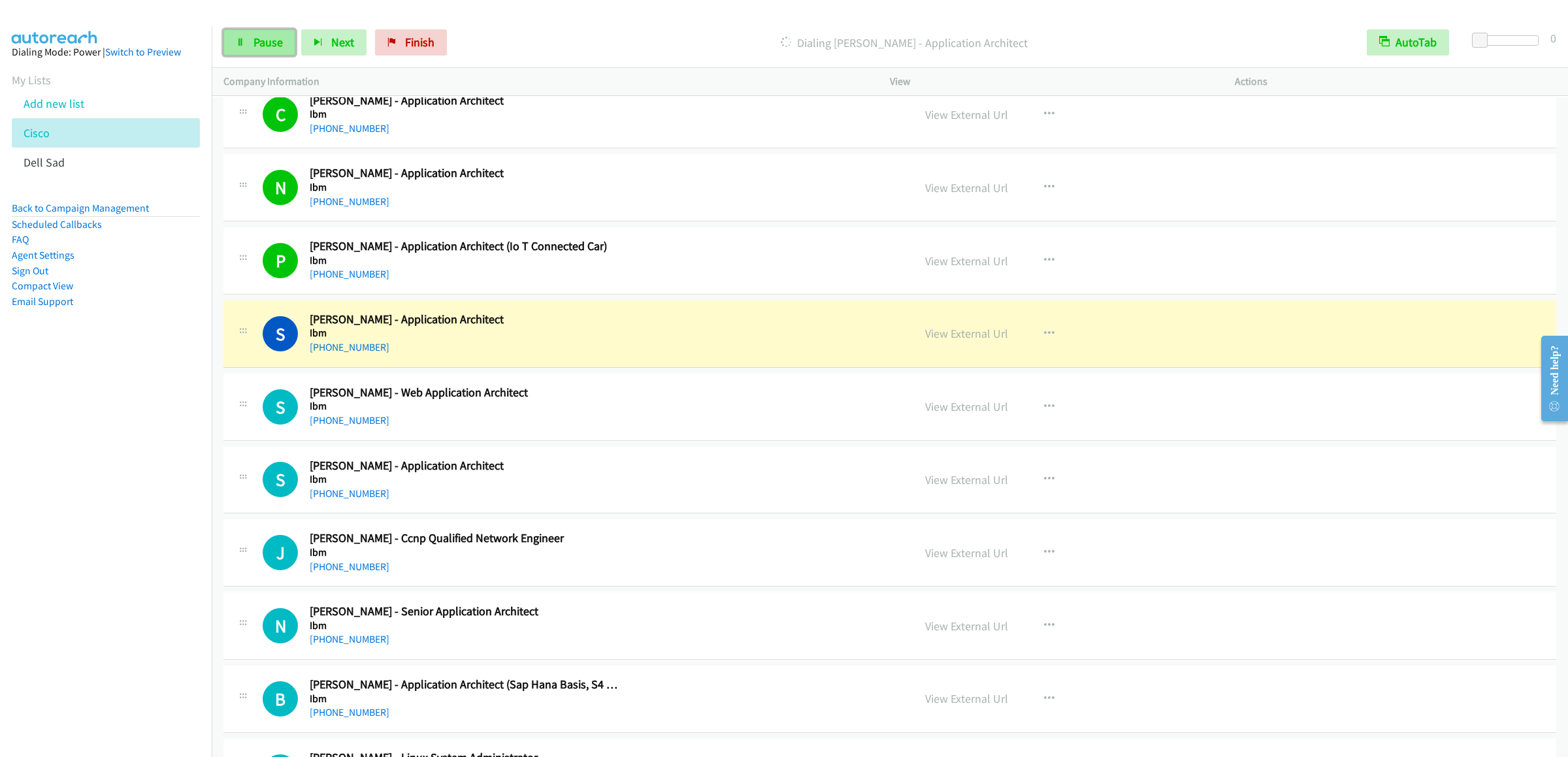
click at [243, 34] on link "Pause" at bounding box center [259, 42] width 72 height 26
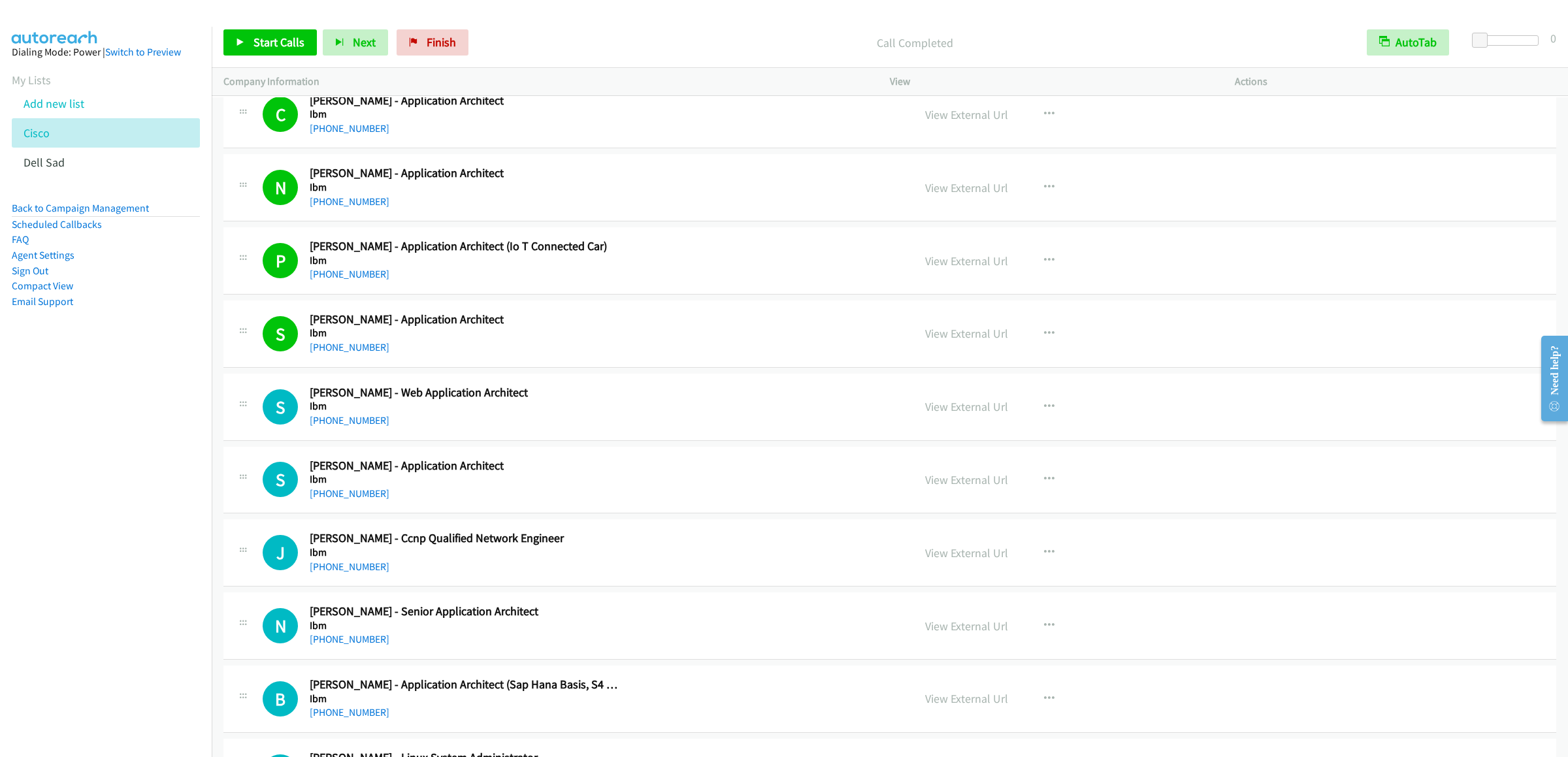
scroll to position [2220, 0]
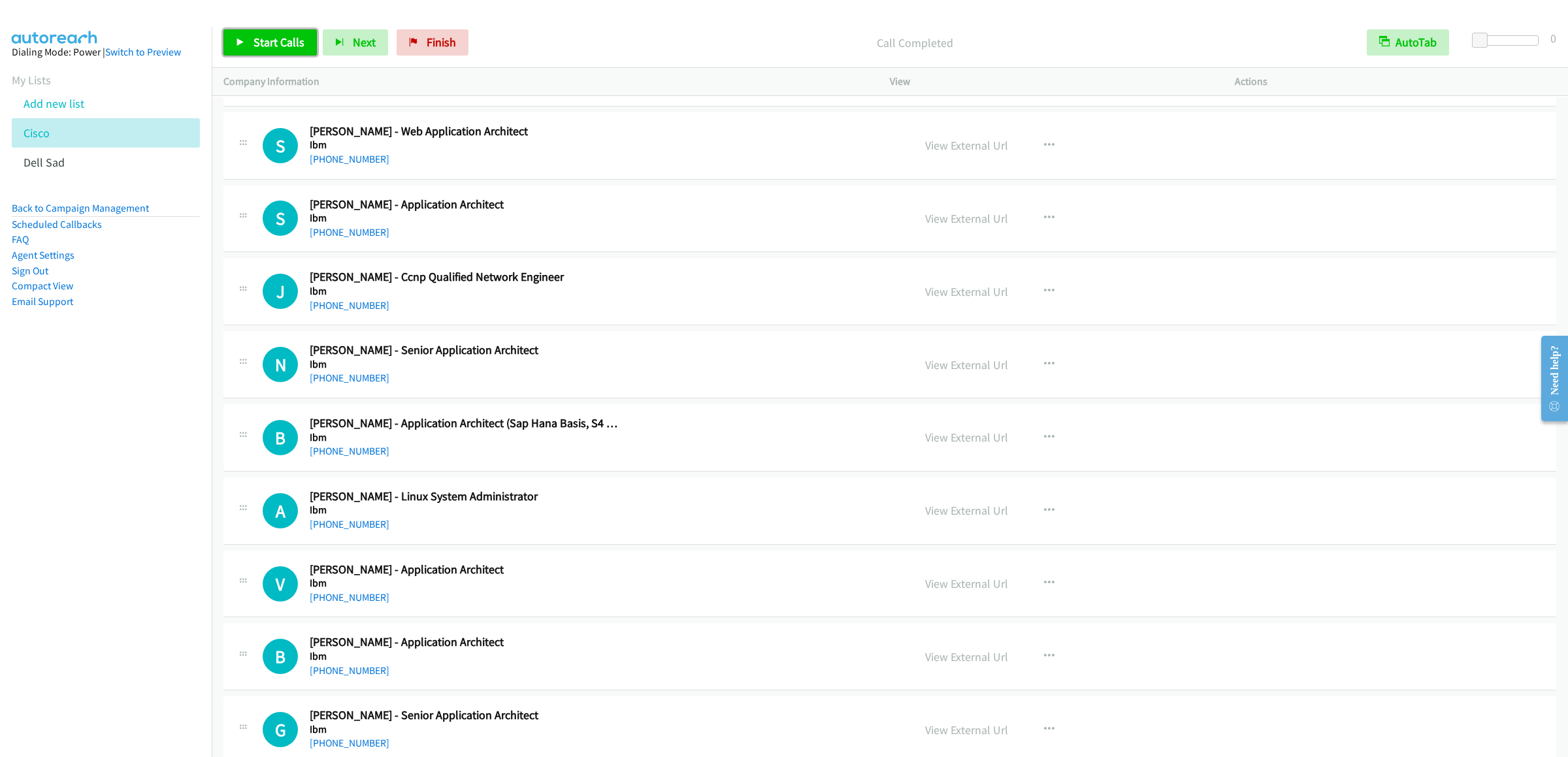
click at [280, 43] on span "Start Calls" at bounding box center [279, 42] width 51 height 15
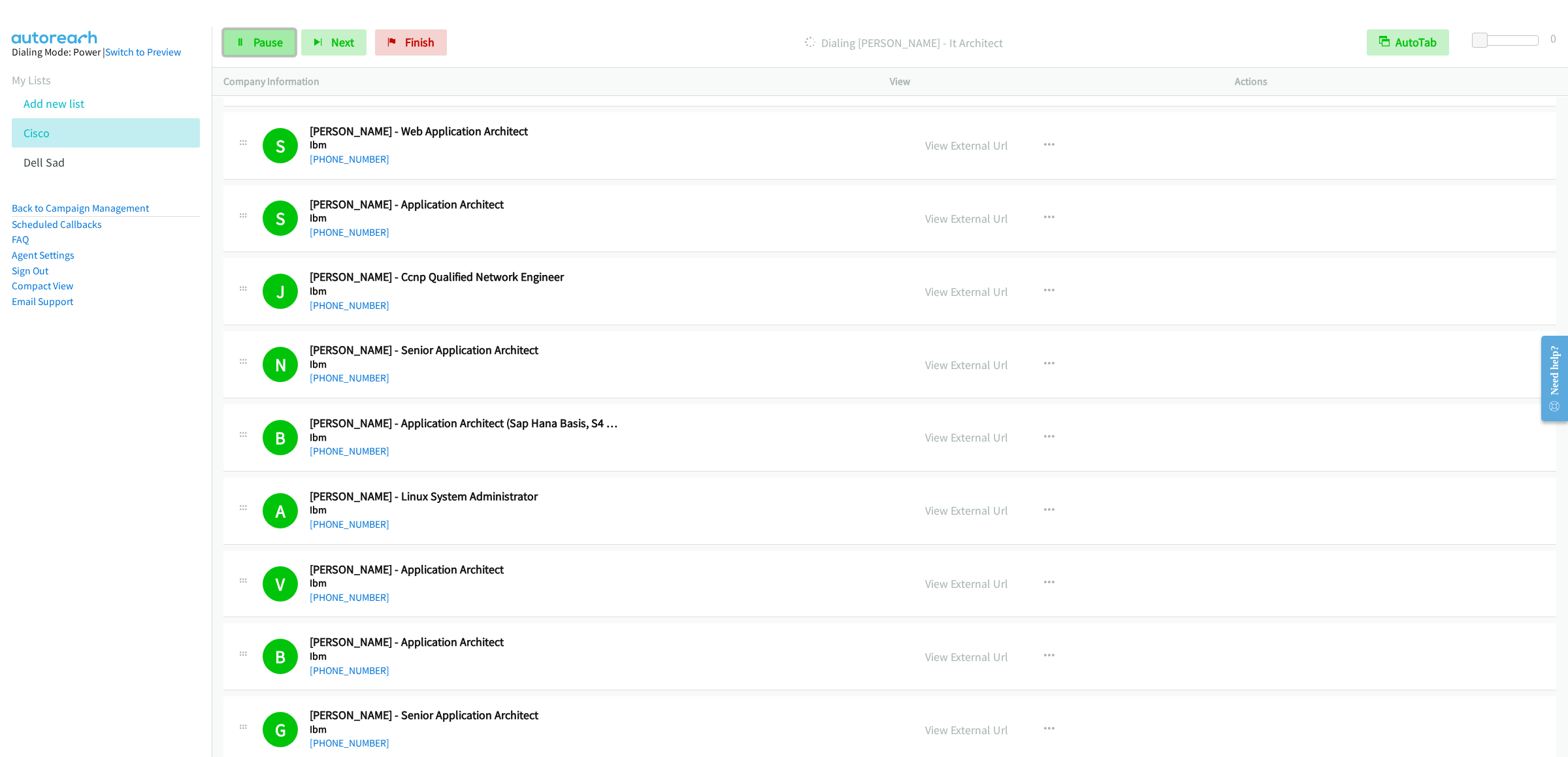
click at [250, 40] on link "Pause" at bounding box center [259, 42] width 72 height 26
click at [289, 45] on span "Start Calls" at bounding box center [279, 42] width 51 height 15
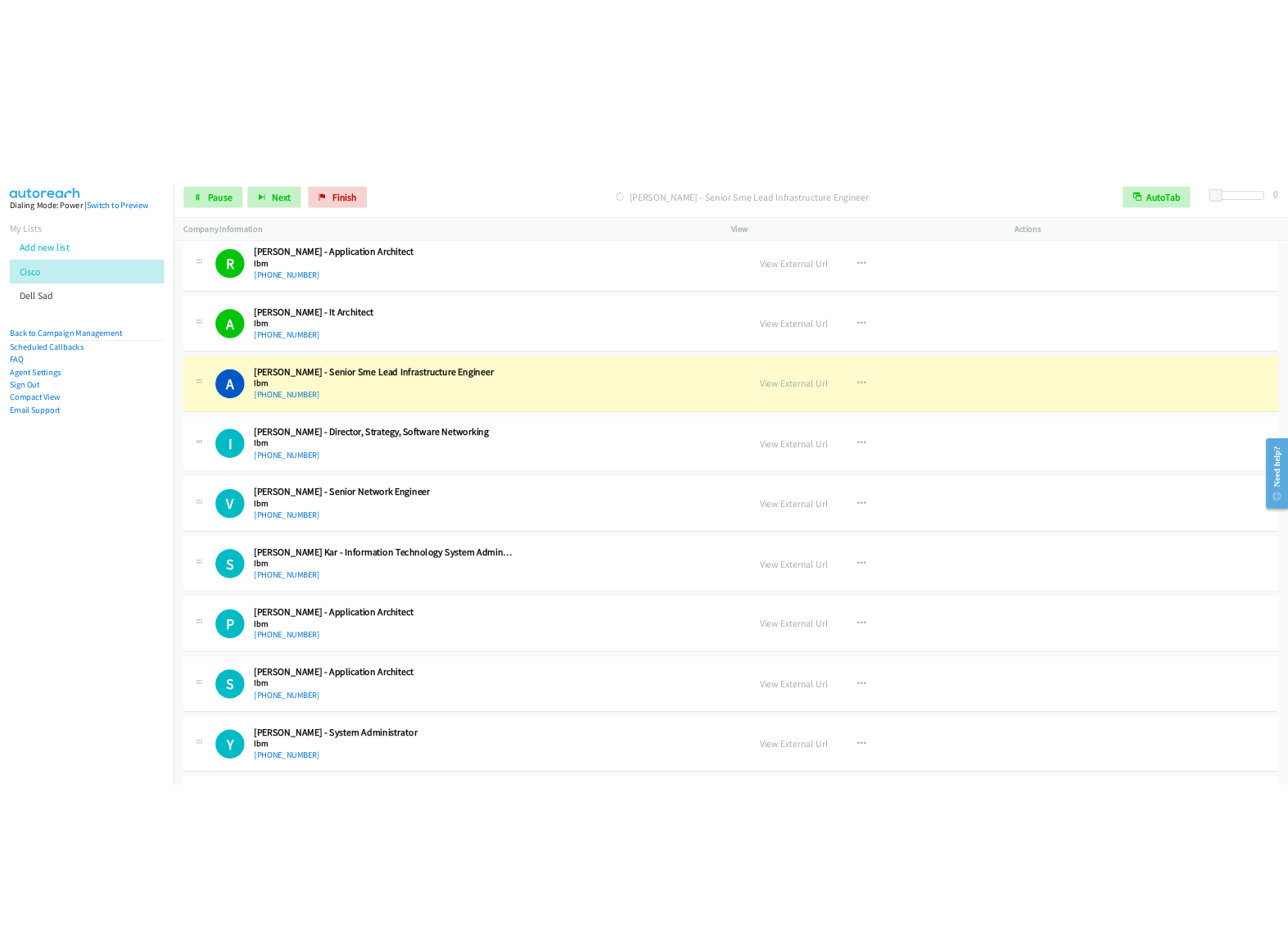
scroll to position [4260, 0]
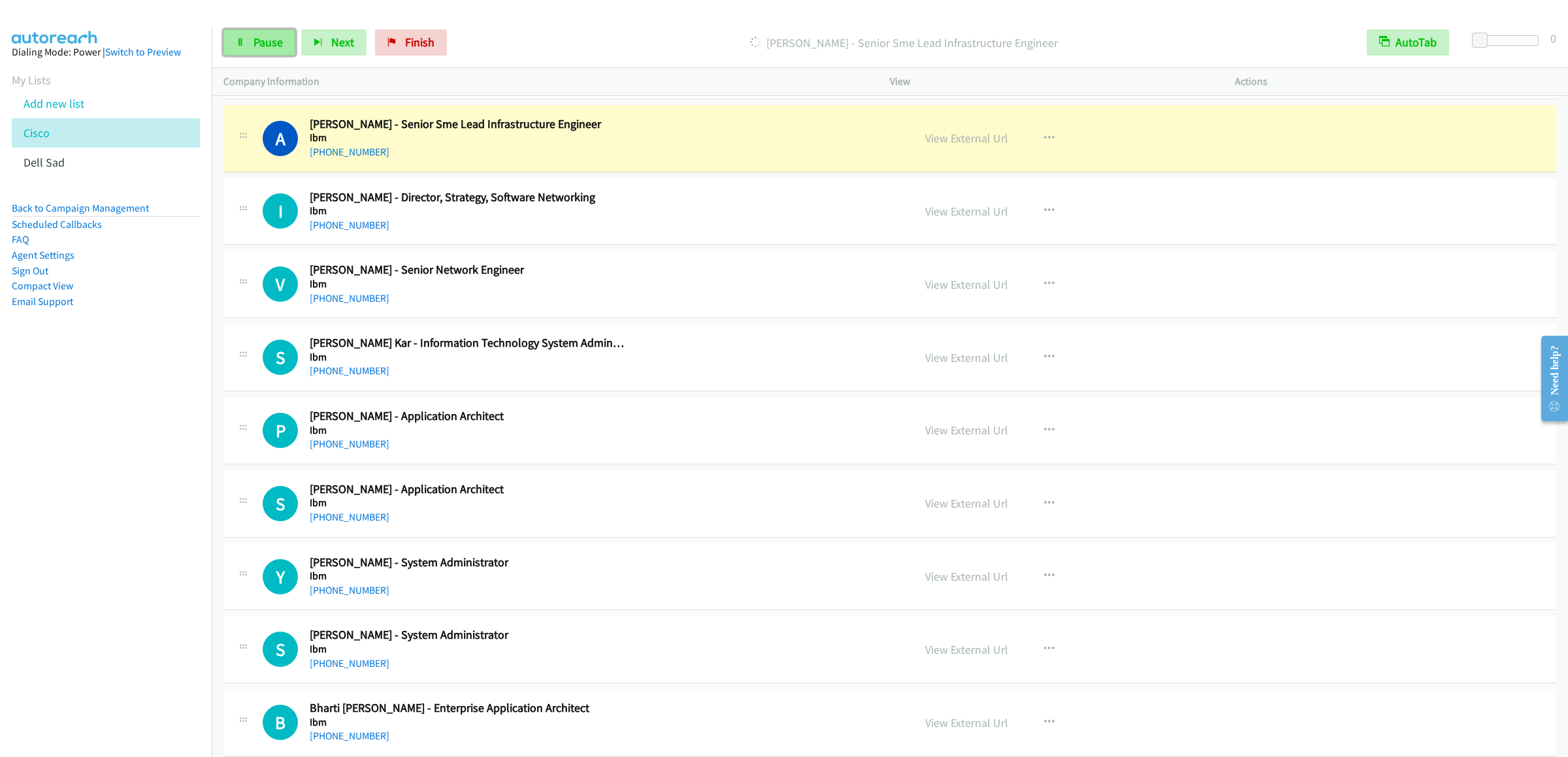
click at [259, 35] on span "Pause" at bounding box center [269, 42] width 30 height 15
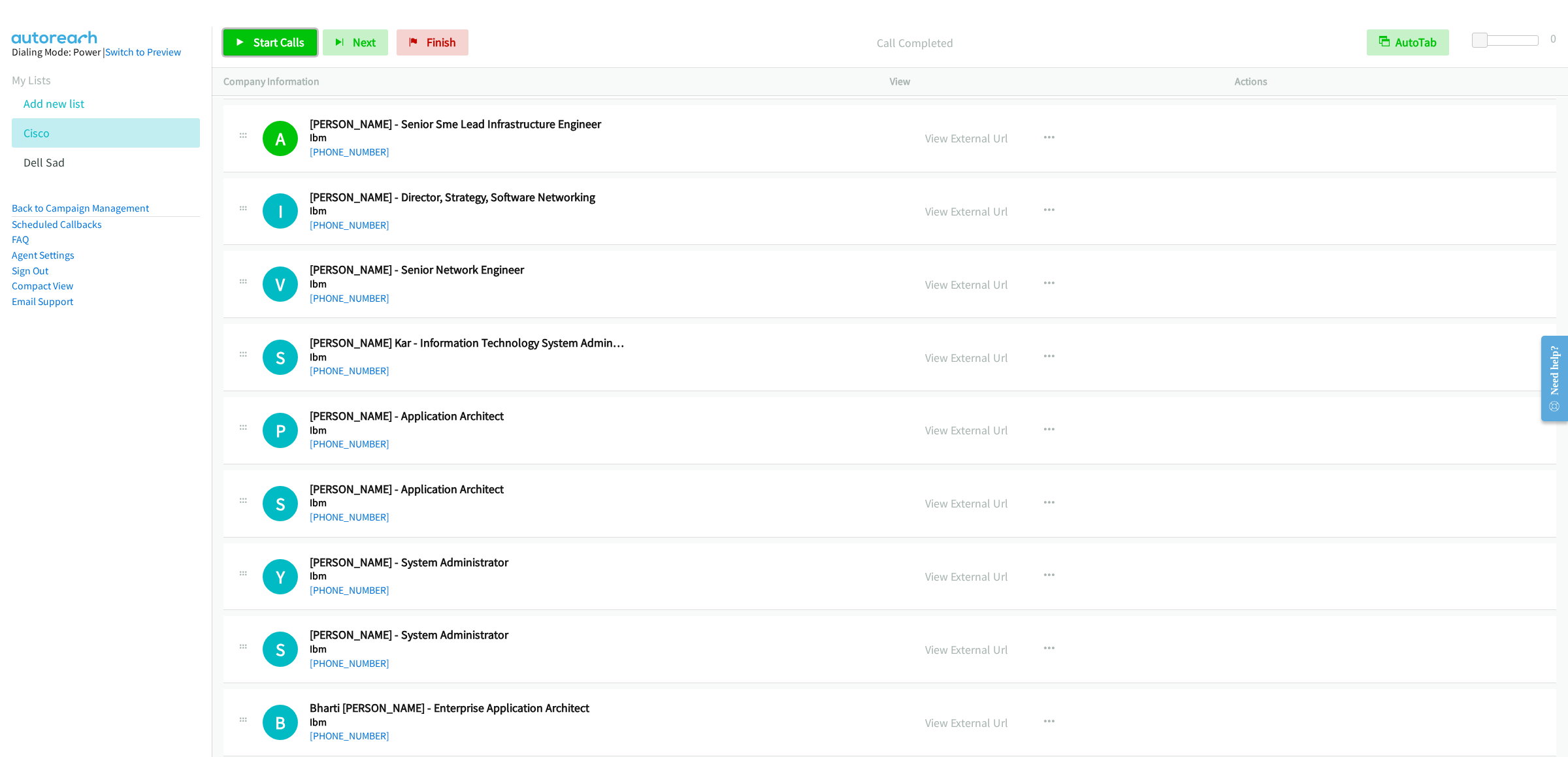
click at [273, 34] on link "Start Calls" at bounding box center [270, 42] width 93 height 26
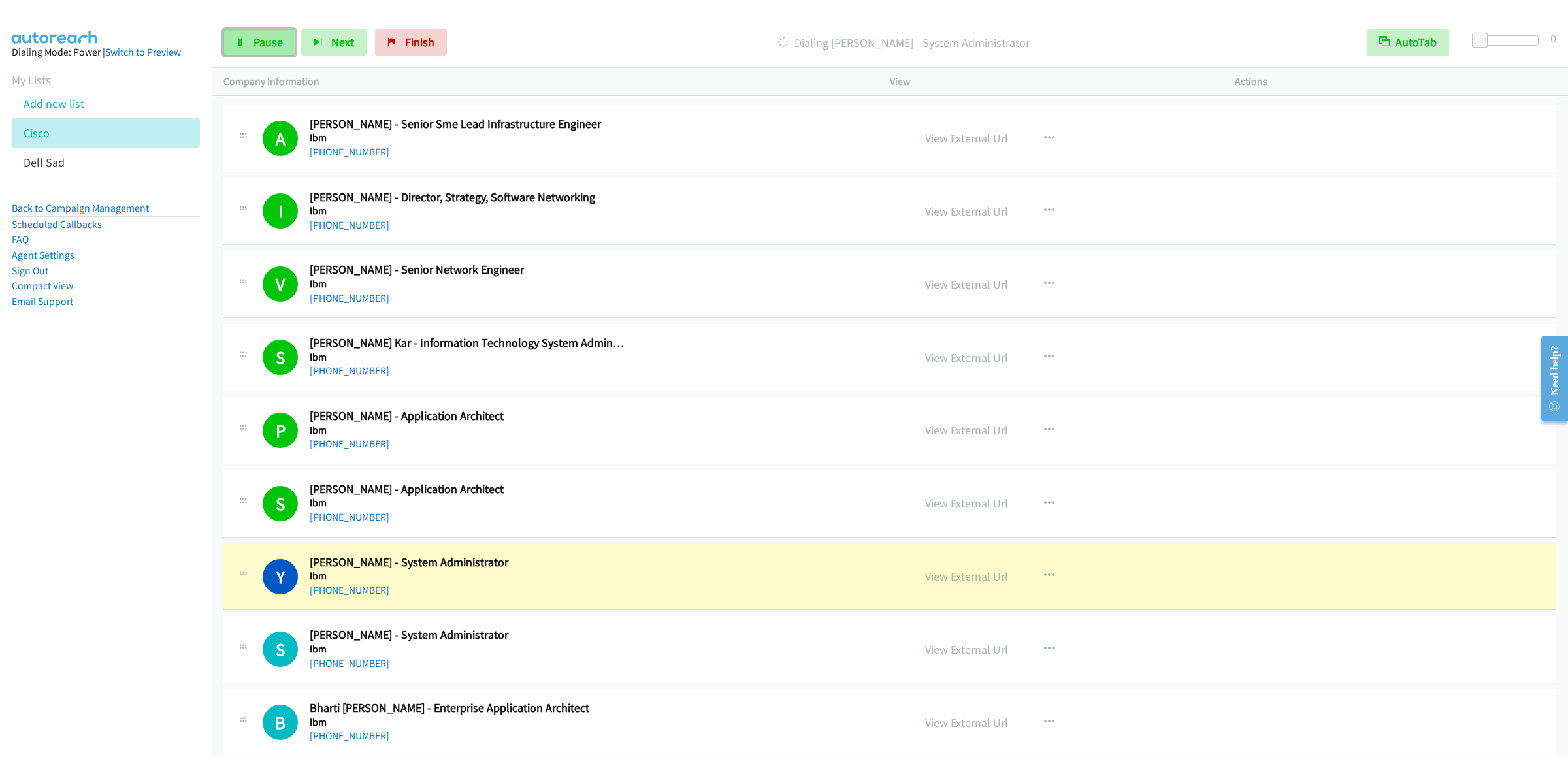
click at [263, 35] on span "Pause" at bounding box center [269, 42] width 30 height 15
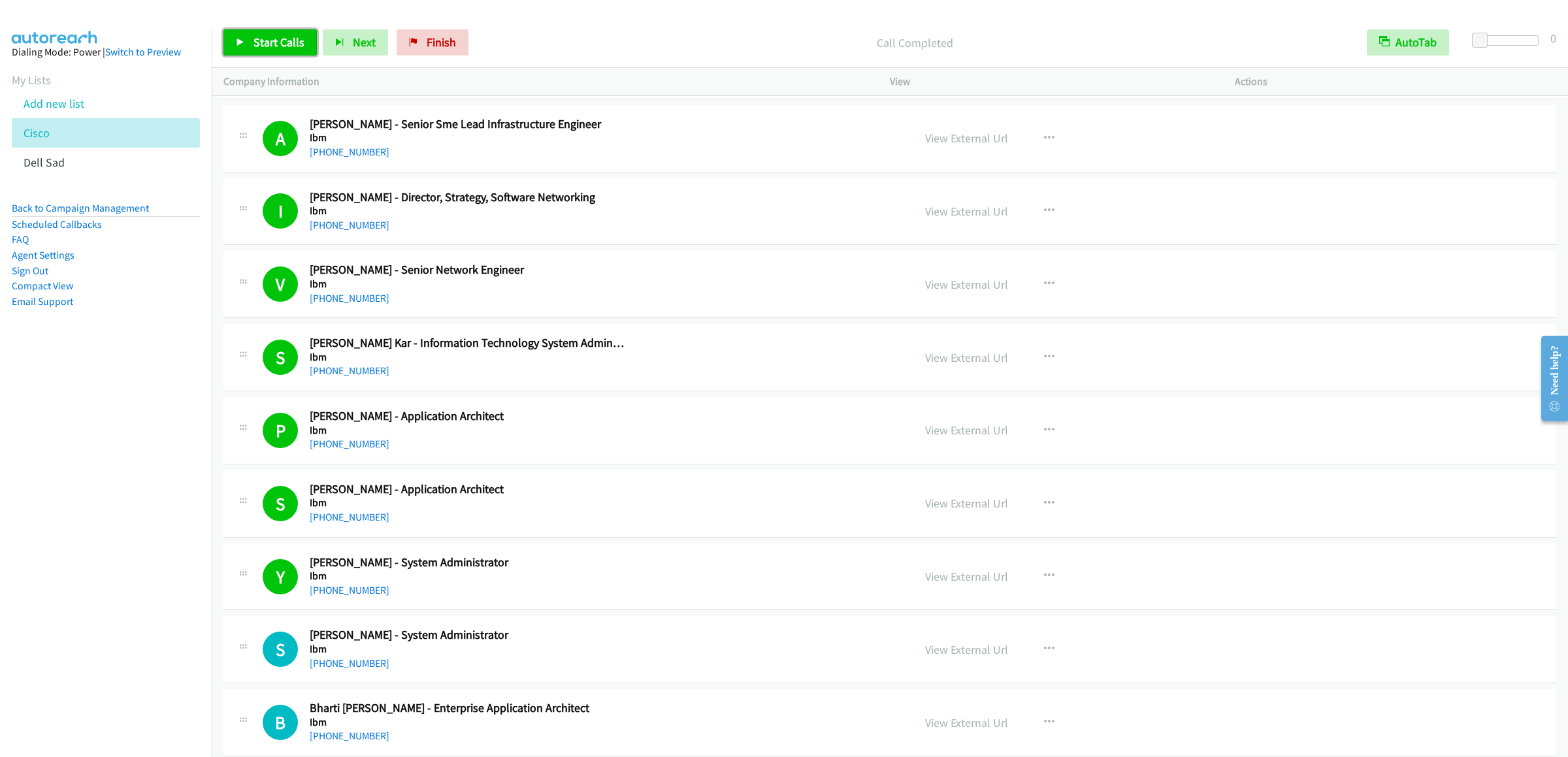
click at [285, 31] on link "Start Calls" at bounding box center [270, 42] width 93 height 26
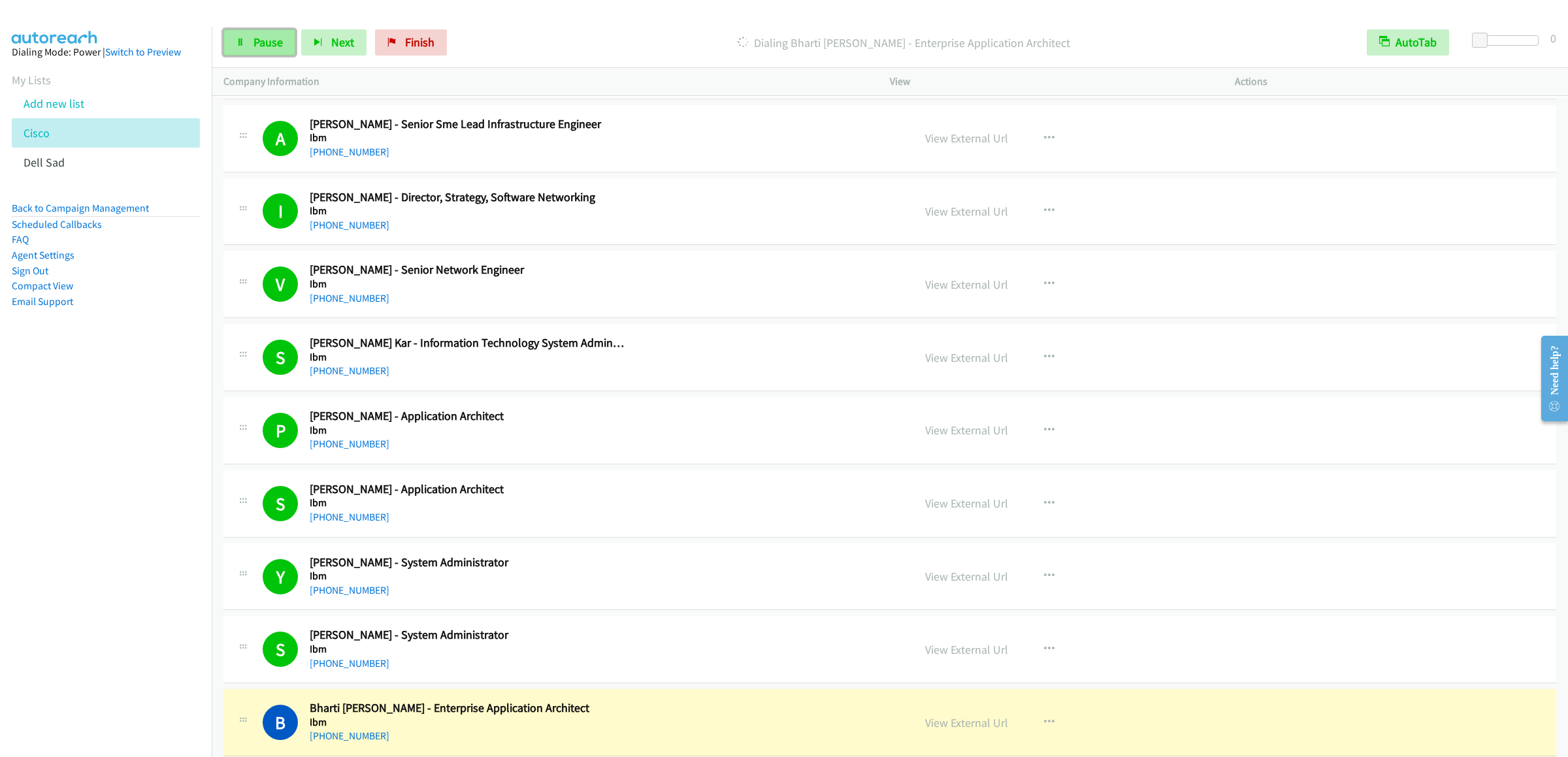
click at [231, 36] on link "Pause" at bounding box center [259, 42] width 72 height 26
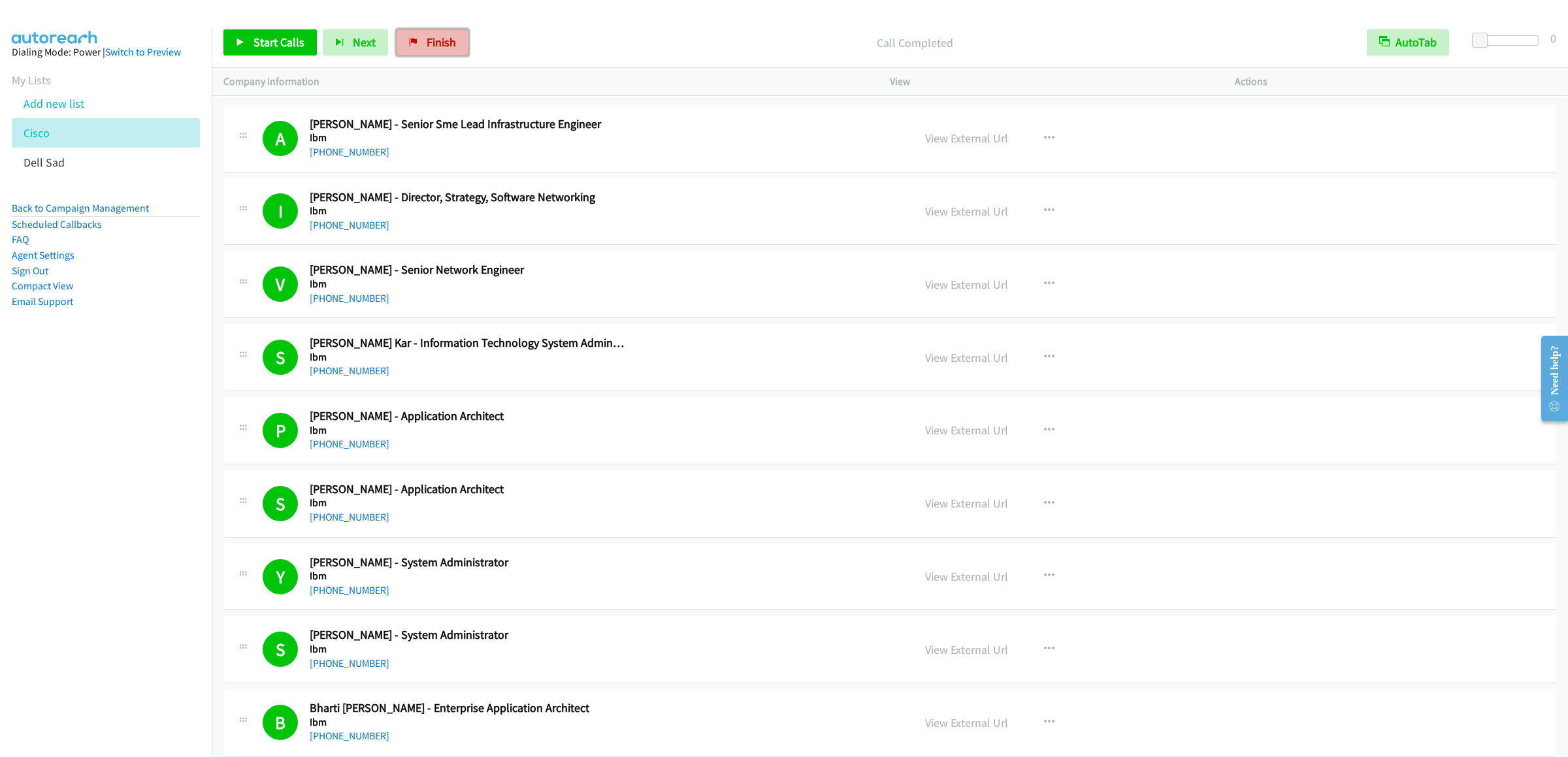
click at [449, 43] on span "Finish" at bounding box center [441, 42] width 30 height 15
